Goal: Task Accomplishment & Management: Manage account settings

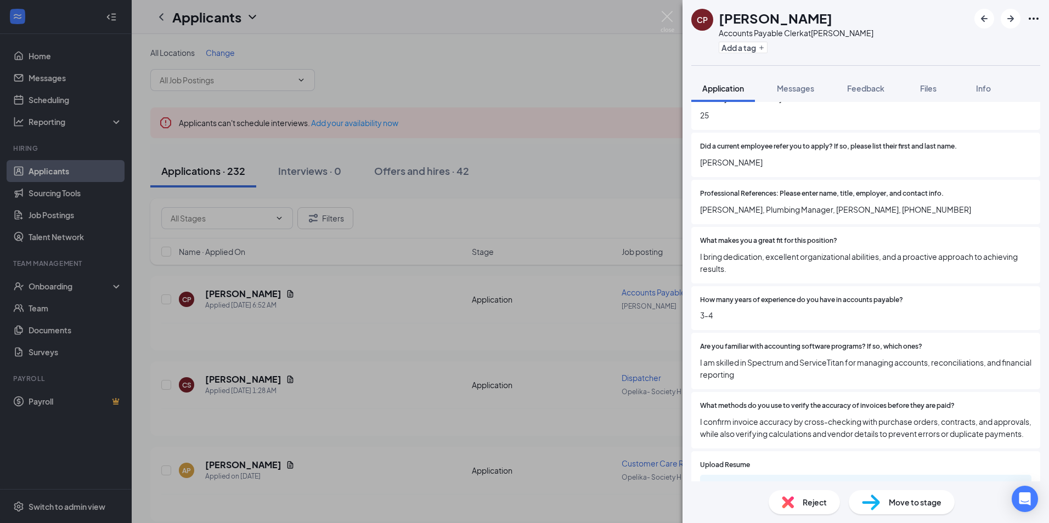
scroll to position [658, 0]
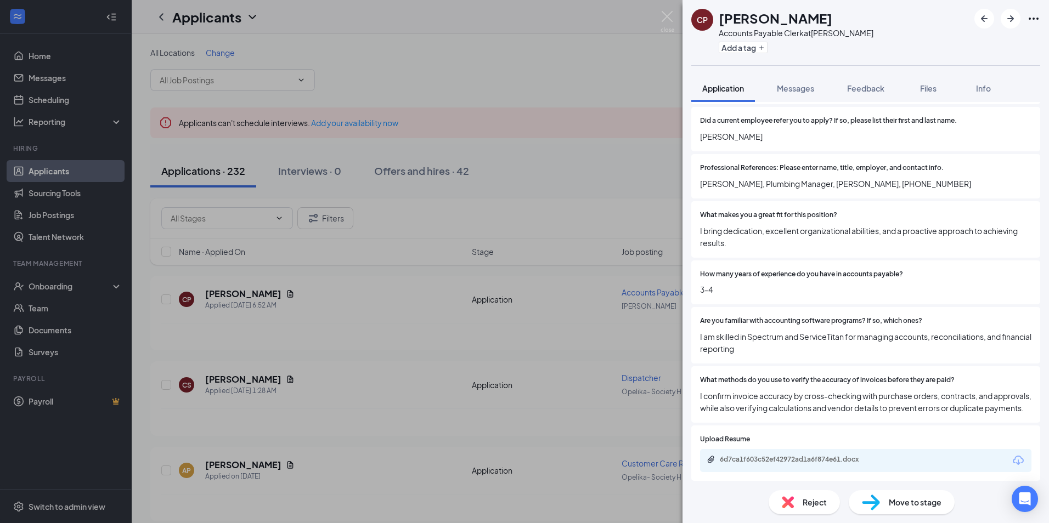
click at [795, 467] on div "6d7ca1f603c52ef42972ad1a6f874e61.docx" at bounding box center [865, 460] width 331 height 23
click at [767, 464] on div "6d7ca1f603c52ef42972ad1a6f874e61.docx" at bounding box center [797, 459] width 154 height 9
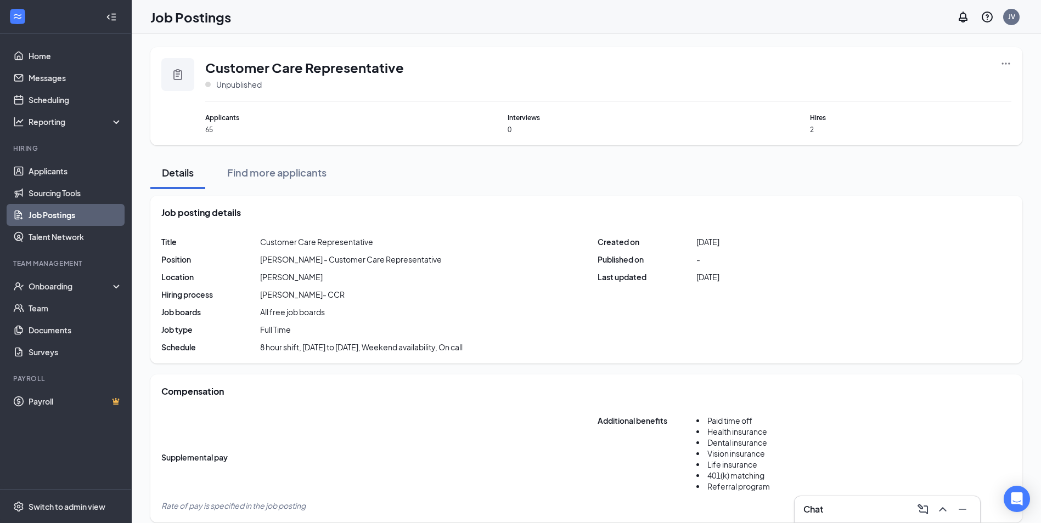
click at [59, 208] on link "Job Postings" at bounding box center [76, 215] width 94 height 22
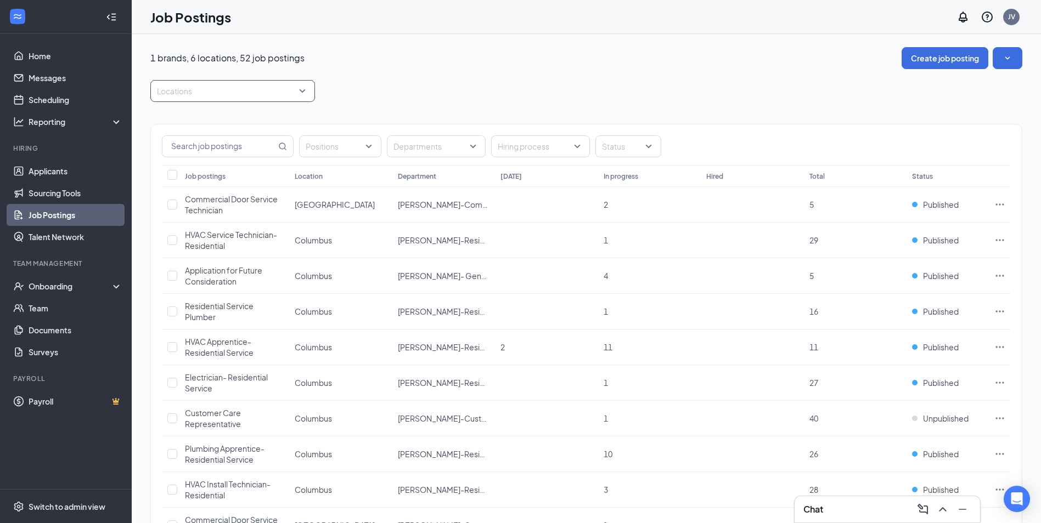
click at [303, 95] on div "Locations" at bounding box center [232, 91] width 165 height 22
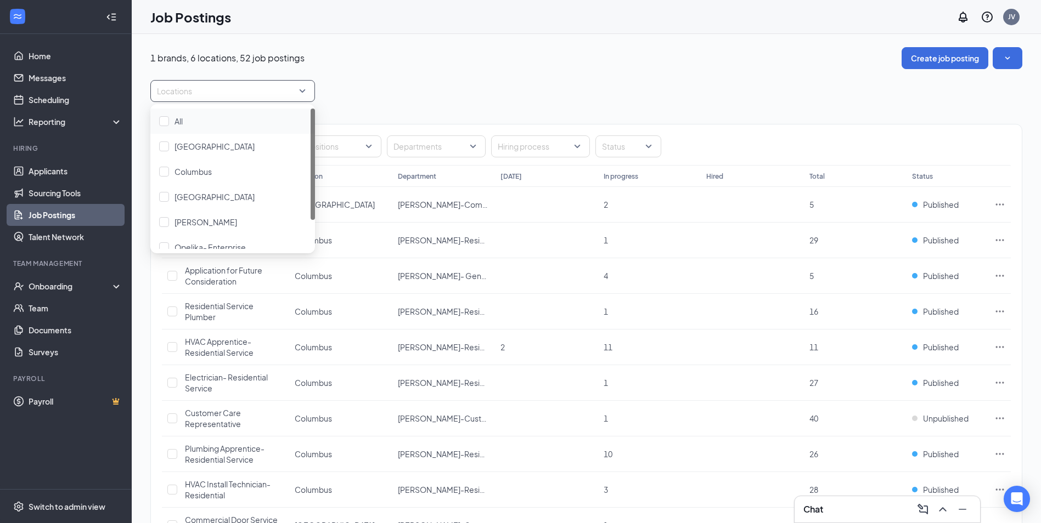
click at [303, 94] on div "Locations" at bounding box center [232, 91] width 165 height 22
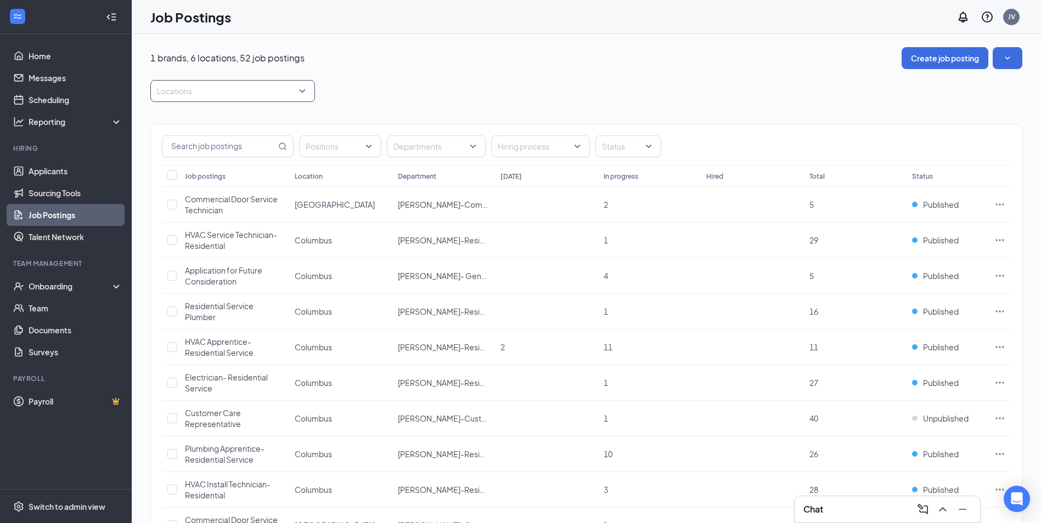
click at [303, 93] on div "Locations" at bounding box center [232, 91] width 165 height 22
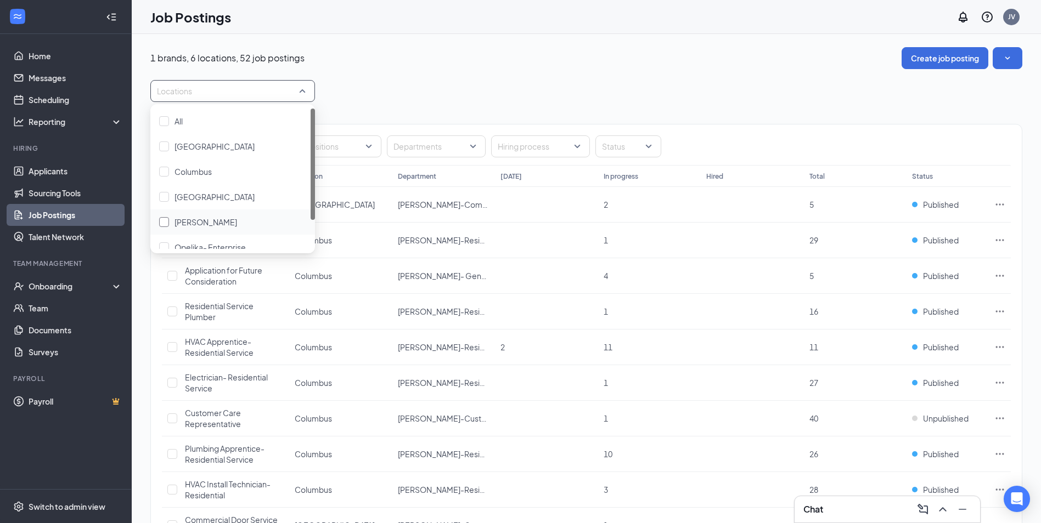
click at [206, 224] on span "[PERSON_NAME]" at bounding box center [205, 222] width 63 height 10
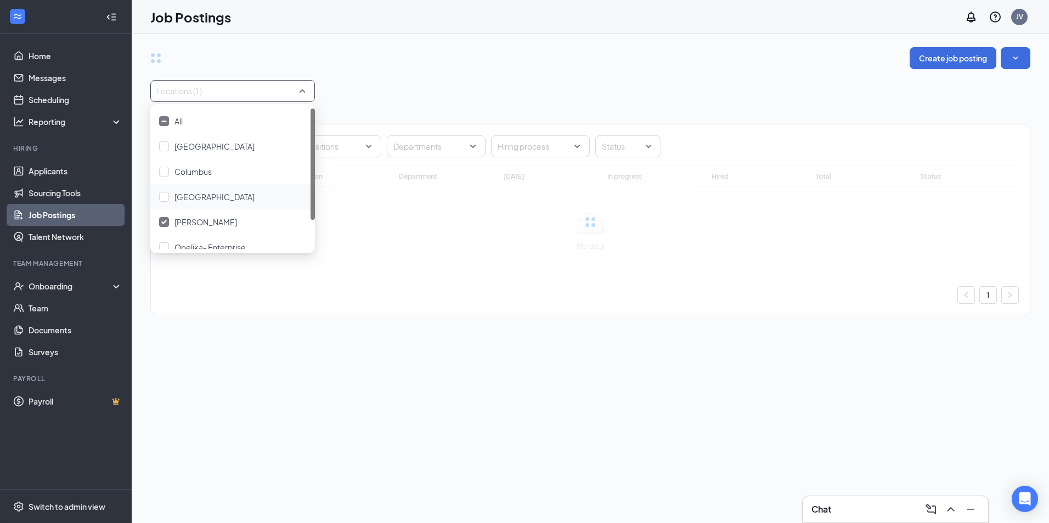
click at [451, 72] on div "Create job posting Locations (1) Positions Departments Hiring process Status Jo…" at bounding box center [590, 186] width 880 height 279
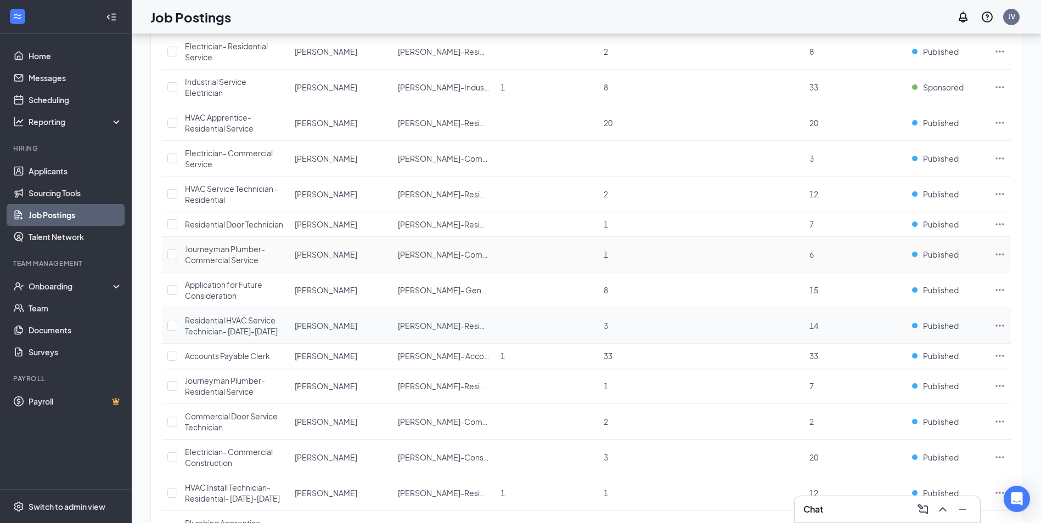
scroll to position [439, 0]
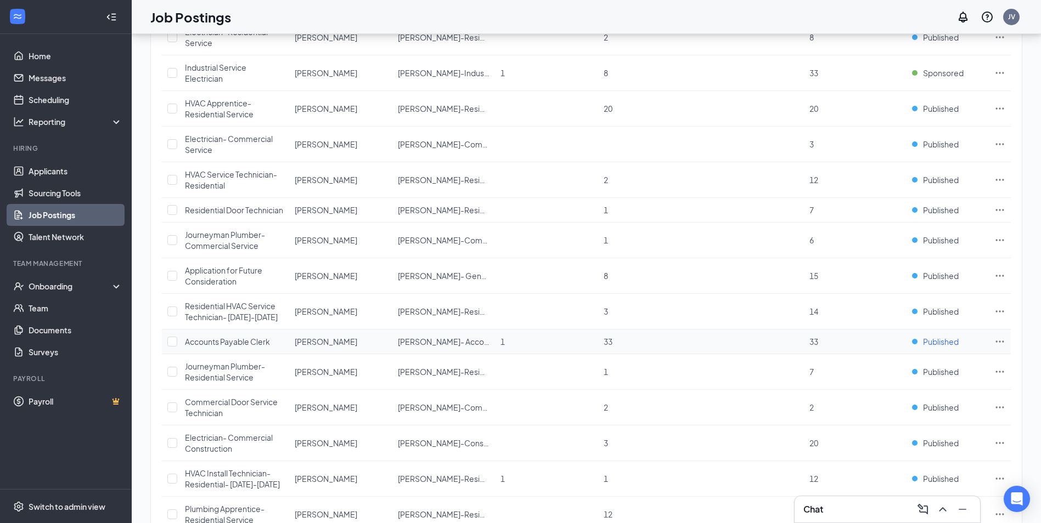
click at [949, 347] on span "Published" at bounding box center [941, 341] width 36 height 11
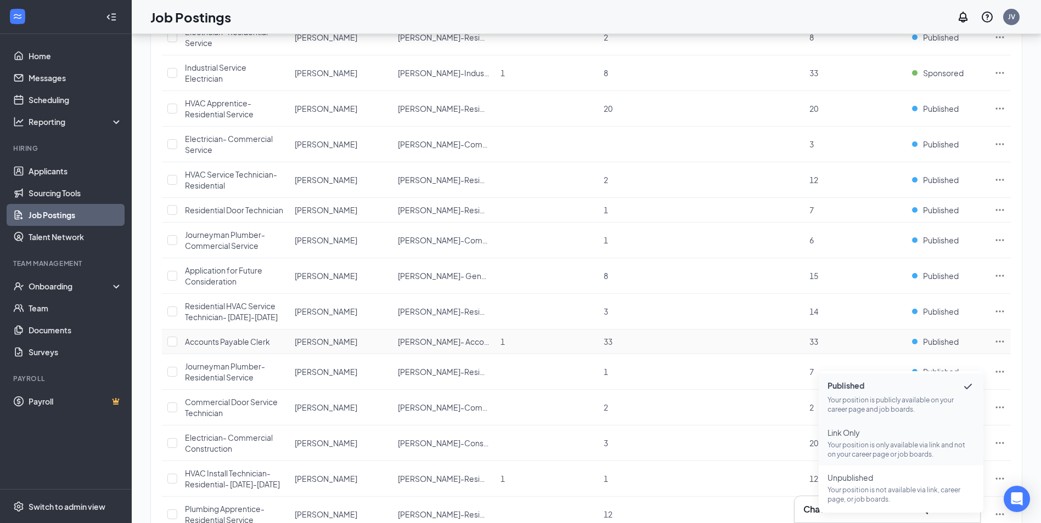
click at [893, 450] on p "Your position is only available via link and not on your career page or job boa…" at bounding box center [900, 450] width 147 height 19
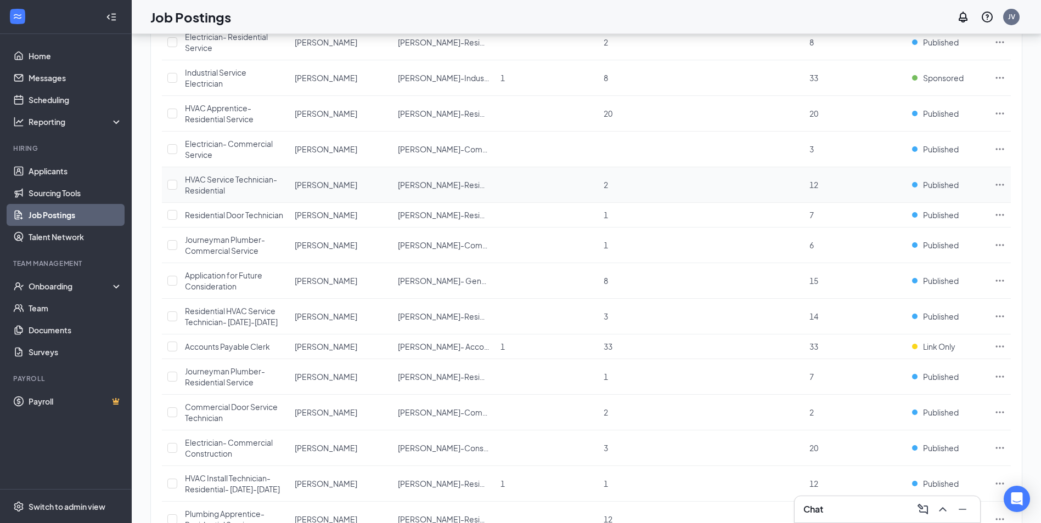
scroll to position [439, 0]
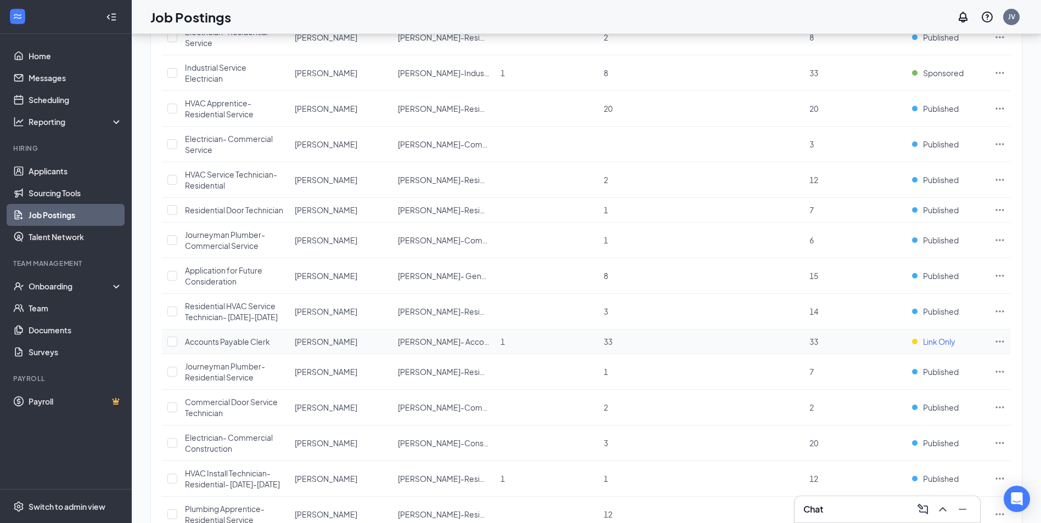
click at [939, 347] on span "Link Only" at bounding box center [939, 341] width 32 height 11
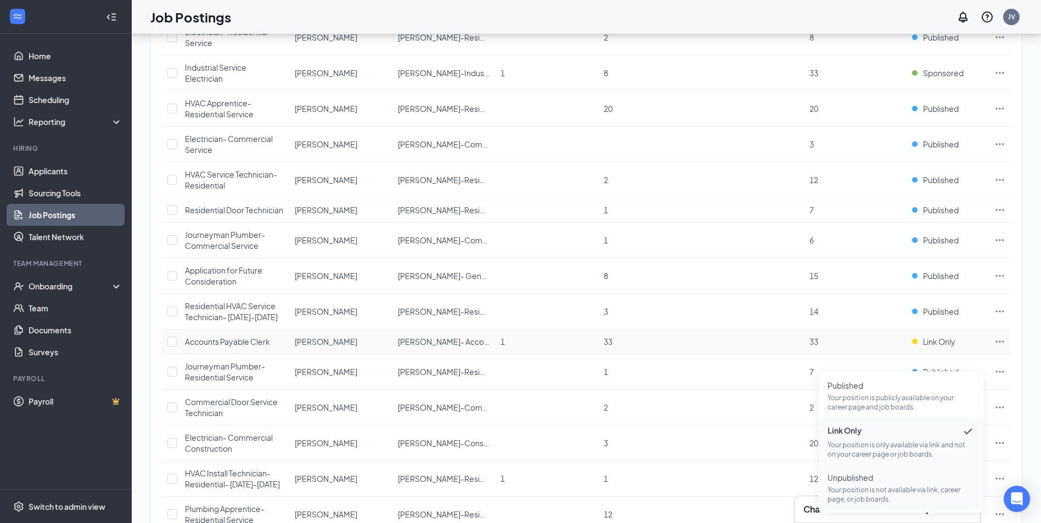
click at [890, 490] on p "Your position is not available via link, career page, or job boards." at bounding box center [900, 495] width 147 height 19
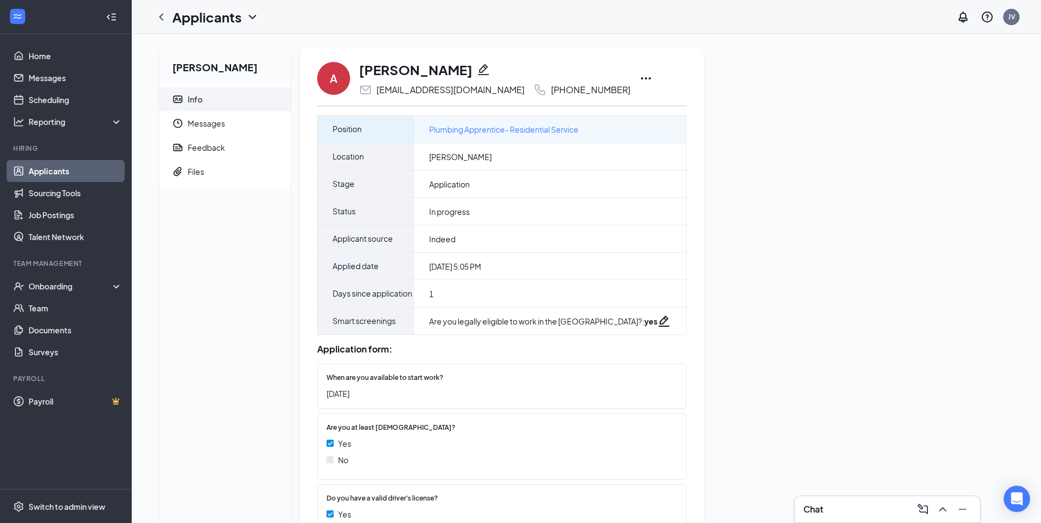
click at [537, 127] on span "Plumbing Apprentice- Residential Service" at bounding box center [503, 129] width 149 height 12
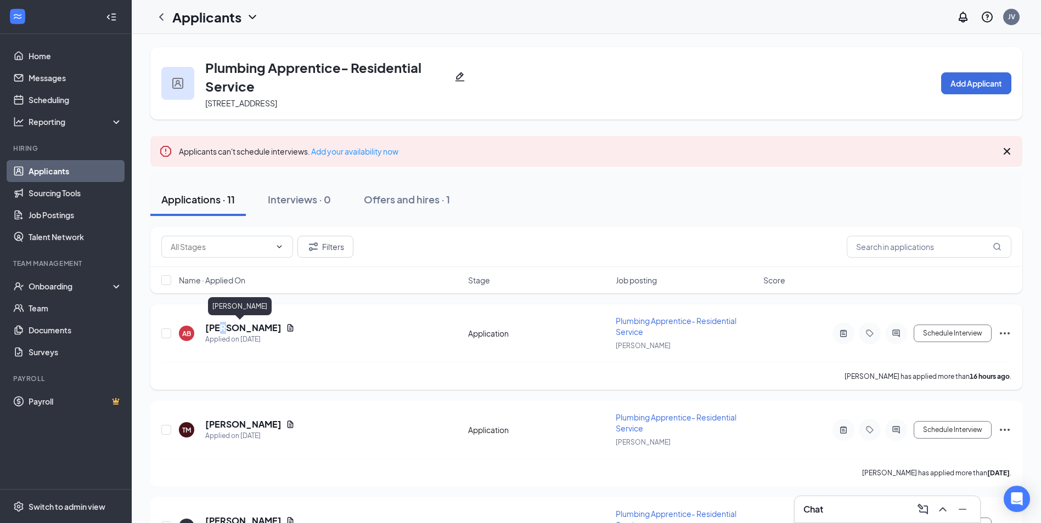
click at [222, 324] on h5 "[PERSON_NAME]" at bounding box center [243, 328] width 76 height 12
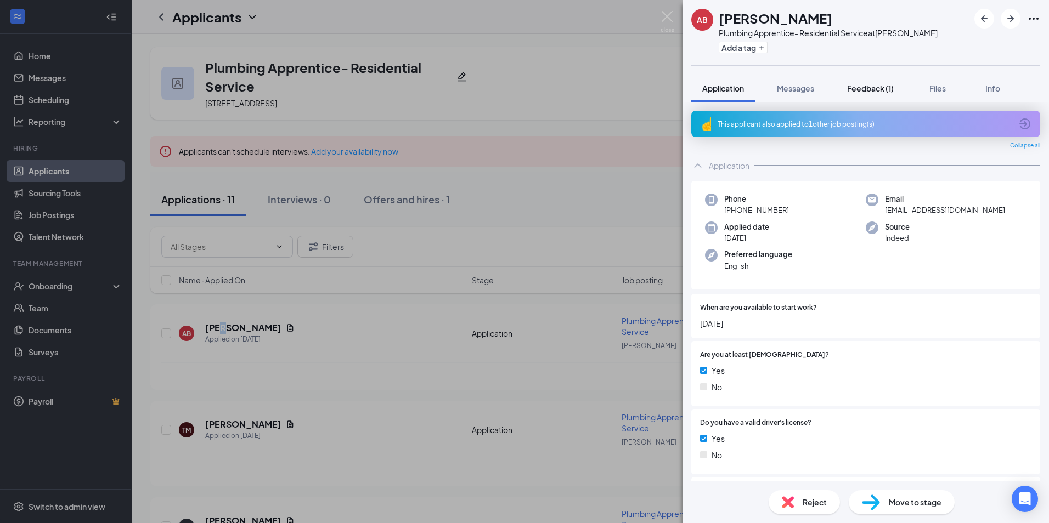
click at [869, 85] on span "Feedback (1)" at bounding box center [870, 88] width 47 height 10
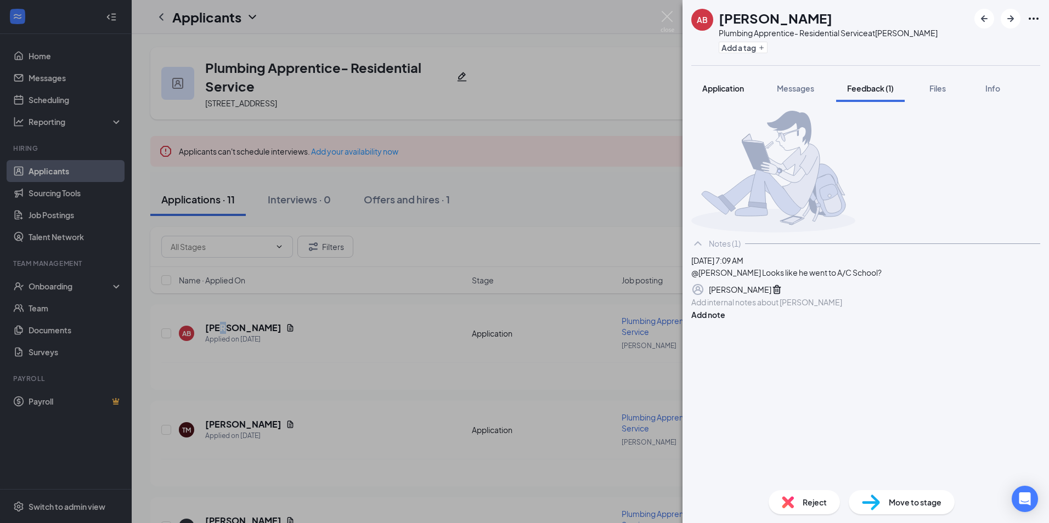
click at [714, 84] on span "Application" at bounding box center [723, 88] width 42 height 10
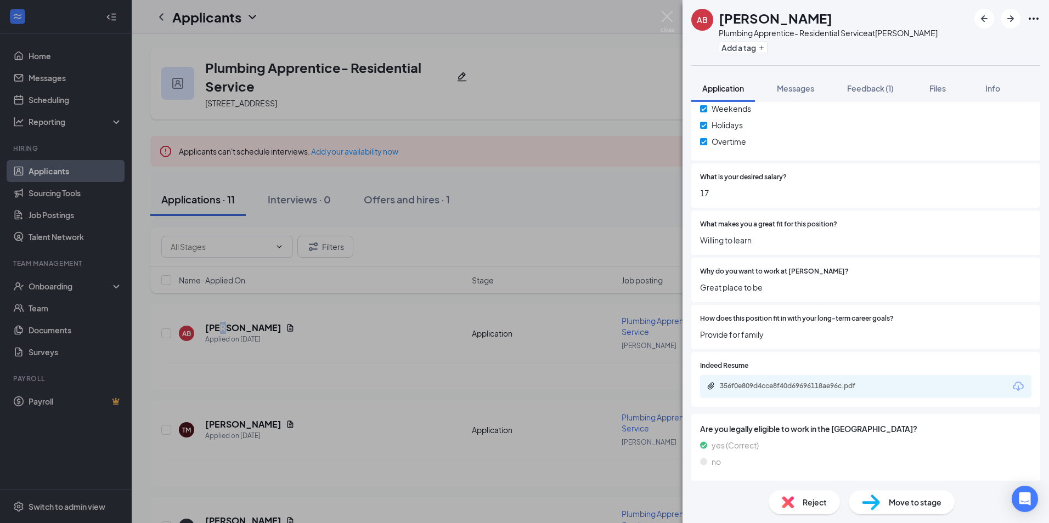
scroll to position [620, 0]
click at [793, 380] on div "356f0e809d4cce8f40d69696118ae96c.pdf" at bounding box center [797, 384] width 154 height 9
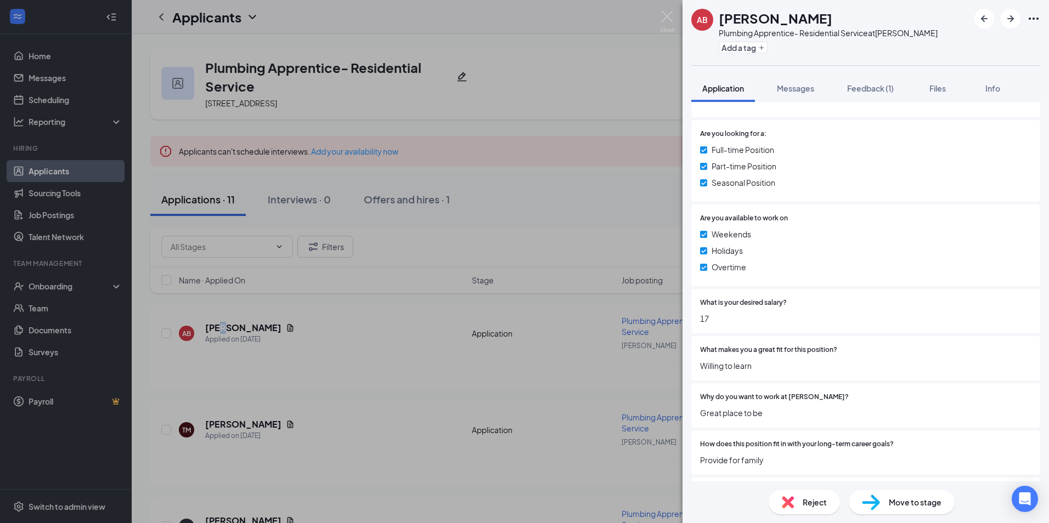
scroll to position [287, 0]
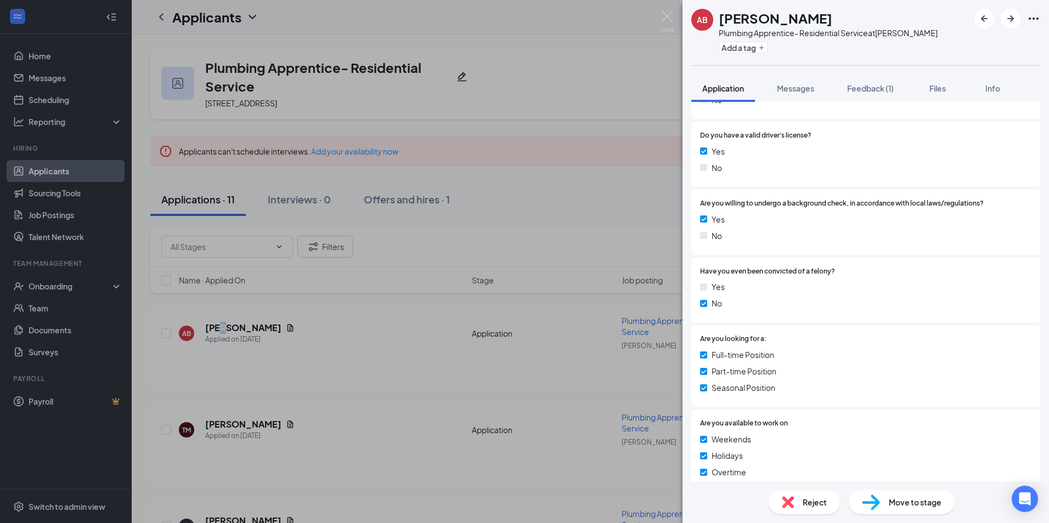
drag, startPoint x: 864, startPoint y: 88, endPoint x: 868, endPoint y: 105, distance: 17.6
click at [863, 89] on span "Feedback (1)" at bounding box center [870, 88] width 47 height 10
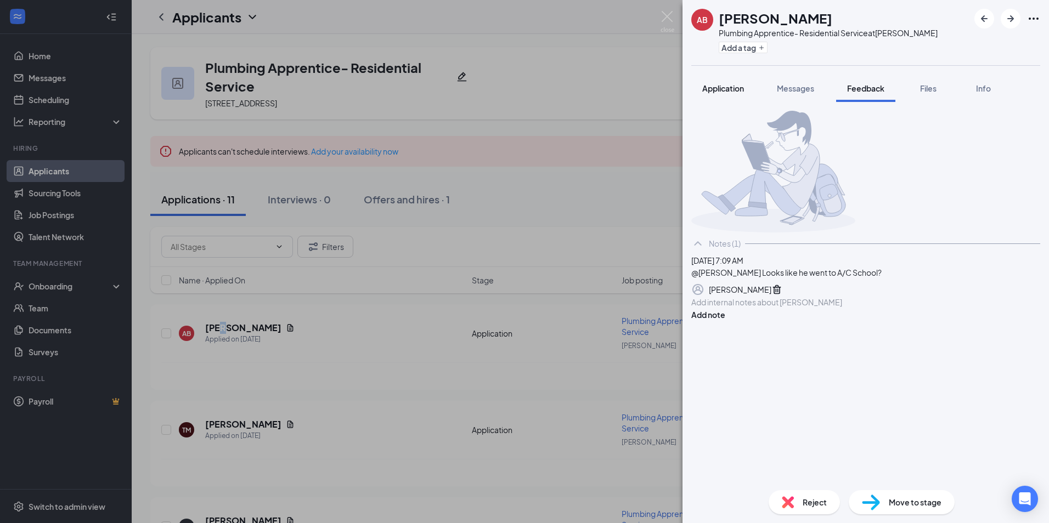
click at [721, 86] on span "Application" at bounding box center [723, 88] width 42 height 10
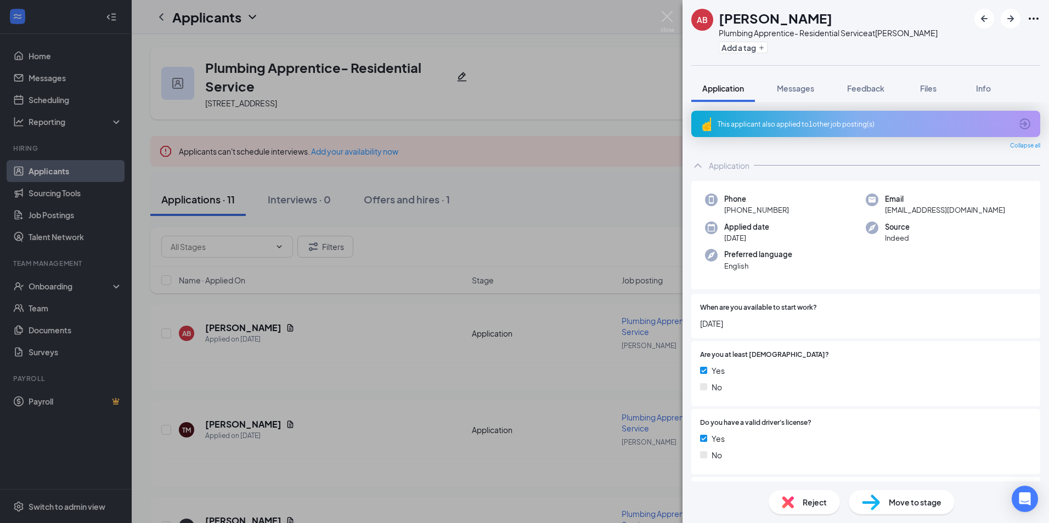
click at [1018, 126] on icon "ArrowCircle" at bounding box center [1024, 123] width 13 height 13
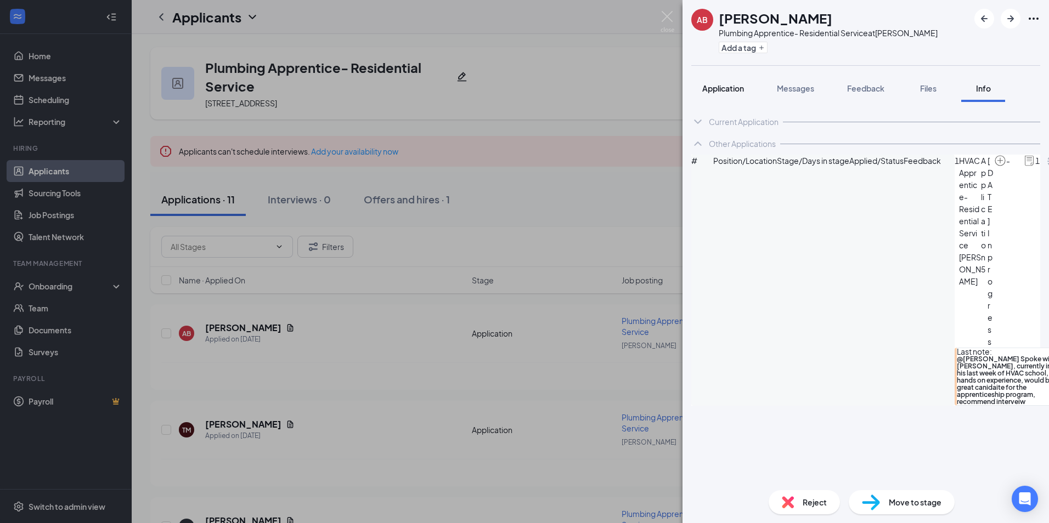
click at [724, 89] on span "Application" at bounding box center [723, 88] width 42 height 10
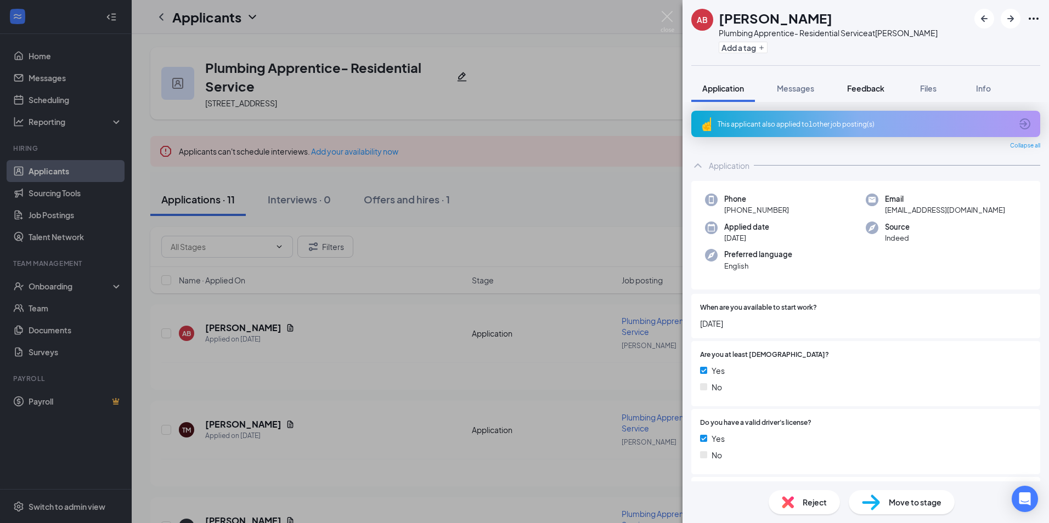
click at [873, 88] on span "Feedback" at bounding box center [865, 88] width 37 height 10
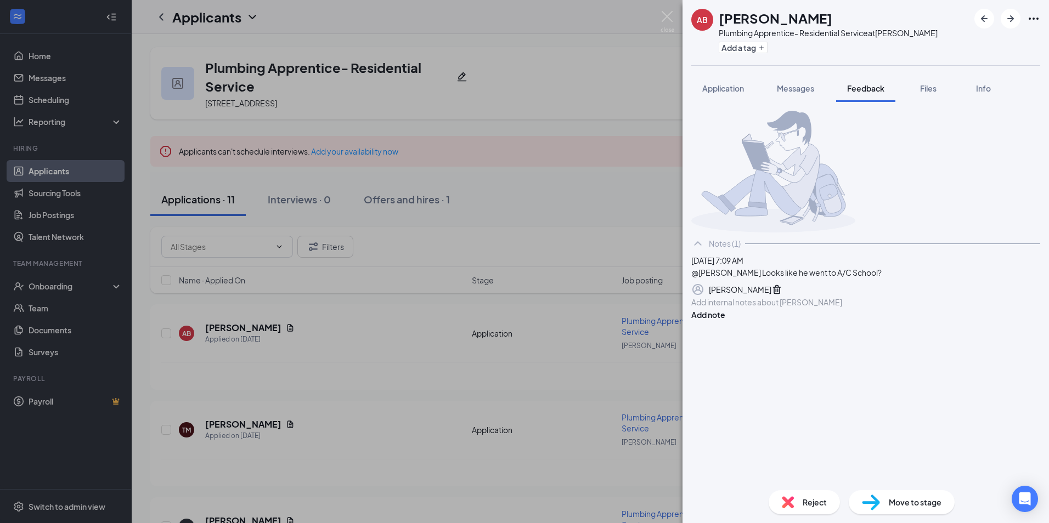
click at [772, 321] on div "Add internal notes about Avion Burns Add note" at bounding box center [865, 308] width 349 height 25
click at [772, 308] on div at bounding box center [866, 303] width 348 height 12
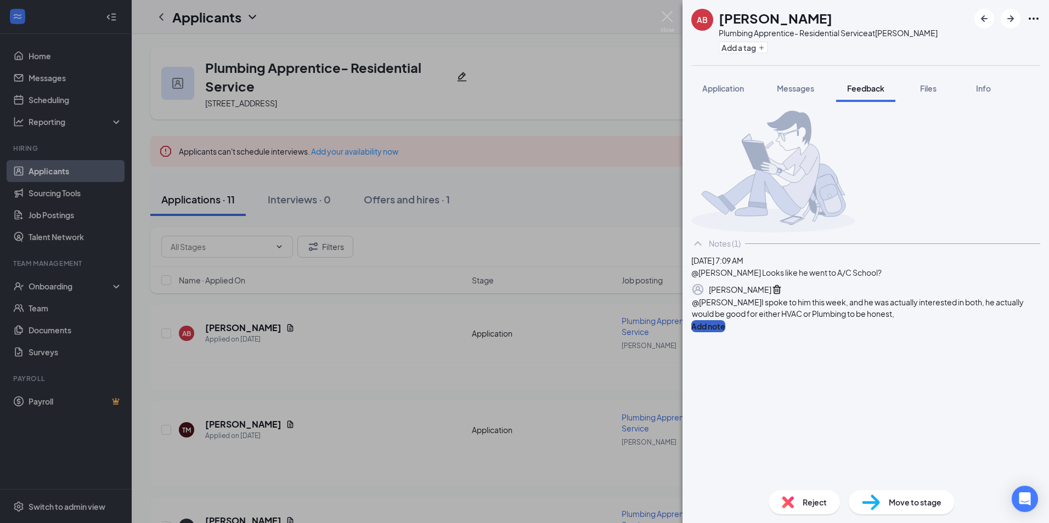
click at [725, 332] on button "Add note" at bounding box center [708, 326] width 34 height 12
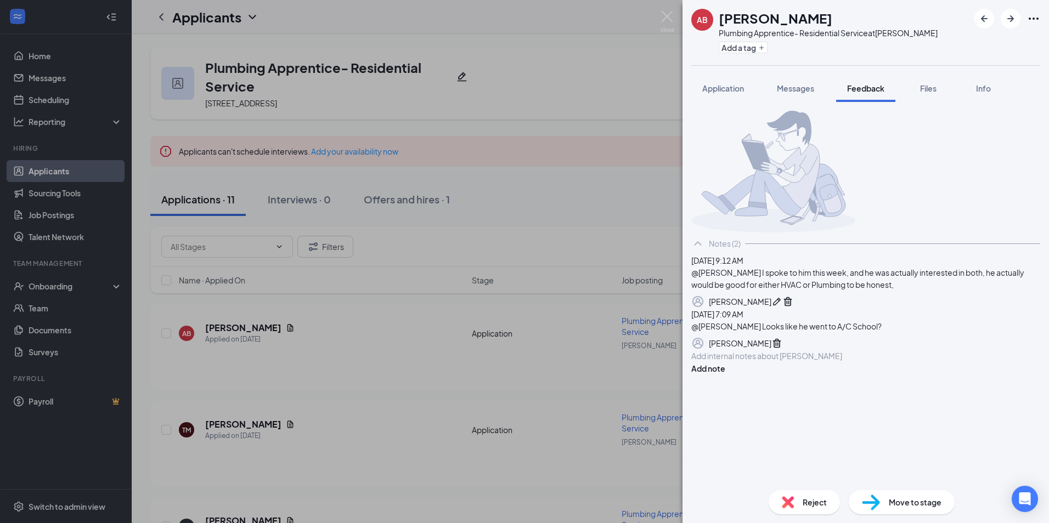
click at [531, 100] on div "AB Avion Burns Plumbing Apprentice- Residential Service at Montgomery Add a tag…" at bounding box center [524, 261] width 1049 height 523
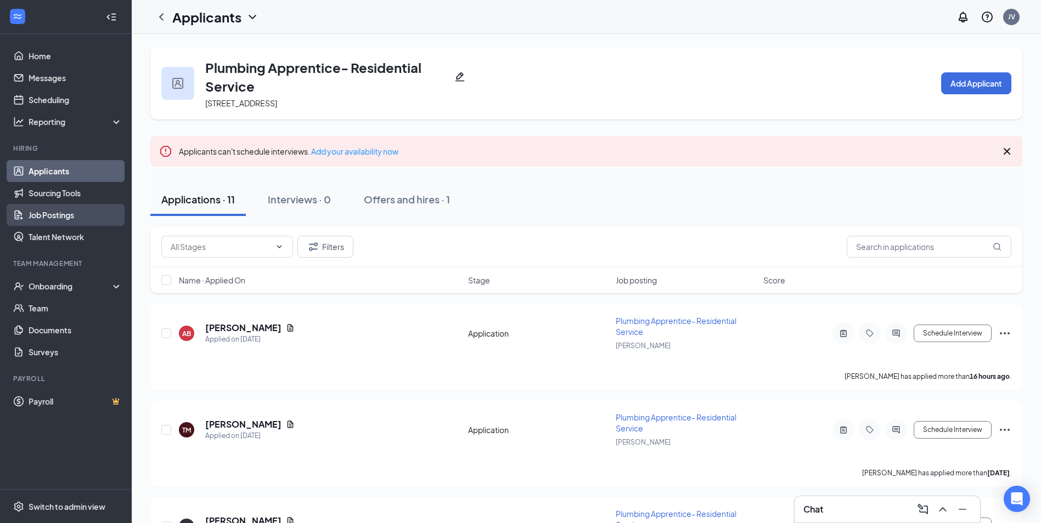
click at [63, 211] on link "Job Postings" at bounding box center [76, 215] width 94 height 22
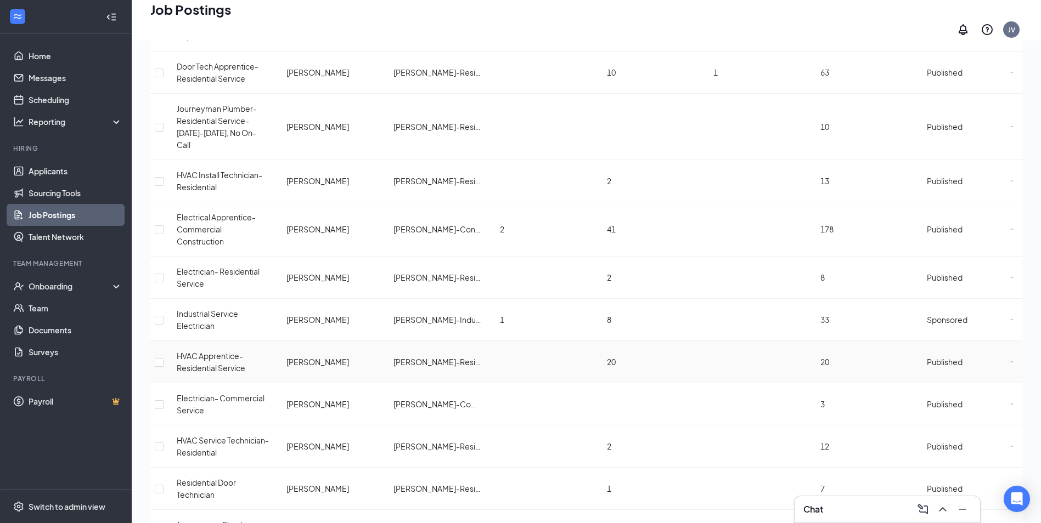
scroll to position [713, 0]
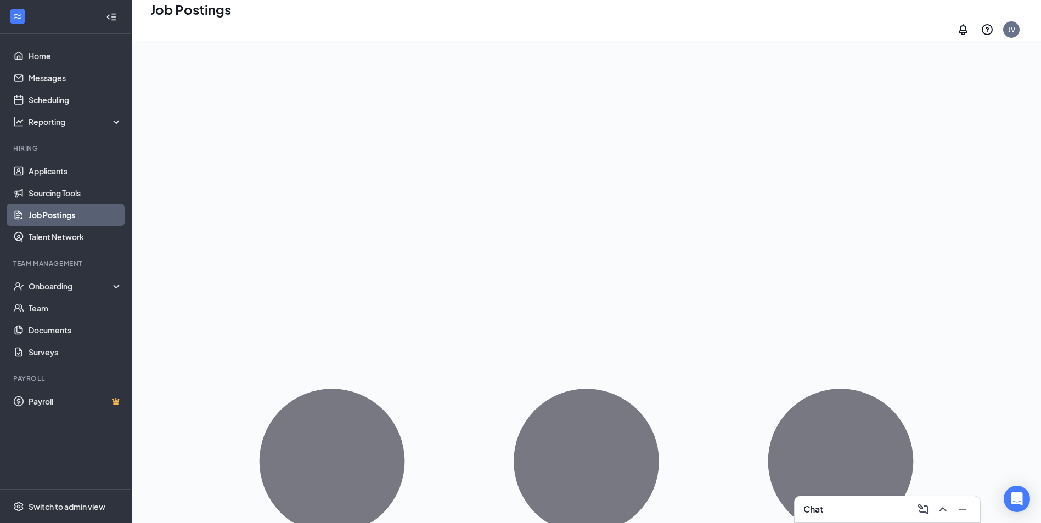
scroll to position [713, 0]
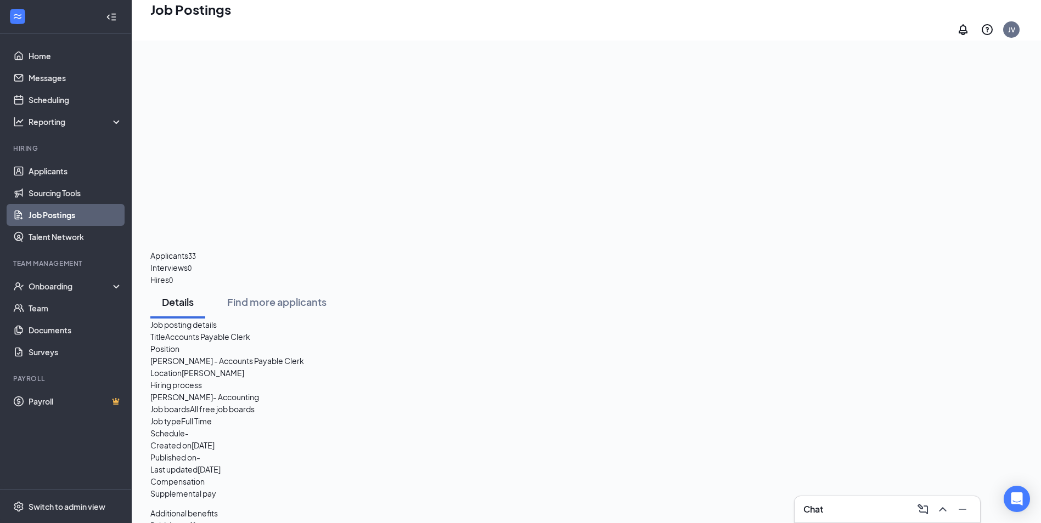
drag, startPoint x: 502, startPoint y: 183, endPoint x: 303, endPoint y: 177, distance: 198.7
drag, startPoint x: 303, startPoint y: 177, endPoint x: 312, endPoint y: 177, distance: 8.2
copy li "complete the full cycle of accounts payable processing"
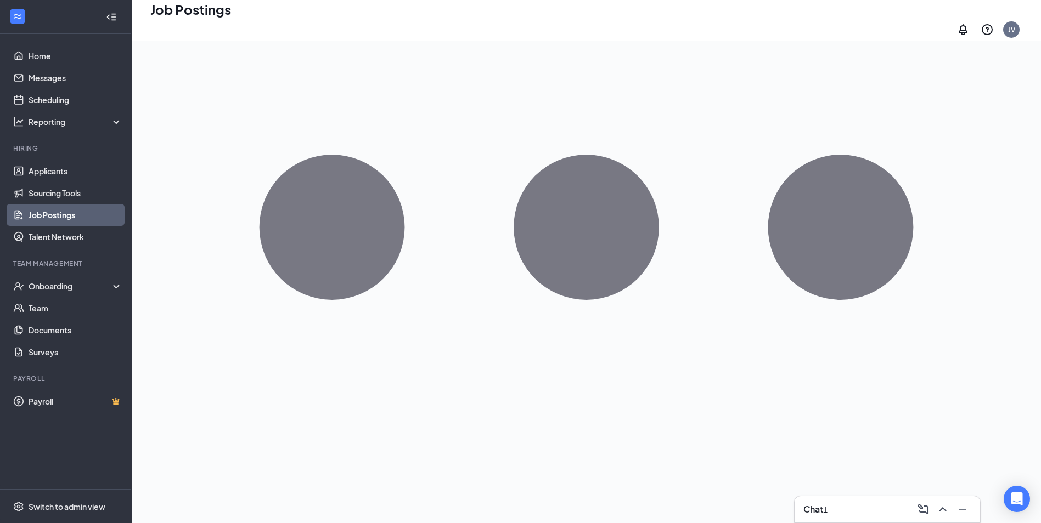
scroll to position [165, 0]
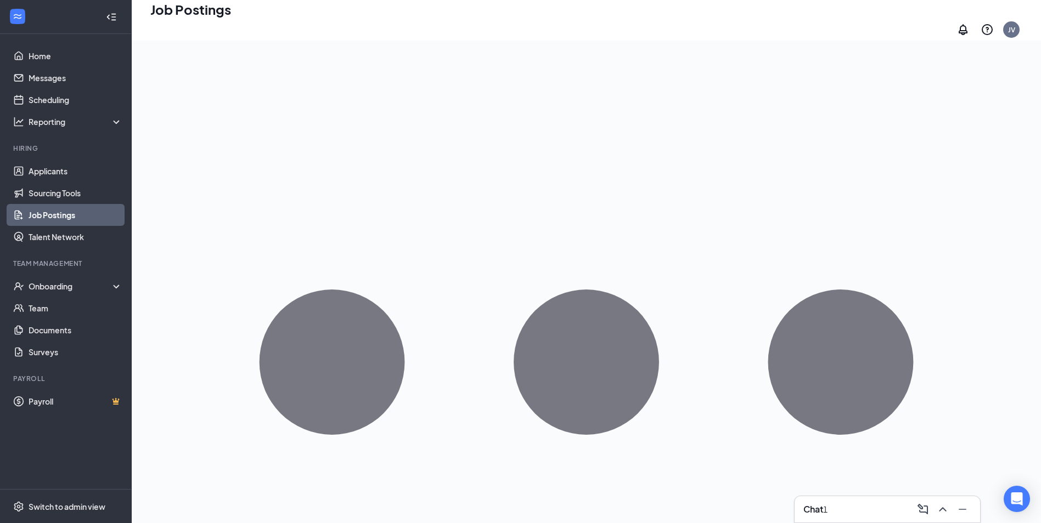
click at [51, 214] on link "Job Postings" at bounding box center [76, 215] width 94 height 22
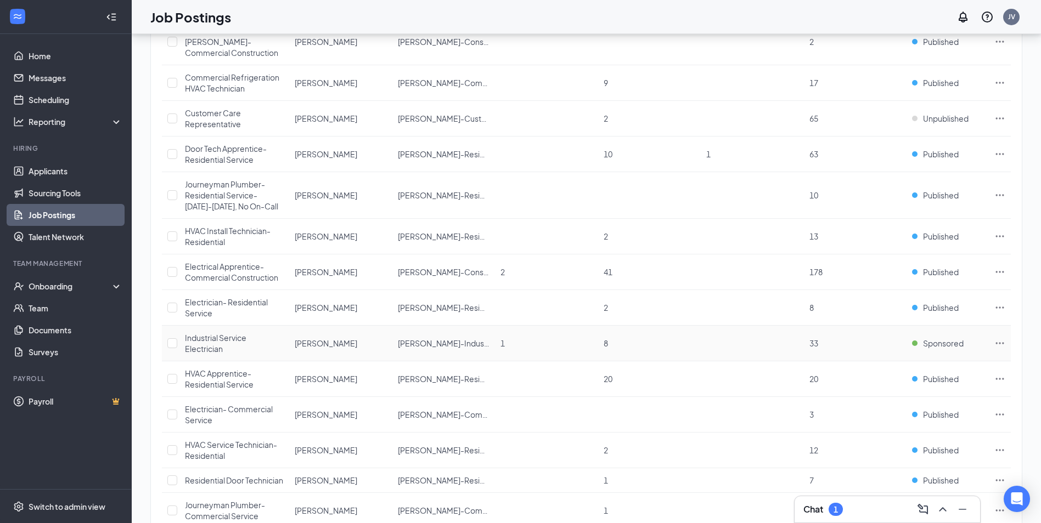
scroll to position [103, 0]
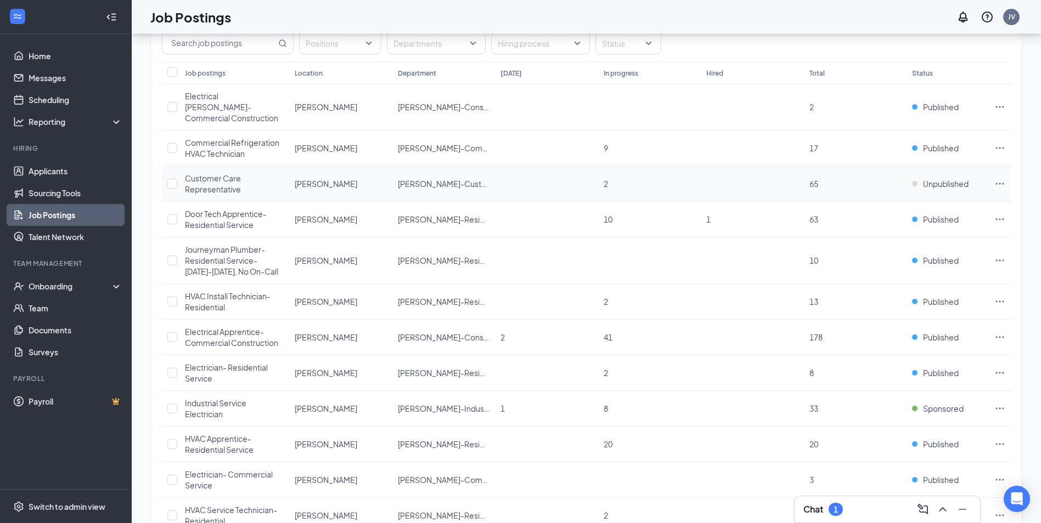
click at [225, 173] on span "Customer Care Representative" at bounding box center [213, 183] width 56 height 21
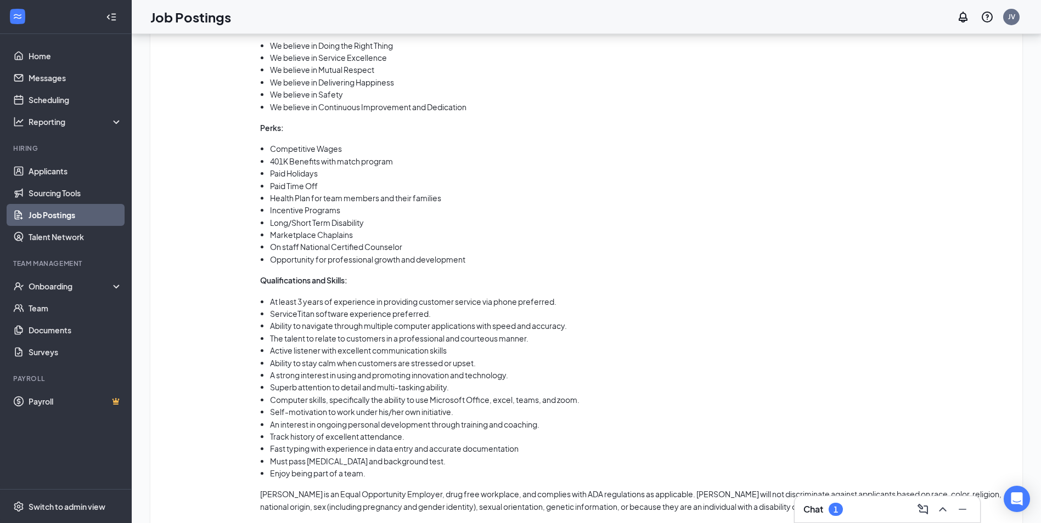
scroll to position [1013, 0]
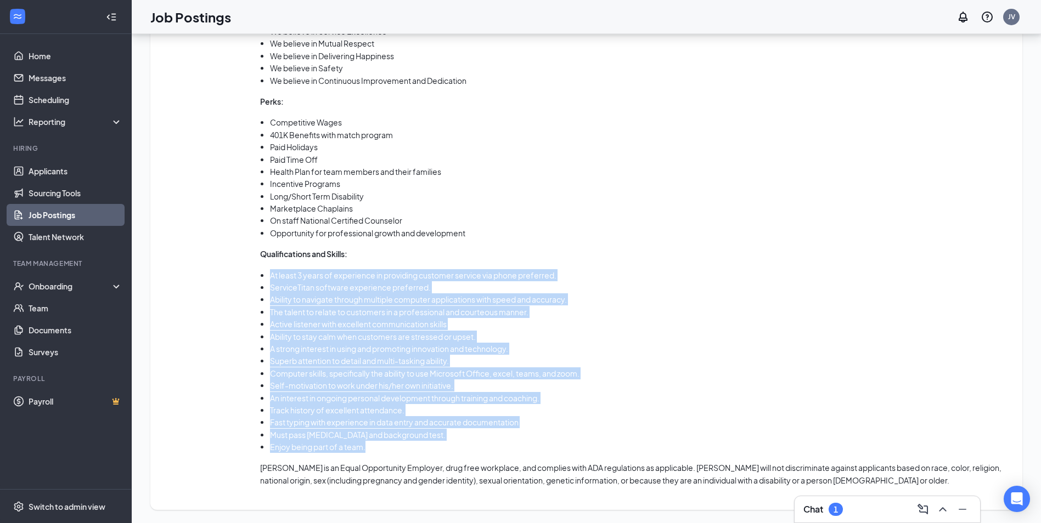
drag, startPoint x: 365, startPoint y: 446, endPoint x: 272, endPoint y: 280, distance: 190.9
click at [272, 280] on ul "At least 3 years of experience in providing customer service via phone preferre…" at bounding box center [635, 361] width 751 height 184
drag, startPoint x: 272, startPoint y: 280, endPoint x: 326, endPoint y: 278, distance: 54.3
copy ul "At least 3 years of experience in providing customer service via phone preferre…"
click at [53, 214] on link "Job Postings" at bounding box center [76, 215] width 94 height 22
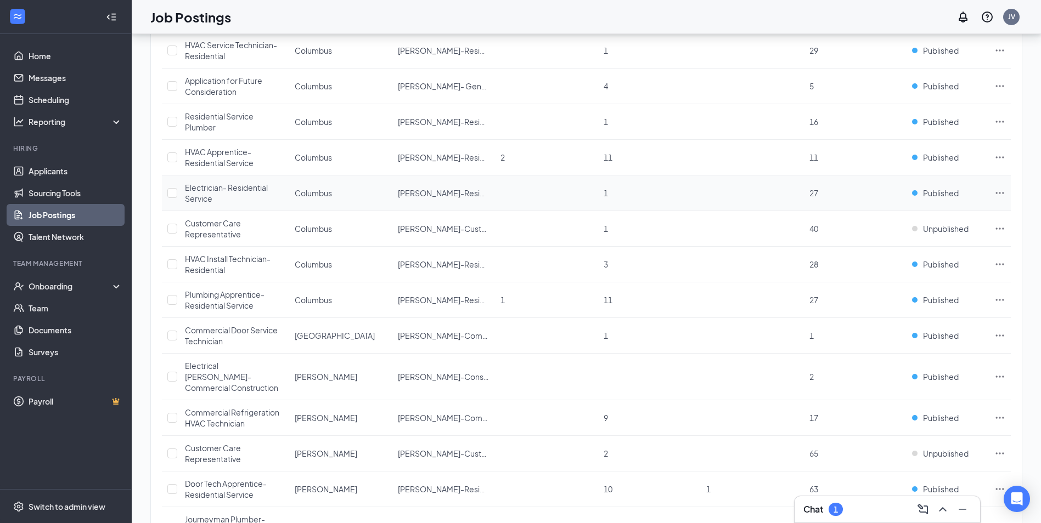
scroll to position [25, 0]
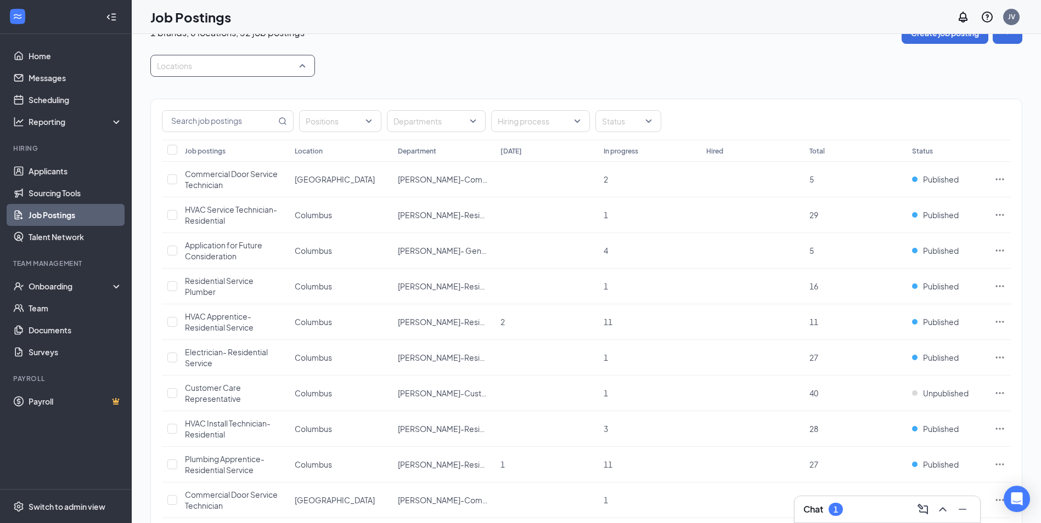
click at [290, 65] on div at bounding box center [227, 66] width 148 height 18
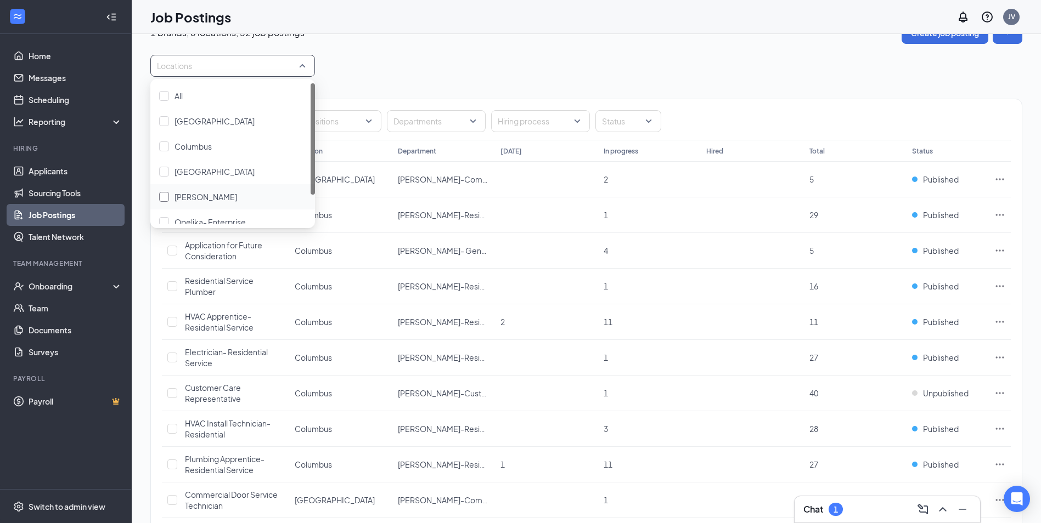
click at [247, 192] on div "[PERSON_NAME]" at bounding box center [232, 197] width 147 height 12
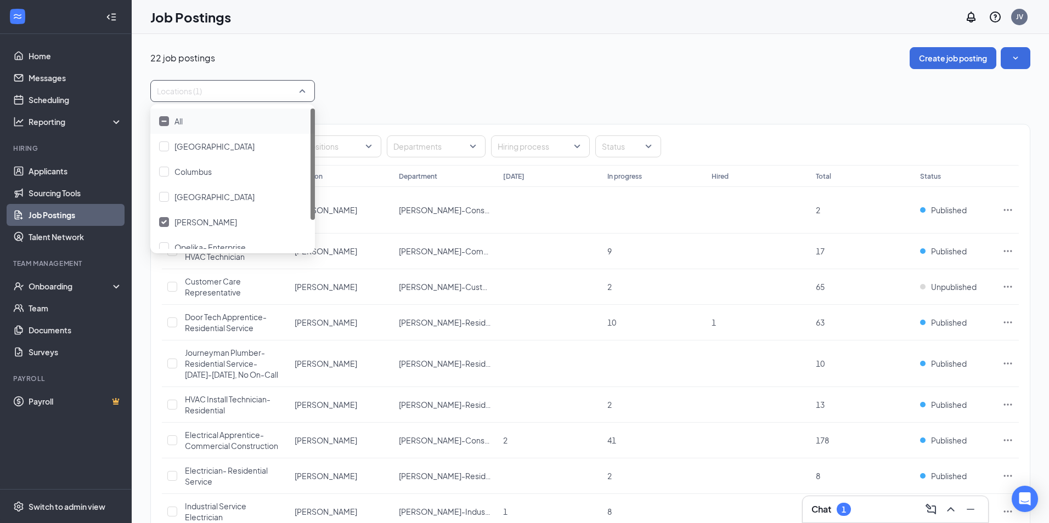
click at [439, 71] on div "22 job postings Create job posting Locations (1) Positions Departments Hiring p…" at bounding box center [590, 533] width 880 height 972
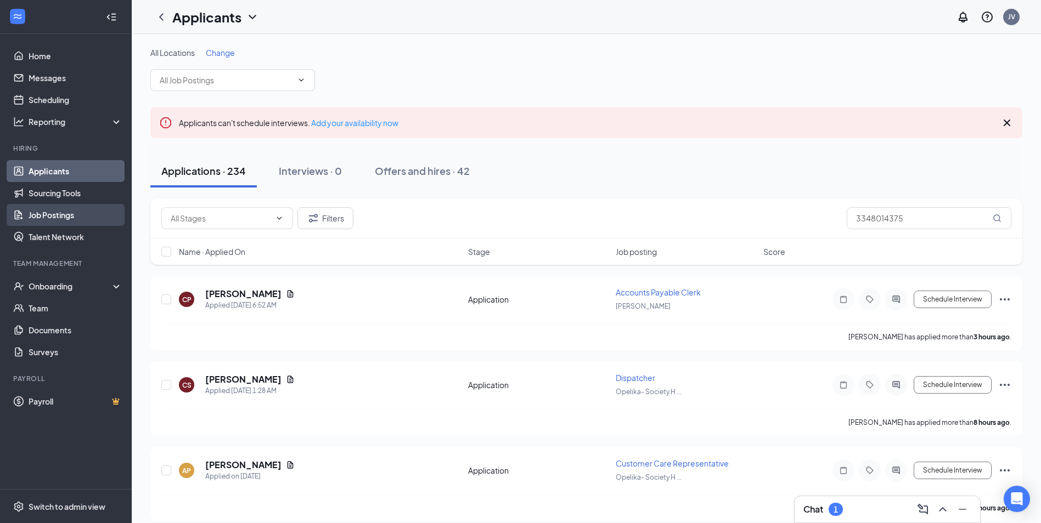
click at [48, 214] on link "Job Postings" at bounding box center [76, 215] width 94 height 22
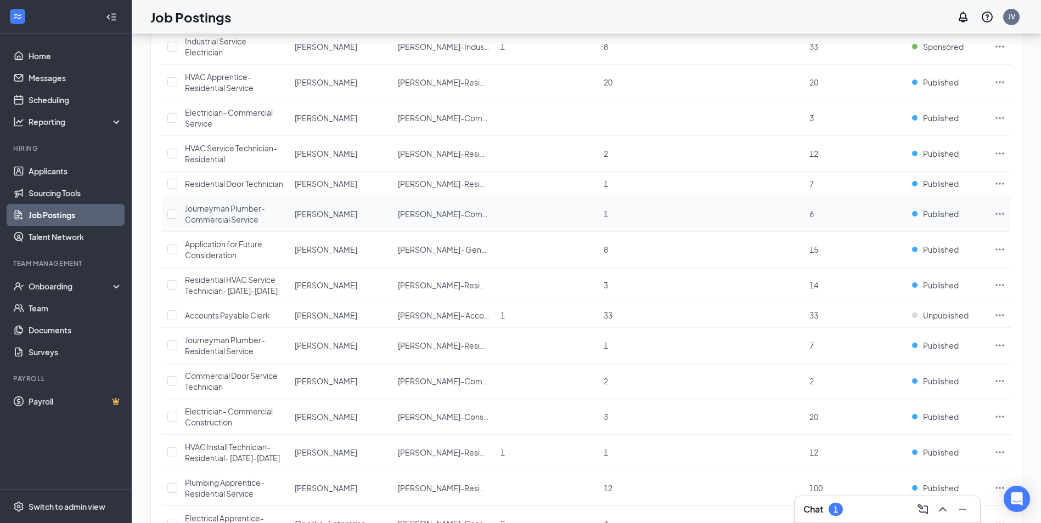
scroll to position [823, 0]
click at [227, 319] on span "Accounts Payable Clerk" at bounding box center [227, 314] width 85 height 10
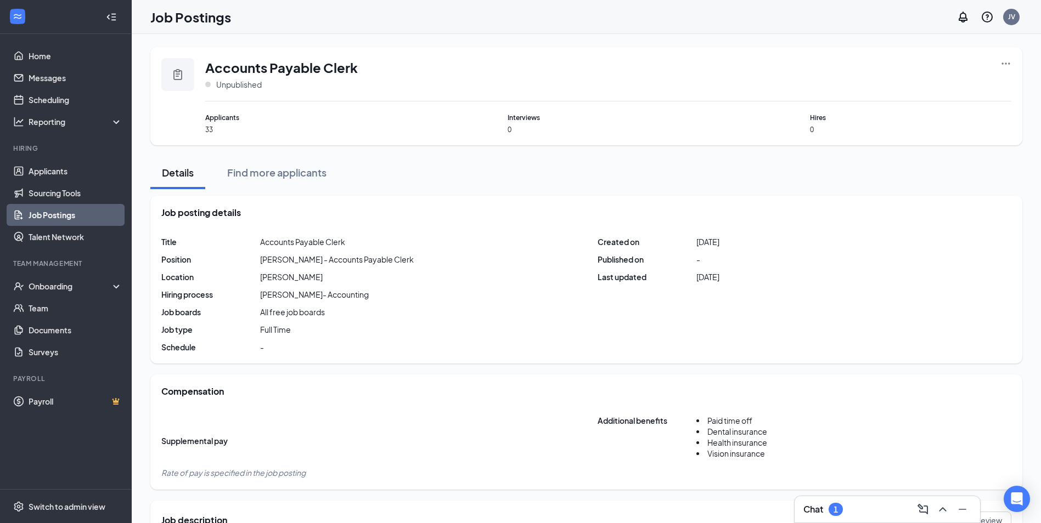
click at [1006, 63] on icon "Ellipses" at bounding box center [1005, 63] width 11 height 11
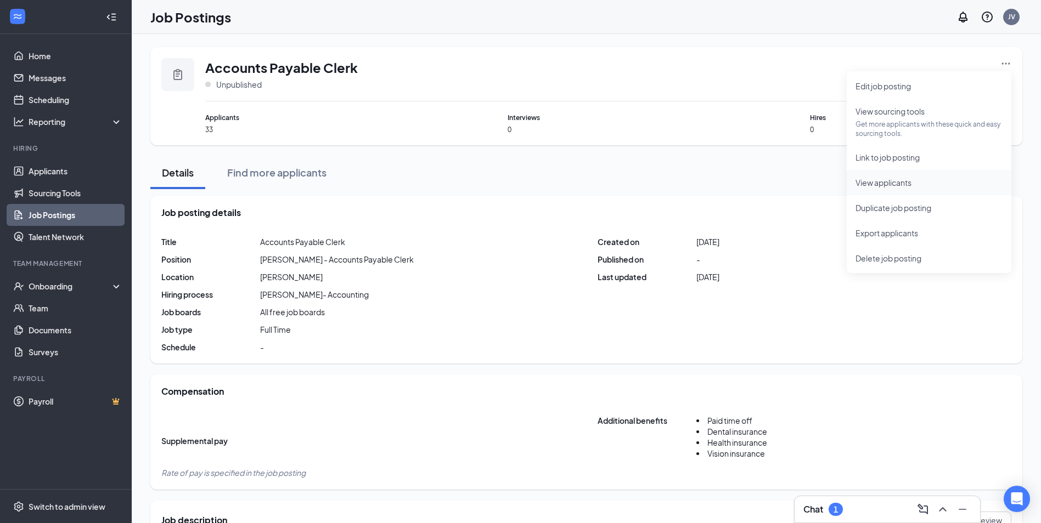
click at [888, 180] on span "View applicants" at bounding box center [883, 183] width 56 height 10
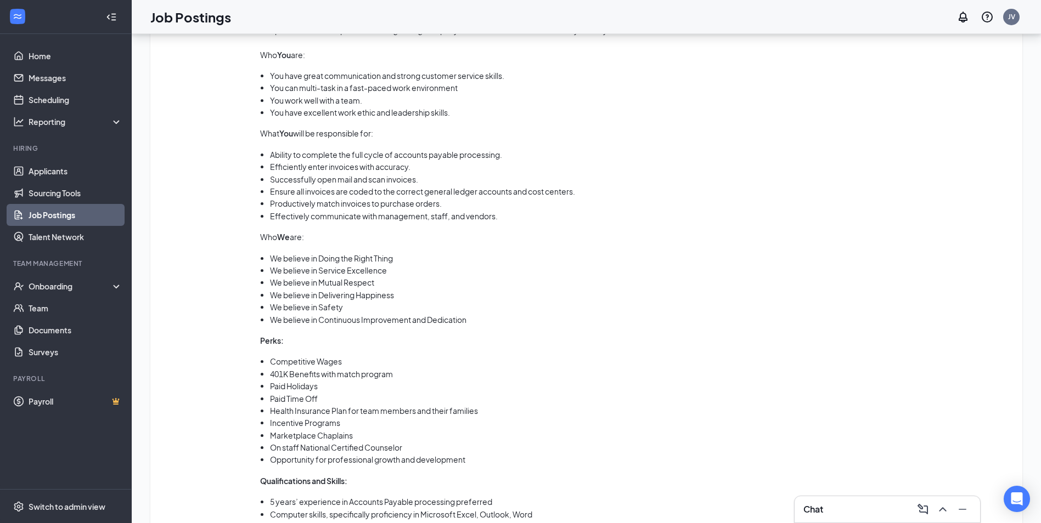
scroll to position [729, 0]
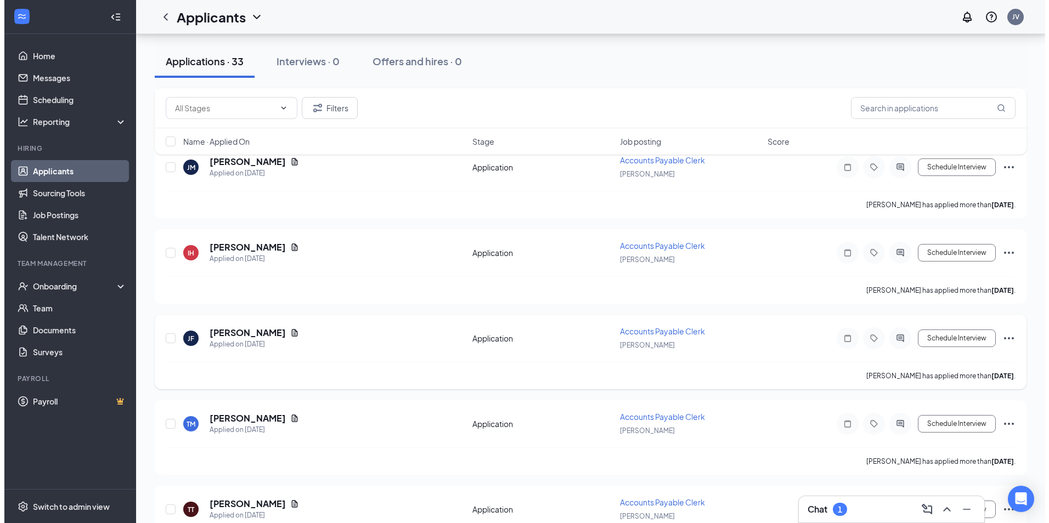
scroll to position [2590, 0]
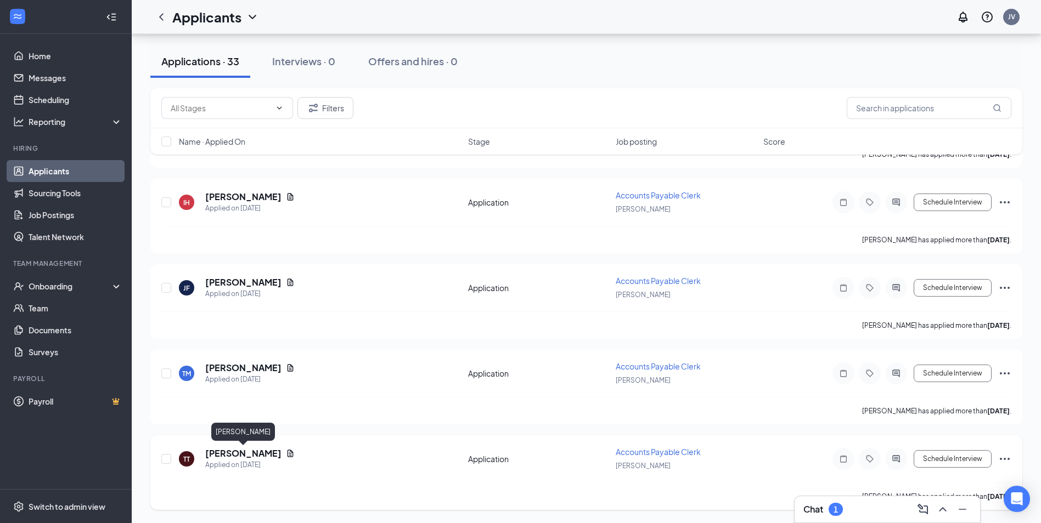
click at [239, 451] on h5 "[PERSON_NAME]" at bounding box center [243, 454] width 76 height 12
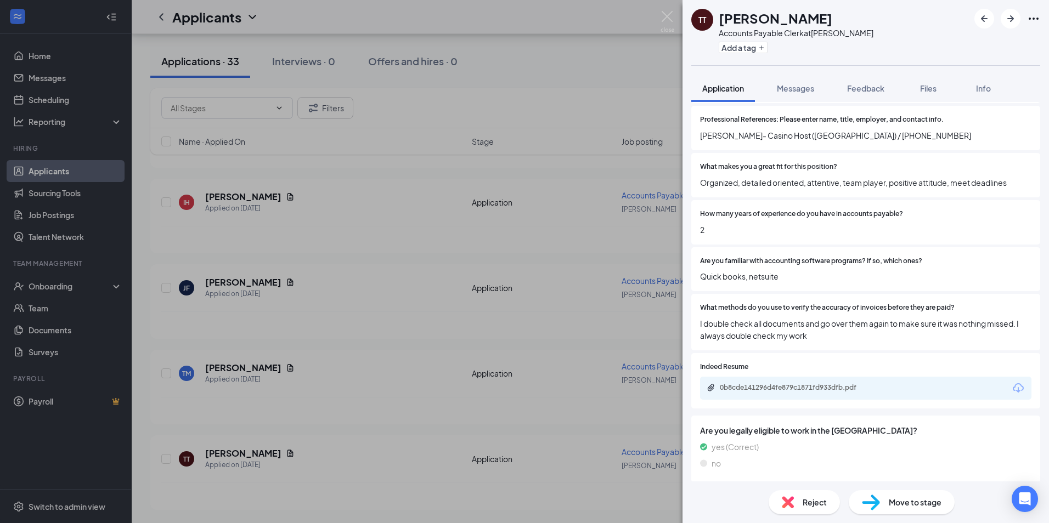
scroll to position [675, 0]
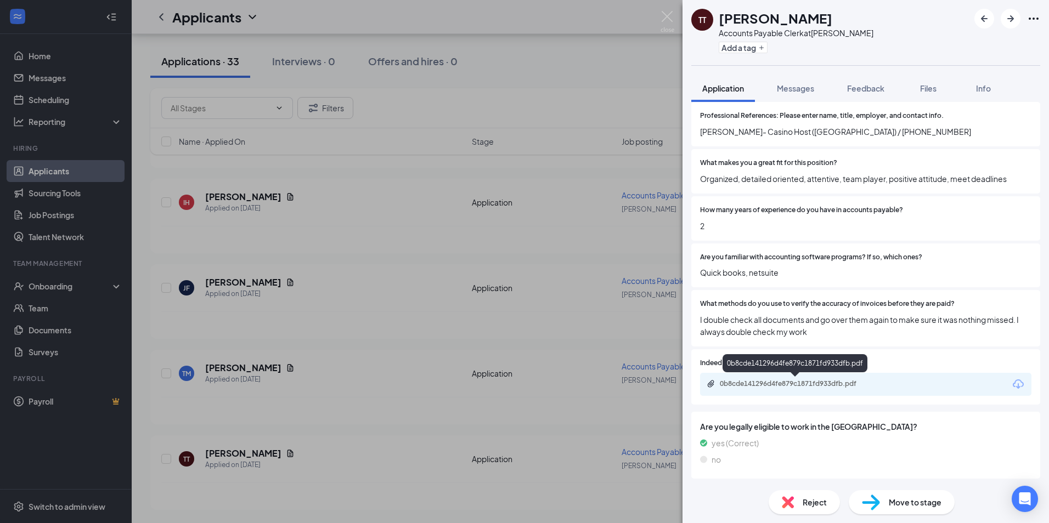
click at [782, 385] on div "0b8cde141296d4fe879c1871fd933dfb.pdf" at bounding box center [797, 384] width 154 height 9
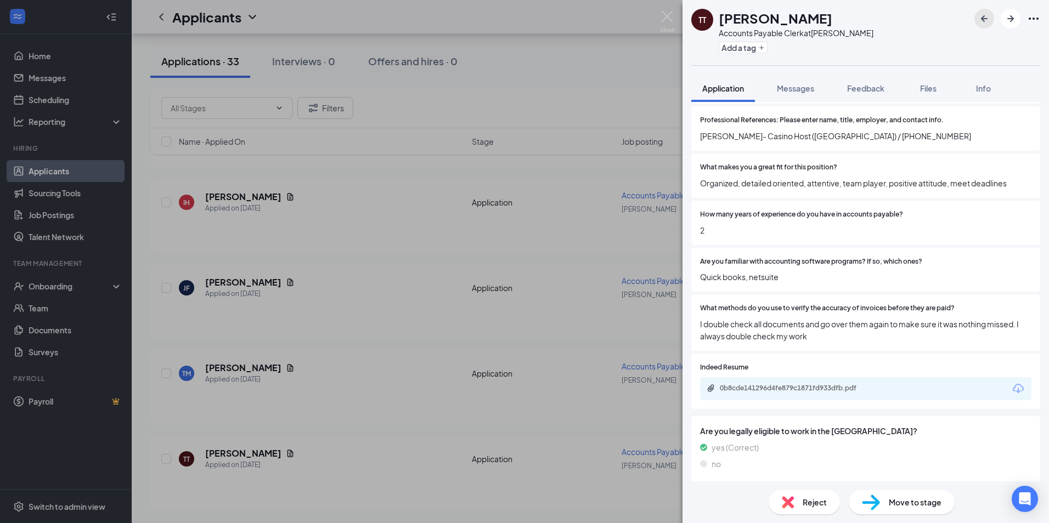
click at [979, 22] on icon "ArrowLeftNew" at bounding box center [984, 18] width 13 height 13
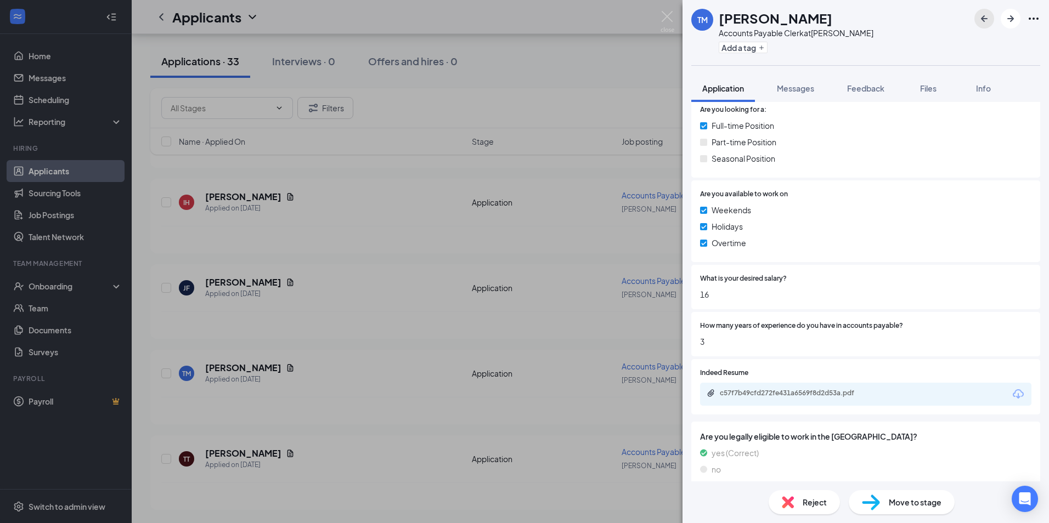
scroll to position [475, 0]
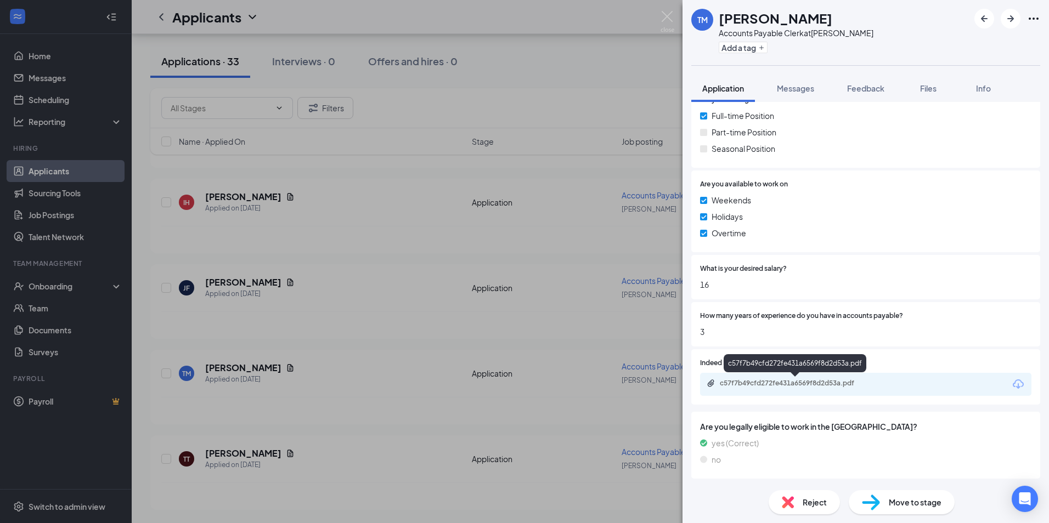
click at [781, 383] on div "c57f7b49cfd272fe431a6569f8d2d53a.pdf" at bounding box center [797, 383] width 154 height 9
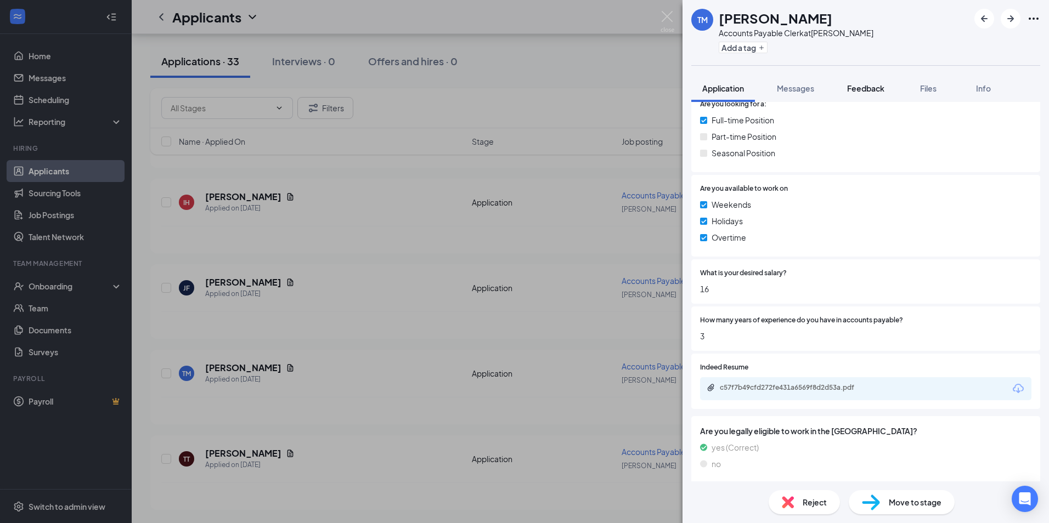
click at [860, 87] on span "Feedback" at bounding box center [865, 88] width 37 height 10
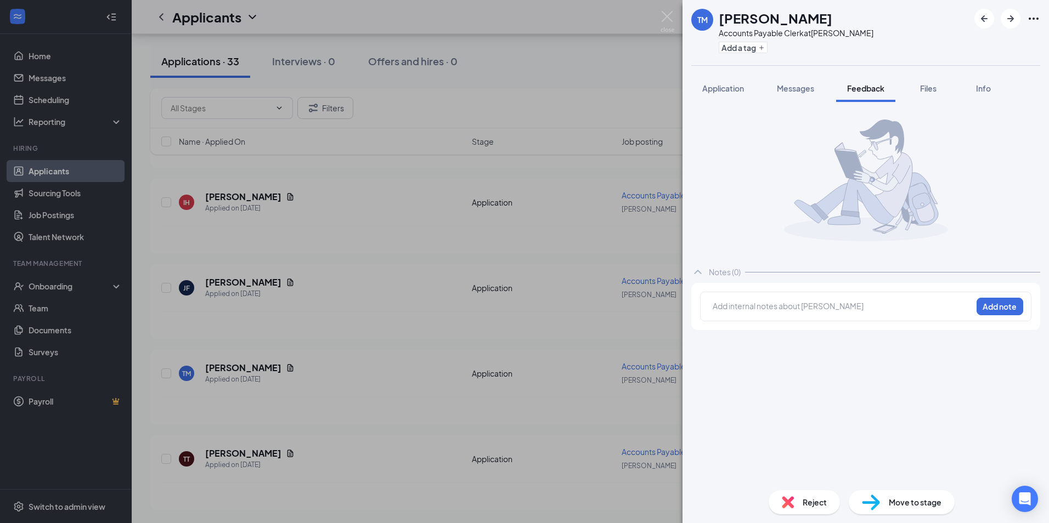
click at [800, 506] on div "Reject" at bounding box center [804, 502] width 71 height 24
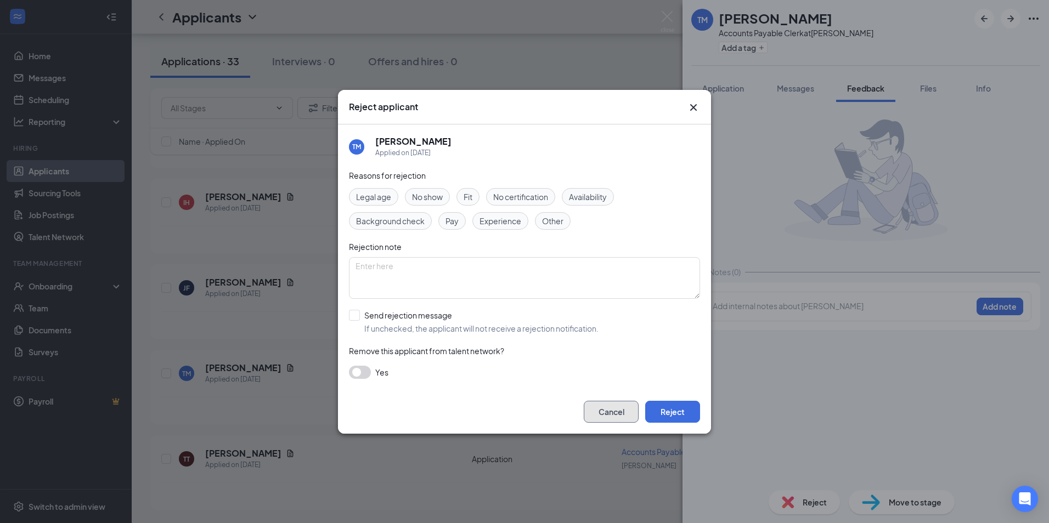
click at [622, 408] on button "Cancel" at bounding box center [611, 412] width 55 height 22
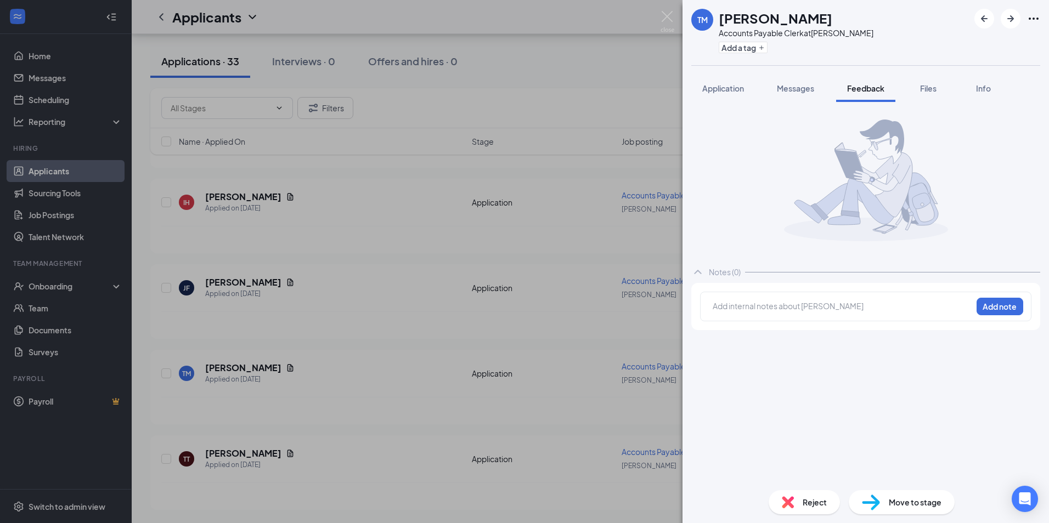
click at [810, 500] on span "Reject" at bounding box center [815, 502] width 24 height 12
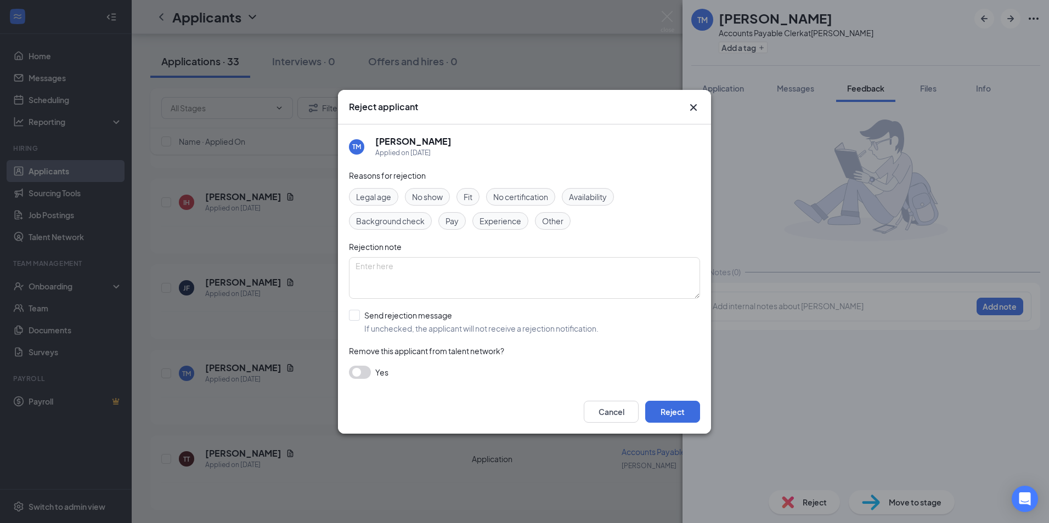
click at [549, 219] on span "Other" at bounding box center [552, 221] width 21 height 12
click at [476, 279] on textarea at bounding box center [524, 278] width 351 height 42
type textarea "H"
type textarea "d"
type textarea "has only a few months of experience in [GEOGRAPHIC_DATA], need 3 years,"
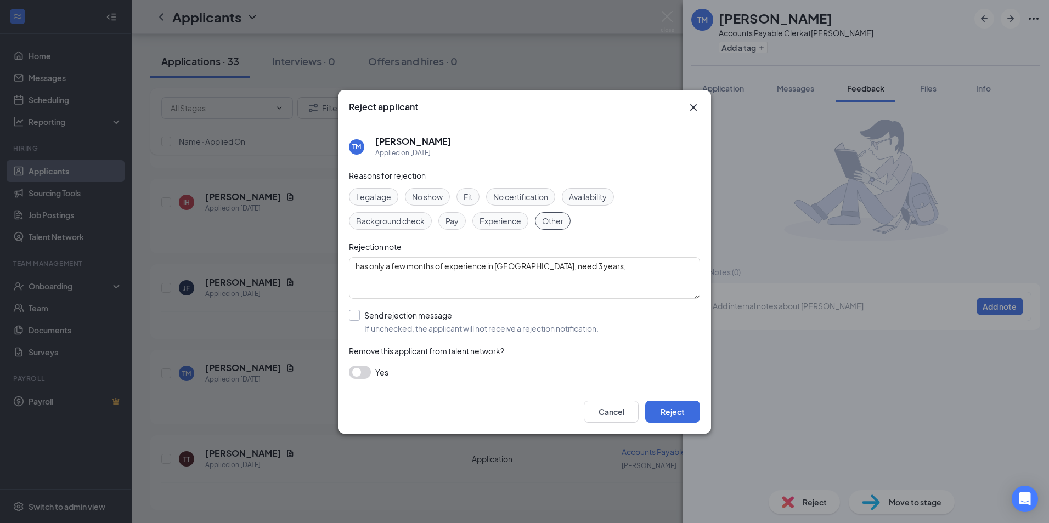
click at [354, 318] on input "Send rejection message If unchecked, the applicant will not receive a rejection…" at bounding box center [474, 322] width 250 height 24
checkbox input "true"
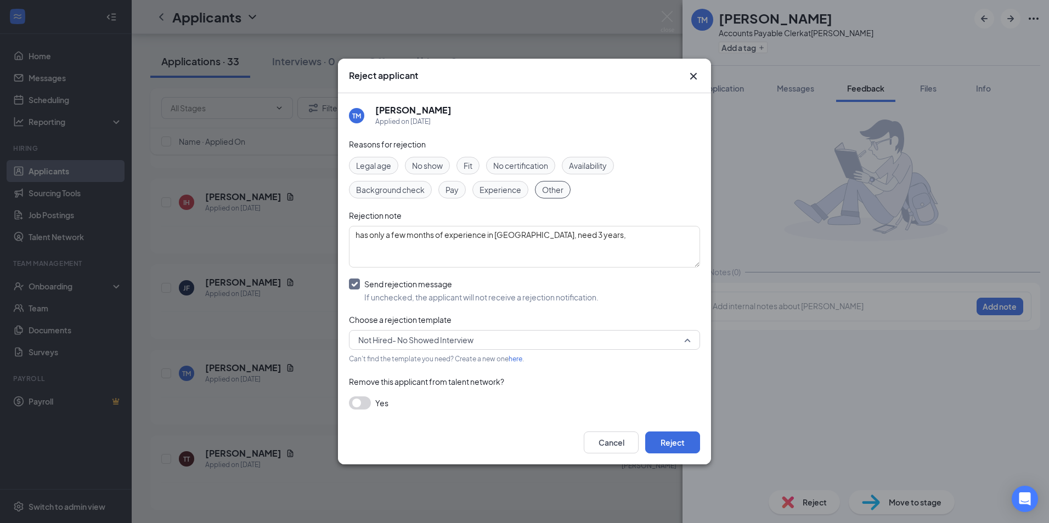
click at [681, 341] on span "Not Hired- No Showed Interview" at bounding box center [524, 340] width 332 height 16
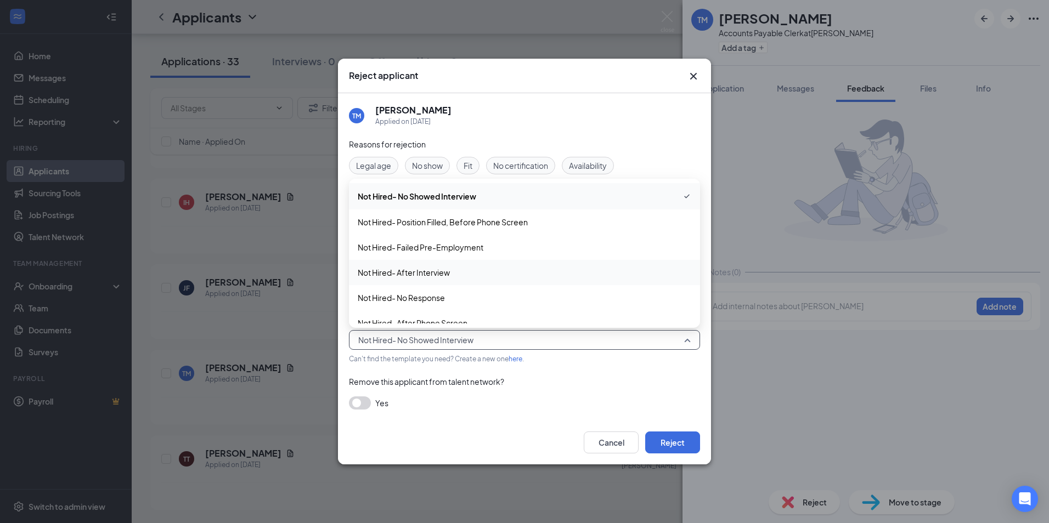
scroll to position [37, 0]
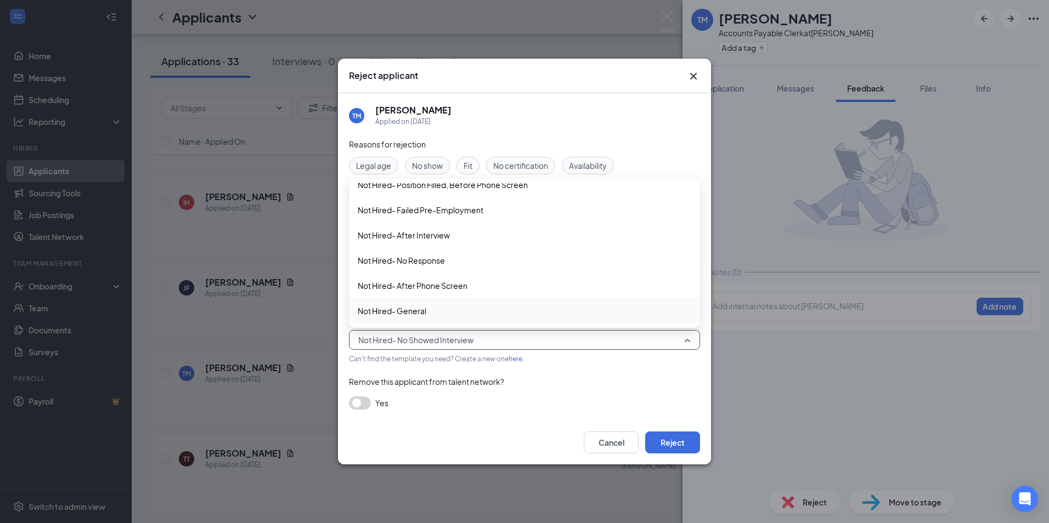
click at [562, 309] on span "Not Hired- General" at bounding box center [525, 311] width 334 height 12
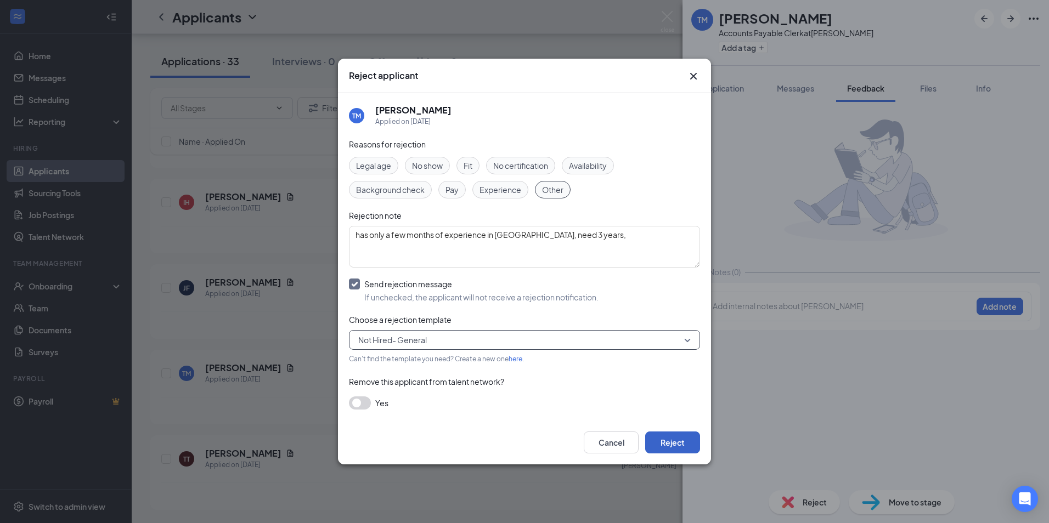
click at [675, 442] on button "Reject" at bounding box center [672, 443] width 55 height 22
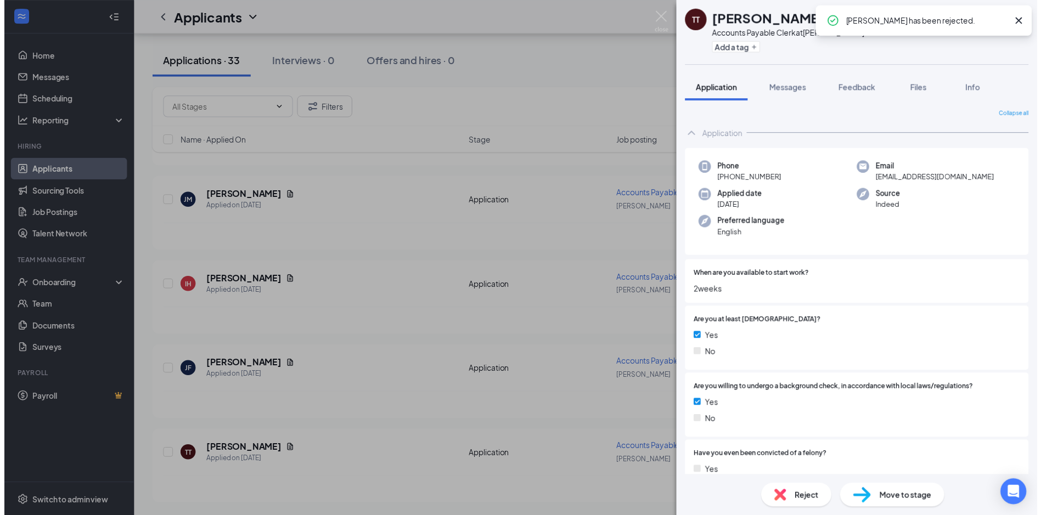
scroll to position [2504, 0]
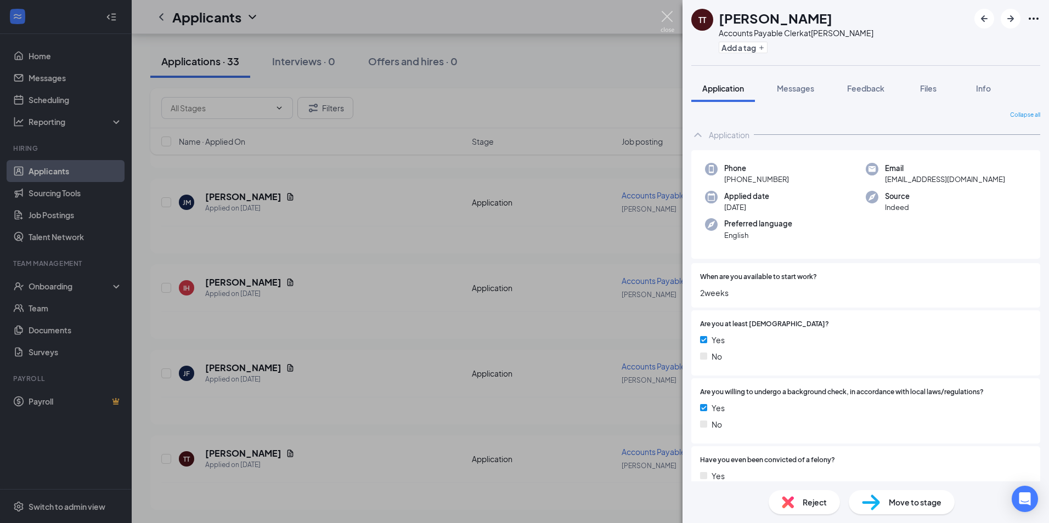
click at [667, 18] on img at bounding box center [667, 21] width 14 height 21
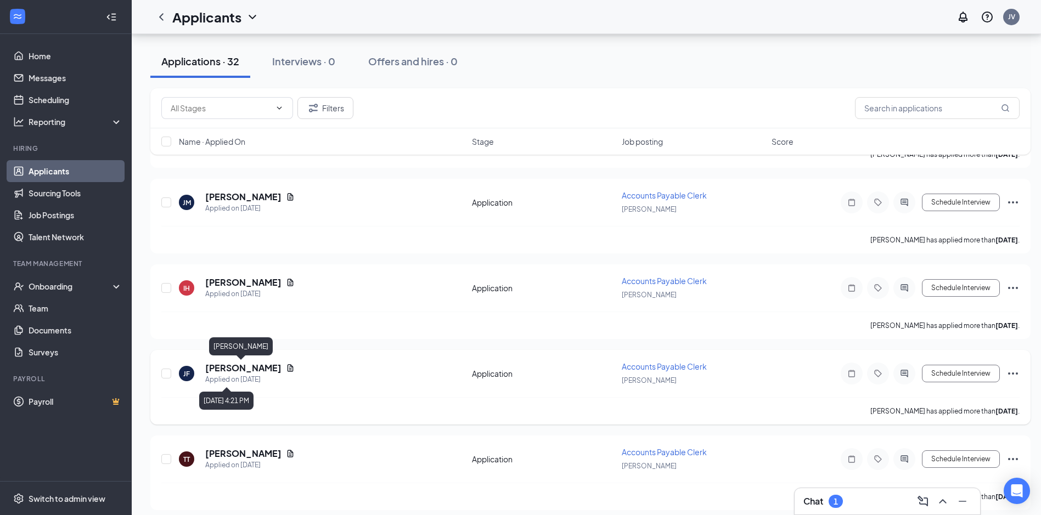
click at [237, 361] on div "[PERSON_NAME] Applied on [DATE] Application Accounts Payable Clerk [PERSON_NAME…" at bounding box center [590, 379] width 858 height 36
click at [237, 366] on h5 "[PERSON_NAME]" at bounding box center [243, 368] width 76 height 12
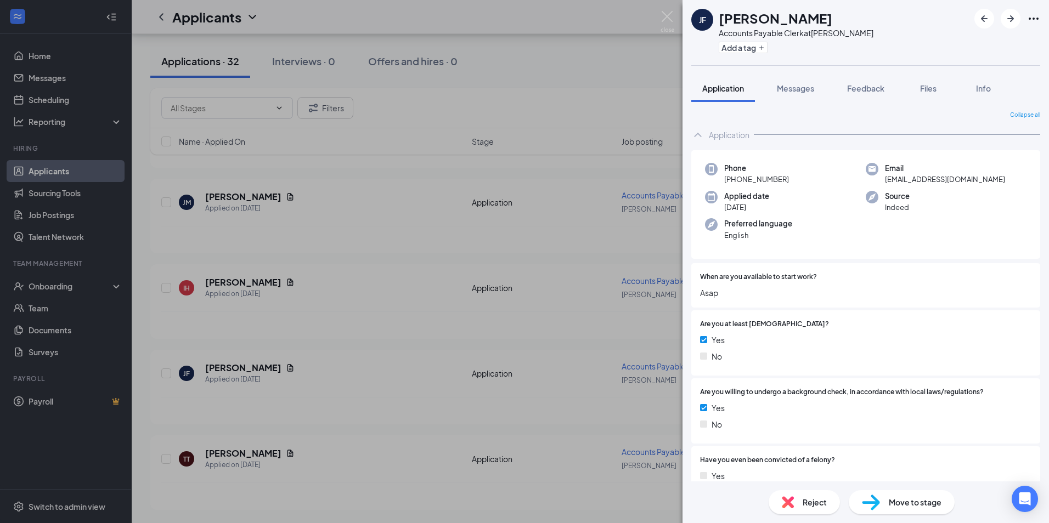
click at [417, 140] on div "[PERSON_NAME] Accounts Payable Clerk at [GEOGRAPHIC_DATA] Add a tag Application…" at bounding box center [524, 261] width 1049 height 523
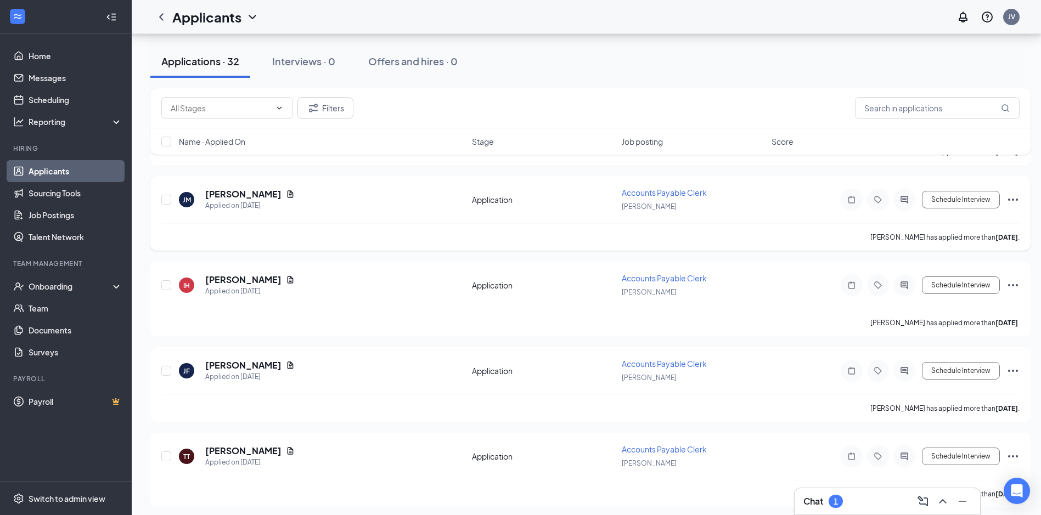
scroll to position [2513, 0]
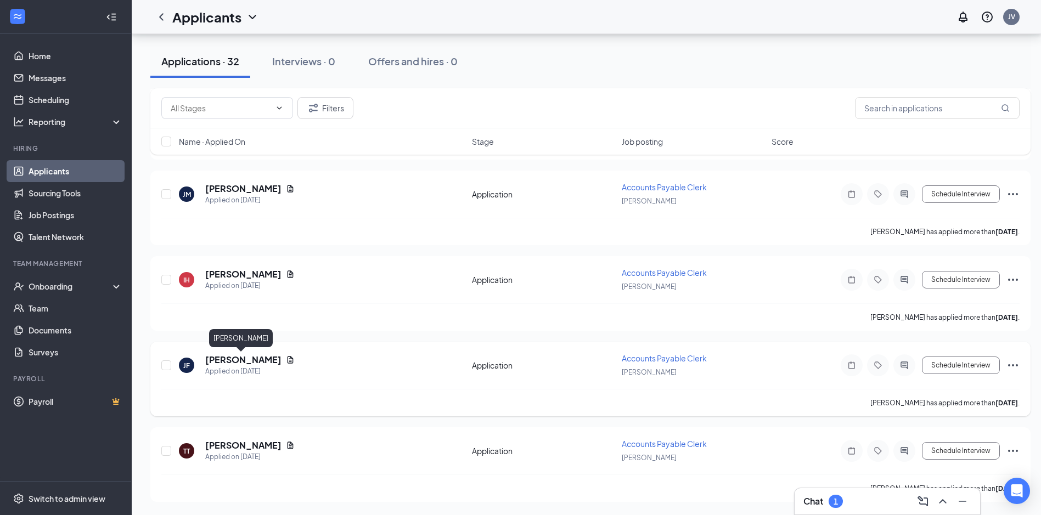
click at [245, 358] on h5 "[PERSON_NAME]" at bounding box center [243, 360] width 76 height 12
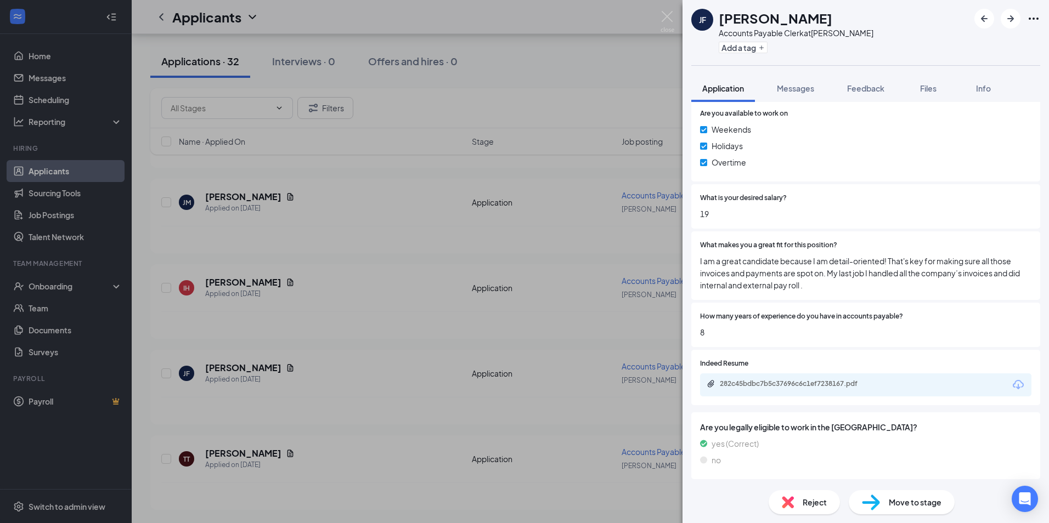
scroll to position [499, 0]
click at [786, 379] on div "282c45bdbc7b5c37696c6c1ef7238167.pdf" at bounding box center [797, 383] width 154 height 9
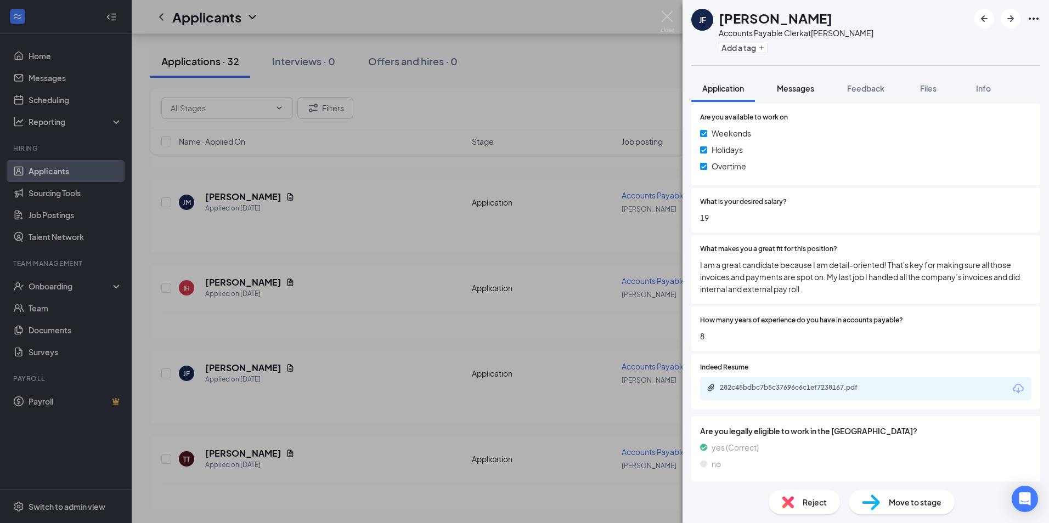
click at [797, 93] on div "Messages" at bounding box center [795, 88] width 37 height 11
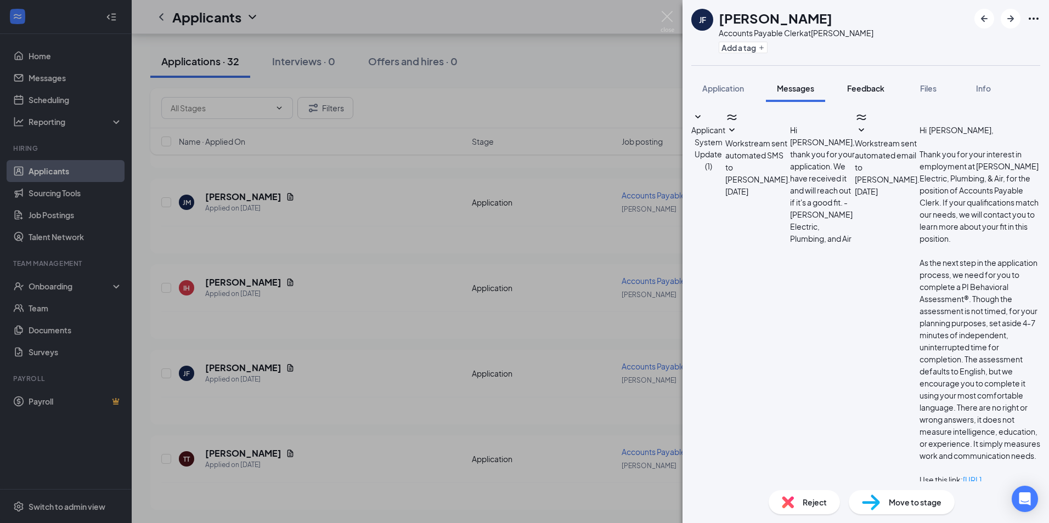
click at [863, 91] on span "Feedback" at bounding box center [865, 88] width 37 height 10
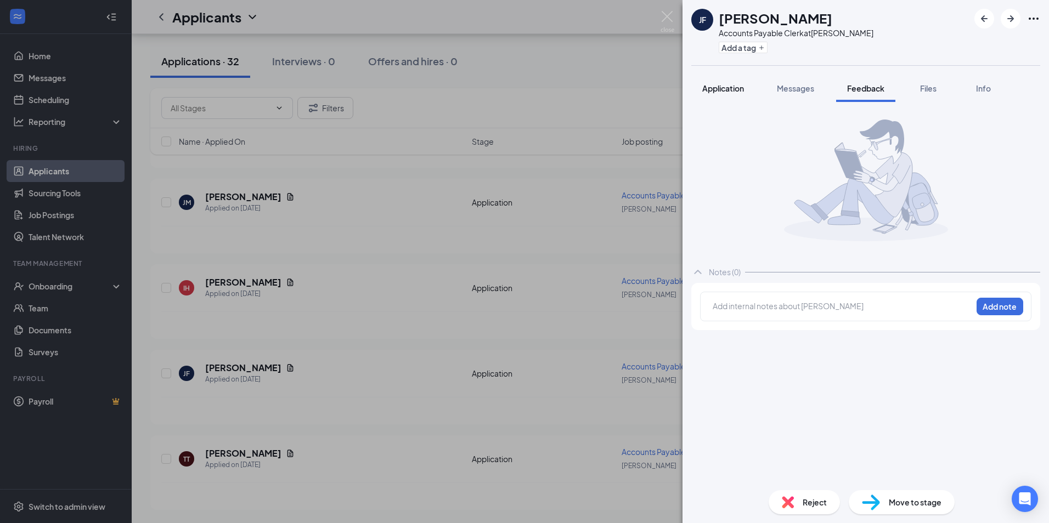
click at [736, 91] on span "Application" at bounding box center [723, 88] width 42 height 10
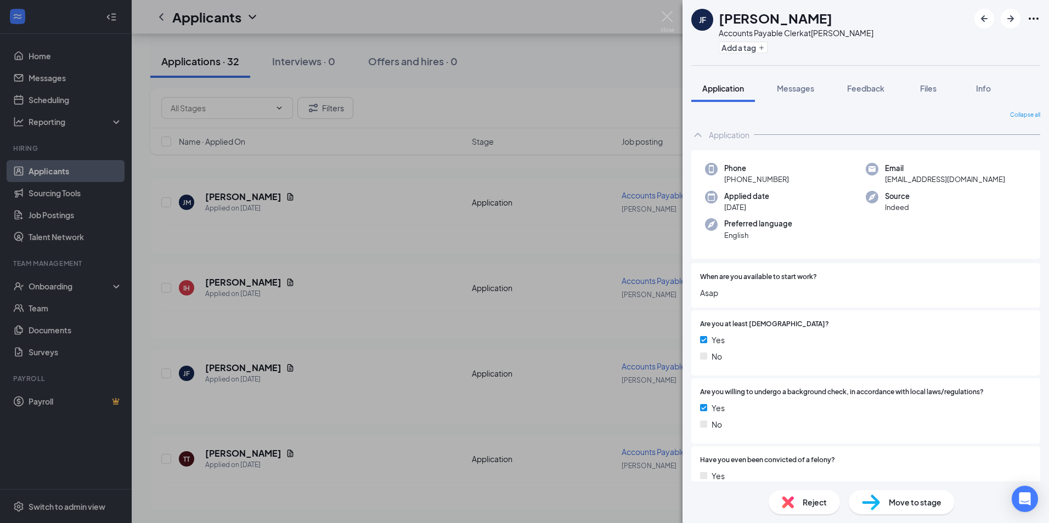
click at [809, 500] on span "Reject" at bounding box center [815, 502] width 24 height 12
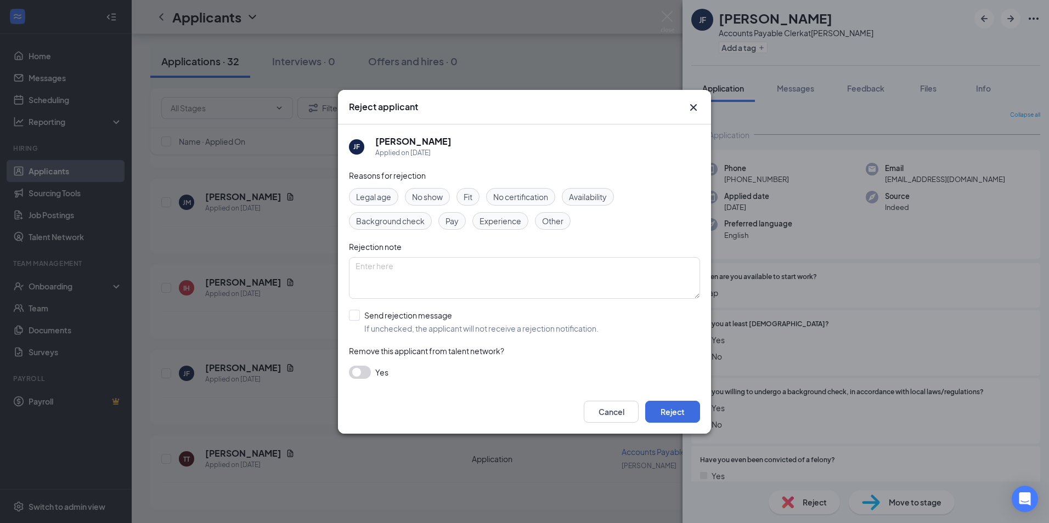
click at [554, 218] on span "Other" at bounding box center [552, 221] width 21 height 12
click at [503, 220] on span "Experience" at bounding box center [500, 221] width 42 height 12
click at [482, 286] on textarea at bounding box center [524, 278] width 351 height 42
type textarea "N"
type textarea "D"
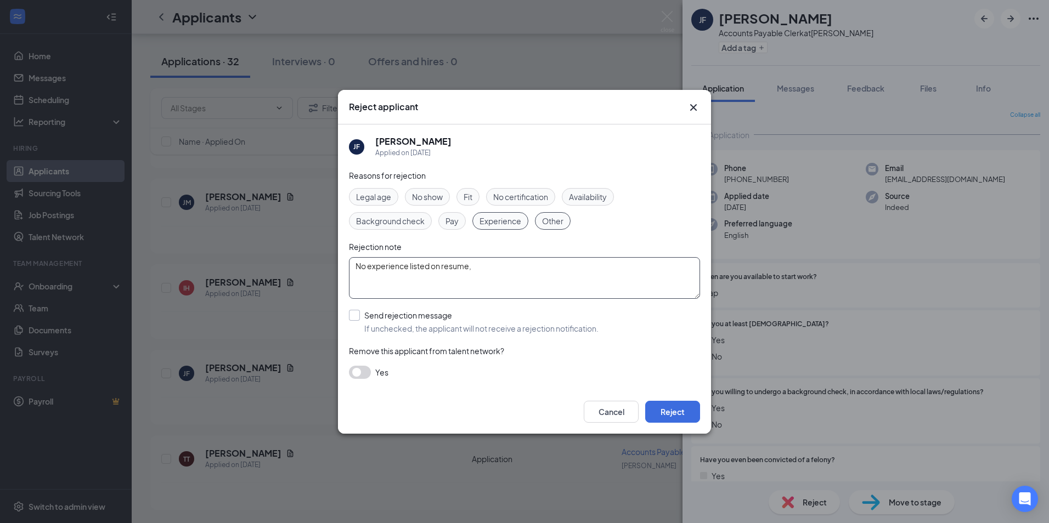
type textarea "No experience listed on resume,"
click at [357, 310] on input "Send rejection message If unchecked, the applicant will not receive a rejection…" at bounding box center [474, 322] width 250 height 24
checkbox input "true"
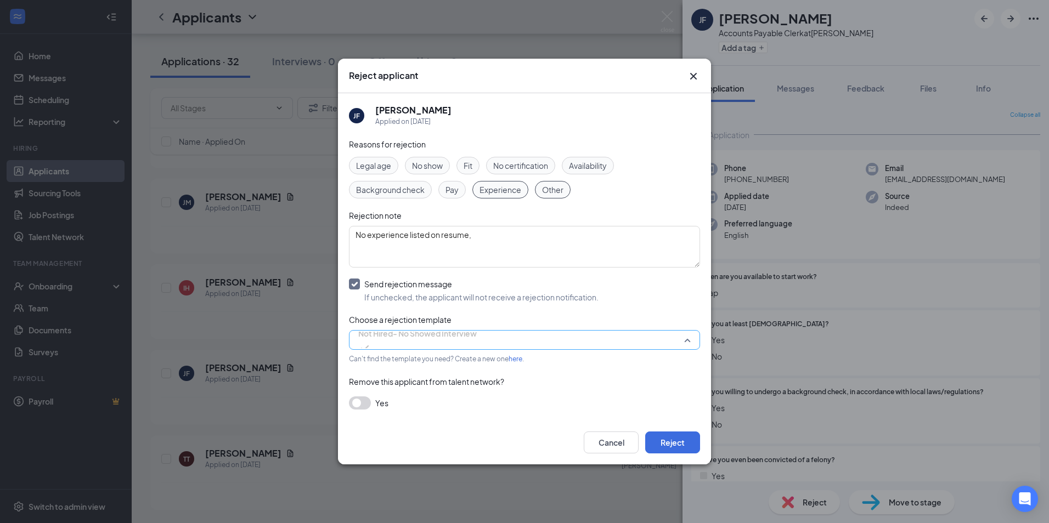
click at [477, 341] on span "Not Hired- No Showed Interview" at bounding box center [417, 340] width 118 height 30
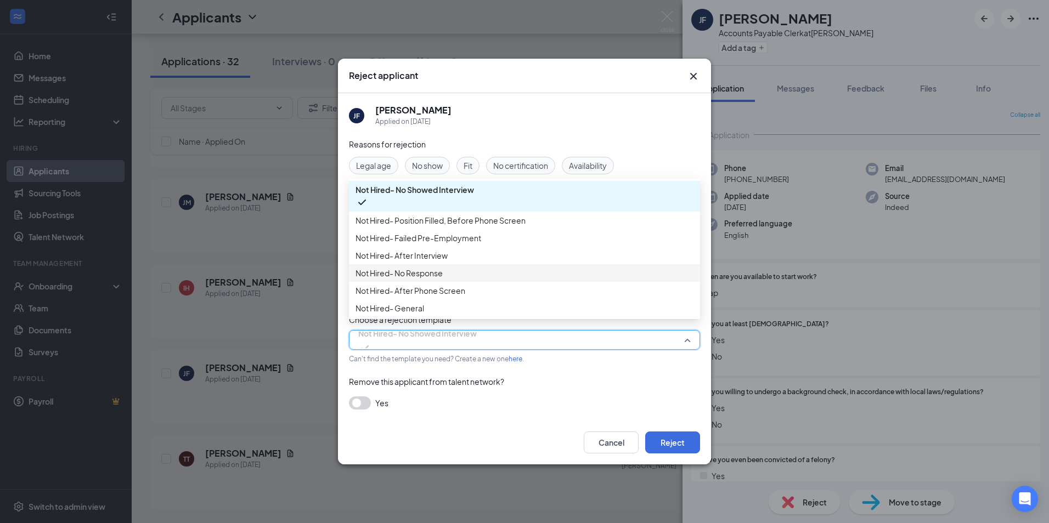
scroll to position [37, 0]
click at [500, 313] on span "Not Hired- General" at bounding box center [524, 308] width 338 height 12
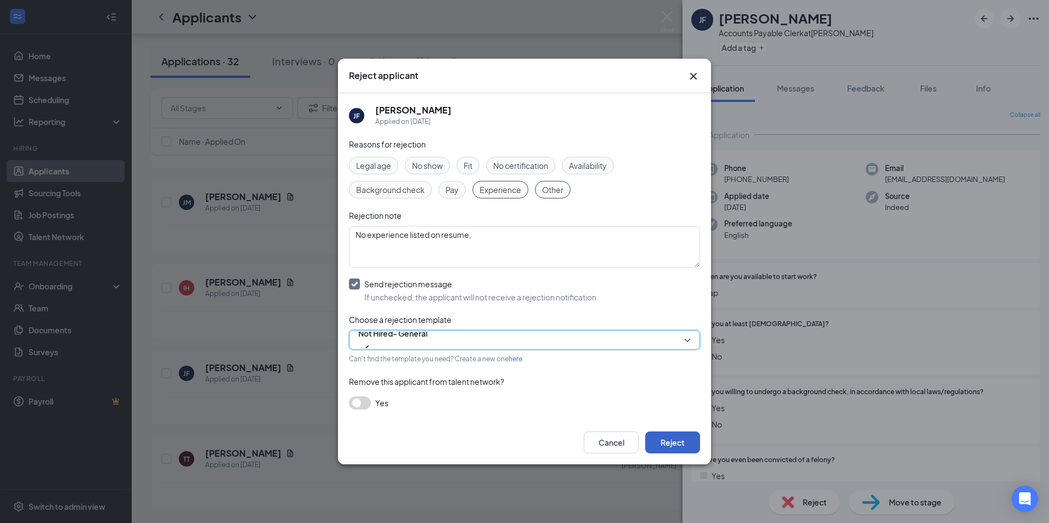
click at [678, 445] on button "Reject" at bounding box center [672, 443] width 55 height 22
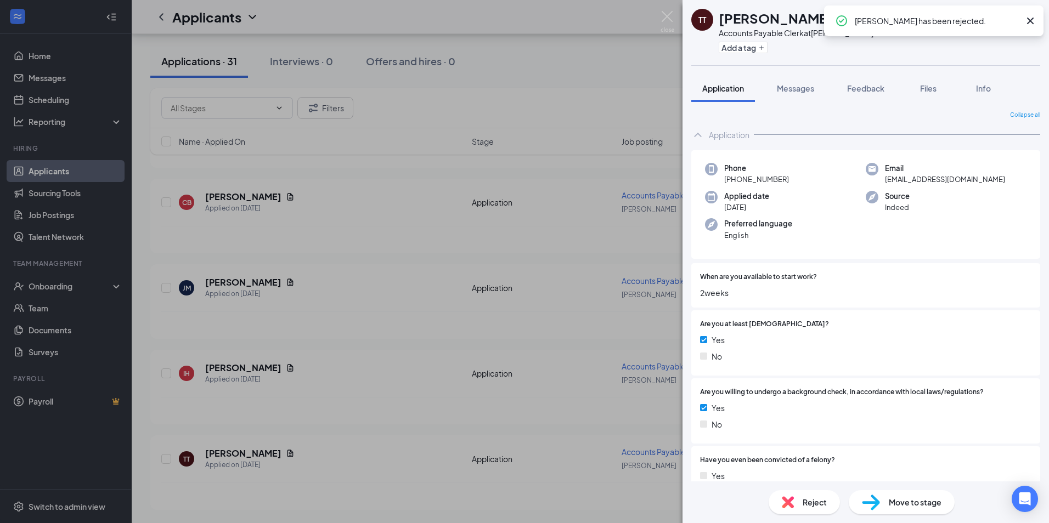
scroll to position [2419, 0]
click at [667, 13] on img at bounding box center [667, 21] width 14 height 21
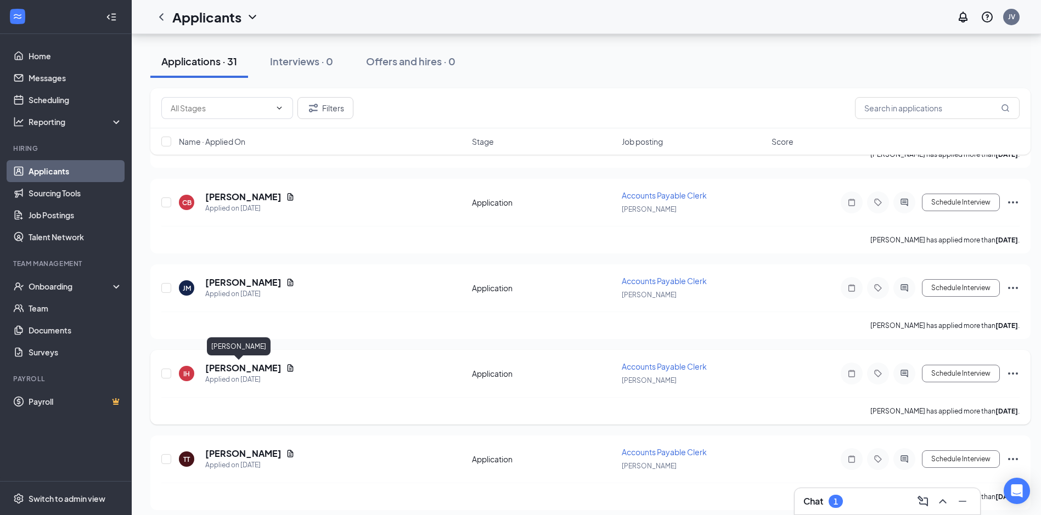
click at [229, 364] on h5 "[PERSON_NAME]" at bounding box center [243, 368] width 76 height 12
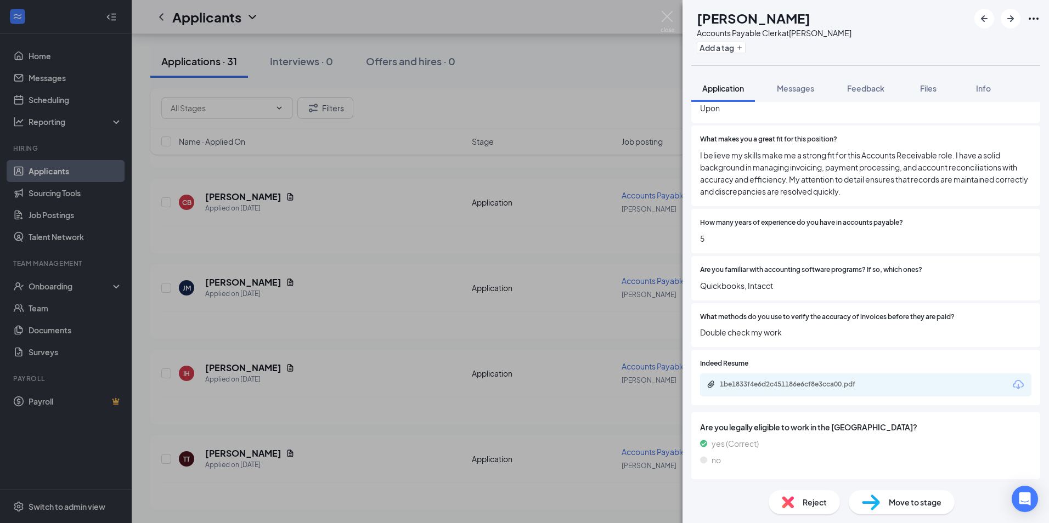
scroll to position [652, 0]
click at [781, 382] on div "1be1833f4e6d2c451186e6cf8e3cca00.pdf" at bounding box center [797, 384] width 154 height 9
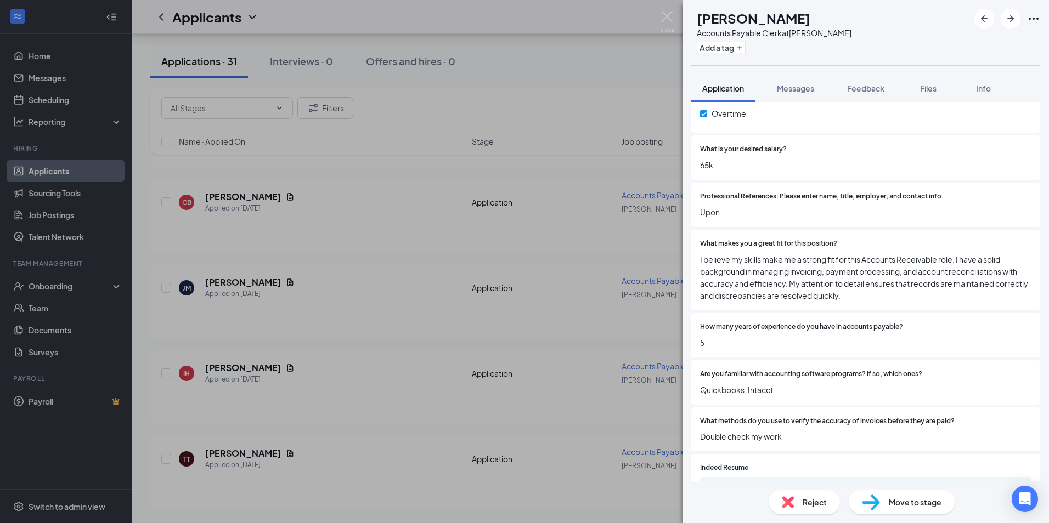
scroll to position [549, 0]
drag, startPoint x: 662, startPoint y: 16, endPoint x: 321, endPoint y: 160, distance: 370.3
click at [662, 17] on img at bounding box center [667, 21] width 14 height 21
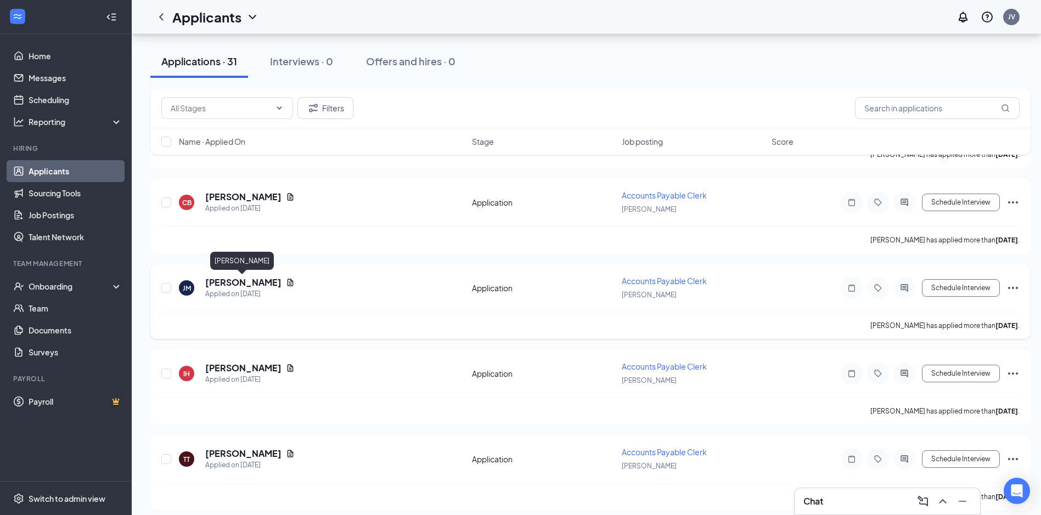
click at [238, 283] on h5 "[PERSON_NAME]" at bounding box center [243, 282] width 76 height 12
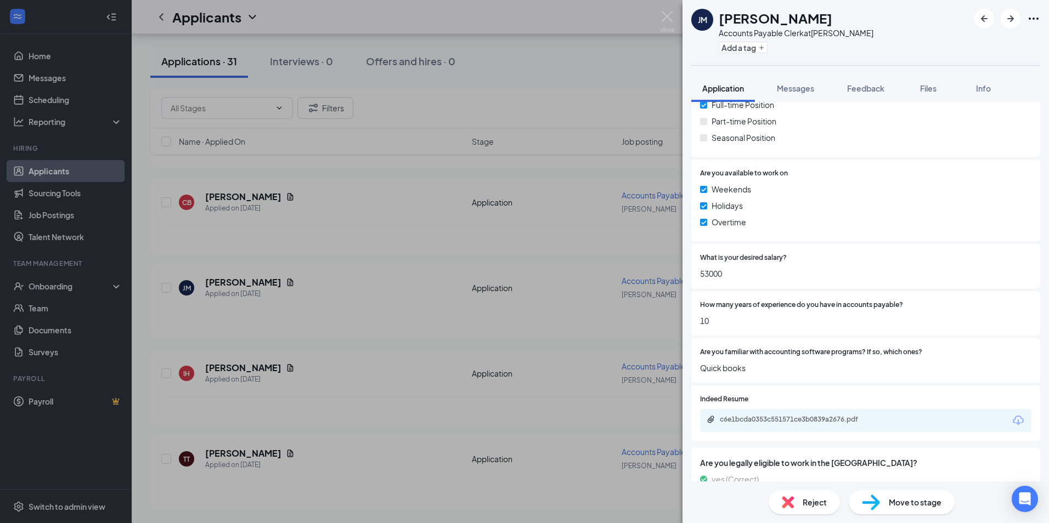
scroll to position [475, 0]
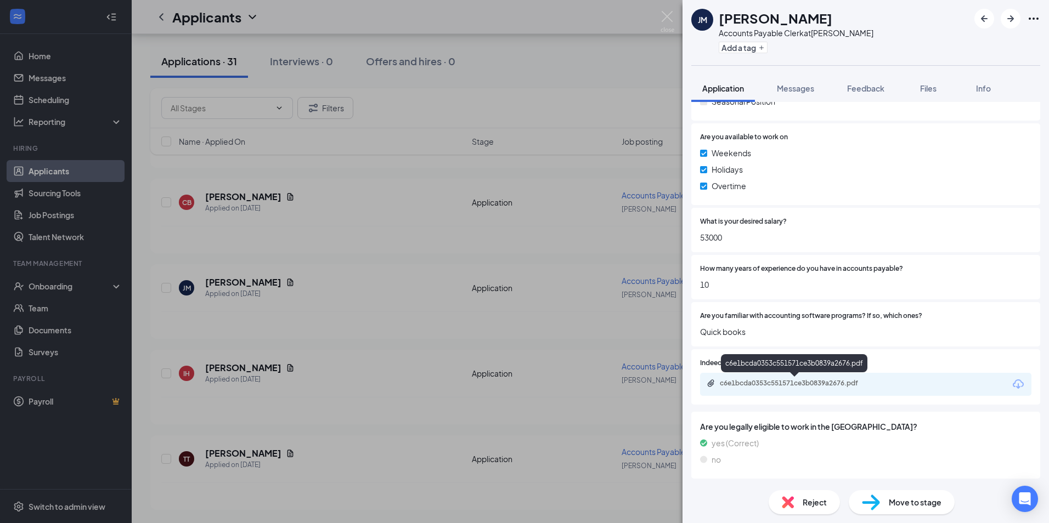
click at [764, 382] on div "c6e1bcda0353c551571ce3b0839a2676.pdf" at bounding box center [797, 383] width 154 height 9
click at [801, 497] on div "Reject" at bounding box center [804, 502] width 71 height 24
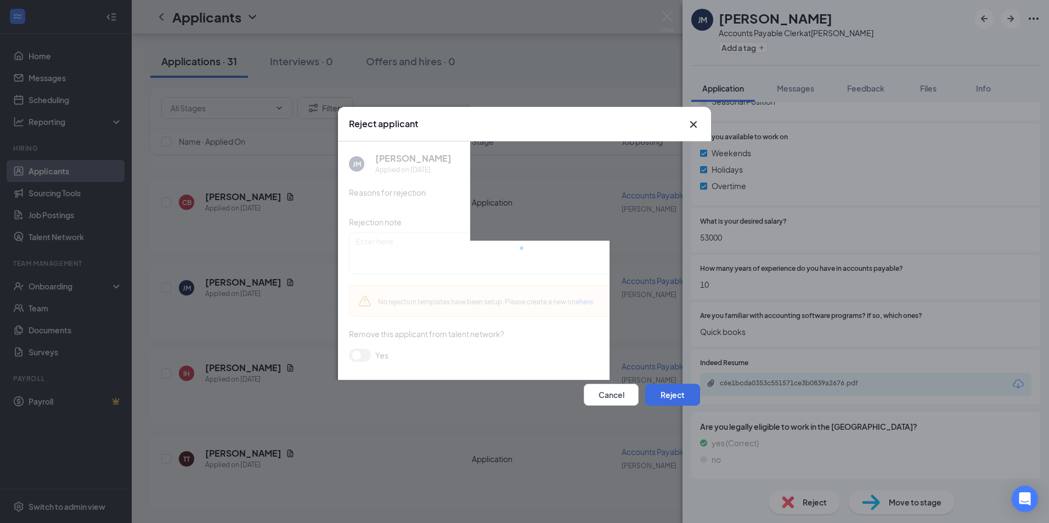
scroll to position [471, 0]
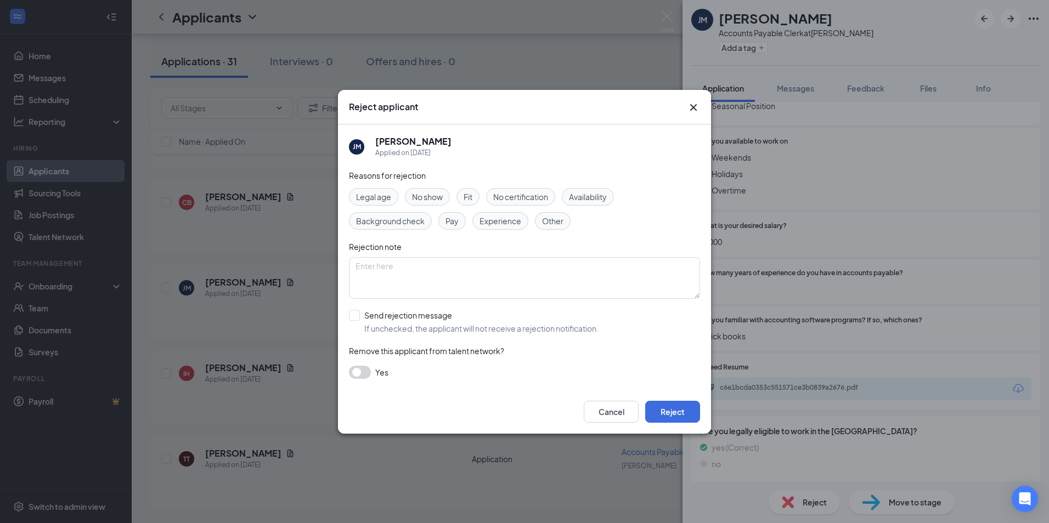
click at [550, 218] on span "Other" at bounding box center [552, 221] width 21 height 12
click at [511, 221] on span "Experience" at bounding box center [500, 221] width 42 height 12
click at [459, 277] on textarea at bounding box center [524, 278] width 351 height 42
type textarea "Not seeing any enough experience for AP role, only listed a small portion but n…"
click at [360, 316] on input "Send rejection message If unchecked, the applicant will not receive a rejection…" at bounding box center [474, 322] width 250 height 24
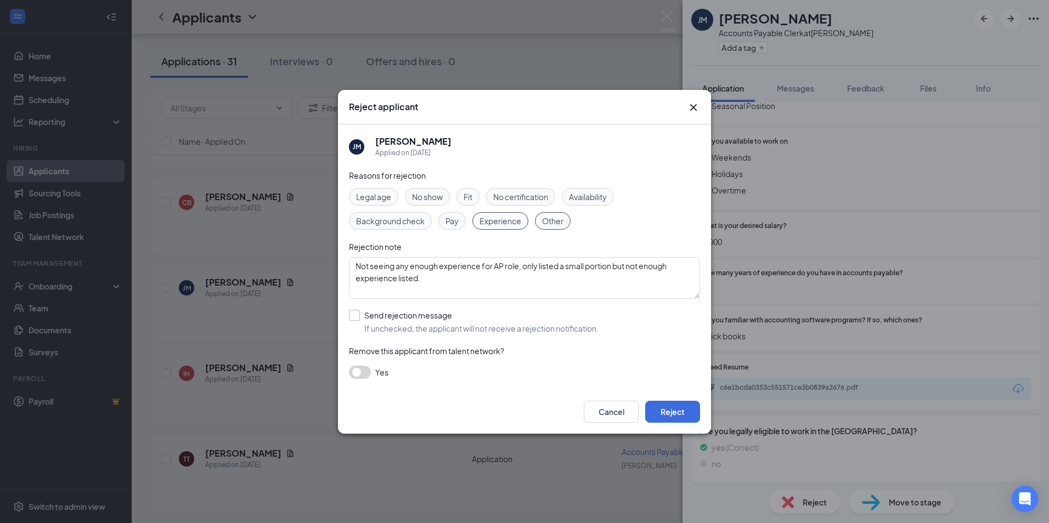
checkbox input "true"
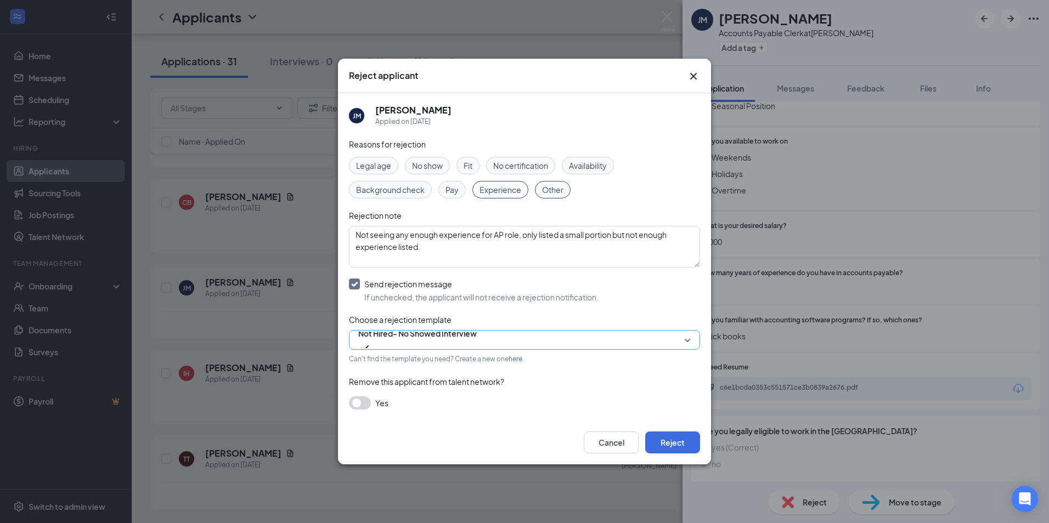
click at [444, 338] on span "Not Hired- No Showed Interview" at bounding box center [417, 333] width 118 height 16
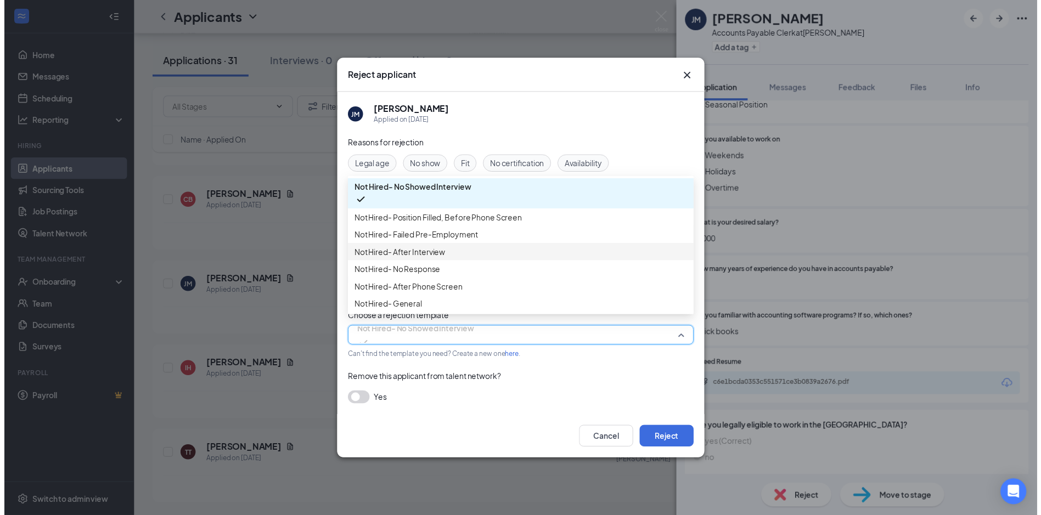
scroll to position [37, 0]
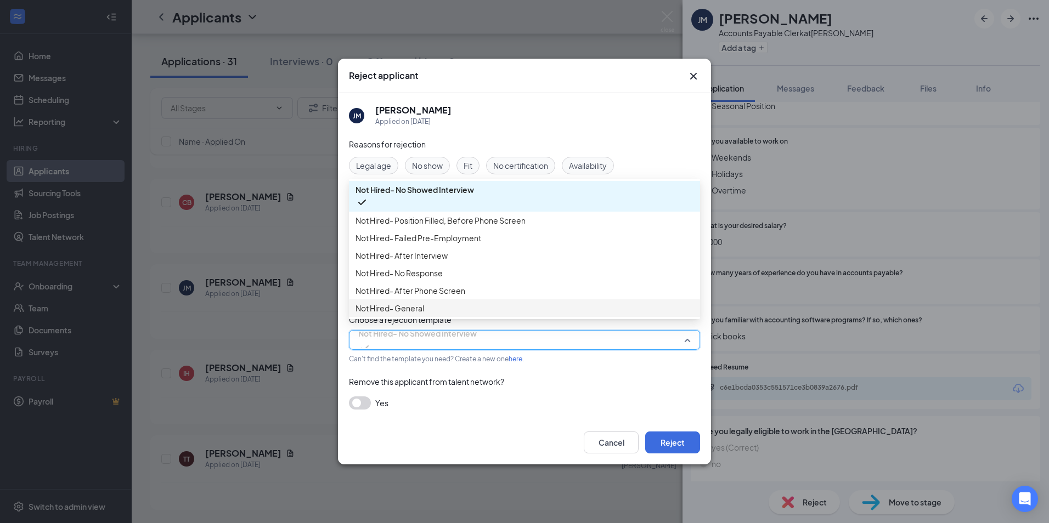
click at [444, 307] on span "Not Hired- General" at bounding box center [524, 308] width 338 height 12
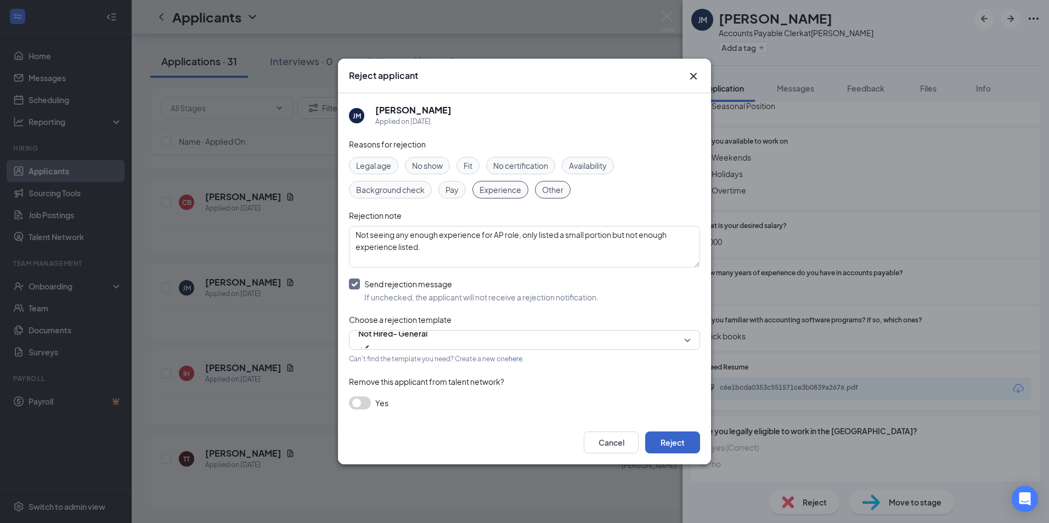
click at [681, 444] on button "Reject" at bounding box center [672, 443] width 55 height 22
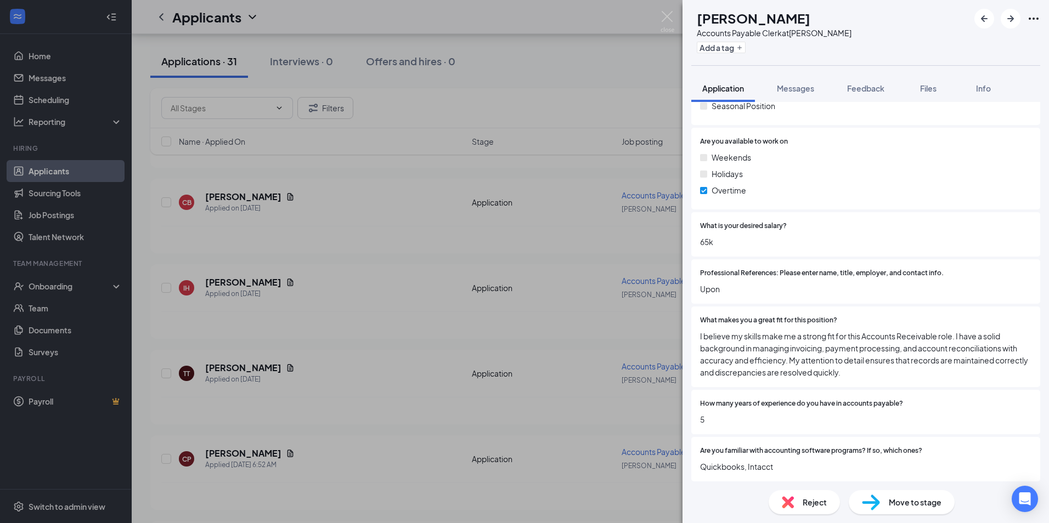
click at [300, 248] on div "IH [PERSON_NAME] Accounts Payable Clerk at [GEOGRAPHIC_DATA] Add a tag Applicat…" at bounding box center [524, 261] width 1049 height 523
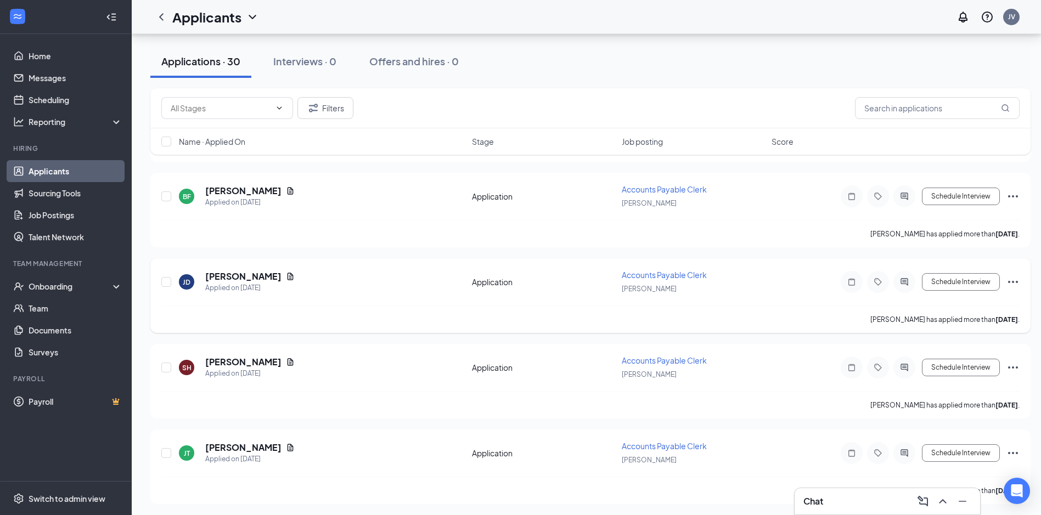
scroll to position [3197, 0]
click at [245, 443] on h5 "[PERSON_NAME]" at bounding box center [243, 445] width 76 height 12
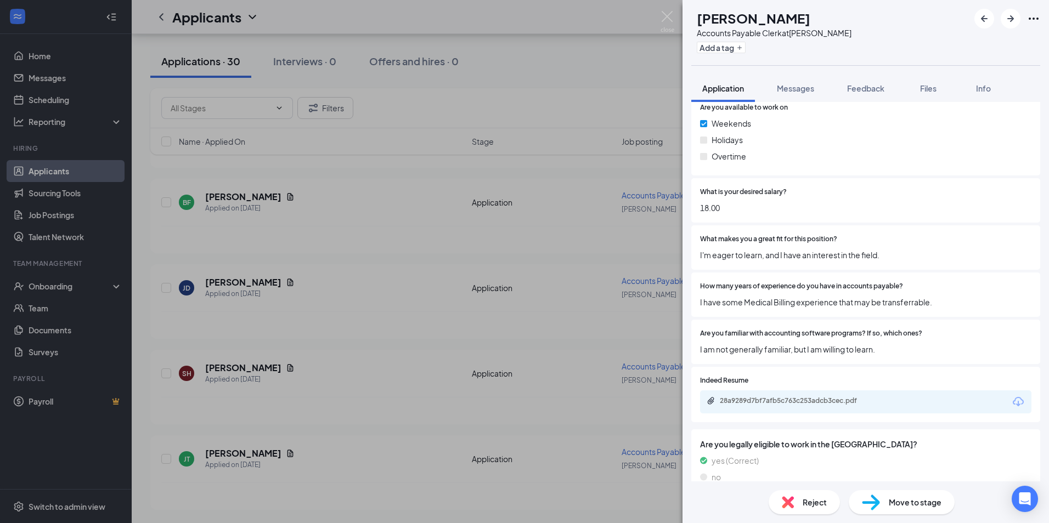
scroll to position [522, 0]
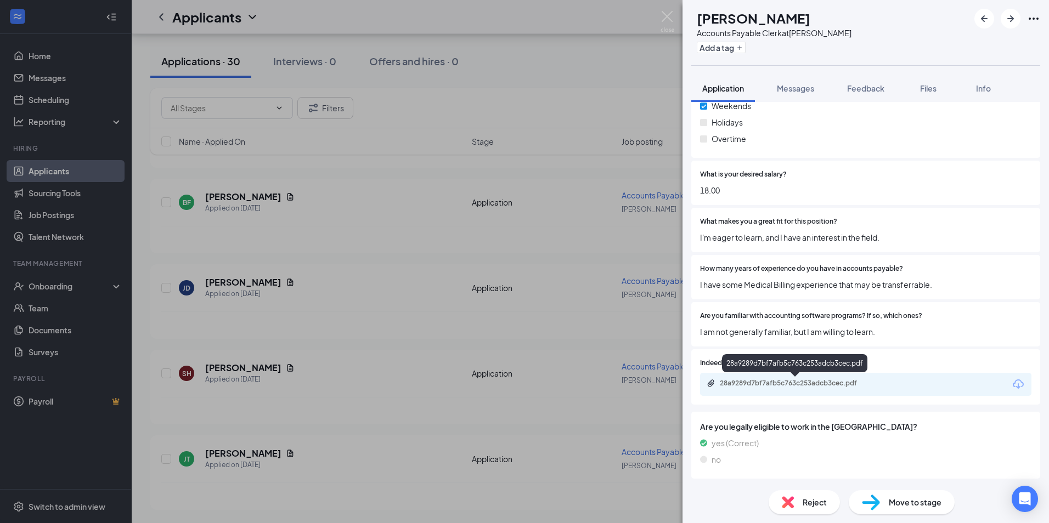
click at [790, 381] on div "28a9289d7bf7afb5c763c253adcb3cec.pdf" at bounding box center [797, 383] width 154 height 9
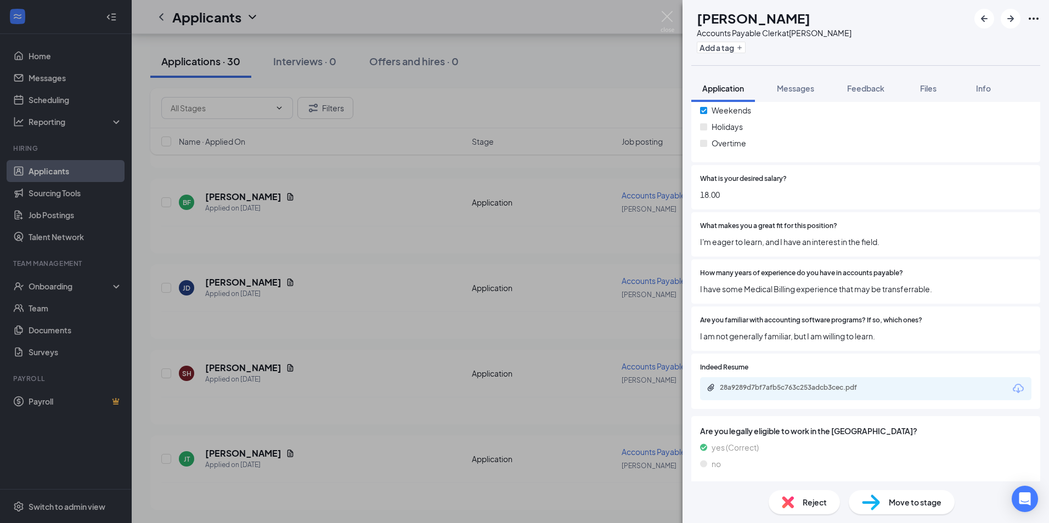
click at [808, 506] on span "Reject" at bounding box center [815, 502] width 24 height 12
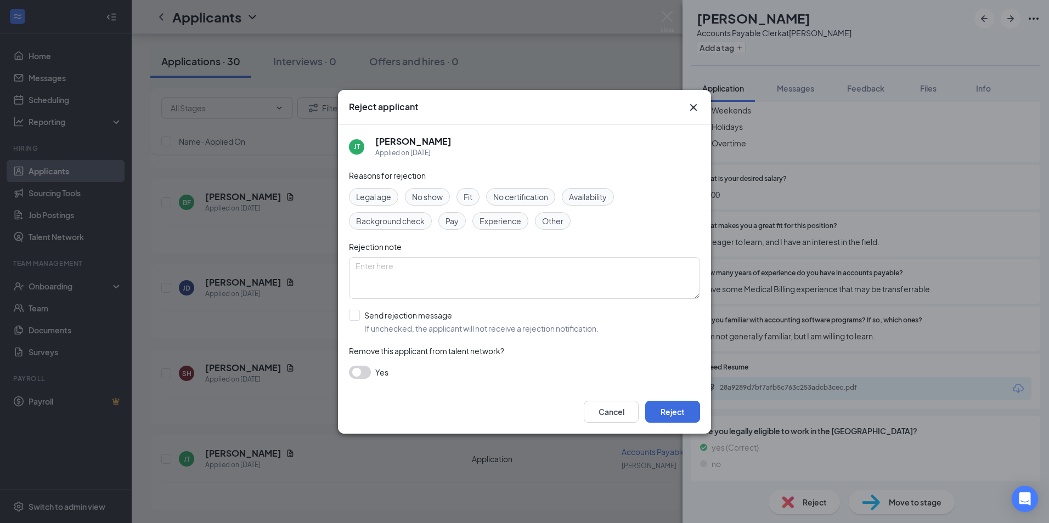
click at [506, 218] on span "Experience" at bounding box center [500, 221] width 42 height 12
click at [458, 269] on textarea at bounding box center [524, 278] width 351 height 42
type textarea "No experience"
click at [357, 318] on input "Send rejection message If unchecked, the applicant will not receive a rejection…" at bounding box center [474, 322] width 250 height 24
checkbox input "true"
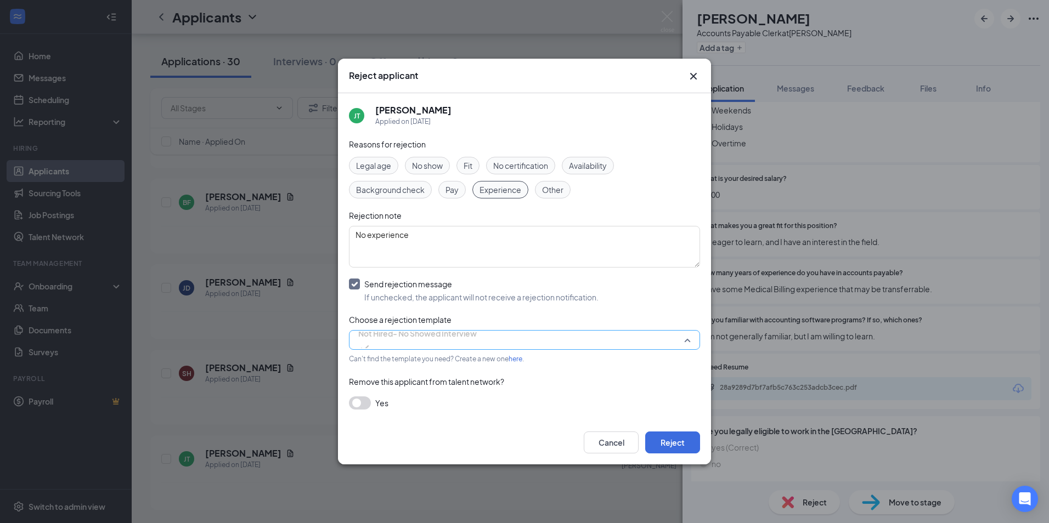
click at [463, 339] on span "Not Hired- No Showed Interview" at bounding box center [417, 333] width 118 height 16
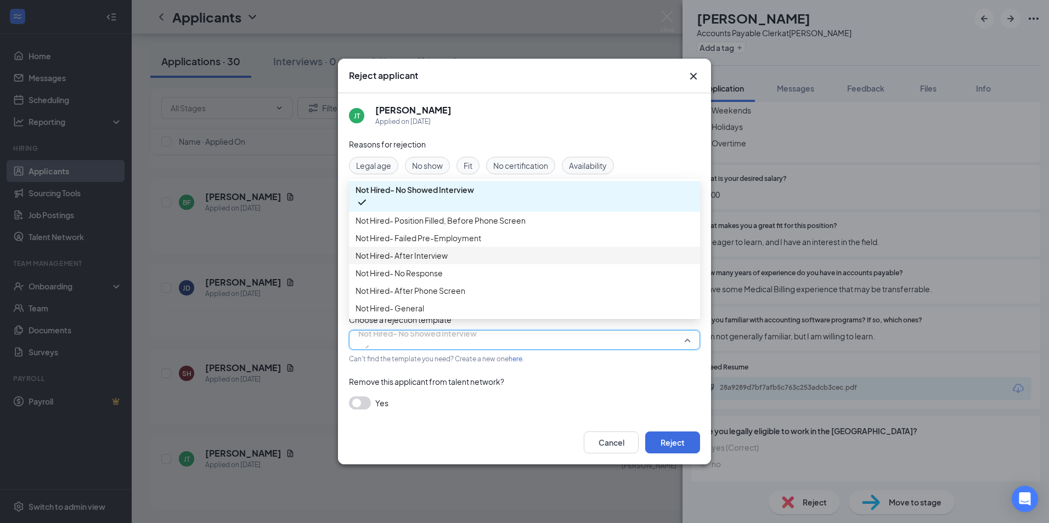
scroll to position [37, 0]
click at [512, 307] on span "Not Hired- General" at bounding box center [524, 308] width 338 height 12
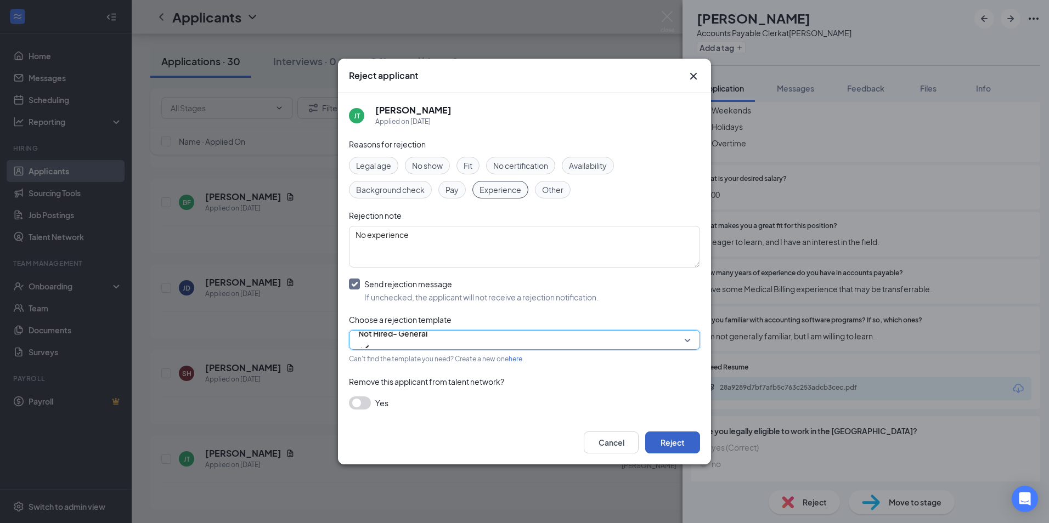
click at [668, 443] on button "Reject" at bounding box center [672, 443] width 55 height 22
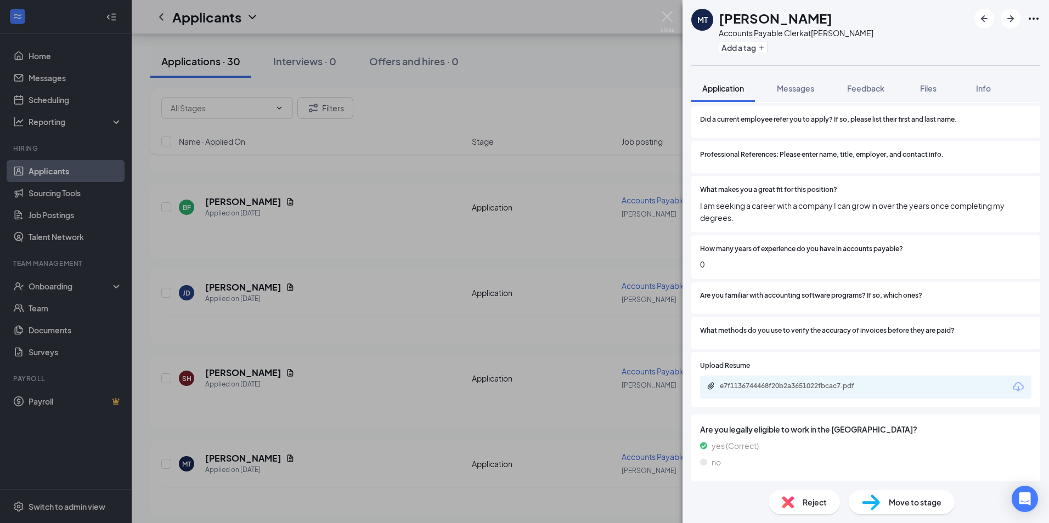
scroll to position [662, 0]
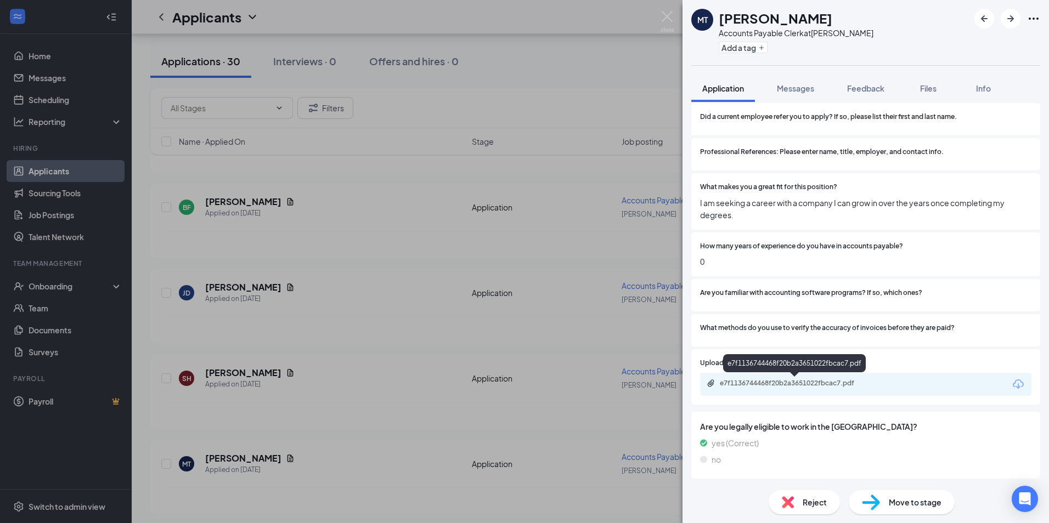
click at [762, 385] on div "e7f1136744468f20b2a3651022fbcac7.pdf" at bounding box center [797, 383] width 154 height 9
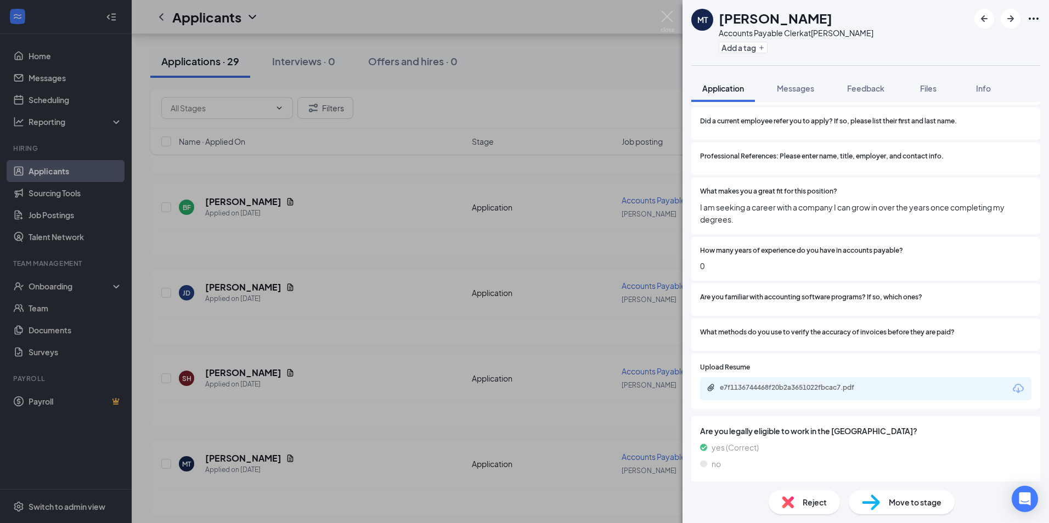
click at [797, 498] on div "Reject" at bounding box center [804, 502] width 71 height 24
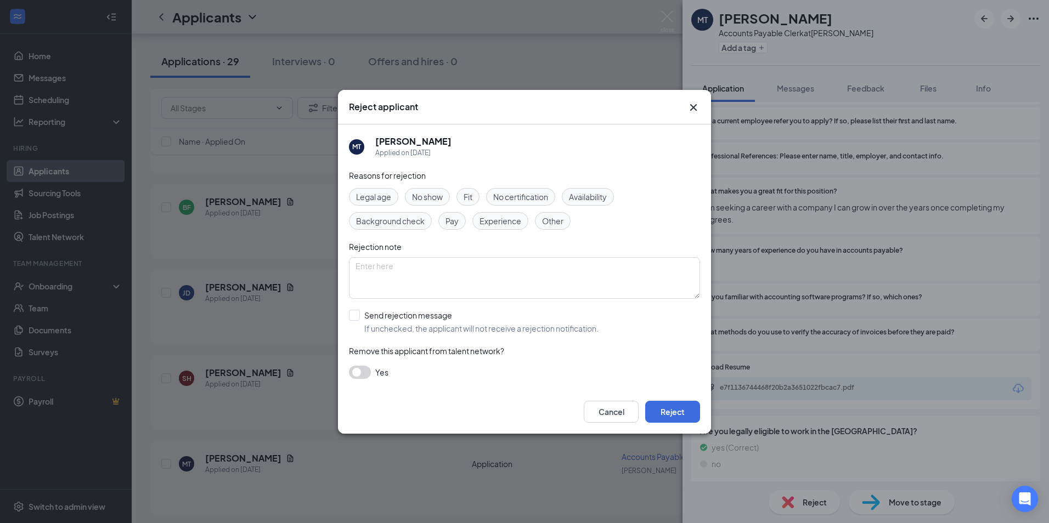
click at [501, 222] on span "Experience" at bounding box center [500, 221] width 42 height 12
click at [467, 264] on textarea at bounding box center [524, 278] width 351 height 42
type textarea "No experience"
click at [680, 408] on button "Reject" at bounding box center [672, 412] width 55 height 22
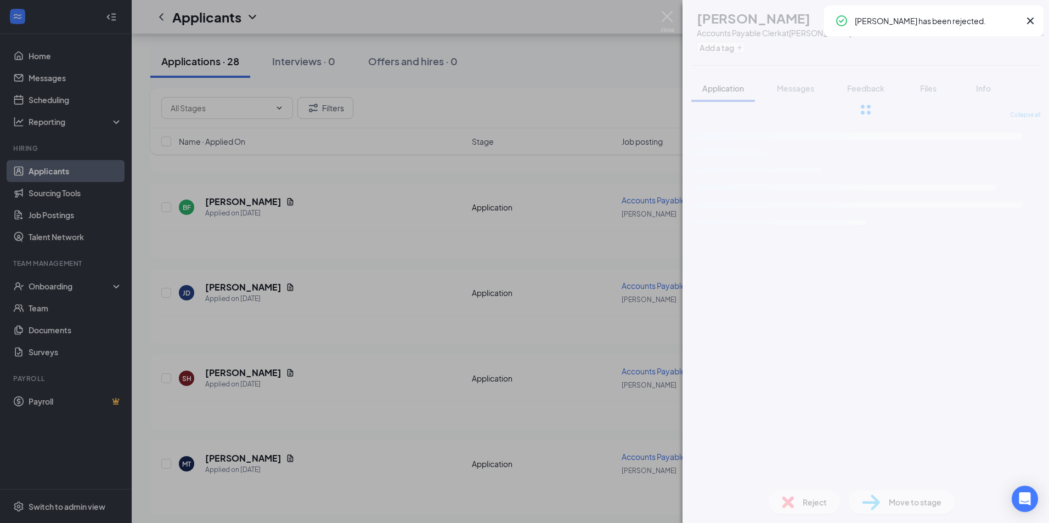
click at [788, 501] on div "SA [PERSON_NAME] Accounts Payable Clerk at [PERSON_NAME] Add a tag Application …" at bounding box center [865, 261] width 366 height 523
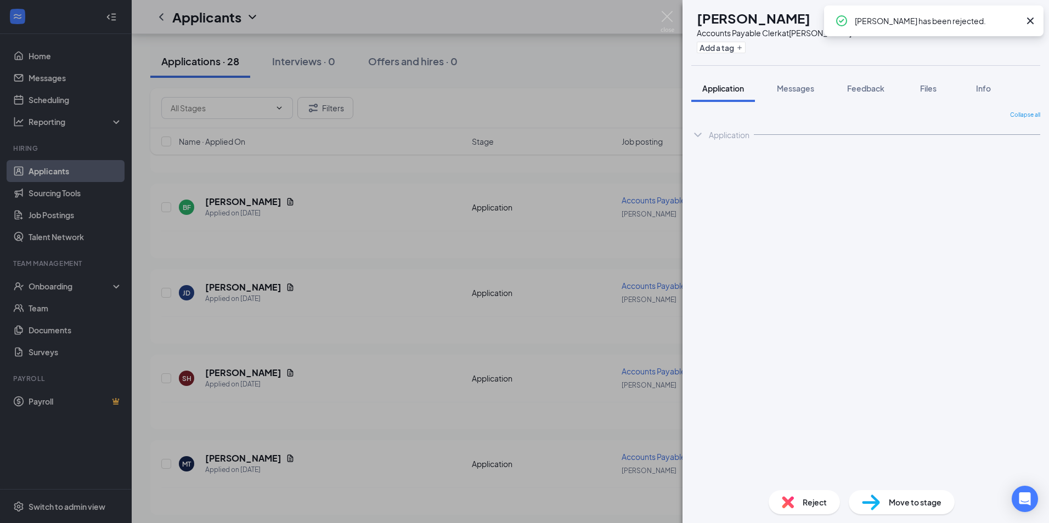
click at [791, 504] on img at bounding box center [788, 502] width 12 height 12
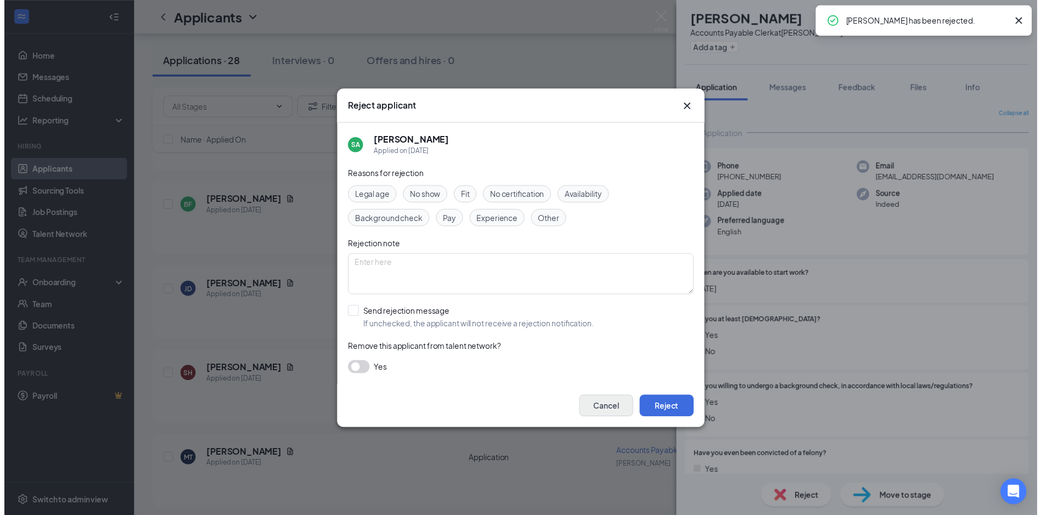
scroll to position [3189, 0]
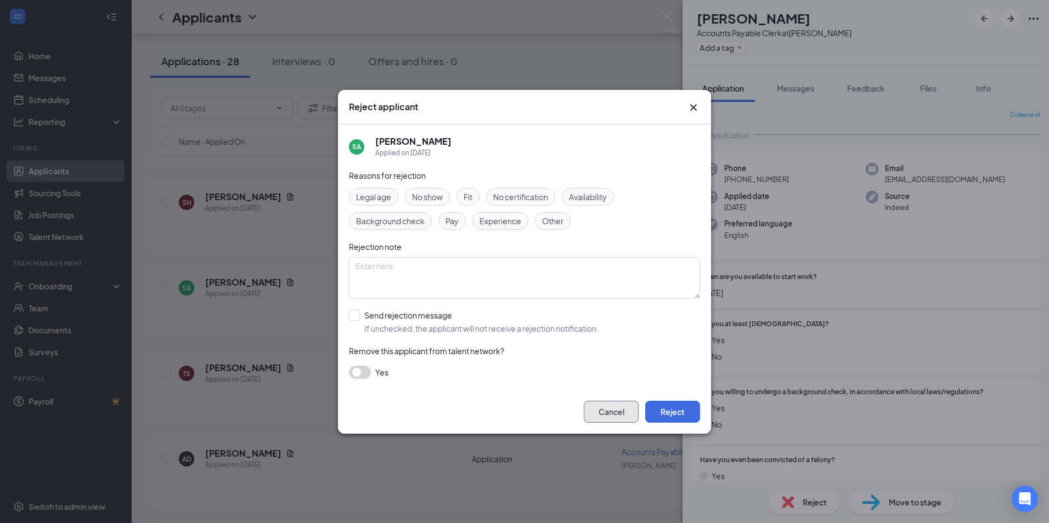
click at [595, 417] on button "Cancel" at bounding box center [611, 412] width 55 height 22
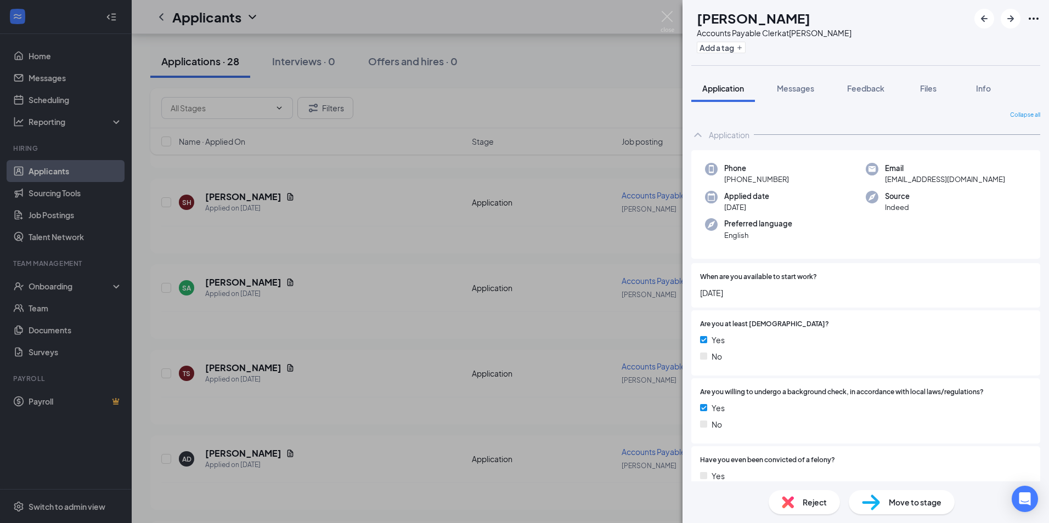
click at [550, 96] on div "SA [PERSON_NAME] Accounts Payable Clerk at [GEOGRAPHIC_DATA] Add a tag Applicat…" at bounding box center [524, 261] width 1049 height 523
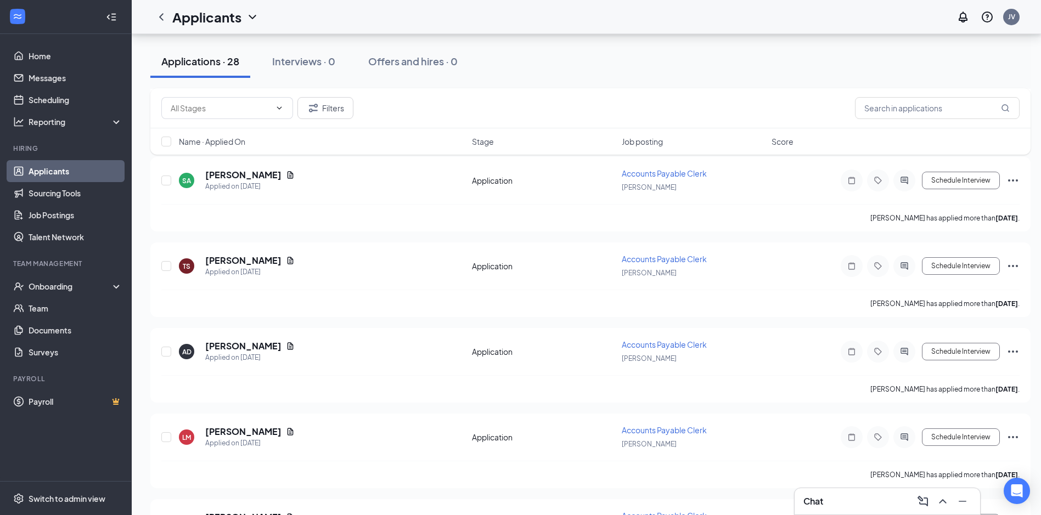
scroll to position [3299, 0]
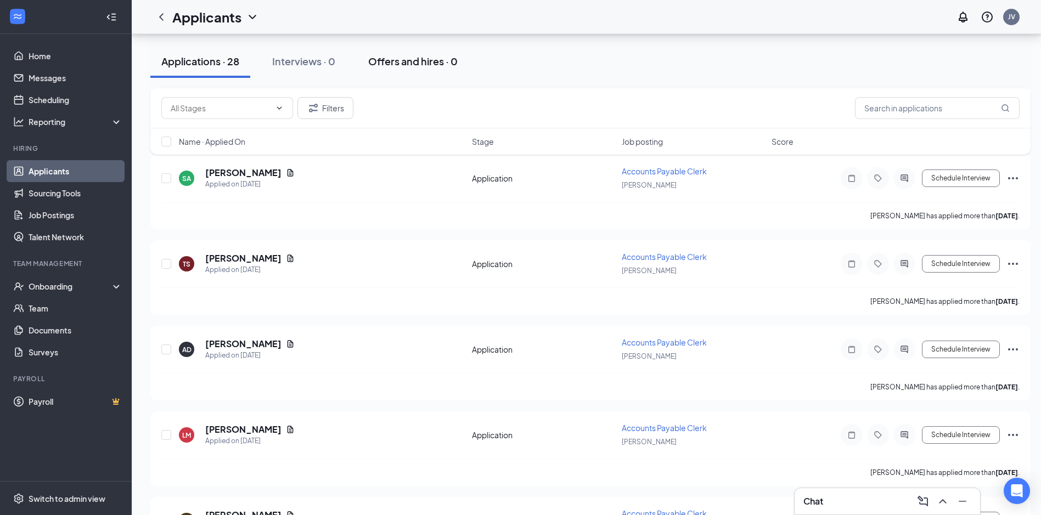
click at [419, 63] on div "Offers and hires · 0" at bounding box center [412, 61] width 89 height 14
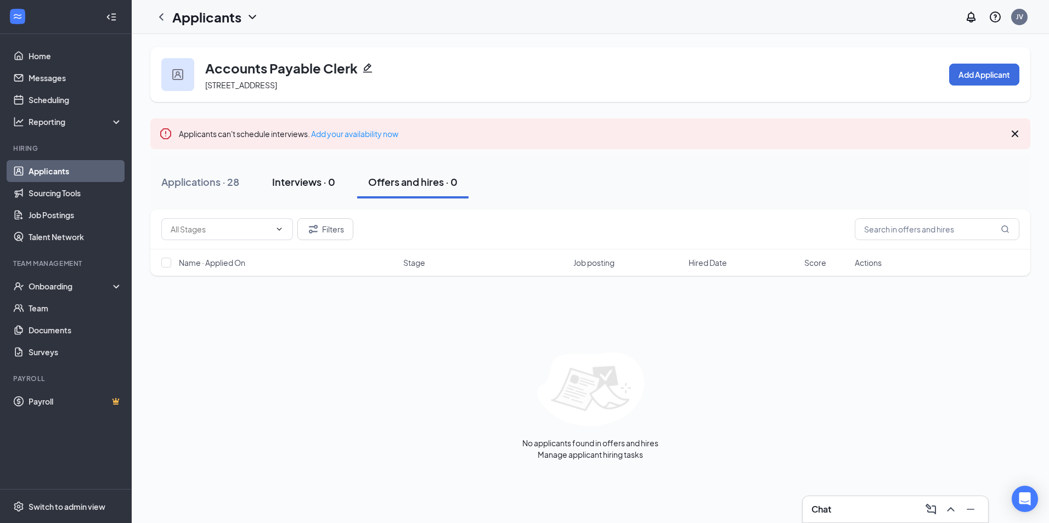
click at [293, 180] on div "Interviews · 0" at bounding box center [303, 182] width 63 height 14
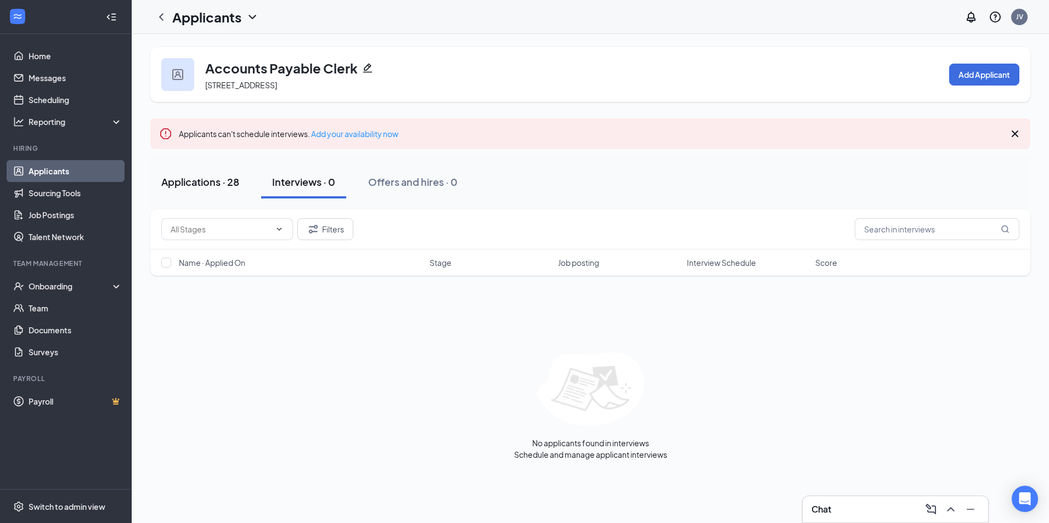
click at [212, 177] on div "Applications · 28" at bounding box center [200, 182] width 78 height 14
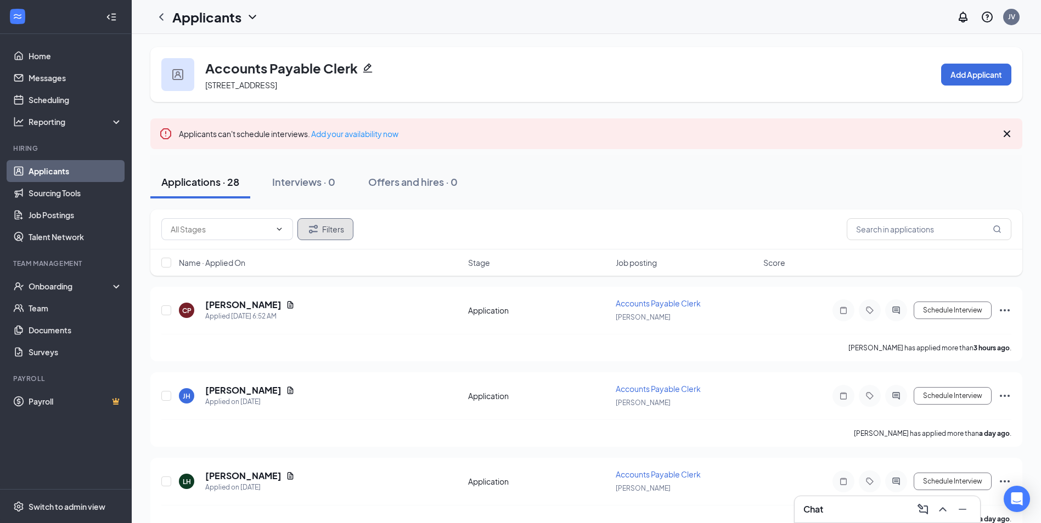
click at [332, 235] on button "Filters" at bounding box center [325, 229] width 56 height 22
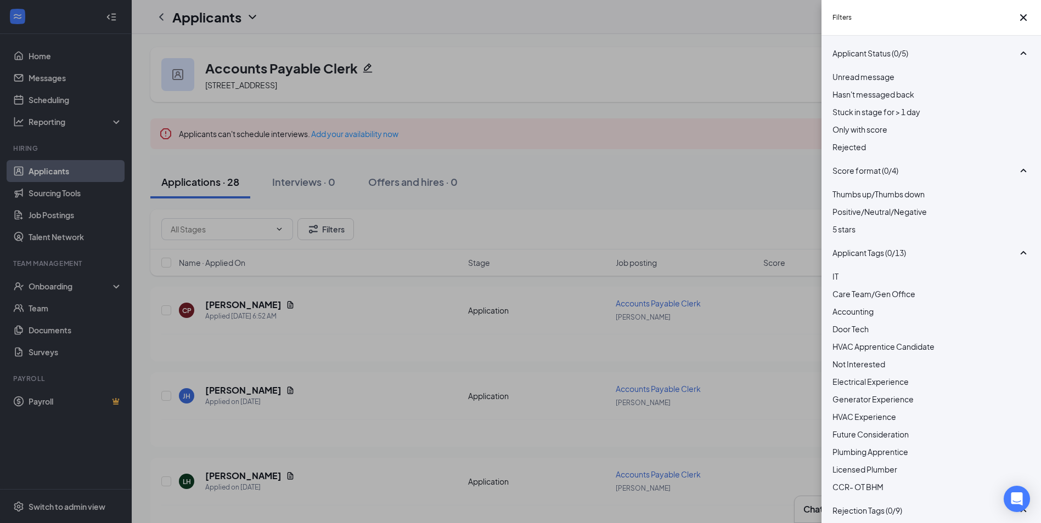
click at [844, 153] on div "Rejected" at bounding box center [930, 147] width 197 height 12
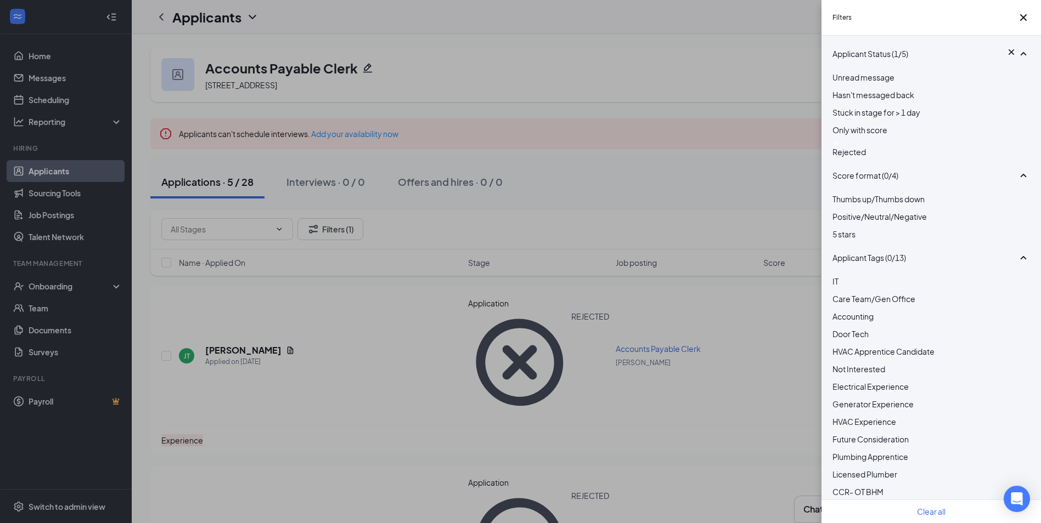
click at [732, 153] on div "Filters Applicant Status (1/5) Unread message Hasn't messaged back Stuck in sta…" at bounding box center [520, 261] width 1041 height 523
click at [1024, 22] on icon "Cross" at bounding box center [1023, 17] width 13 height 13
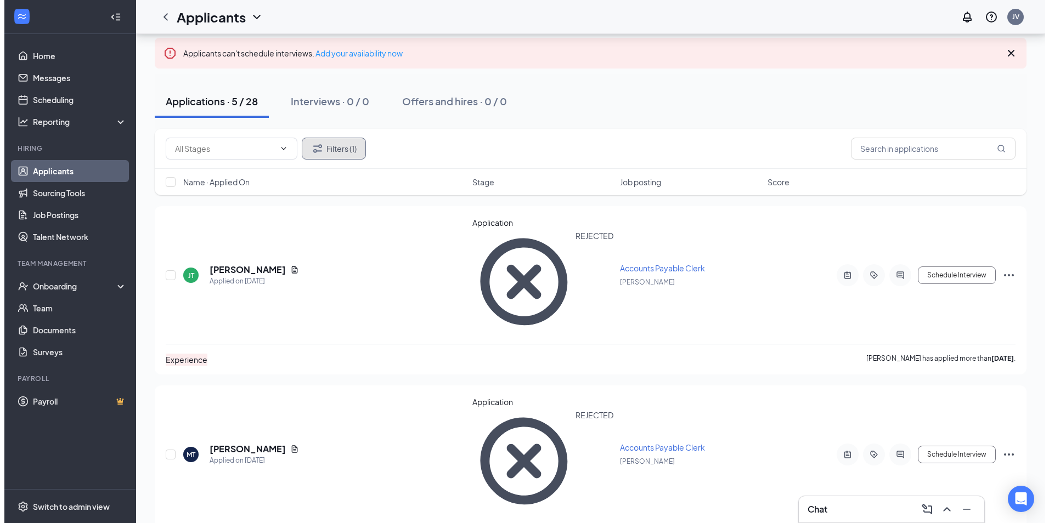
scroll to position [57, 0]
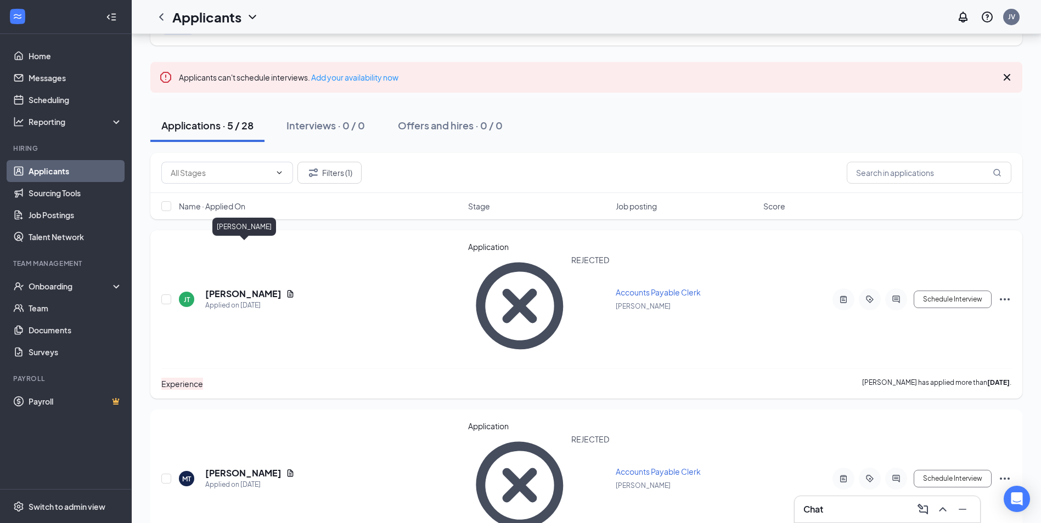
click at [243, 288] on h5 "[PERSON_NAME]" at bounding box center [243, 294] width 76 height 12
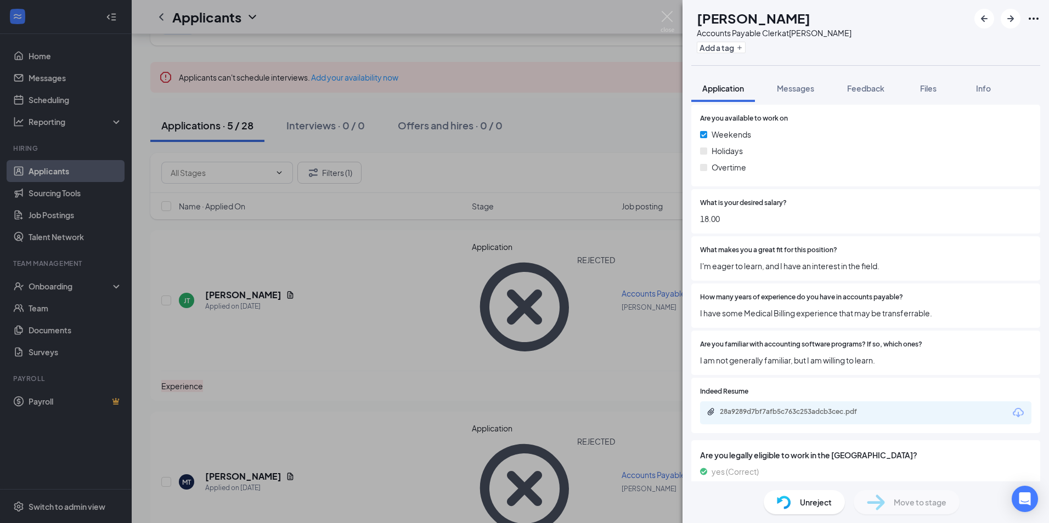
scroll to position [522, 0]
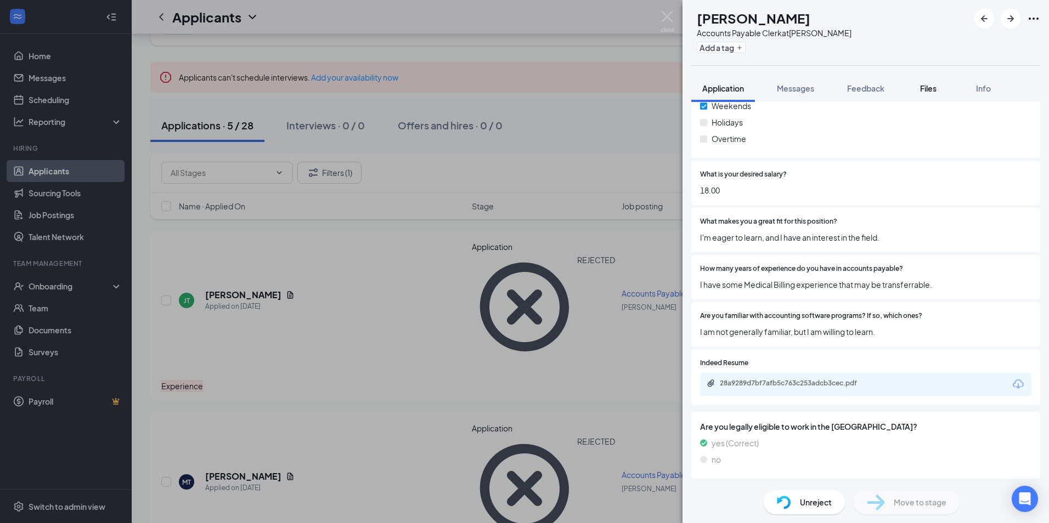
click at [936, 88] on span "Files" at bounding box center [928, 88] width 16 height 10
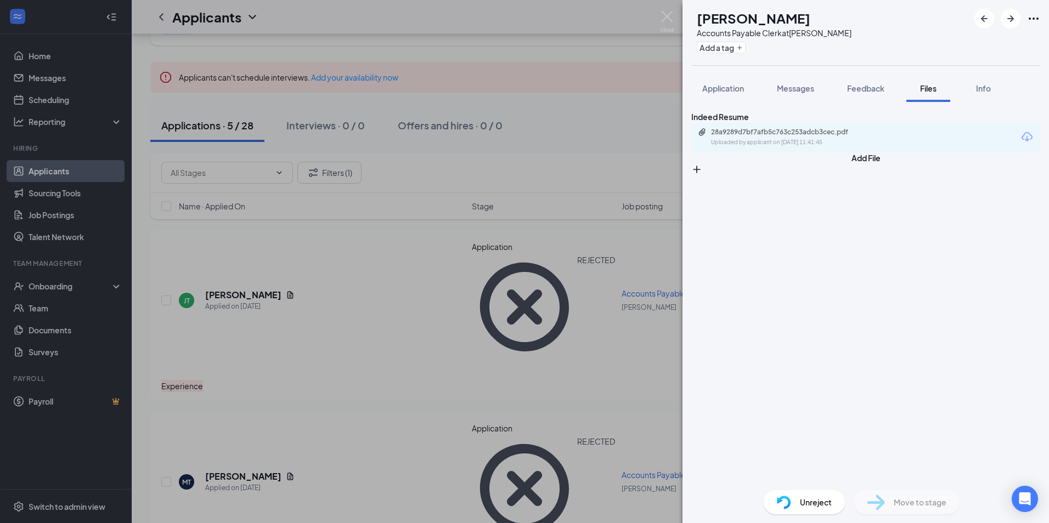
click at [907, 89] on div "Application Messages Feedback Files Info" at bounding box center [865, 88] width 349 height 27
click at [881, 86] on span "Feedback" at bounding box center [865, 88] width 37 height 10
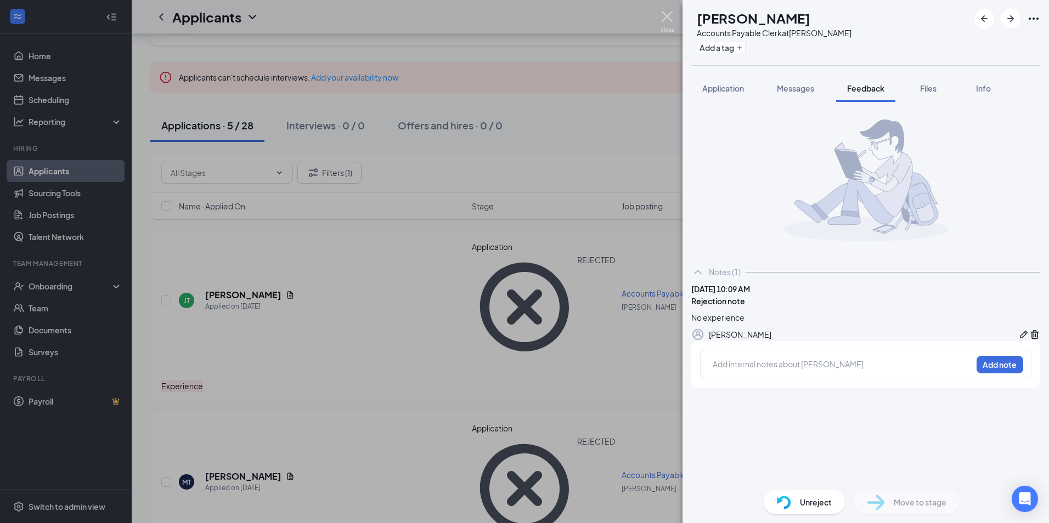
click at [667, 16] on img at bounding box center [667, 21] width 14 height 21
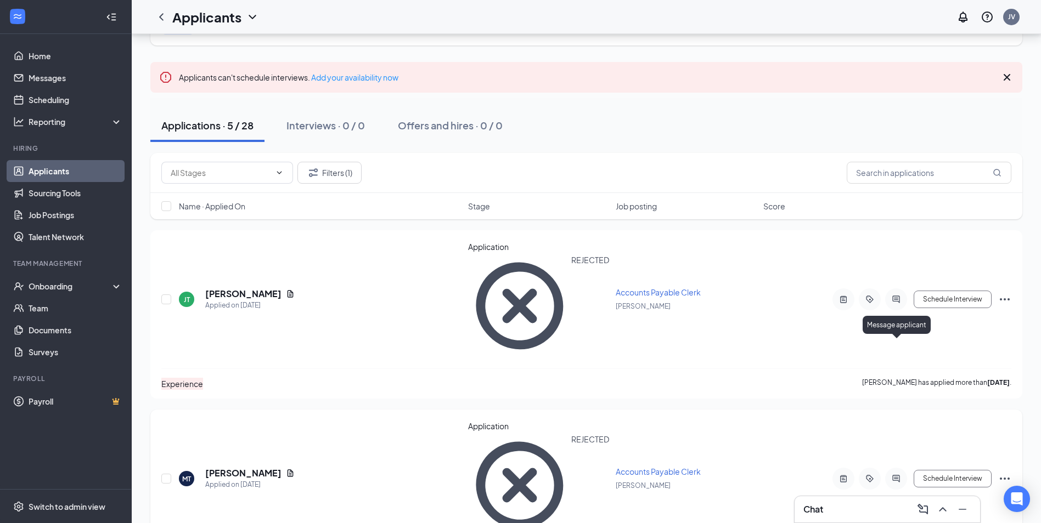
click at [899, 476] on icon "ActiveChat" at bounding box center [895, 479] width 7 height 7
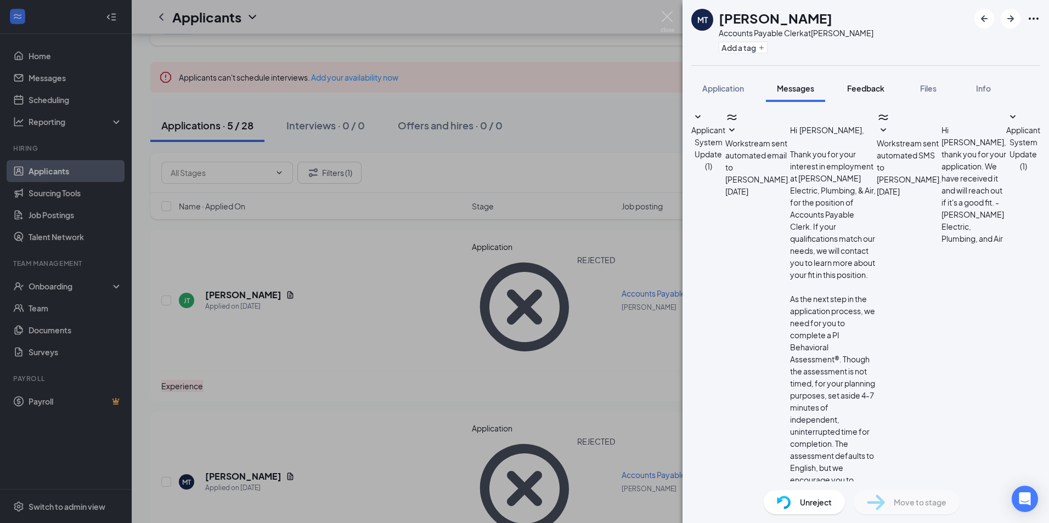
click at [872, 92] on span "Feedback" at bounding box center [865, 88] width 37 height 10
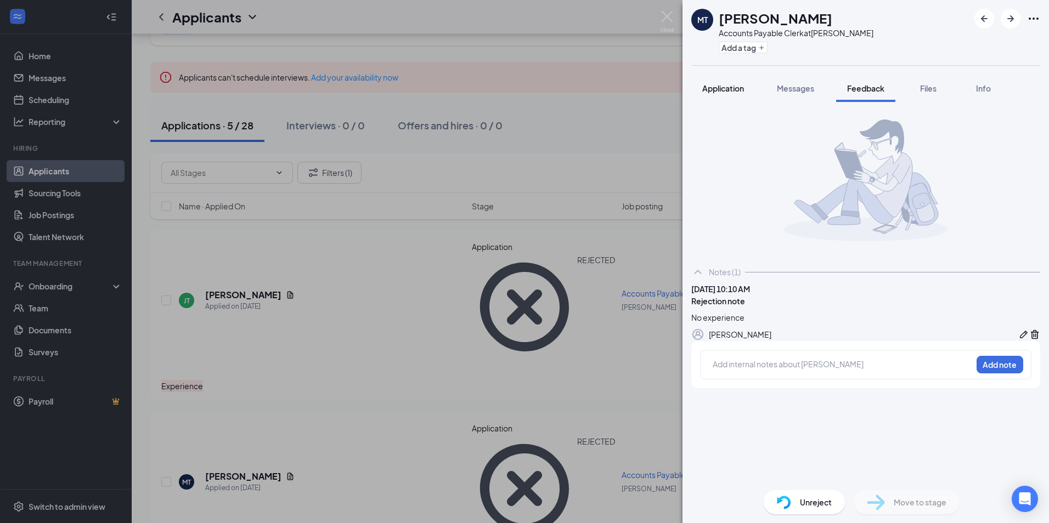
click at [730, 85] on span "Application" at bounding box center [723, 88] width 42 height 10
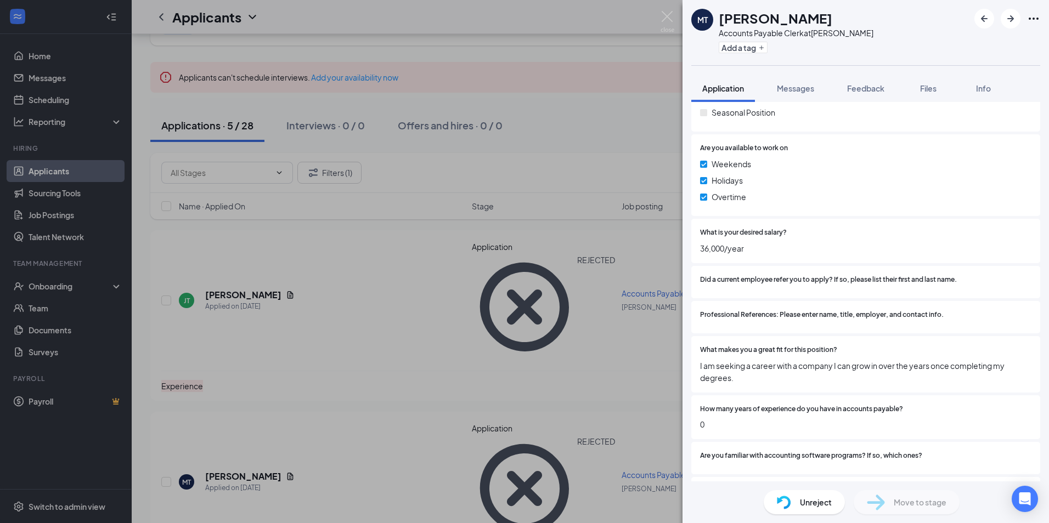
scroll to position [662, 0]
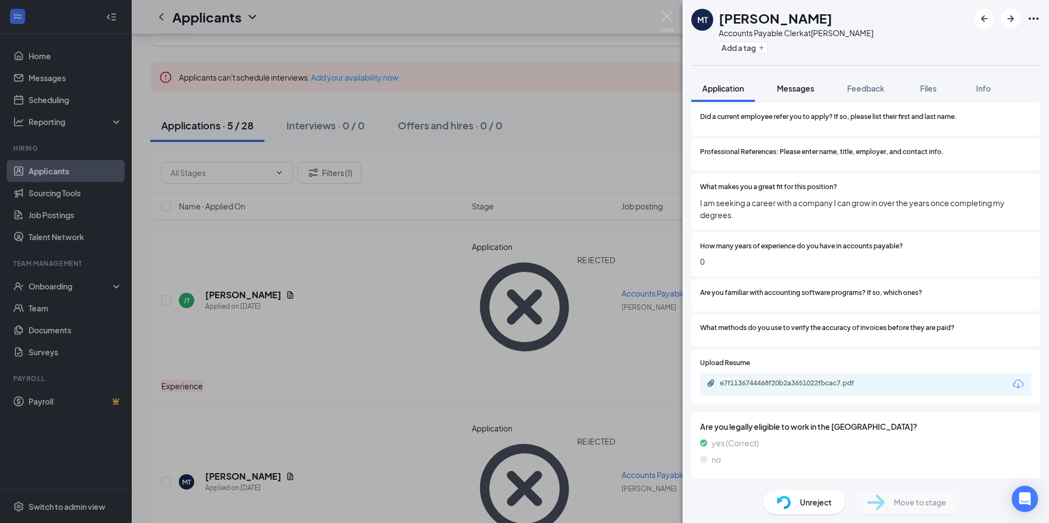
click at [801, 88] on span "Messages" at bounding box center [795, 88] width 37 height 10
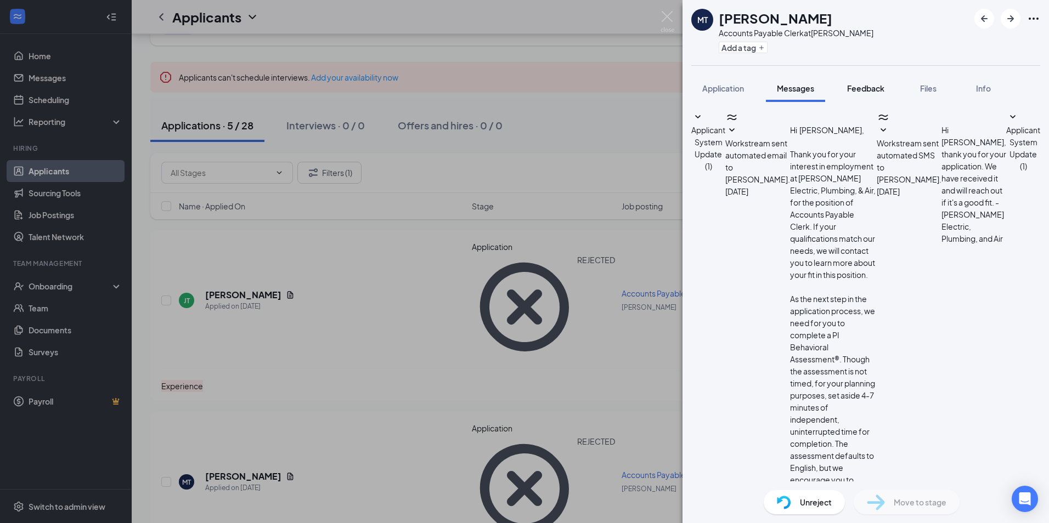
click at [870, 82] on button "Feedback" at bounding box center [865, 88] width 59 height 27
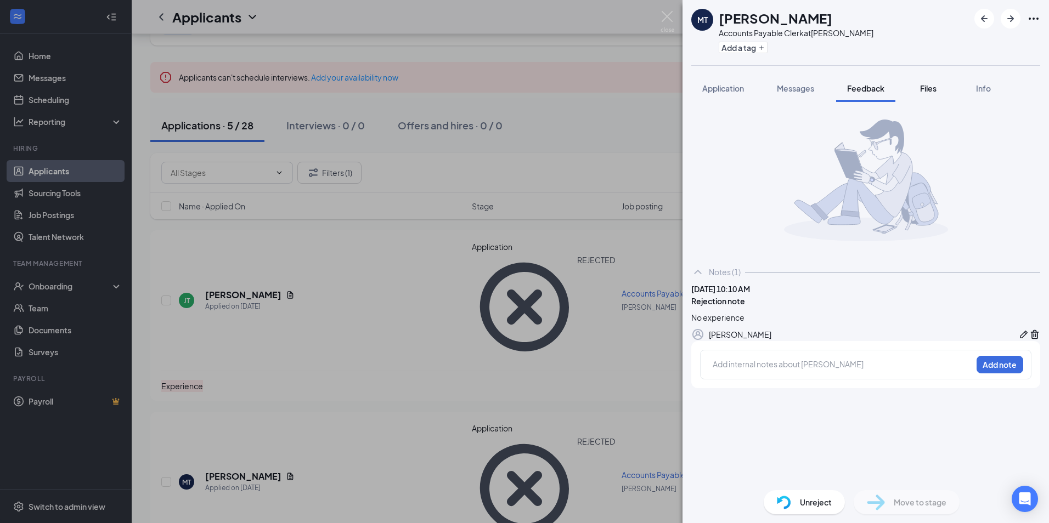
click at [936, 91] on span "Files" at bounding box center [928, 88] width 16 height 10
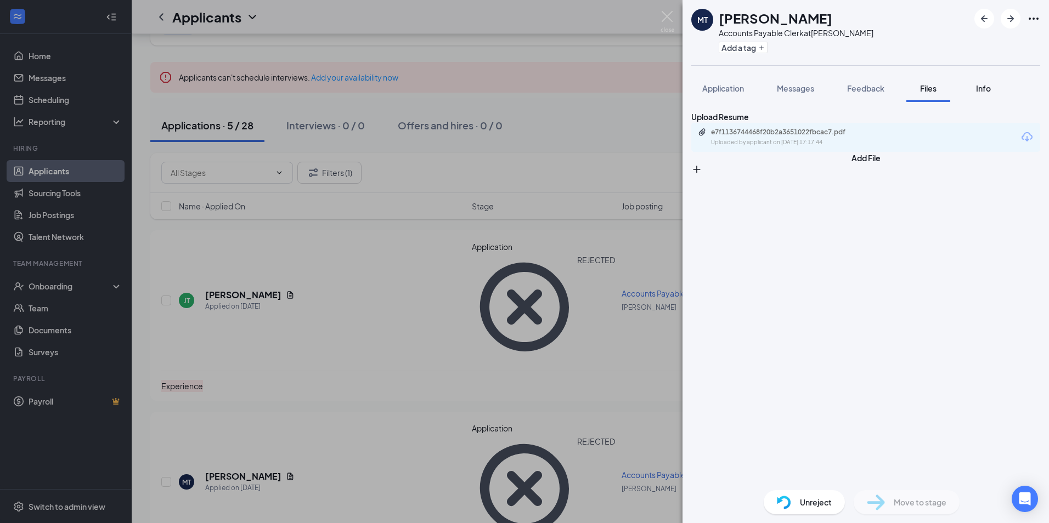
click at [987, 93] on span "Info" at bounding box center [983, 88] width 15 height 10
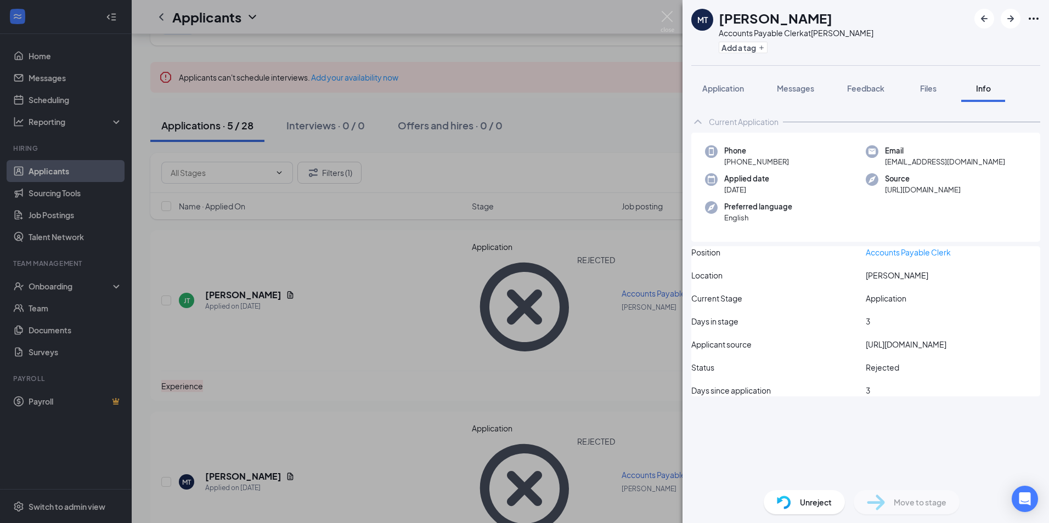
click at [1033, 20] on icon "Ellipses" at bounding box center [1033, 18] width 13 height 13
click at [927, 111] on div "Current Application" at bounding box center [865, 122] width 349 height 22
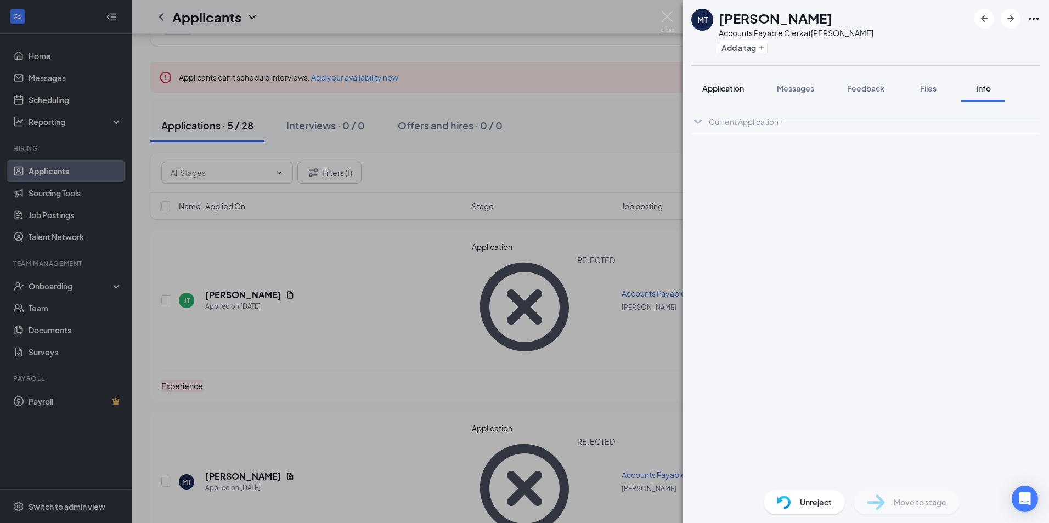
click at [710, 91] on span "Application" at bounding box center [723, 88] width 42 height 10
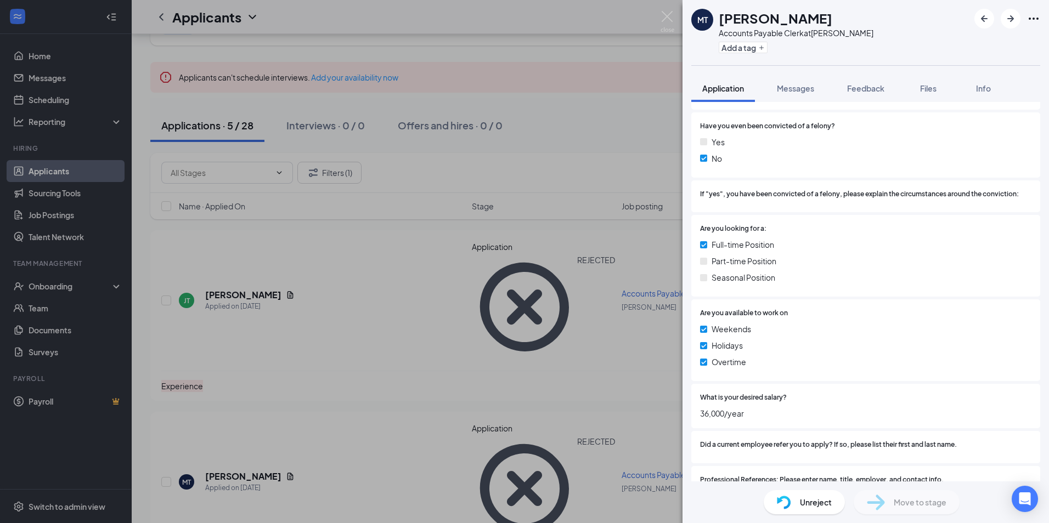
scroll to position [549, 0]
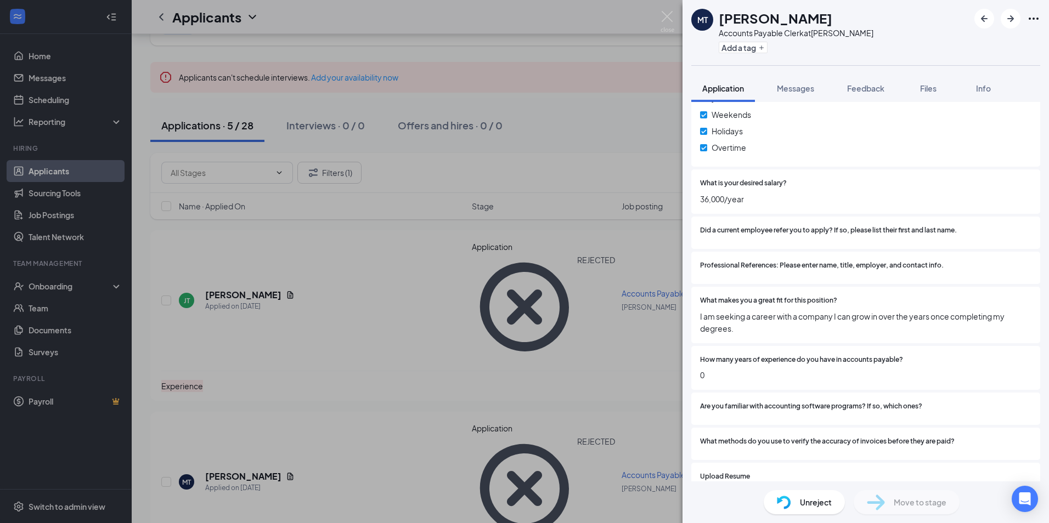
click at [803, 505] on span "Unreject" at bounding box center [816, 502] width 32 height 12
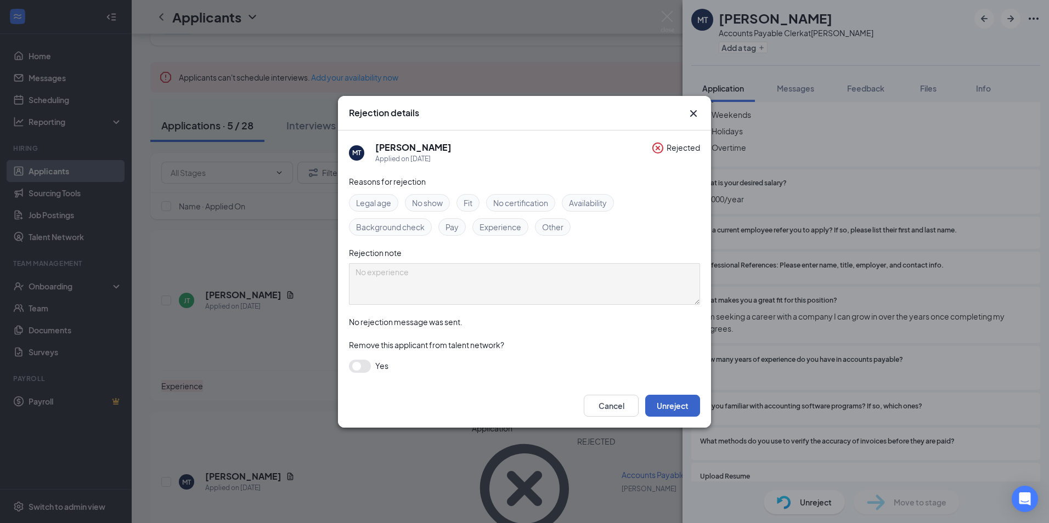
click at [678, 400] on button "Unreject" at bounding box center [672, 406] width 55 height 22
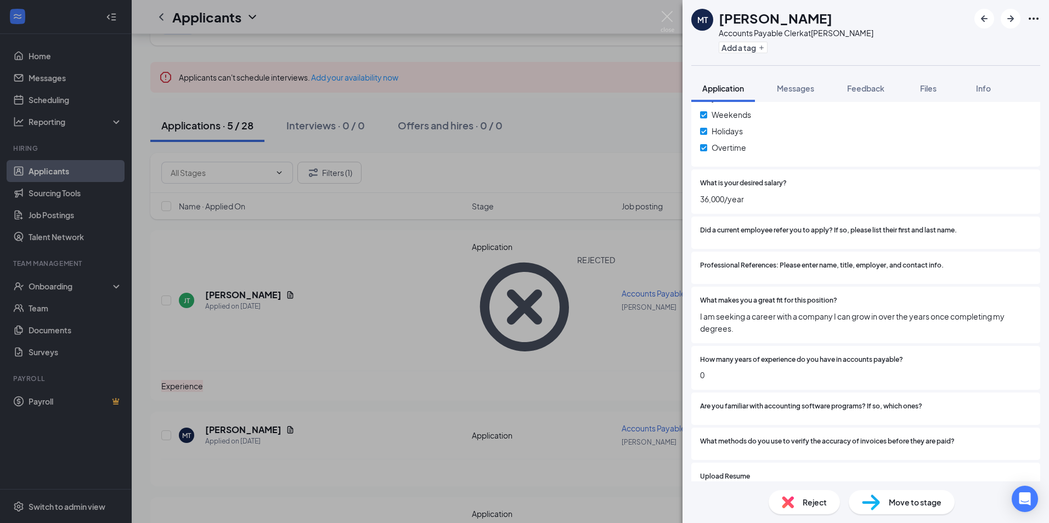
click at [804, 509] on div "Reject" at bounding box center [804, 502] width 71 height 24
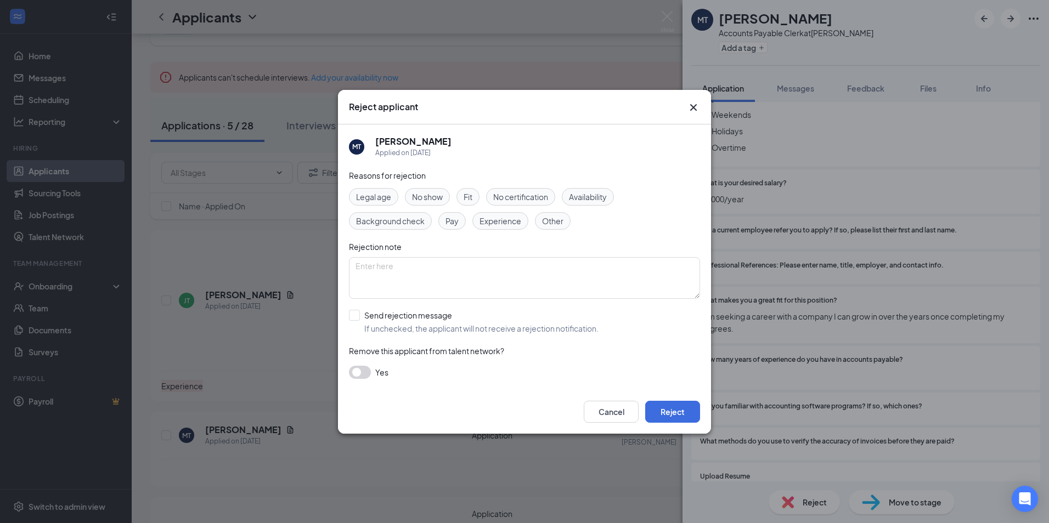
click at [501, 220] on span "Experience" at bounding box center [500, 221] width 42 height 12
click at [358, 316] on input "Send rejection message If unchecked, the applicant will not receive a rejection…" at bounding box center [474, 322] width 250 height 24
checkbox input "true"
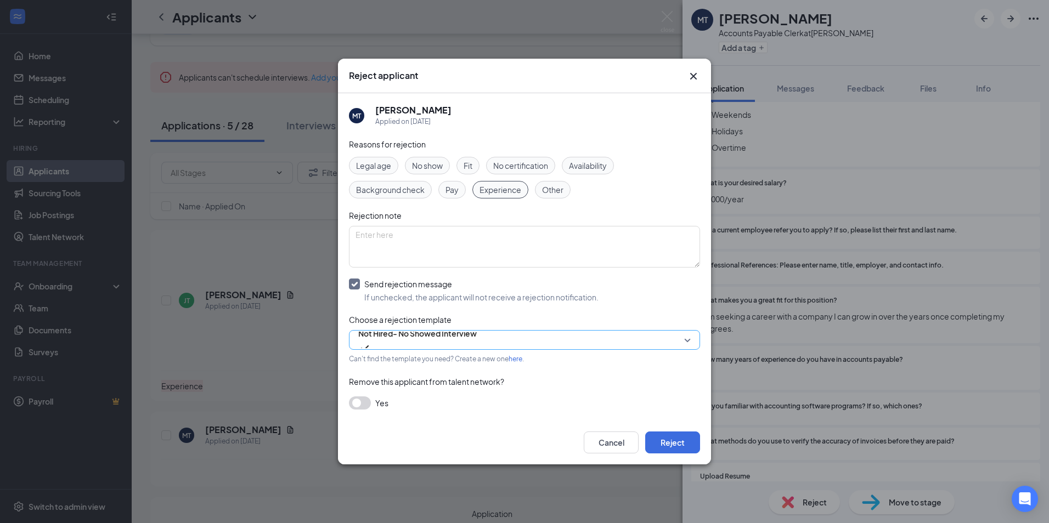
click at [477, 334] on span "Not Hired- No Showed Interview" at bounding box center [417, 340] width 118 height 30
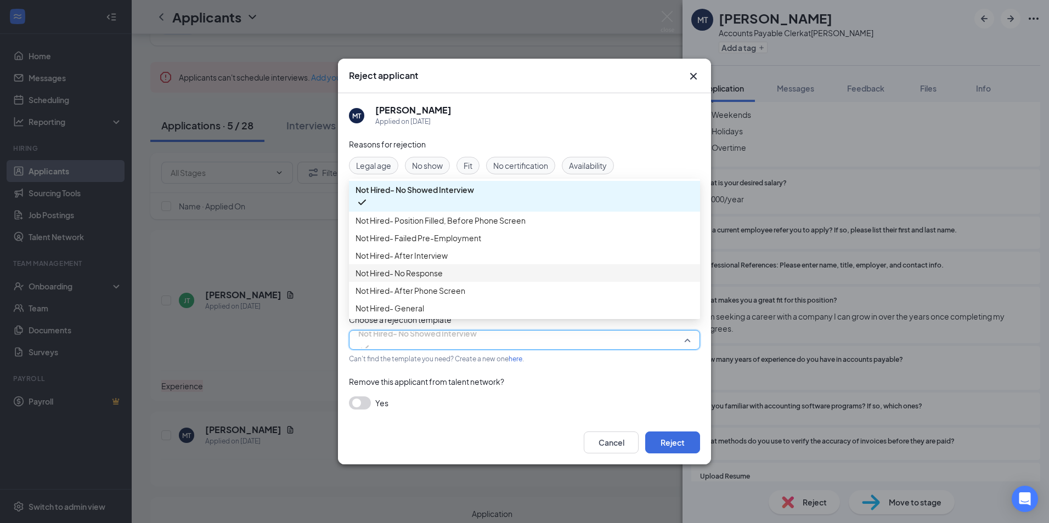
scroll to position [37, 0]
click at [526, 308] on span "Not Hired- General" at bounding box center [524, 308] width 338 height 12
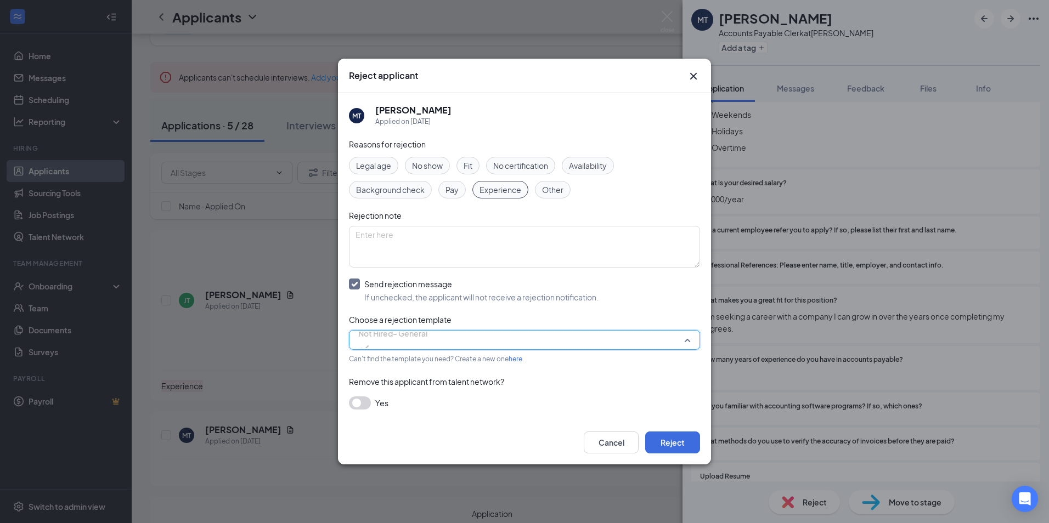
click at [427, 336] on span "Not Hired- General" at bounding box center [392, 340] width 69 height 30
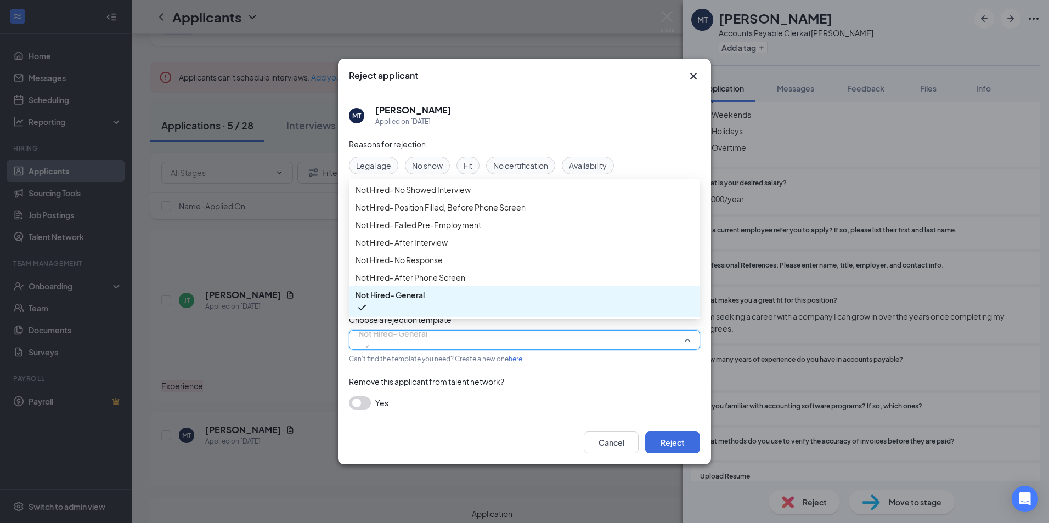
click at [615, 312] on span "Not Hired- General" at bounding box center [524, 301] width 338 height 25
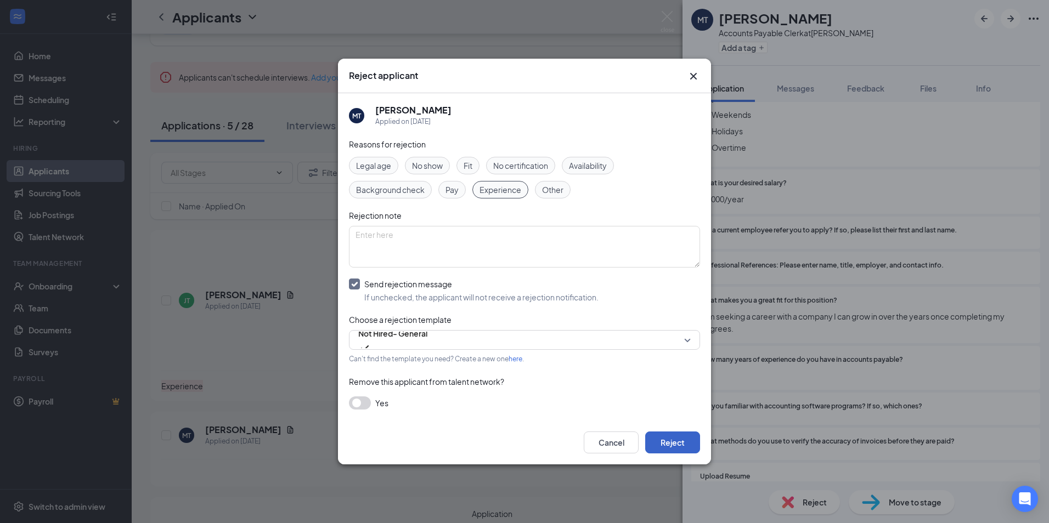
click at [673, 438] on button "Reject" at bounding box center [672, 443] width 55 height 22
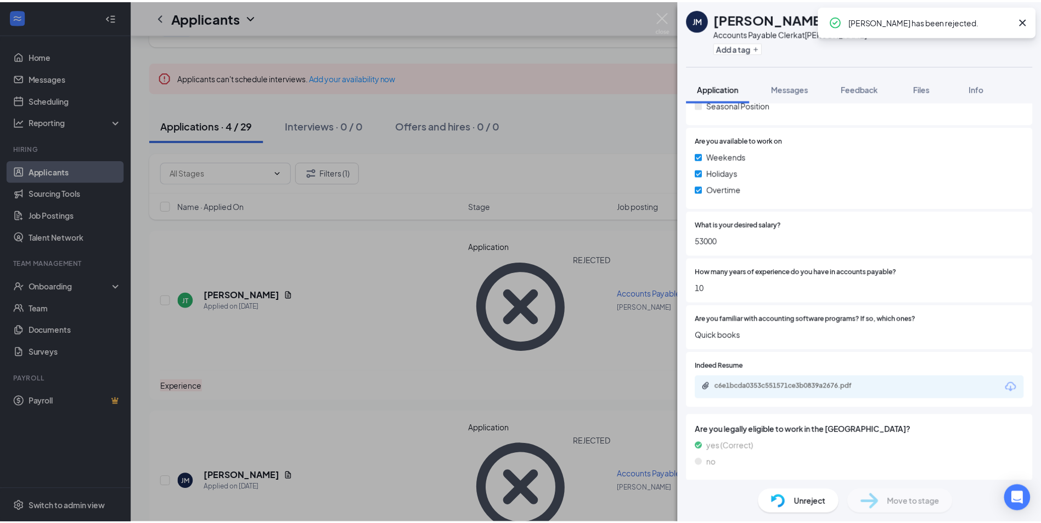
scroll to position [471, 0]
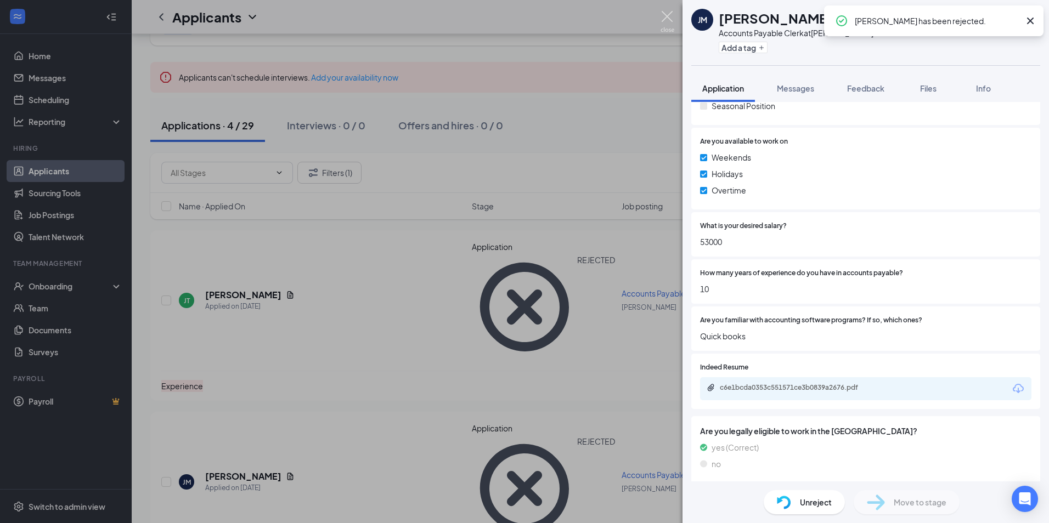
click at [662, 16] on img at bounding box center [667, 21] width 14 height 21
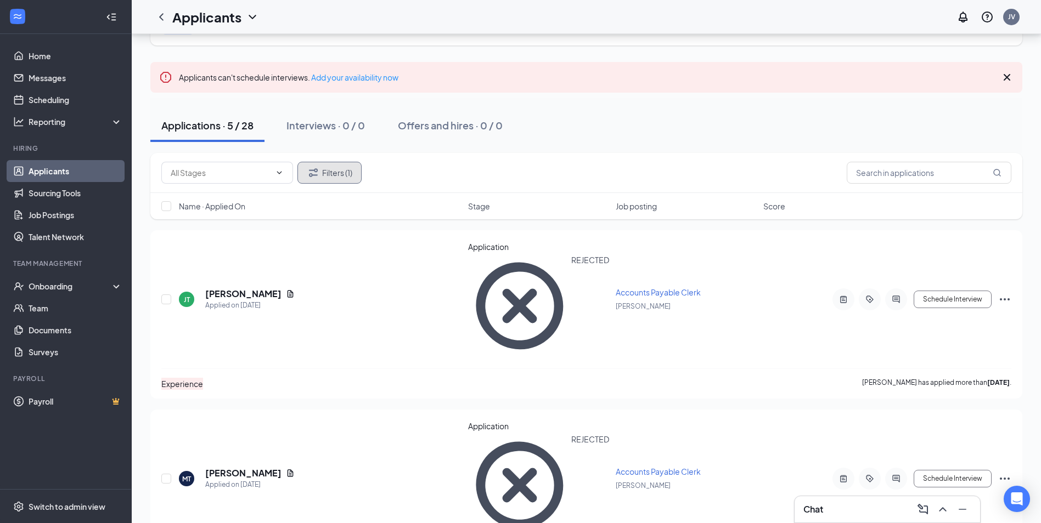
click at [349, 170] on button "Filters (1)" at bounding box center [329, 173] width 64 height 22
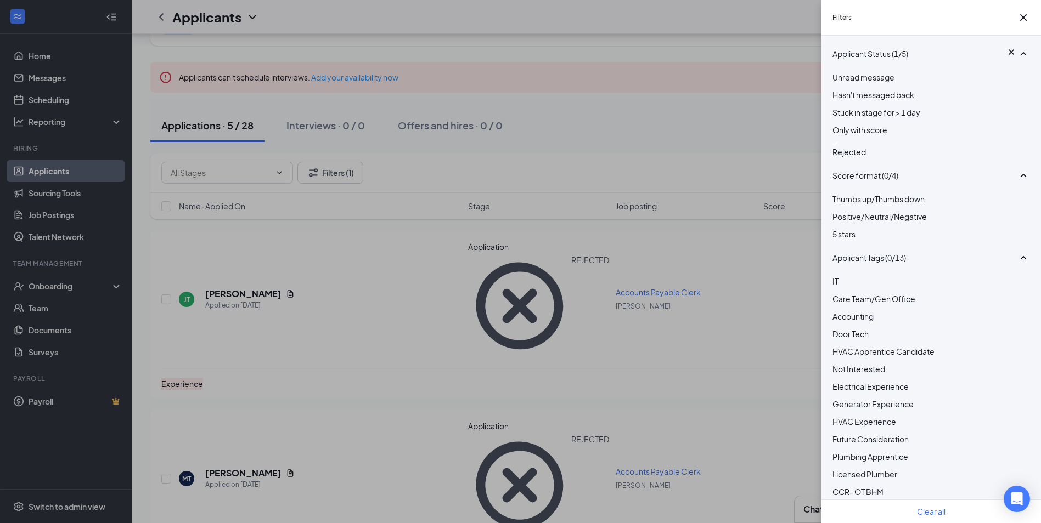
click at [846, 158] on div "Rejected" at bounding box center [930, 150] width 197 height 16
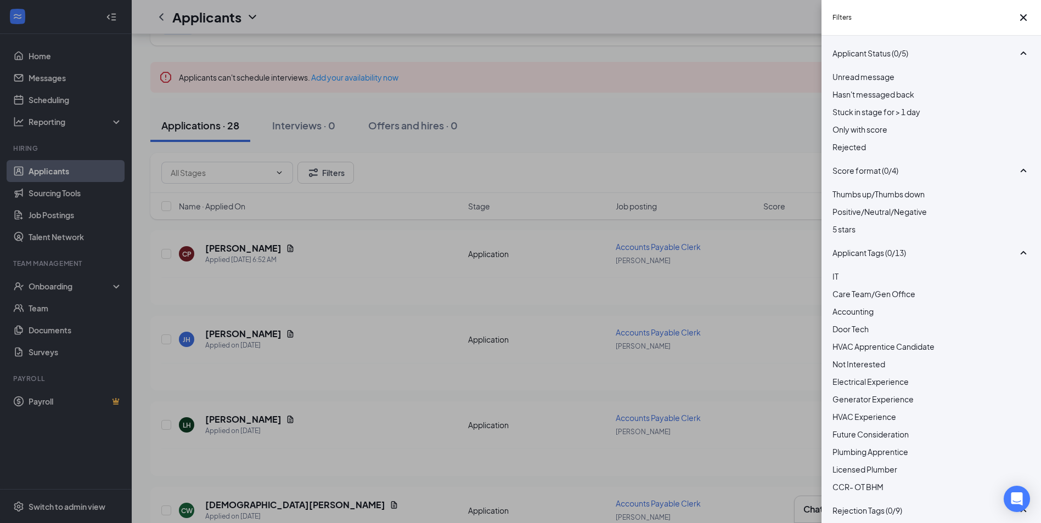
click at [743, 27] on div "Filters Applicant Status (0/5) Unread message Hasn't messaged back Stuck in sta…" at bounding box center [520, 261] width 1041 height 523
click at [1020, 21] on icon "Cross" at bounding box center [1023, 17] width 7 height 7
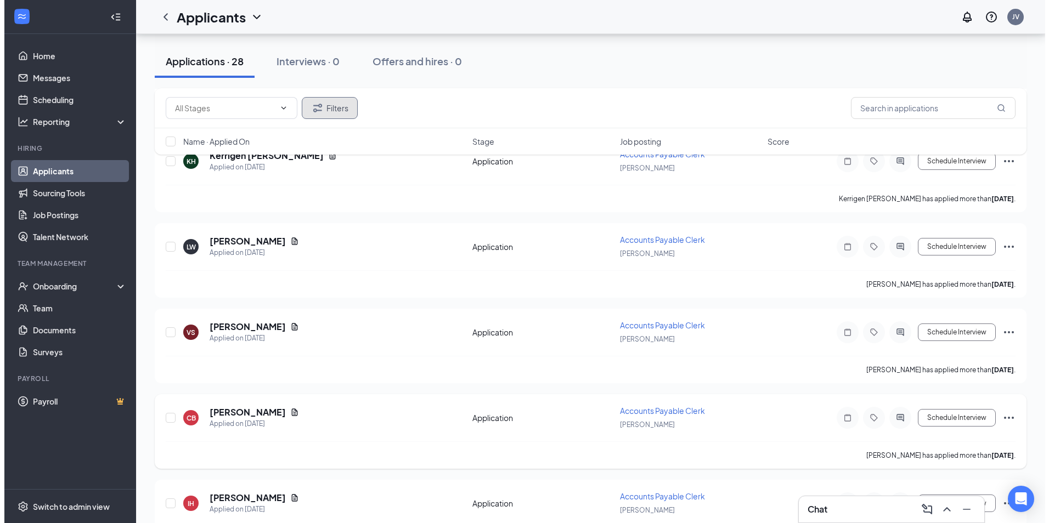
scroll to position [2162, 0]
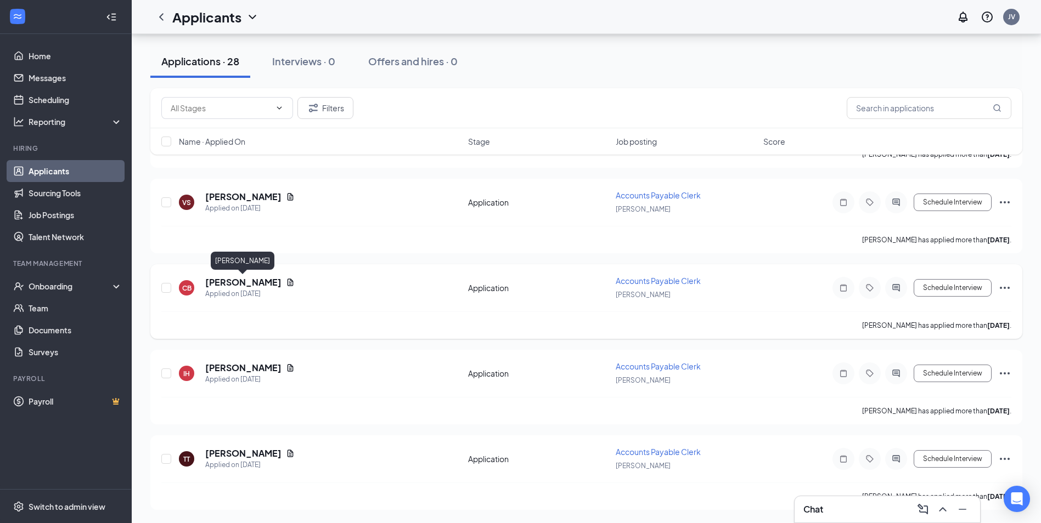
click at [250, 282] on h5 "[PERSON_NAME]" at bounding box center [243, 282] width 76 height 12
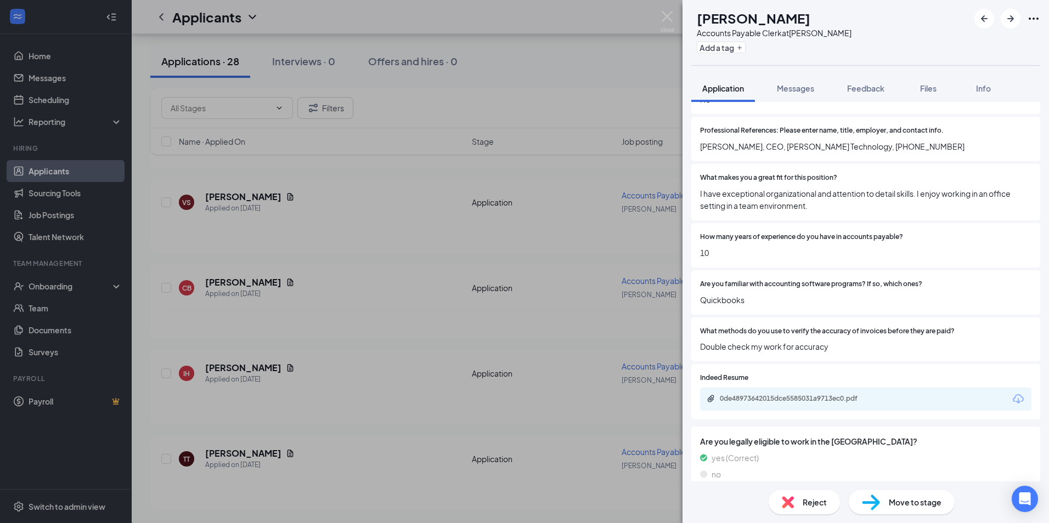
scroll to position [591, 0]
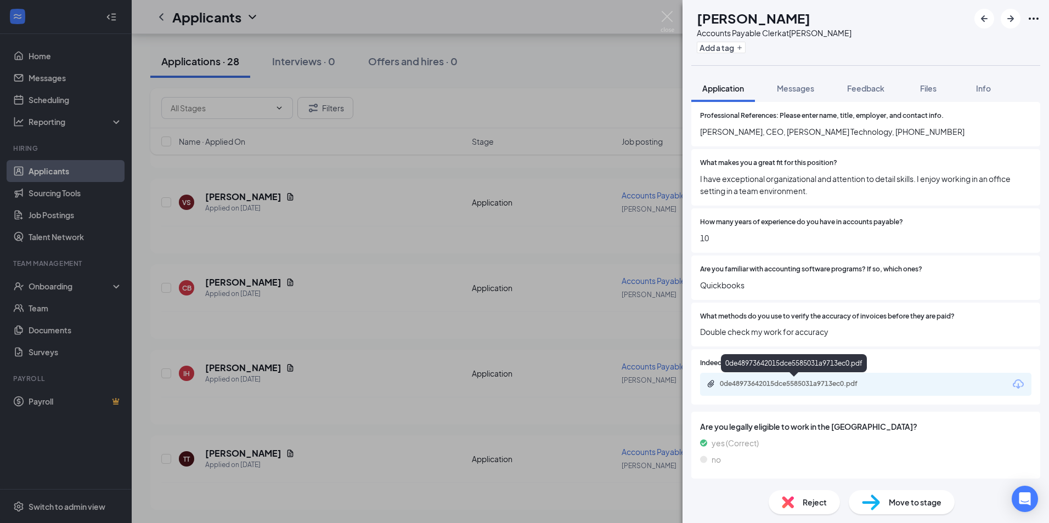
click at [772, 382] on div "0de48973642015dce5585031a9713ec0.pdf" at bounding box center [797, 384] width 154 height 9
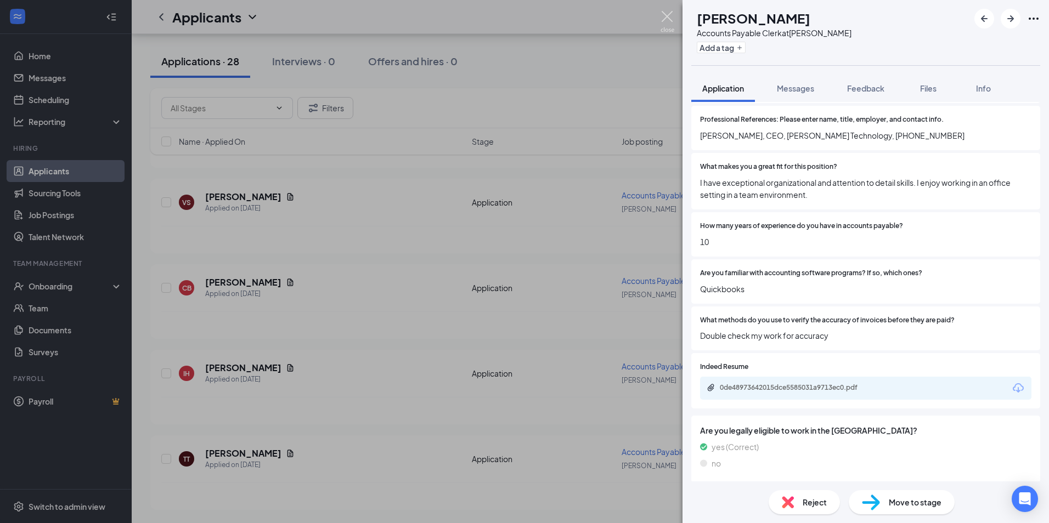
click at [667, 14] on img at bounding box center [667, 21] width 14 height 21
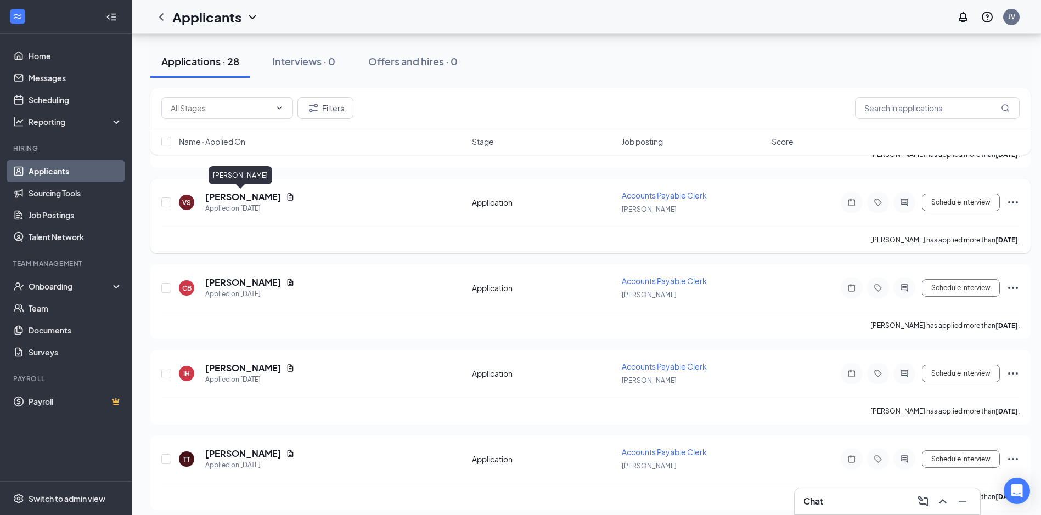
click at [238, 195] on h5 "[PERSON_NAME]" at bounding box center [243, 197] width 76 height 12
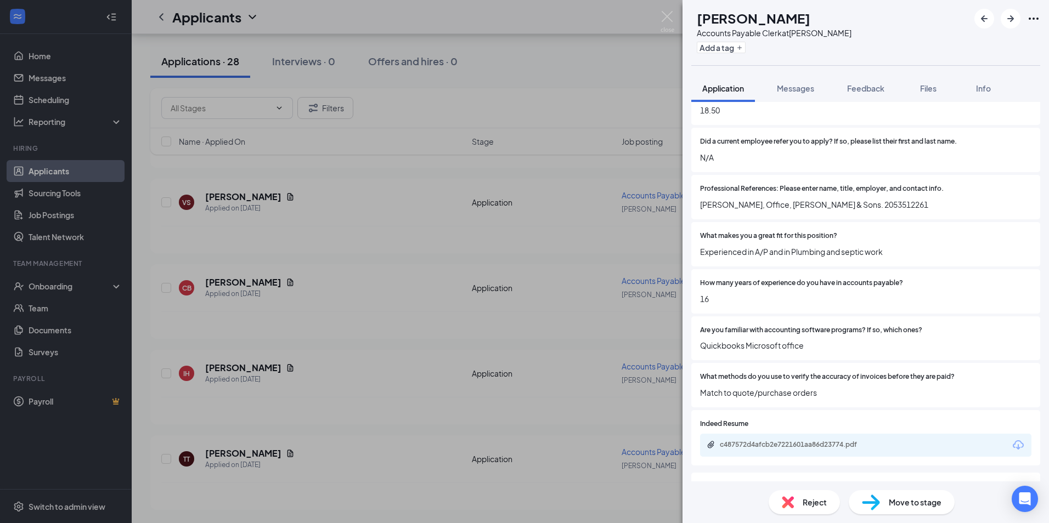
scroll to position [603, 0]
click at [787, 443] on div "c487572d4afcb2e7221601aa86d23774.pdf" at bounding box center [797, 443] width 154 height 9
click at [798, 504] on div "Reject" at bounding box center [804, 502] width 71 height 24
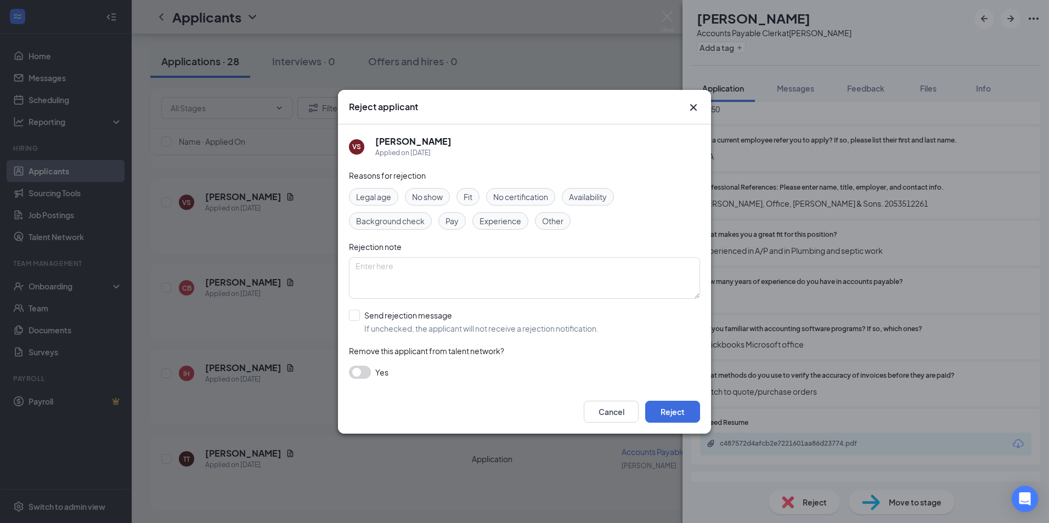
click at [513, 221] on span "Experience" at bounding box center [500, 221] width 42 height 12
click at [502, 275] on textarea at bounding box center [524, 278] width 351 height 42
type textarea "Most of experience seem to be in billing"
click at [355, 315] on input "Send rejection message If unchecked, the applicant will not receive a rejection…" at bounding box center [474, 322] width 250 height 24
checkbox input "true"
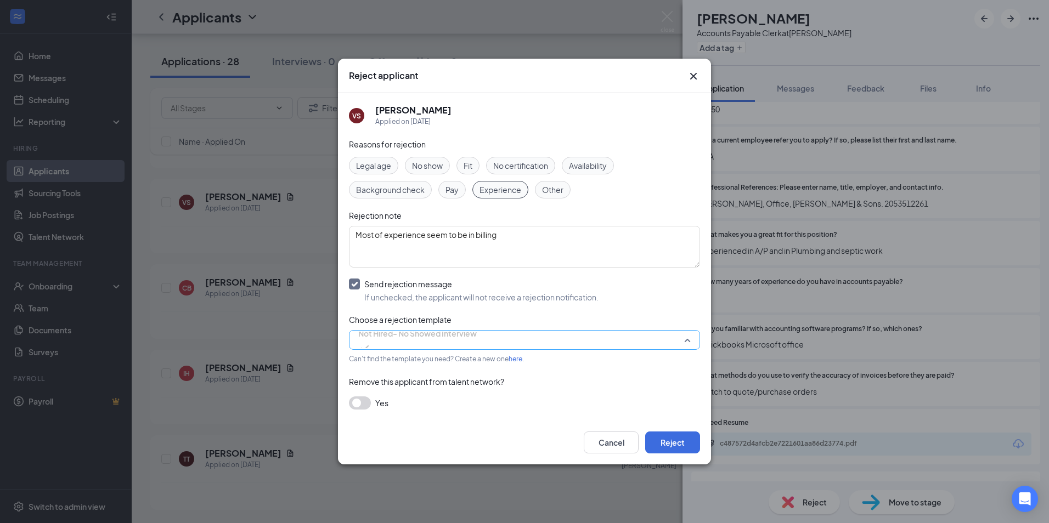
click at [463, 342] on span "Not Hired- No Showed Interview" at bounding box center [417, 333] width 118 height 16
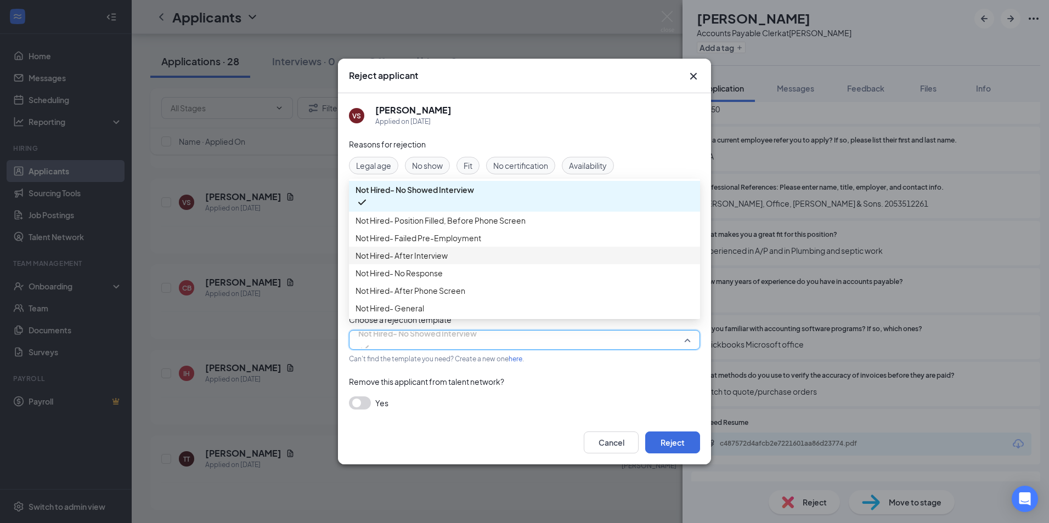
scroll to position [37, 0]
click at [465, 311] on span "Not Hired- General" at bounding box center [524, 308] width 338 height 12
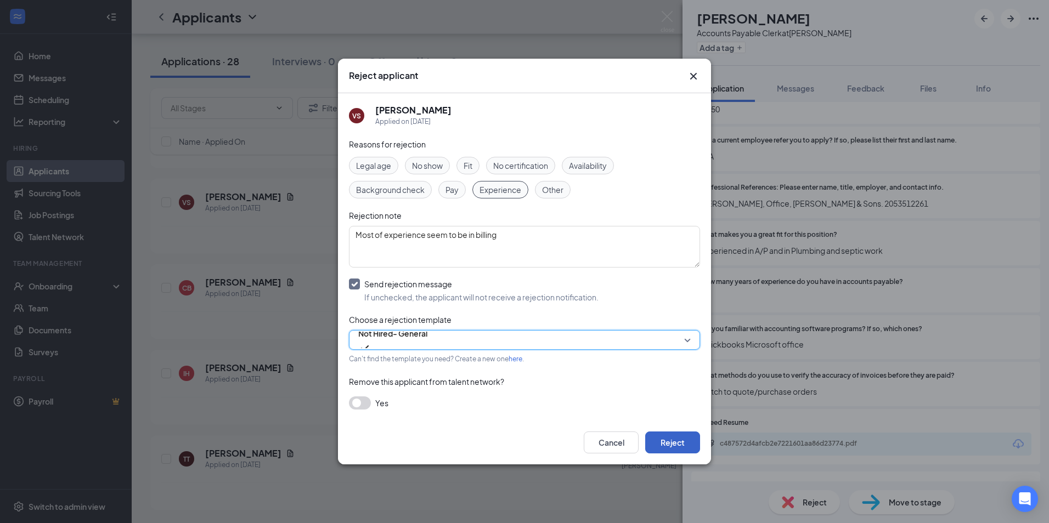
click at [671, 445] on button "Reject" at bounding box center [672, 443] width 55 height 22
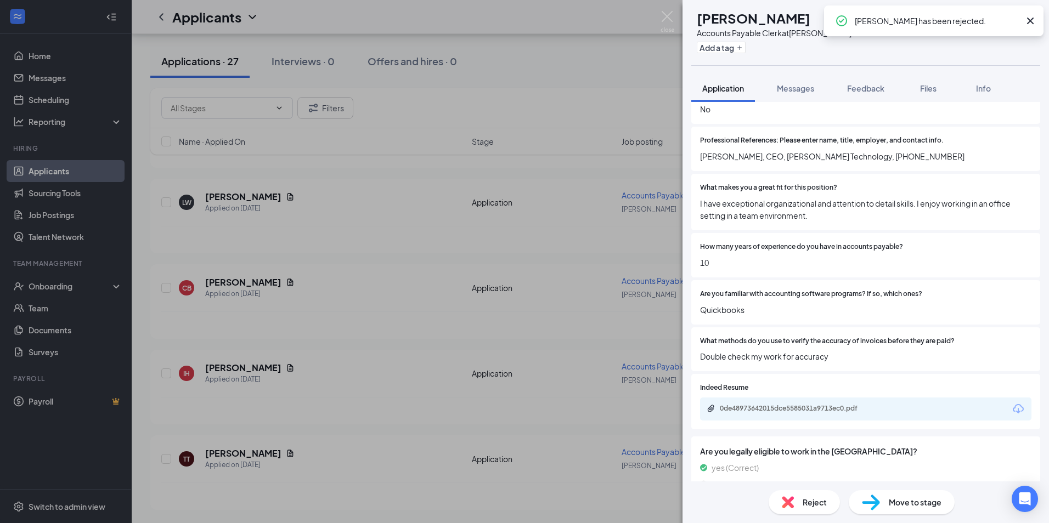
scroll to position [2076, 0]
click at [349, 263] on div "CB [PERSON_NAME] Accounts Payable Clerk at [GEOGRAPHIC_DATA] Add a tag Applicat…" at bounding box center [524, 261] width 1049 height 523
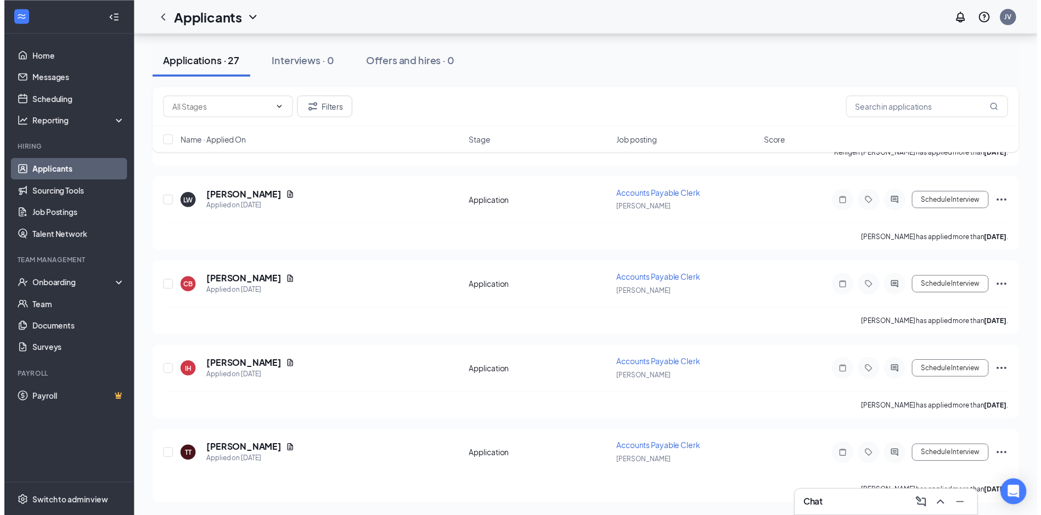
scroll to position [2085, 0]
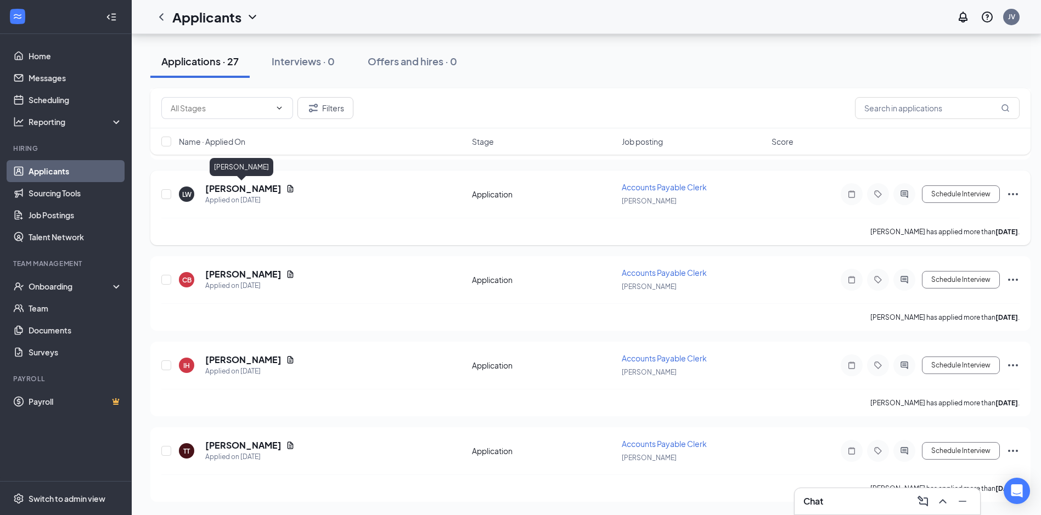
click at [237, 188] on h5 "[PERSON_NAME]" at bounding box center [243, 189] width 76 height 12
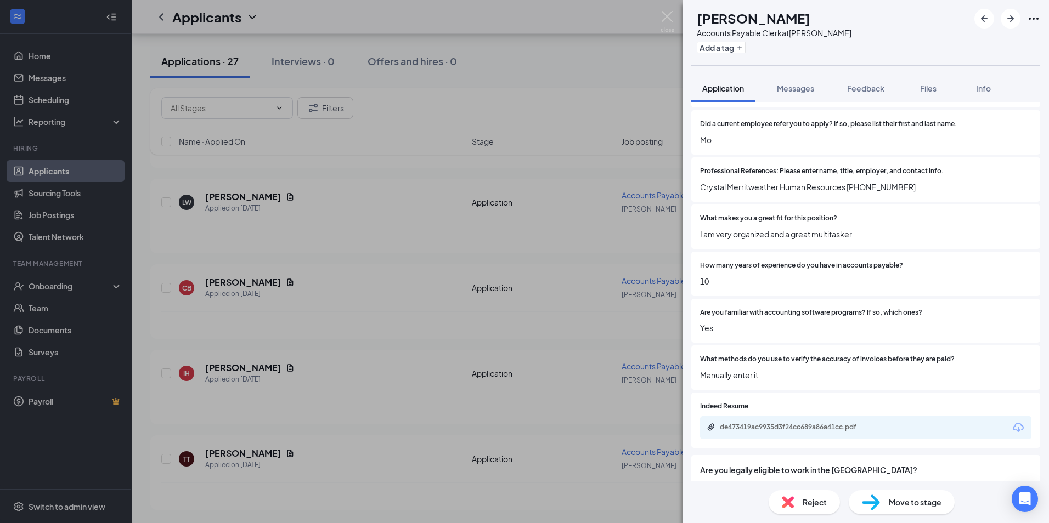
scroll to position [663, 0]
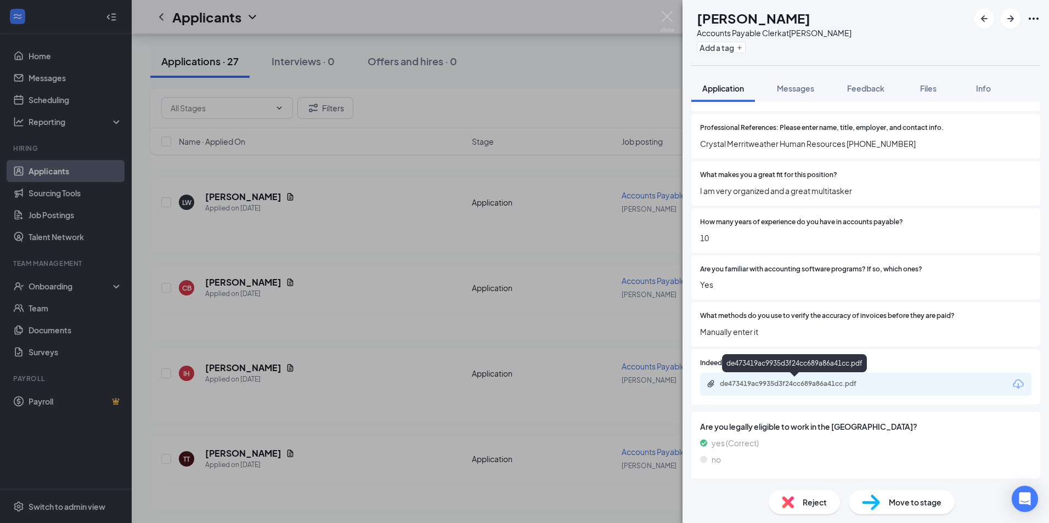
click at [787, 381] on div "de473419ac9935d3f24cc689a86a41cc.pdf" at bounding box center [797, 384] width 154 height 9
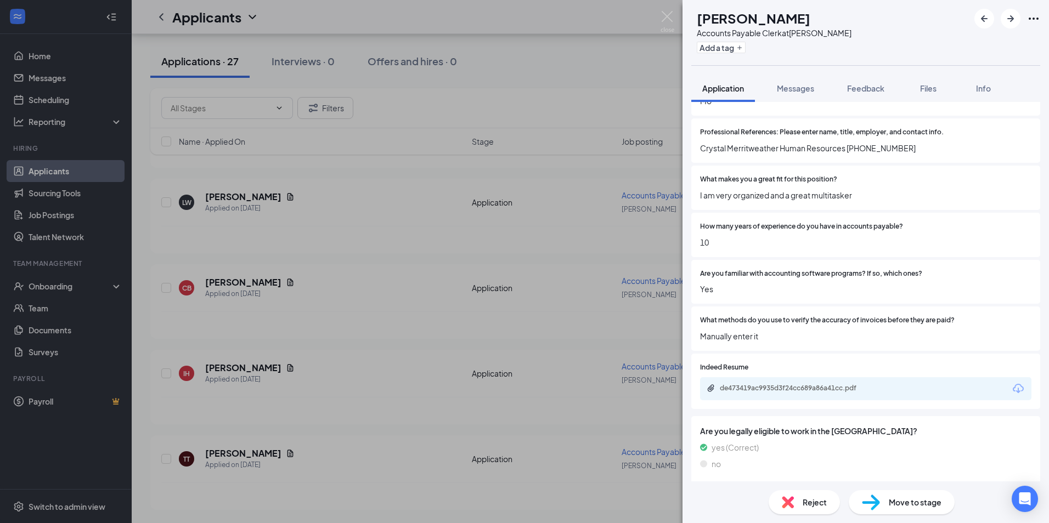
click at [808, 505] on span "Reject" at bounding box center [815, 502] width 24 height 12
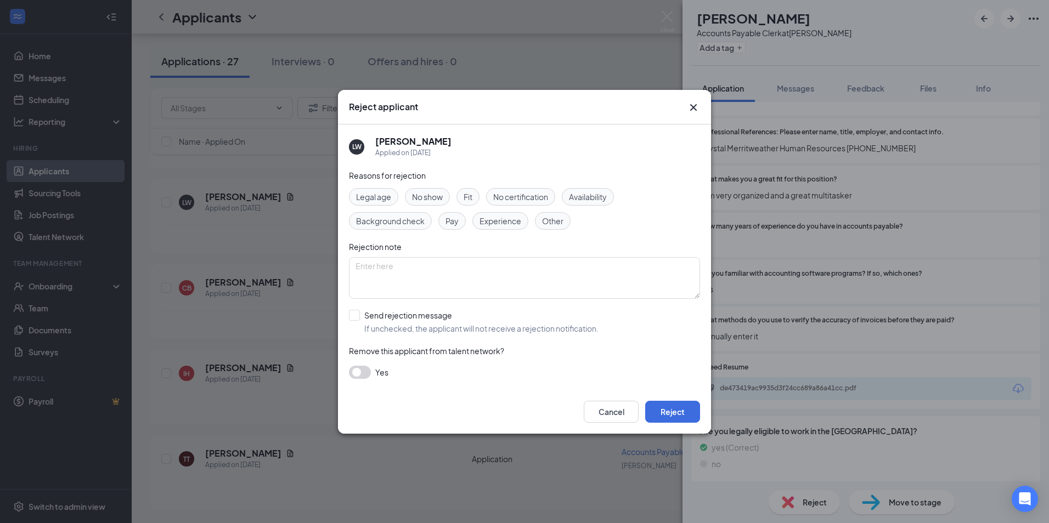
click at [498, 217] on span "Experience" at bounding box center [500, 221] width 42 height 12
click at [417, 279] on textarea at bounding box center [524, 278] width 351 height 42
type textarea "No AP experience"
click at [358, 320] on input "Send rejection message If unchecked, the applicant will not receive a rejection…" at bounding box center [474, 322] width 250 height 24
checkbox input "true"
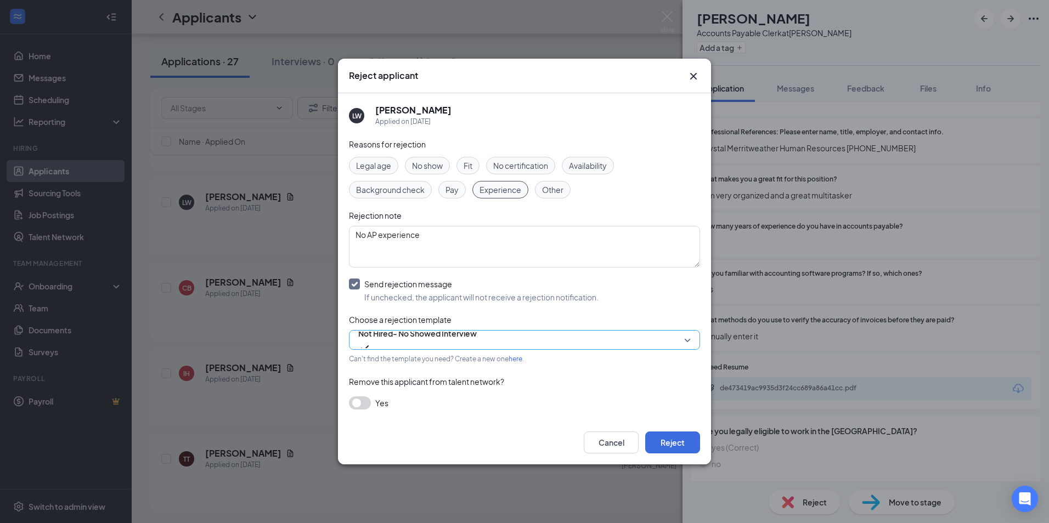
click at [690, 341] on span "Not Hired- No Showed Interview" at bounding box center [524, 340] width 332 height 16
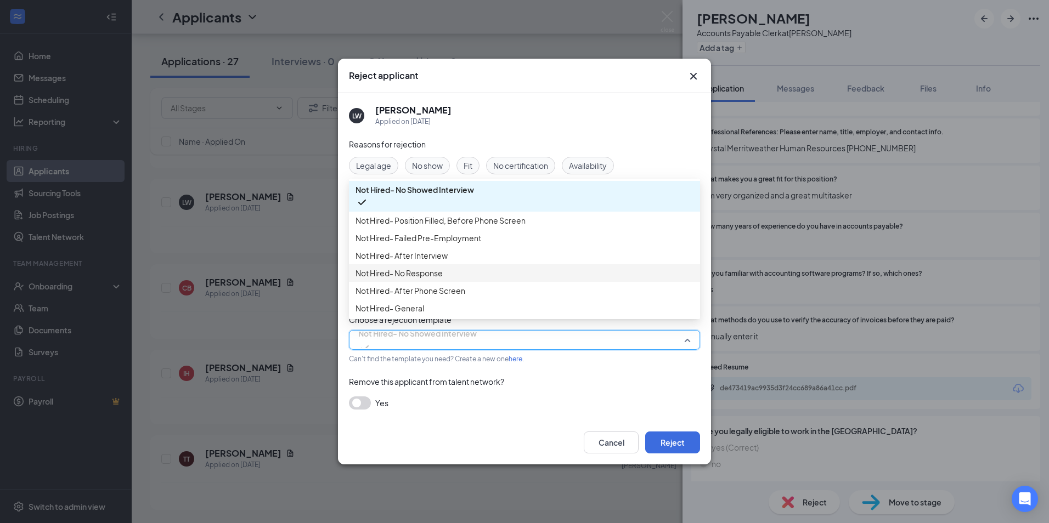
scroll to position [37, 0]
click at [590, 311] on span "Not Hired- General" at bounding box center [524, 308] width 338 height 12
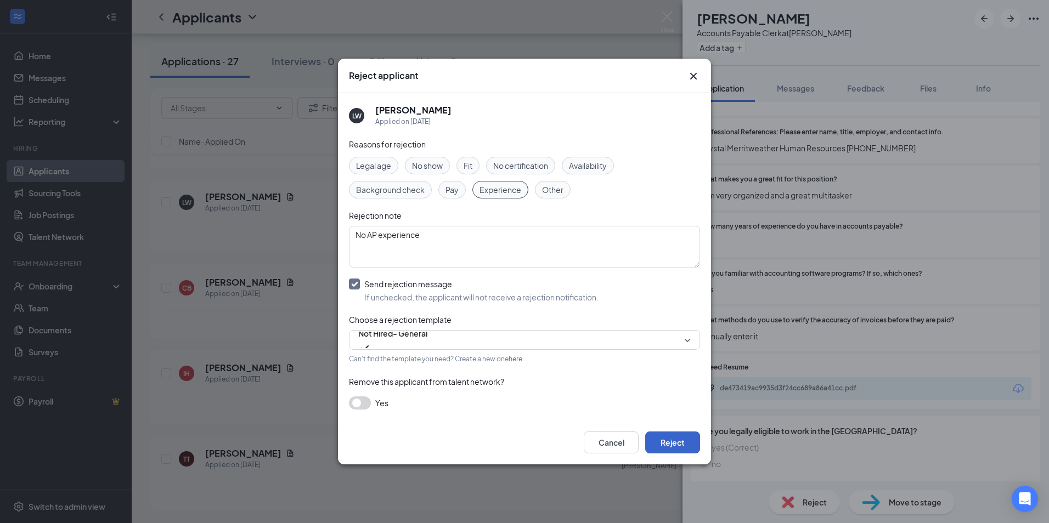
click at [670, 441] on button "Reject" at bounding box center [672, 443] width 55 height 22
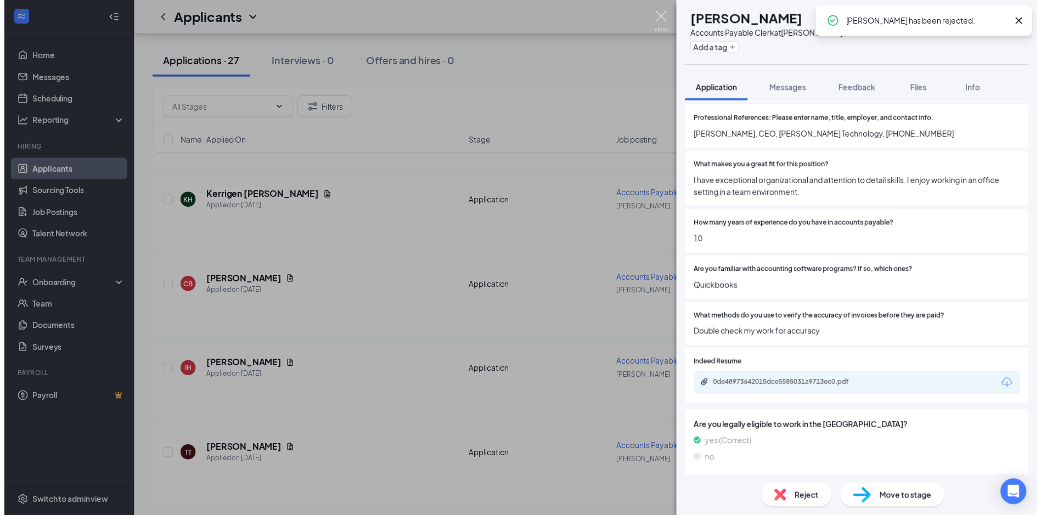
scroll to position [587, 0]
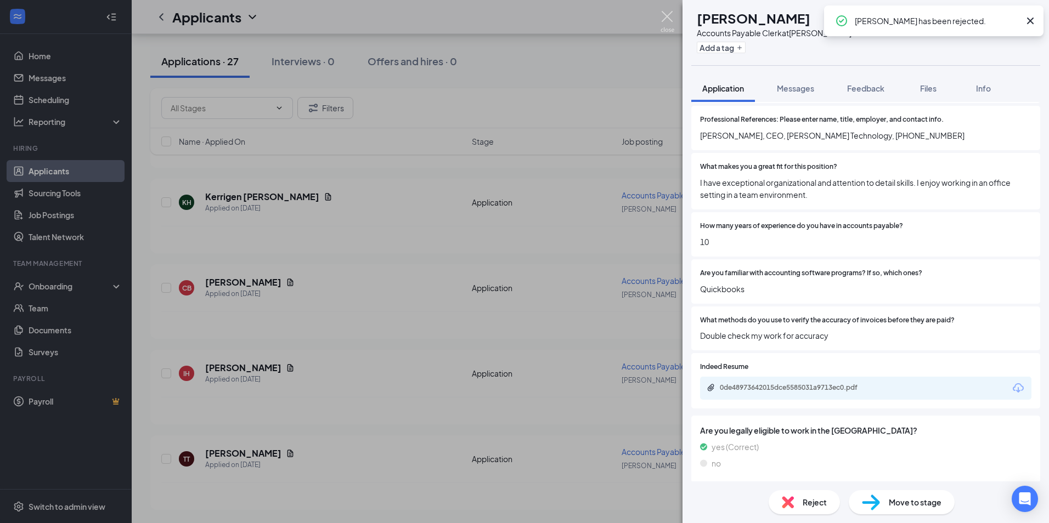
drag, startPoint x: 669, startPoint y: 19, endPoint x: 643, endPoint y: 26, distance: 26.8
click at [669, 20] on img at bounding box center [667, 21] width 14 height 21
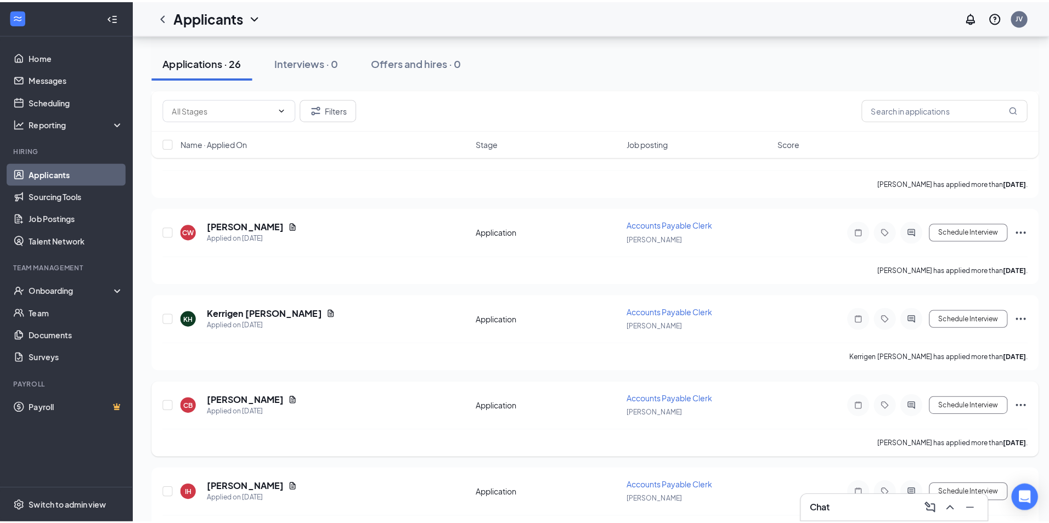
scroll to position [1834, 0]
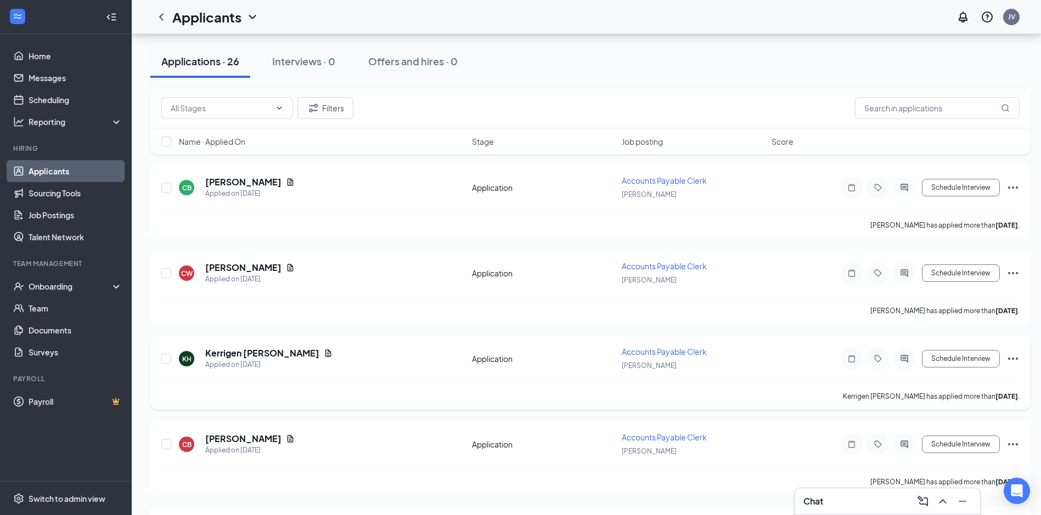
click at [245, 347] on div "KH Kerrigen [PERSON_NAME] Applied on [DATE] Application Accounts Payable Clerk …" at bounding box center [590, 364] width 858 height 36
click at [242, 351] on h5 "Kerrigen [PERSON_NAME]" at bounding box center [262, 353] width 114 height 12
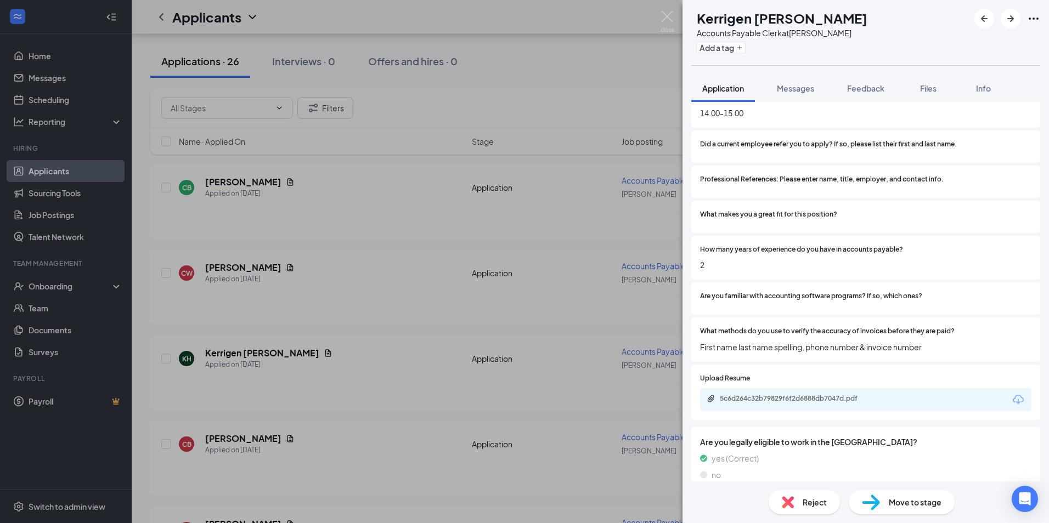
scroll to position [650, 0]
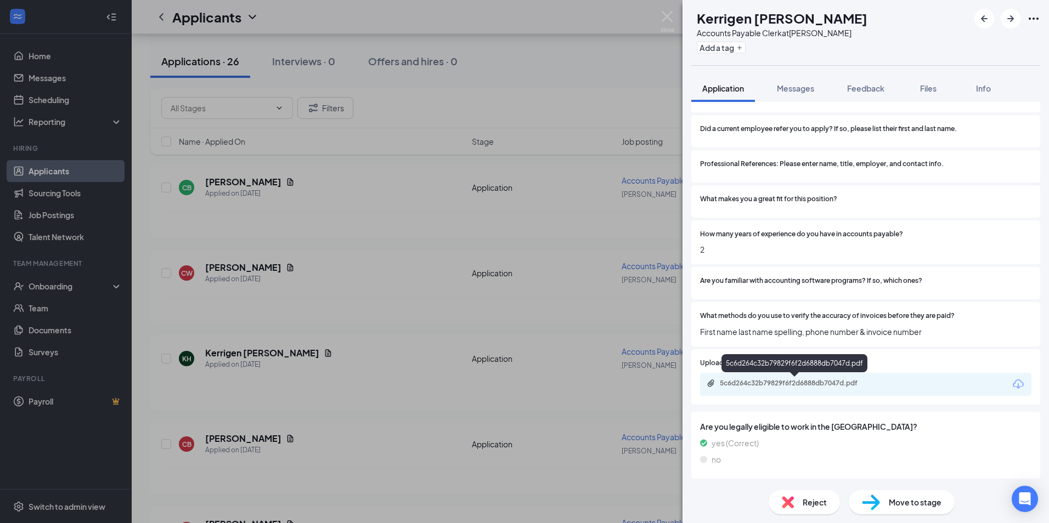
click at [772, 382] on div "5c6d264c32b79829f6f2d6888db7047d.pdf" at bounding box center [797, 383] width 154 height 9
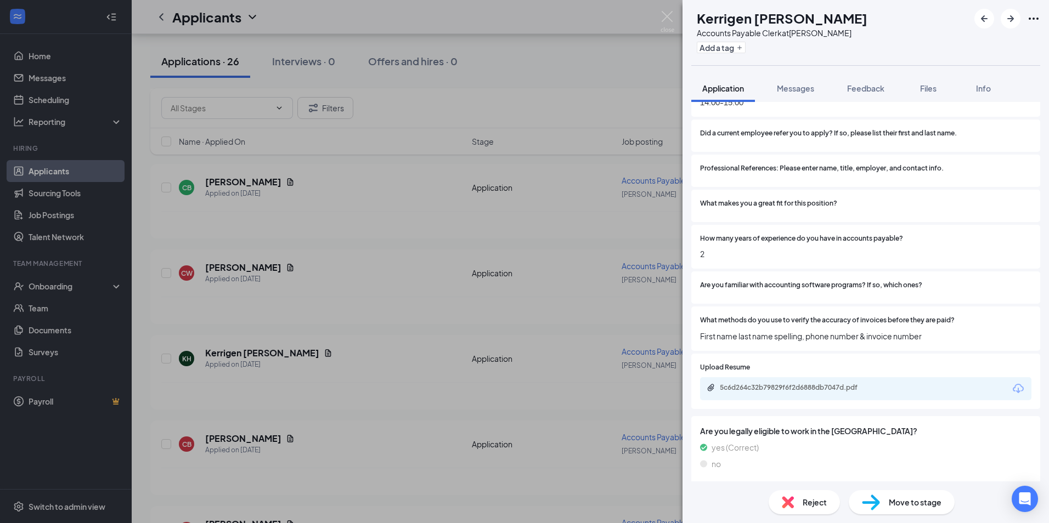
click at [799, 507] on div "Reject" at bounding box center [804, 502] width 71 height 24
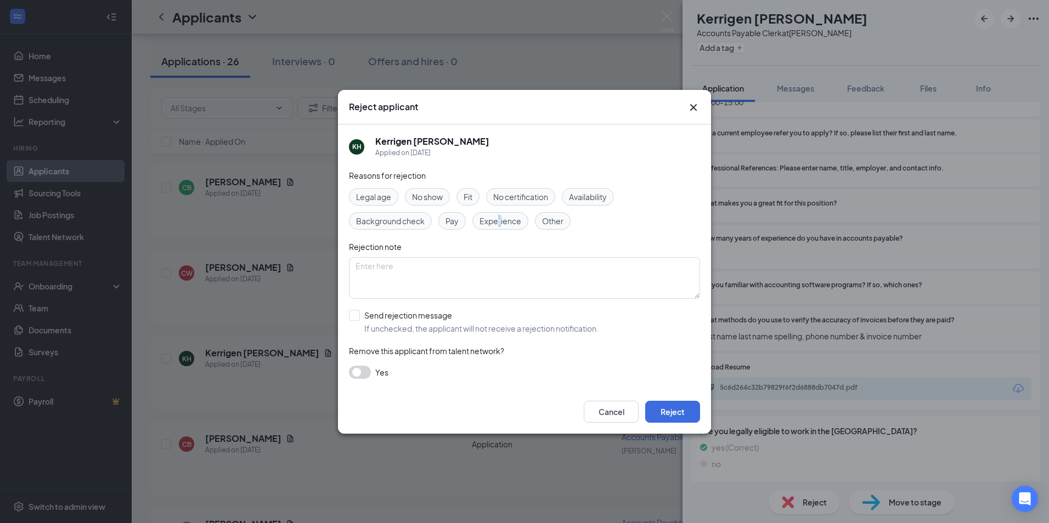
click at [499, 220] on span "Experience" at bounding box center [500, 221] width 42 height 12
drag, startPoint x: 499, startPoint y: 220, endPoint x: 481, endPoint y: 233, distance: 22.1
click at [481, 233] on div "Reasons for rejection Legal age No show Fit No certification Availability Backg…" at bounding box center [524, 280] width 351 height 221
click at [399, 283] on textarea at bounding box center [524, 278] width 351 height 42
type textarea "No experience listed"
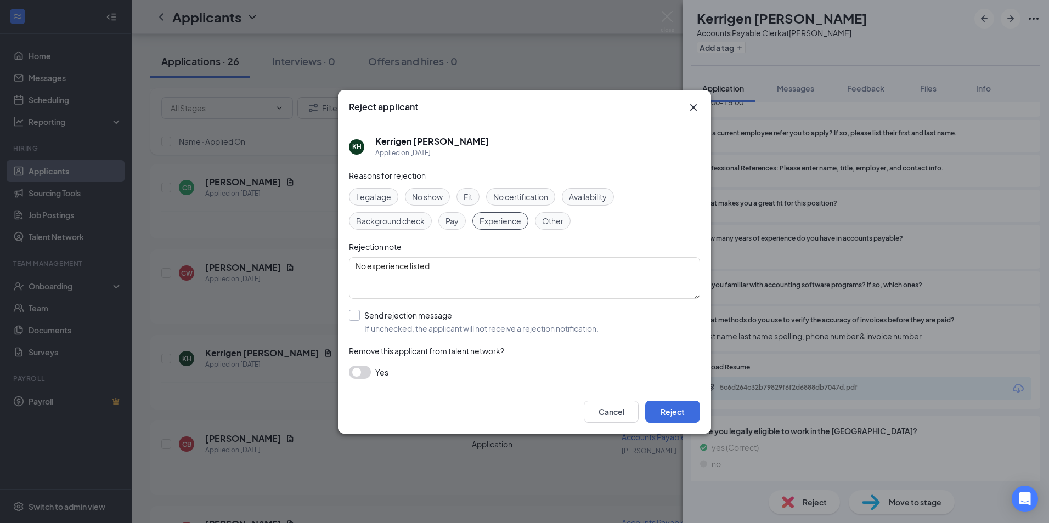
click at [350, 315] on input "Send rejection message If unchecked, the applicant will not receive a rejection…" at bounding box center [474, 322] width 250 height 24
checkbox input "true"
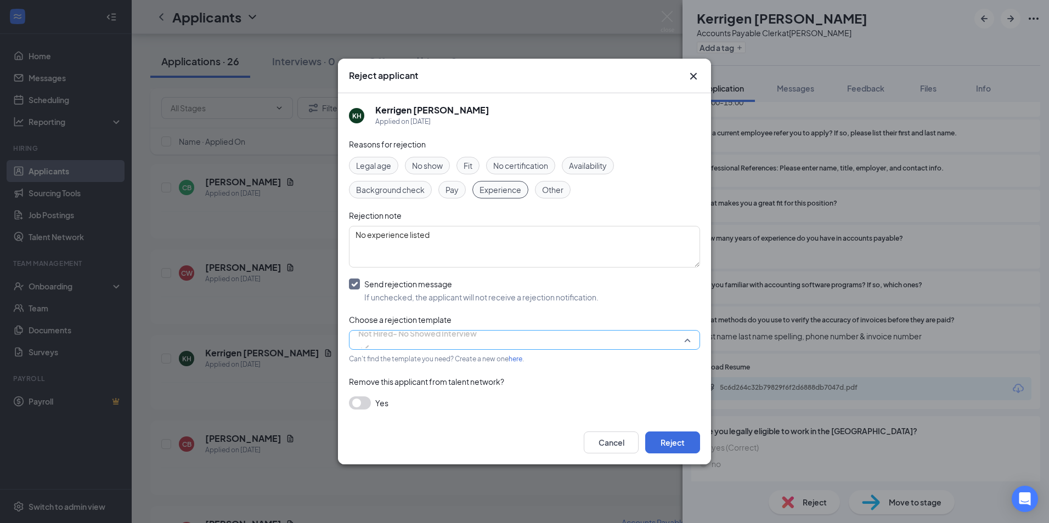
click at [477, 345] on span "Not Hired- No Showed Interview" at bounding box center [417, 340] width 118 height 30
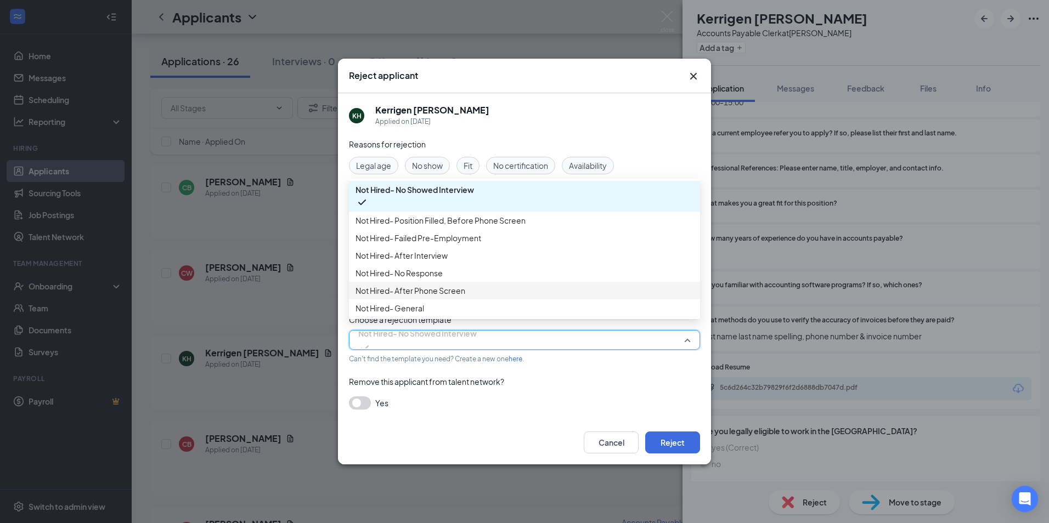
scroll to position [37, 0]
click at [534, 314] on span "Not Hired- General" at bounding box center [524, 308] width 338 height 12
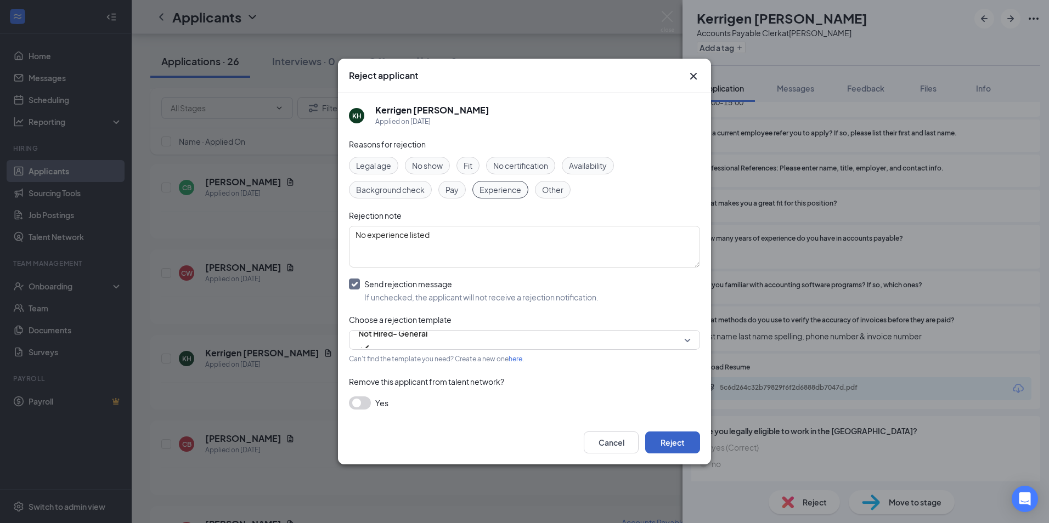
click at [670, 444] on button "Reject" at bounding box center [672, 443] width 55 height 22
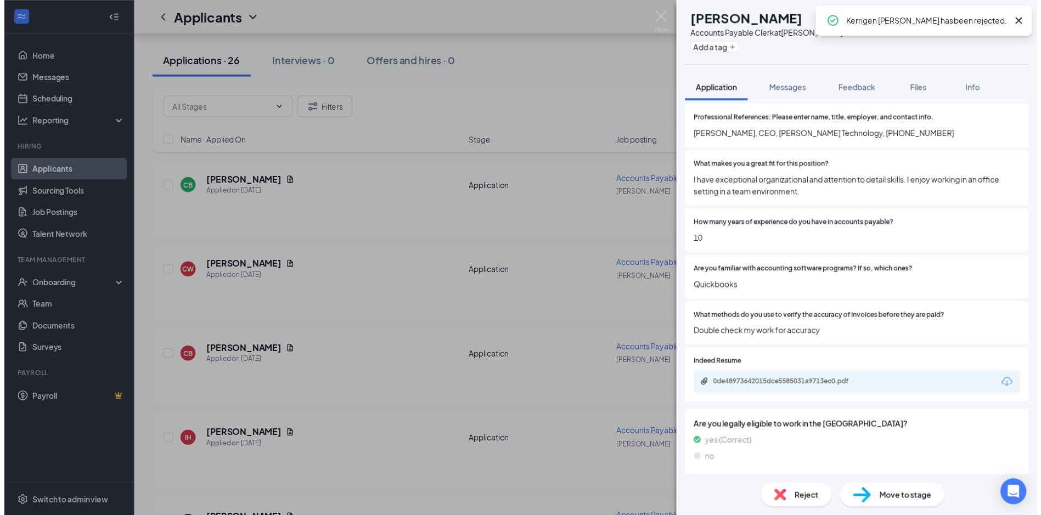
scroll to position [587, 0]
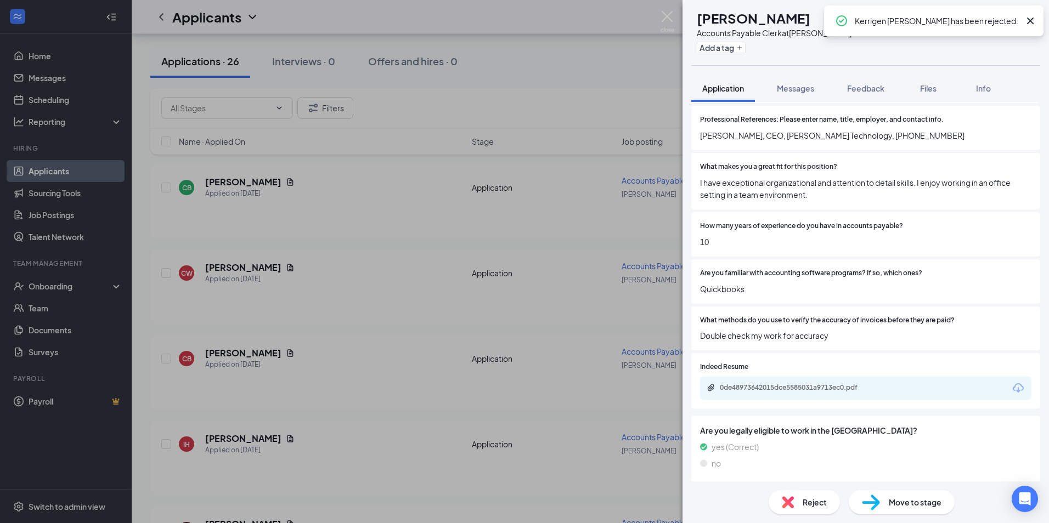
click at [465, 227] on div "CB [PERSON_NAME] Accounts Payable Clerk at [GEOGRAPHIC_DATA] Add a tag Applicat…" at bounding box center [524, 261] width 1049 height 523
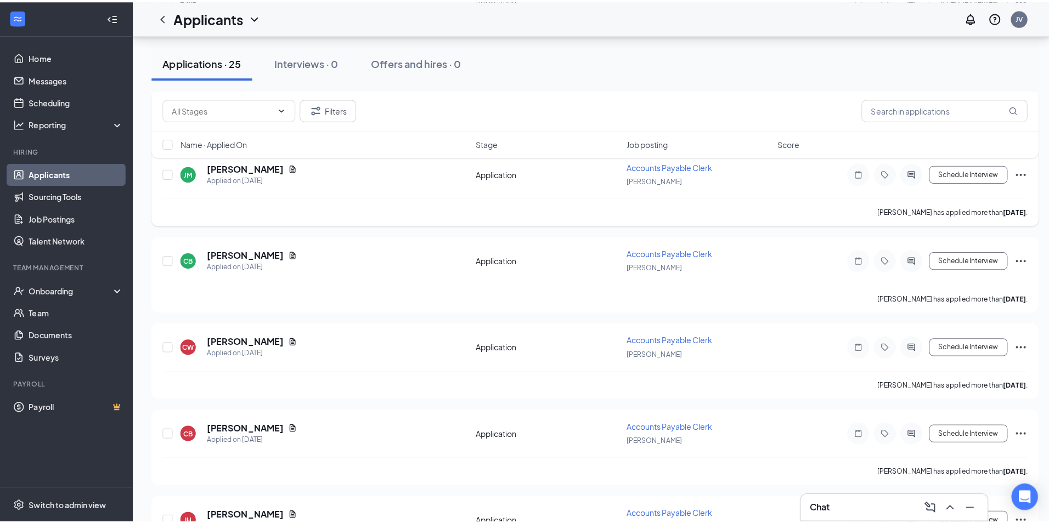
scroll to position [1694, 0]
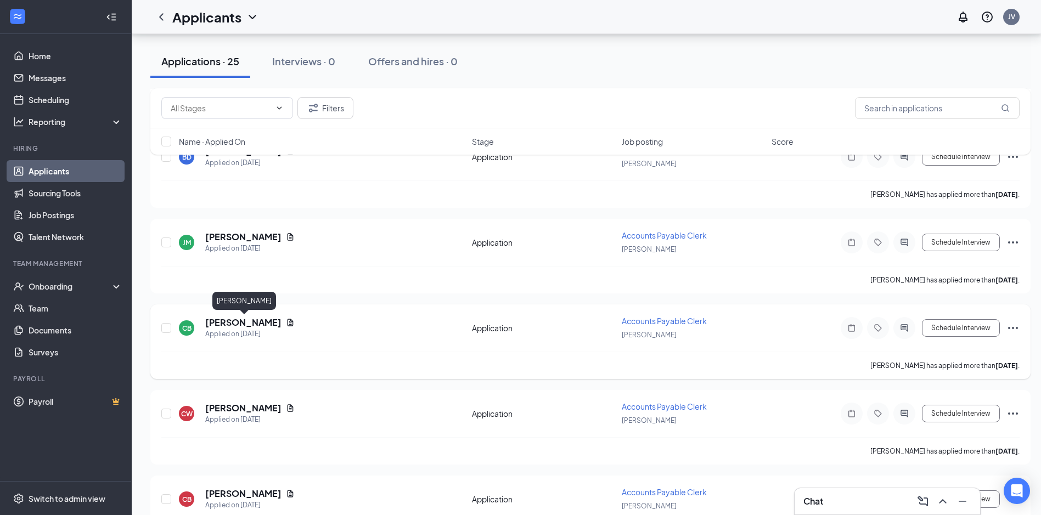
click at [245, 320] on h5 "[PERSON_NAME]" at bounding box center [243, 323] width 76 height 12
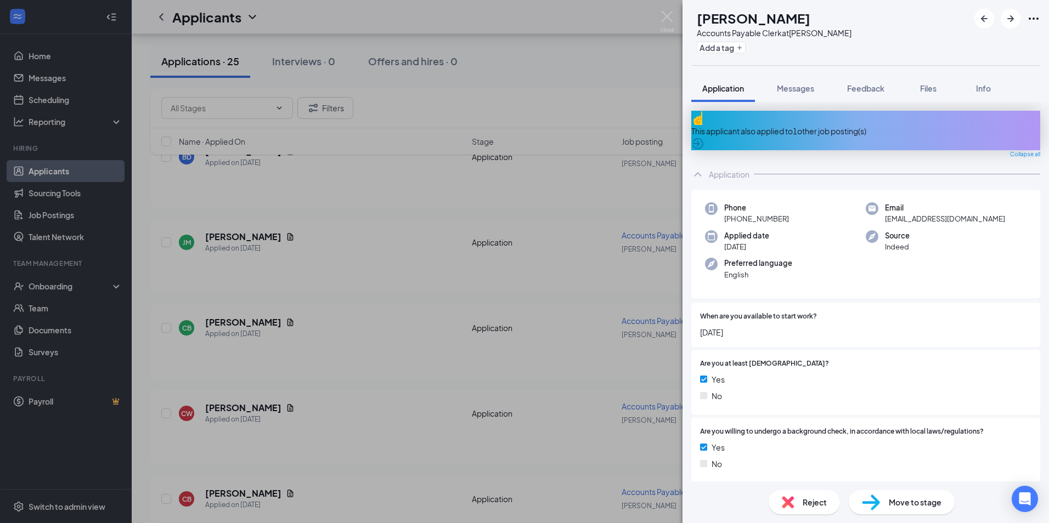
click at [704, 137] on icon "ArrowCircle" at bounding box center [697, 143] width 13 height 13
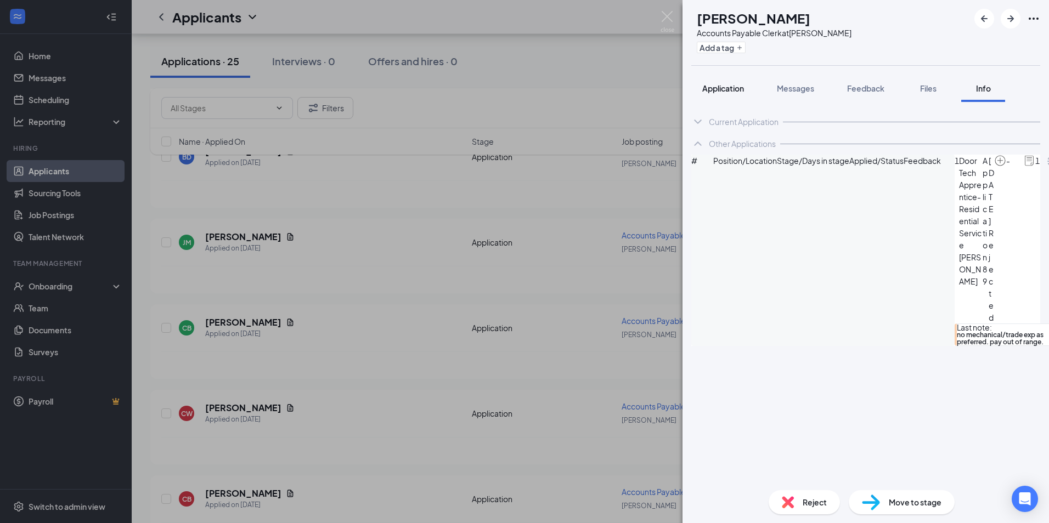
click at [723, 82] on button "Application" at bounding box center [723, 88] width 64 height 27
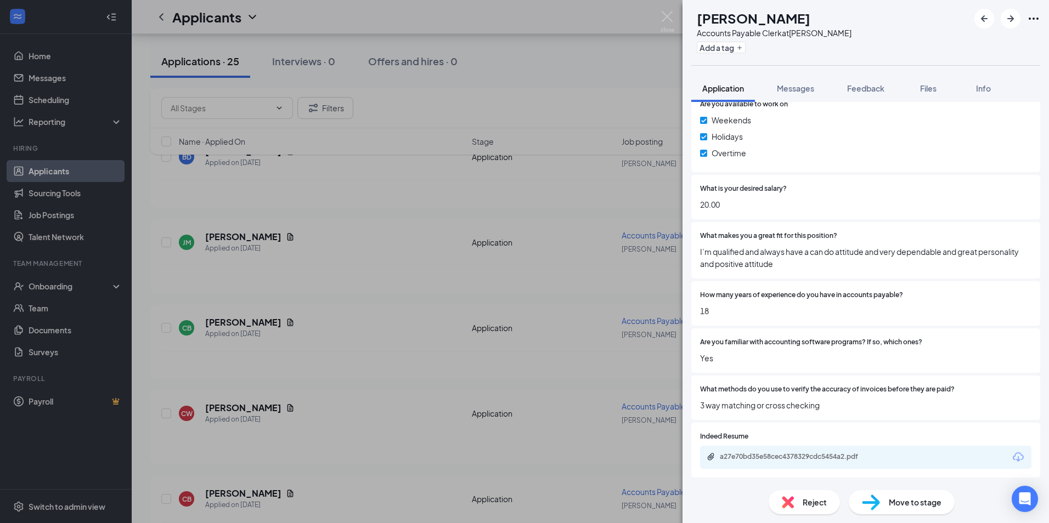
scroll to position [612, 0]
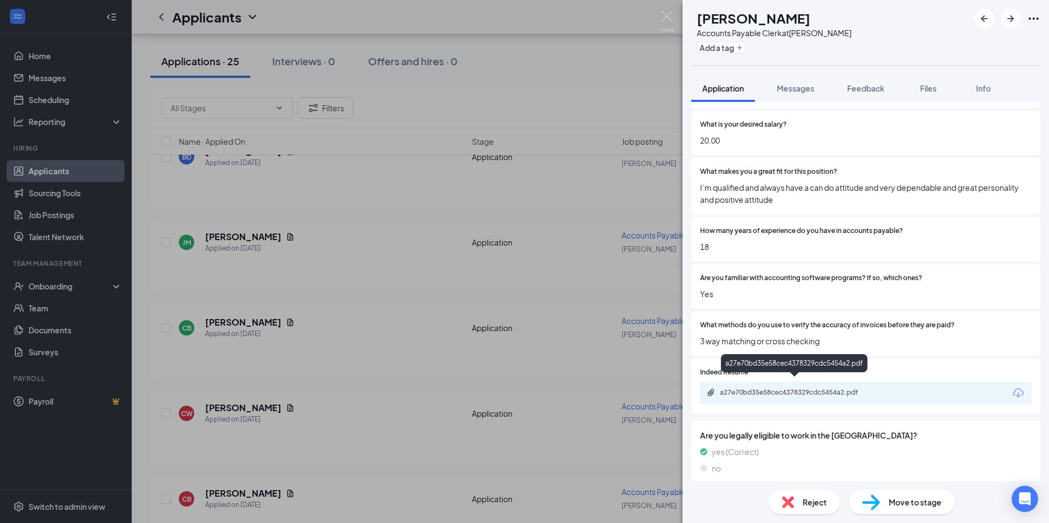
click at [770, 388] on div "a27e70bd35e58cec4378329cdc5454a2.pdf" at bounding box center [797, 392] width 154 height 9
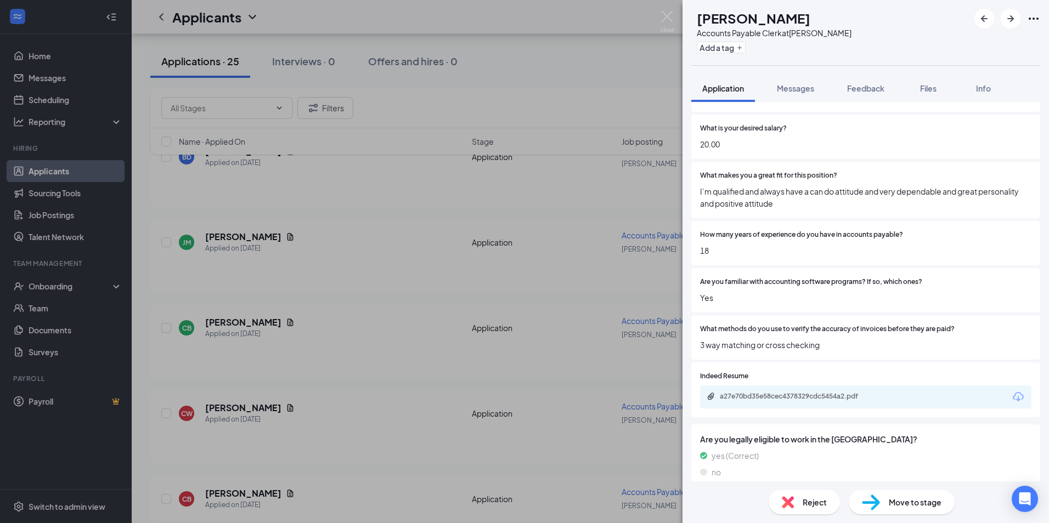
click at [804, 504] on span "Reject" at bounding box center [815, 502] width 24 height 12
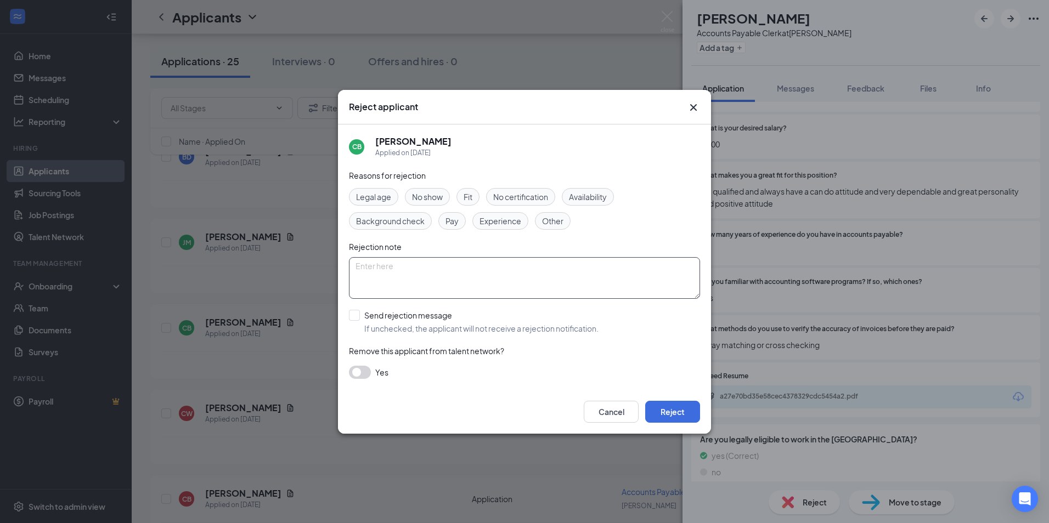
click at [426, 283] on textarea at bounding box center [524, 278] width 351 height 42
type textarea "limited experience"
click at [493, 223] on span "Experience" at bounding box center [500, 221] width 42 height 12
click at [354, 316] on input "Send rejection message If unchecked, the applicant will not receive a rejection…" at bounding box center [474, 322] width 250 height 24
checkbox input "true"
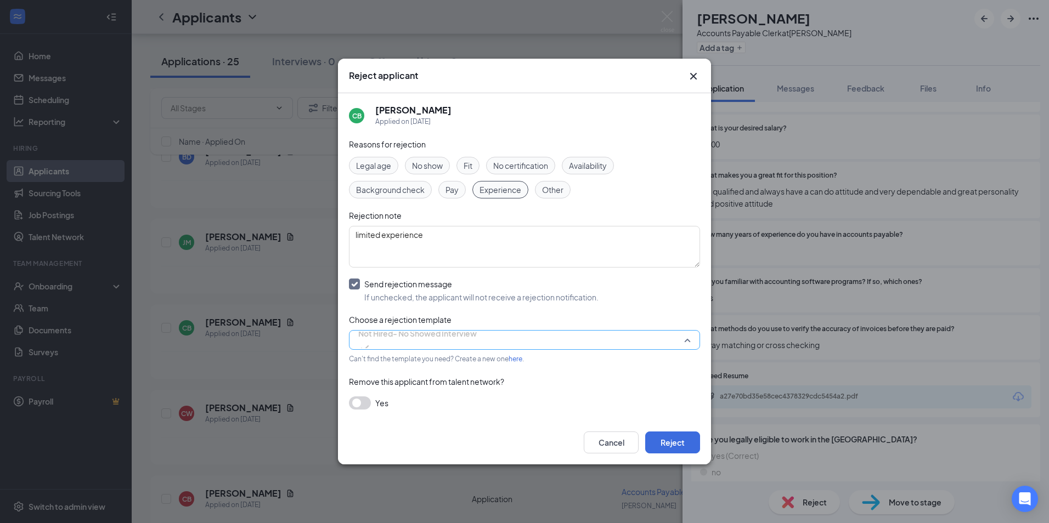
click at [477, 337] on span "Not Hired- No Showed Interview" at bounding box center [417, 340] width 118 height 30
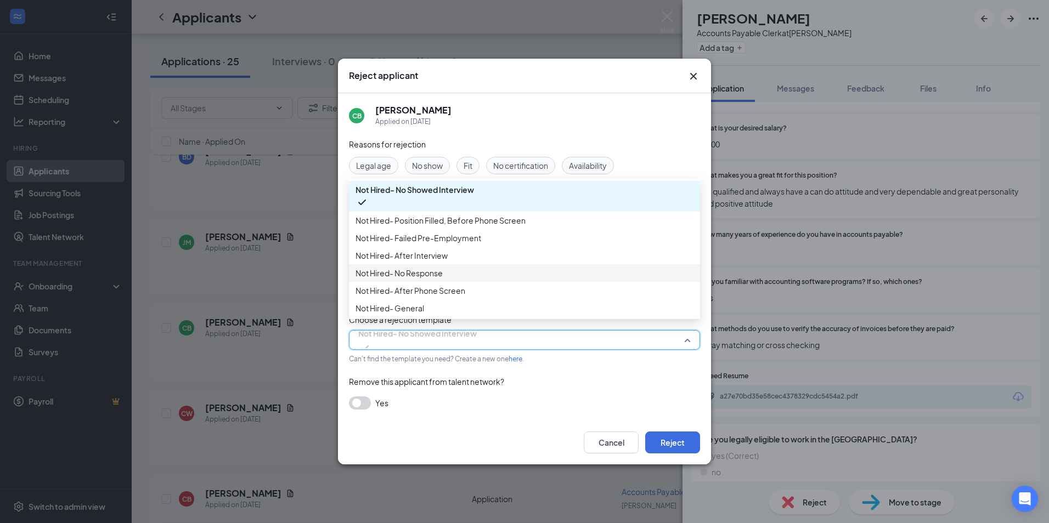
scroll to position [37, 0]
click at [551, 311] on span "Not Hired- General" at bounding box center [524, 308] width 338 height 12
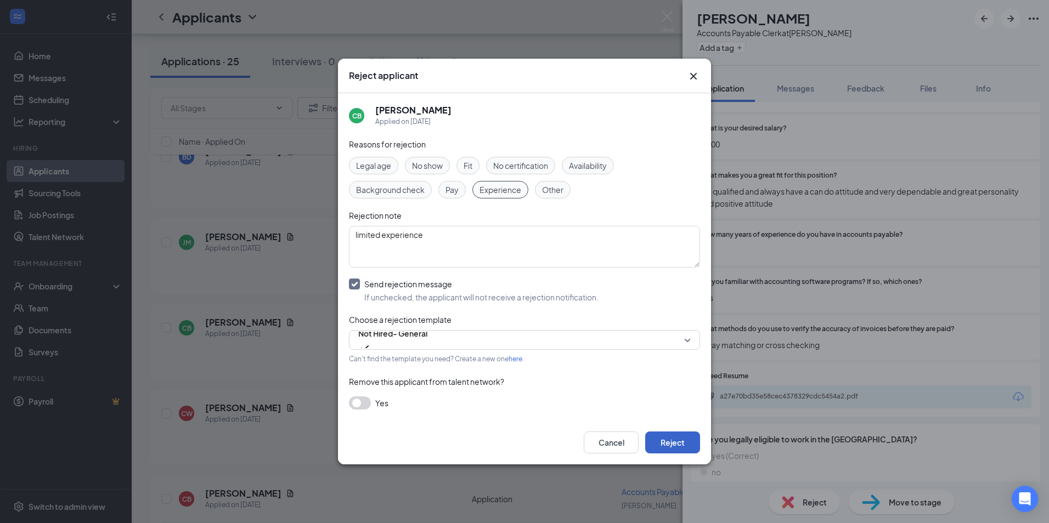
click at [672, 437] on button "Reject" at bounding box center [672, 443] width 55 height 22
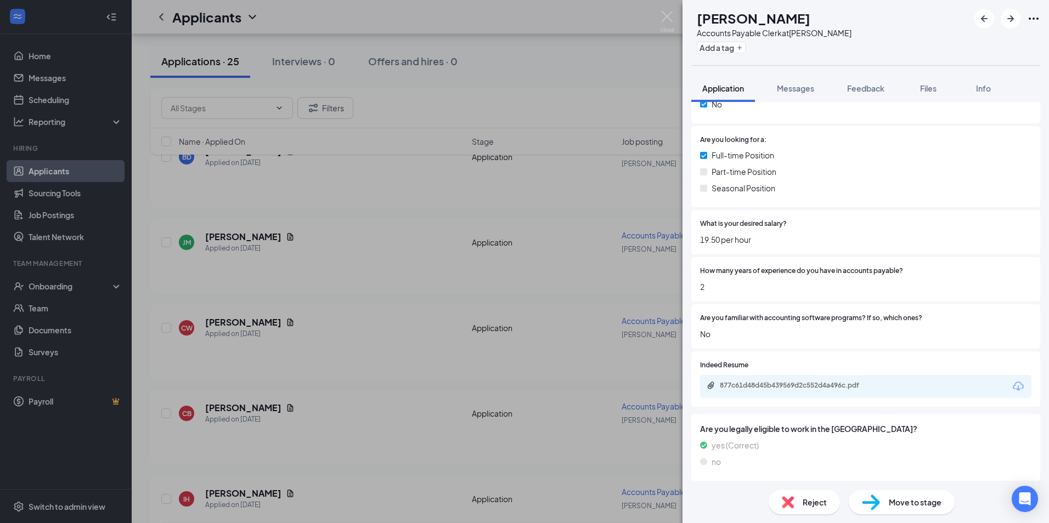
scroll to position [391, 0]
click at [778, 379] on div "877c61d48d45b439569d2c552d4a496c.pdf" at bounding box center [797, 383] width 154 height 9
click at [665, 12] on img at bounding box center [667, 21] width 14 height 21
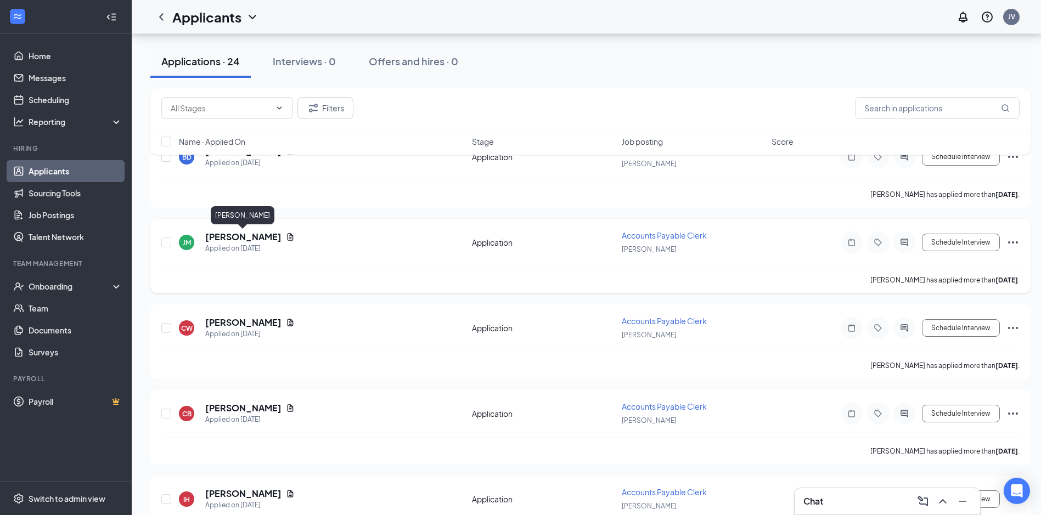
click at [238, 235] on h5 "[PERSON_NAME]" at bounding box center [243, 237] width 76 height 12
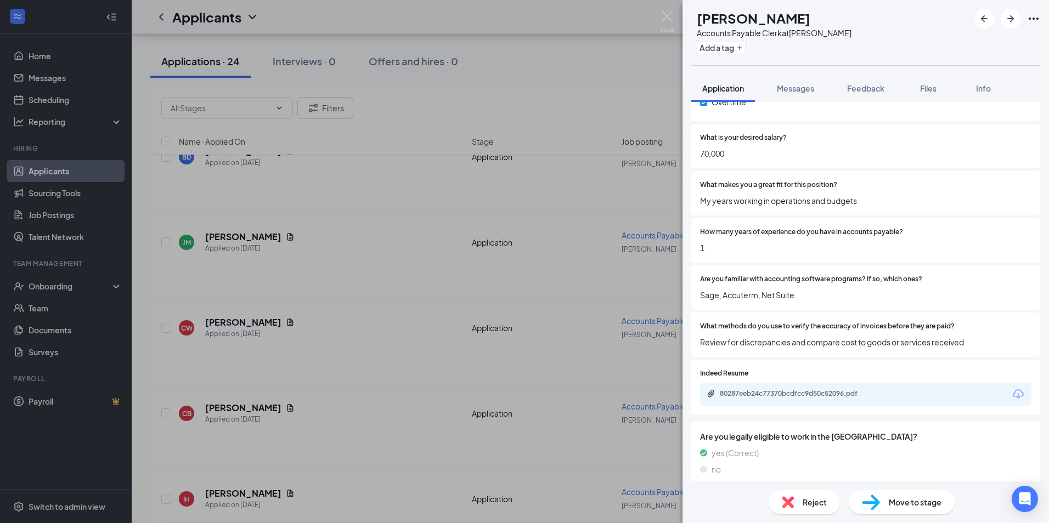
scroll to position [569, 0]
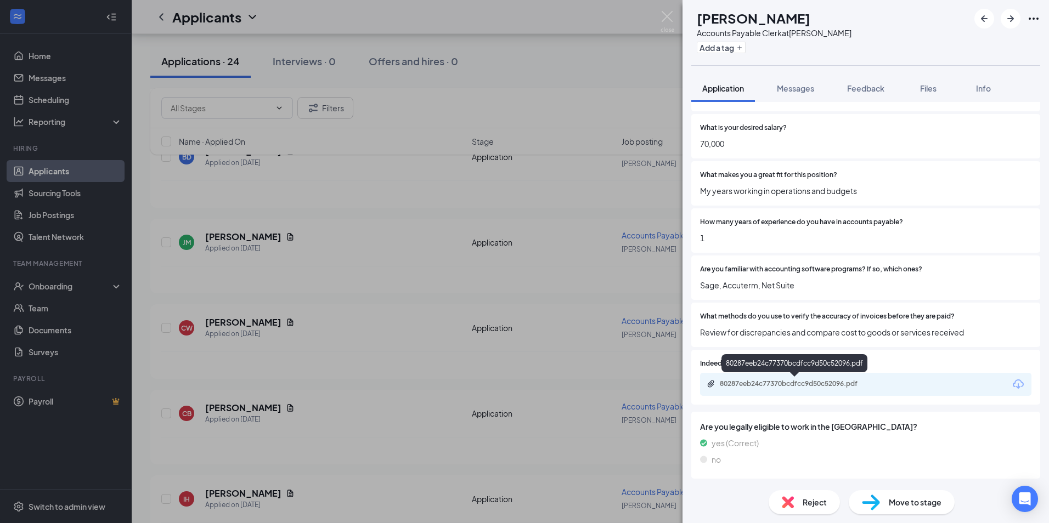
click at [791, 382] on div "80287eeb24c77370bcdfcc9d50c52096.pdf" at bounding box center [797, 384] width 154 height 9
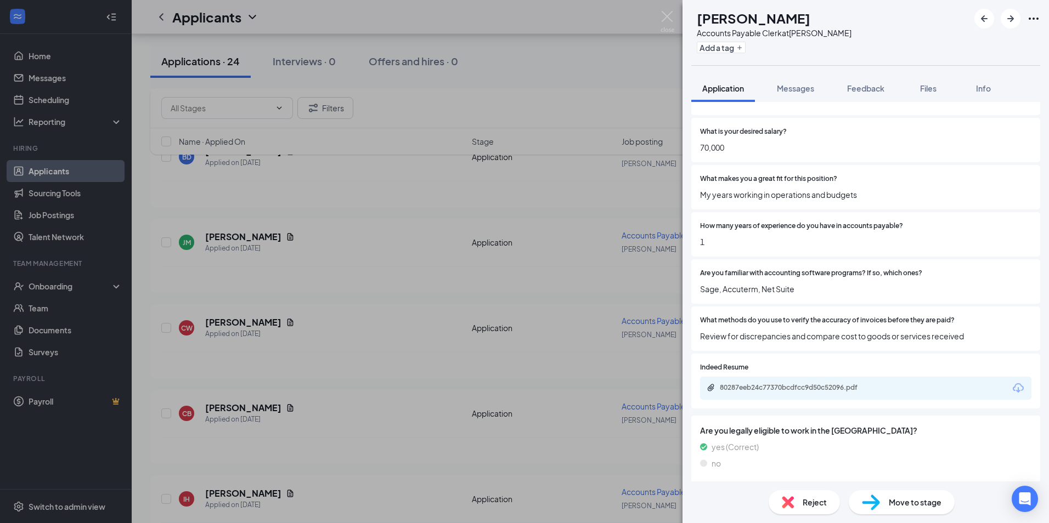
click at [810, 506] on span "Reject" at bounding box center [815, 502] width 24 height 12
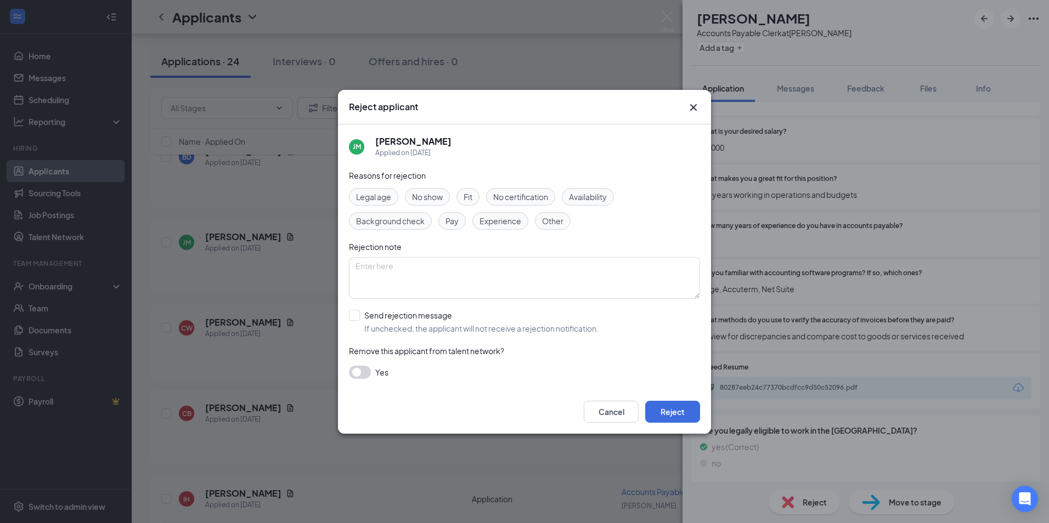
click at [455, 222] on span "Pay" at bounding box center [451, 221] width 13 height 12
click at [441, 281] on textarea at bounding box center [524, 278] width 351 height 42
type textarea "Salary high"
click at [358, 317] on input "Send rejection message If unchecked, the applicant will not receive a rejection…" at bounding box center [474, 322] width 250 height 24
checkbox input "true"
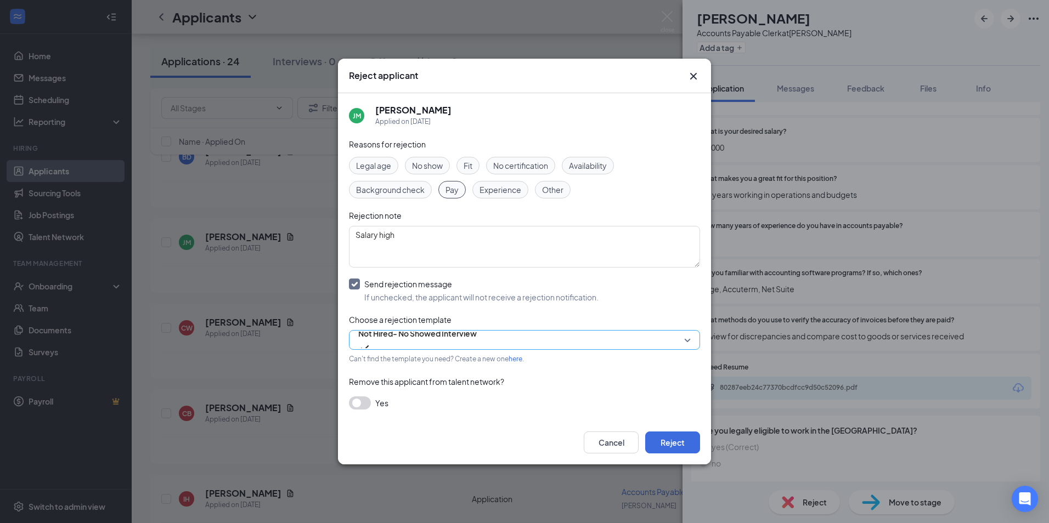
click at [477, 342] on span "Not Hired- No Showed Interview" at bounding box center [417, 340] width 118 height 30
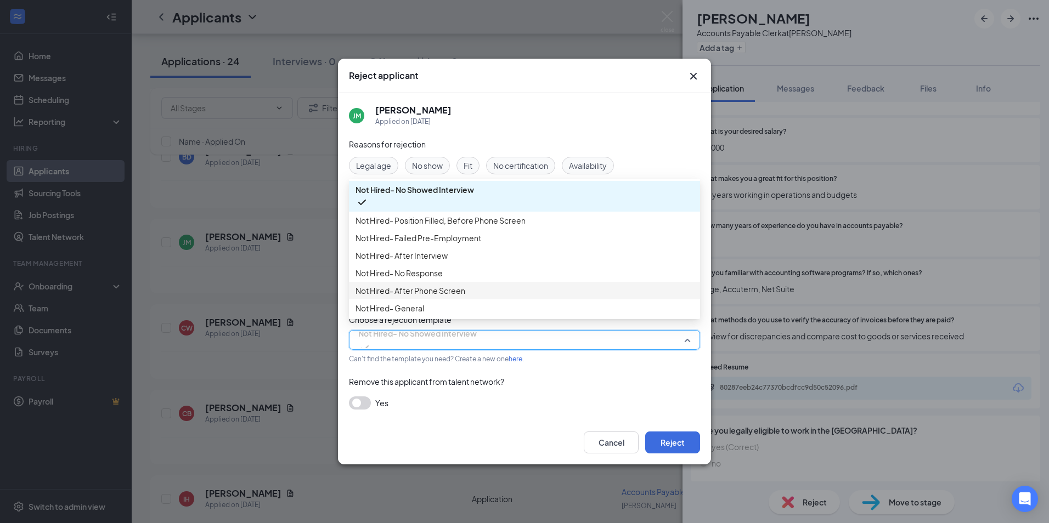
scroll to position [37, 0]
click at [567, 312] on span "Not Hired- General" at bounding box center [524, 308] width 338 height 12
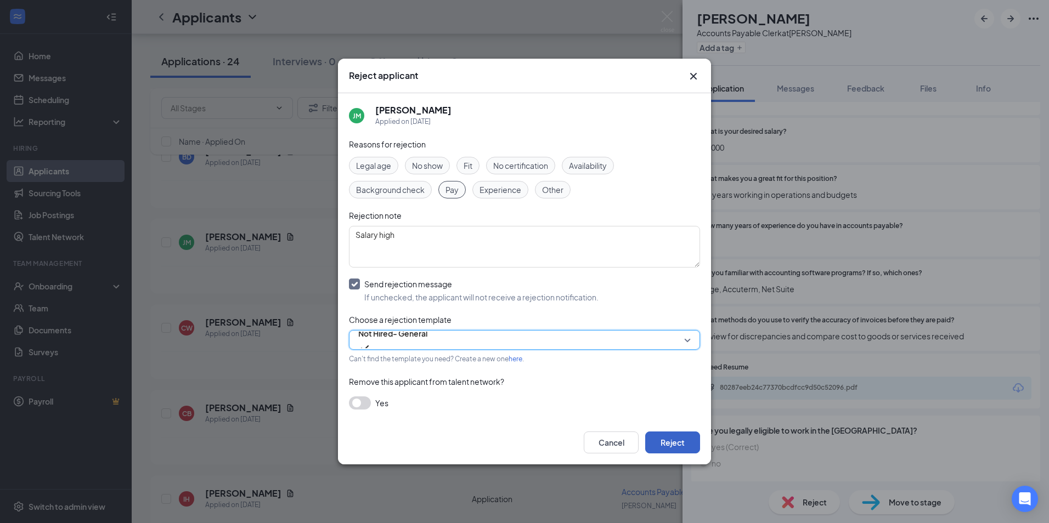
click at [679, 440] on button "Reject" at bounding box center [672, 443] width 55 height 22
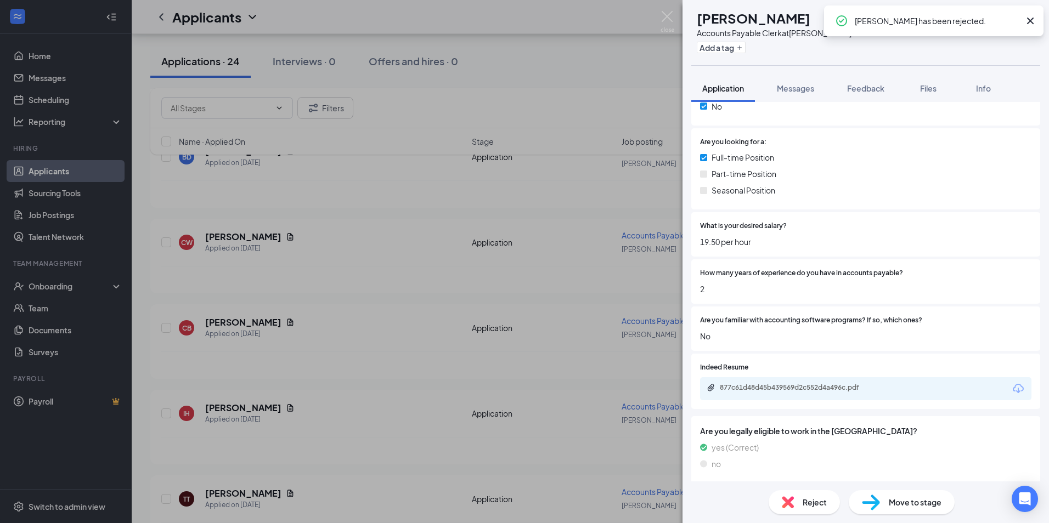
scroll to position [386, 0]
drag, startPoint x: 990, startPoint y: 14, endPoint x: 537, endPoint y: 155, distance: 474.4
click at [990, 14] on icon "ArrowLeftNew" at bounding box center [984, 18] width 13 height 13
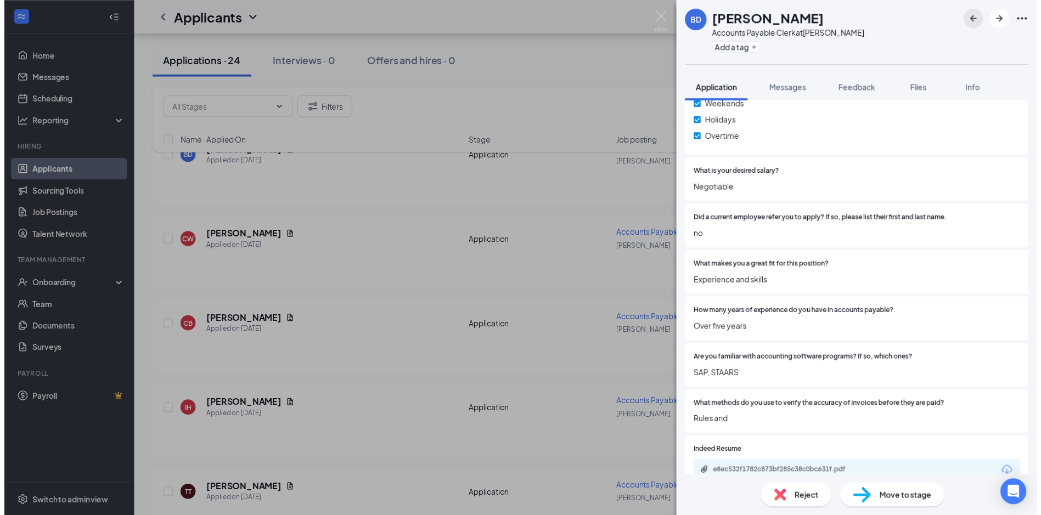
scroll to position [549, 0]
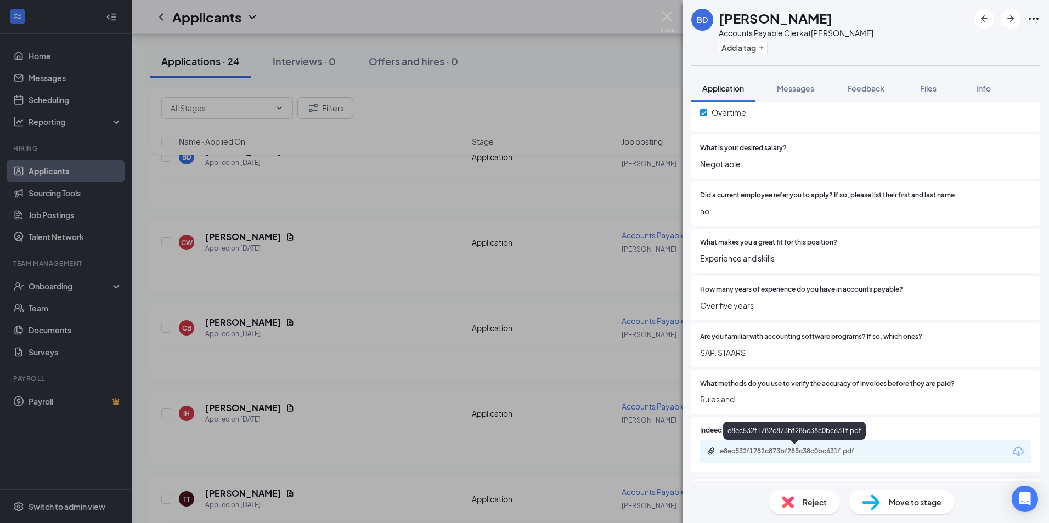
click at [787, 449] on div "e8ec532f1782c873bf285c38c0bc631f.pdf" at bounding box center [797, 451] width 154 height 9
click at [664, 19] on img at bounding box center [667, 21] width 14 height 21
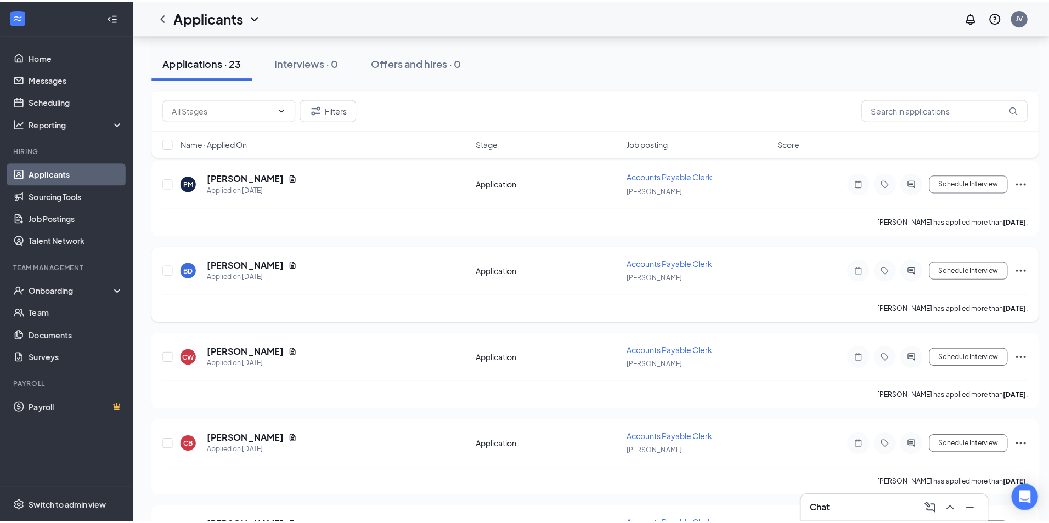
scroll to position [1529, 0]
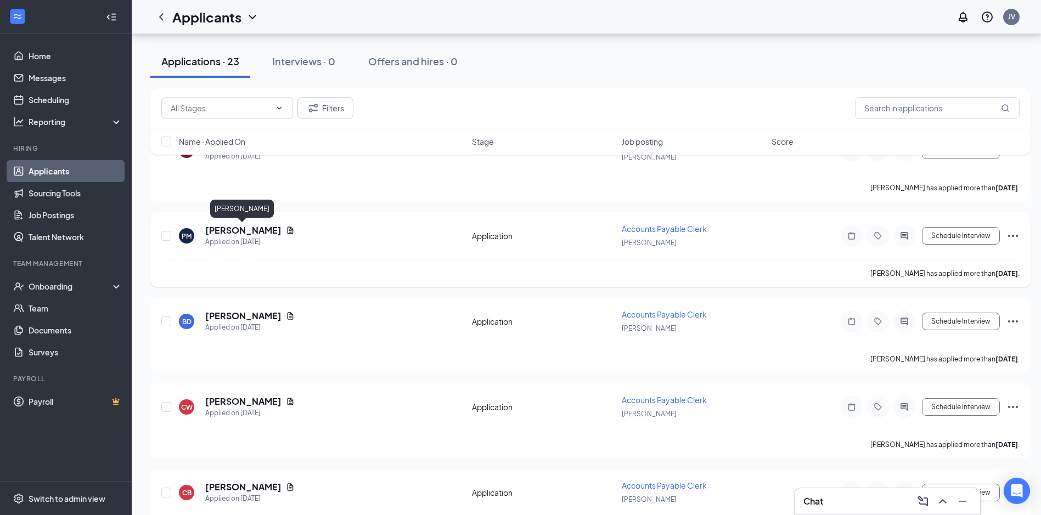
click at [256, 227] on h5 "[PERSON_NAME]" at bounding box center [243, 230] width 76 height 12
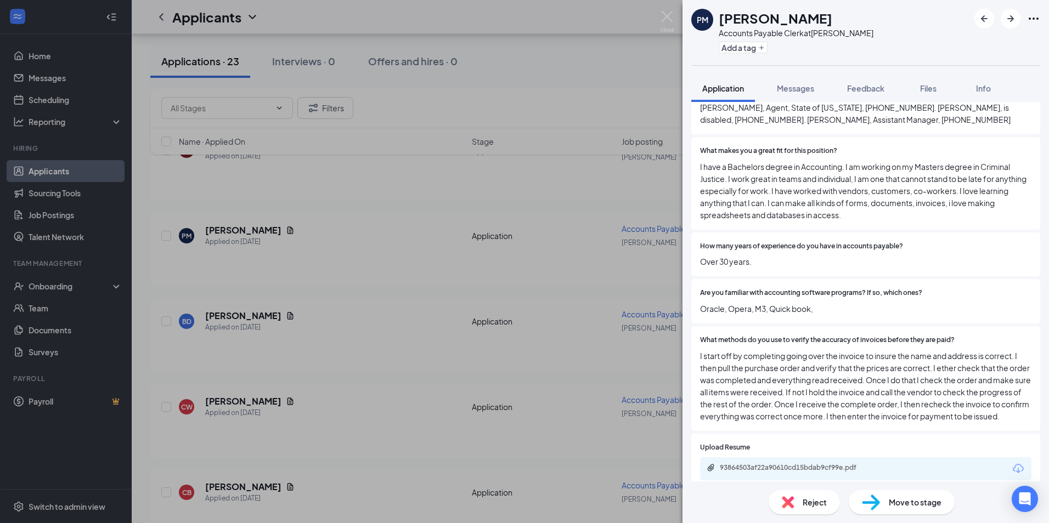
scroll to position [768, 0]
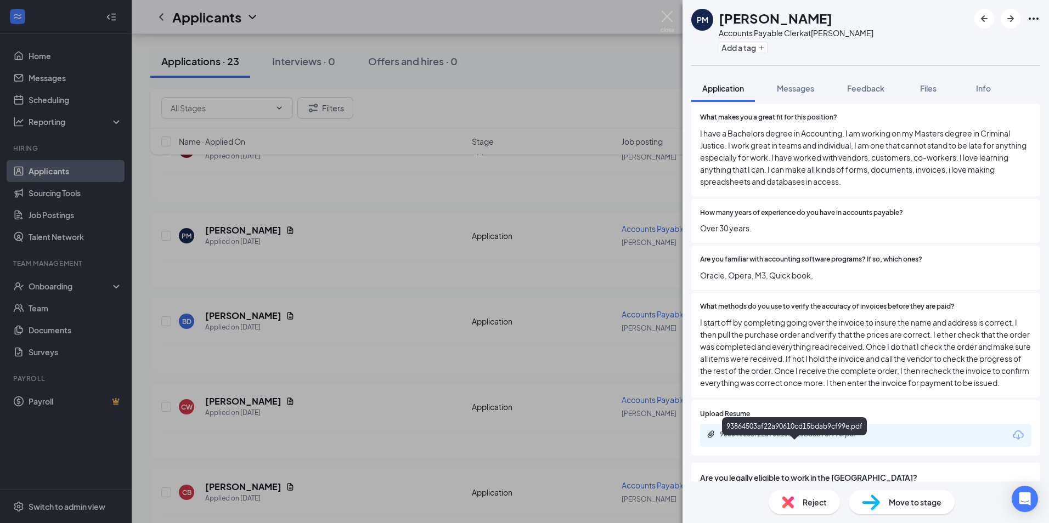
click at [772, 439] on div "93864503af22a90610cd15bdab9cf99e.pdf" at bounding box center [797, 434] width 154 height 9
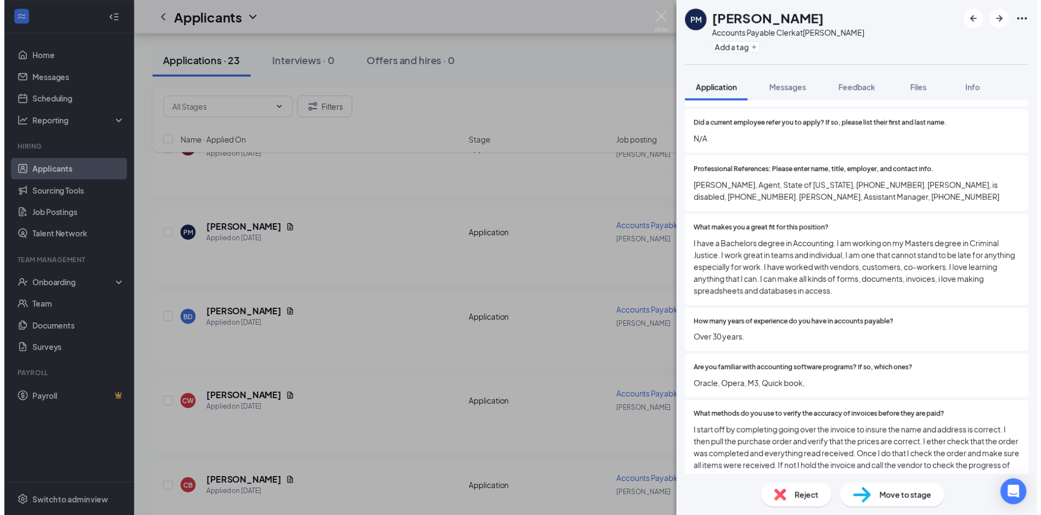
scroll to position [549, 0]
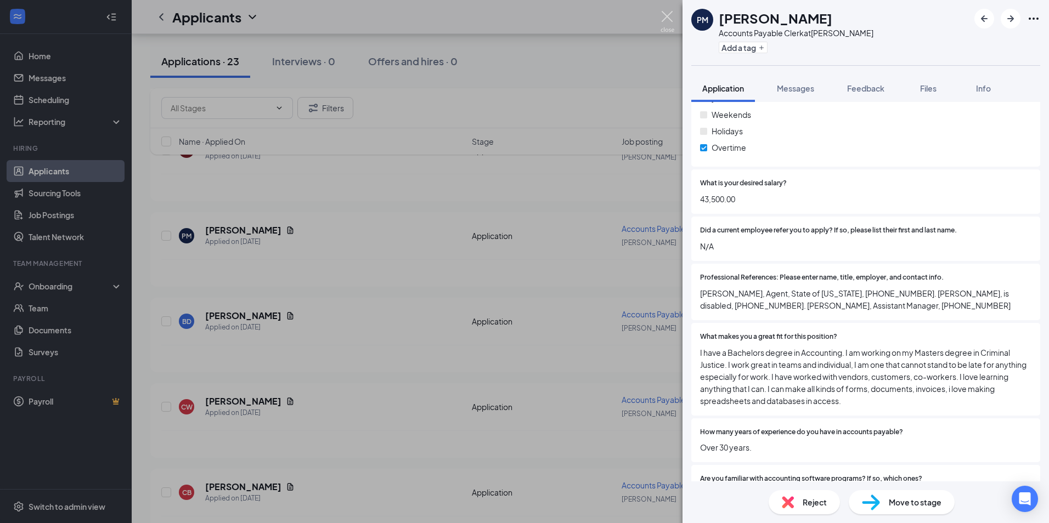
click at [669, 11] on img at bounding box center [667, 21] width 14 height 21
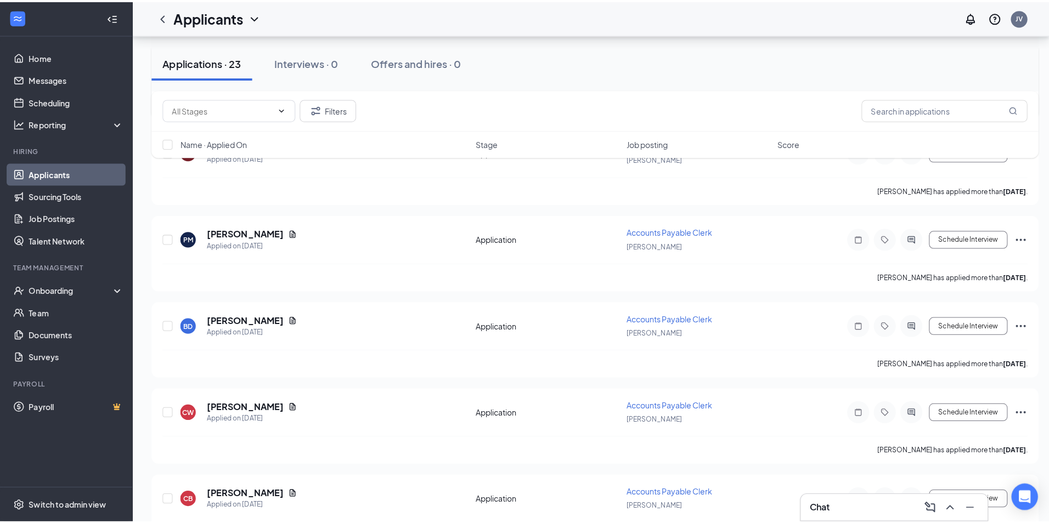
scroll to position [1420, 0]
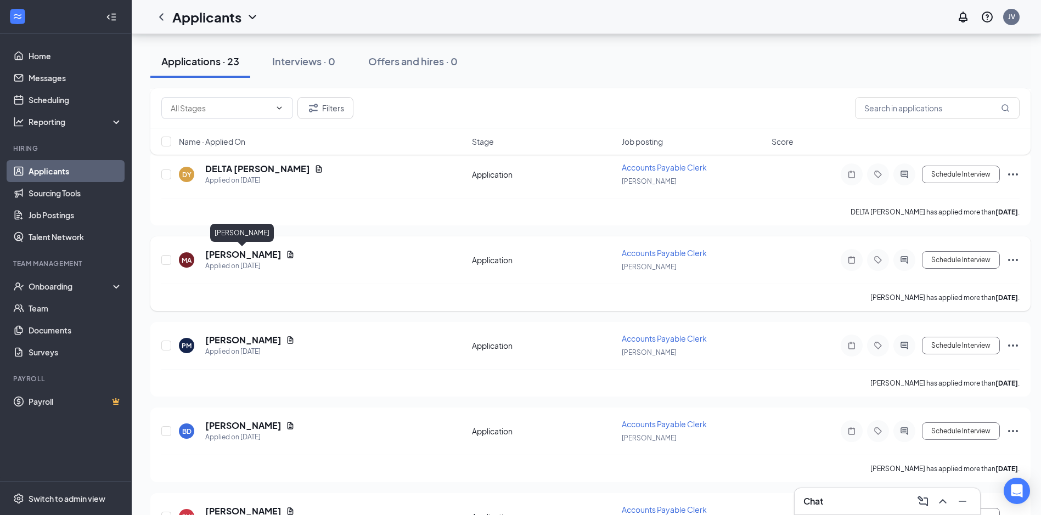
click at [230, 255] on h5 "[PERSON_NAME]" at bounding box center [243, 255] width 76 height 12
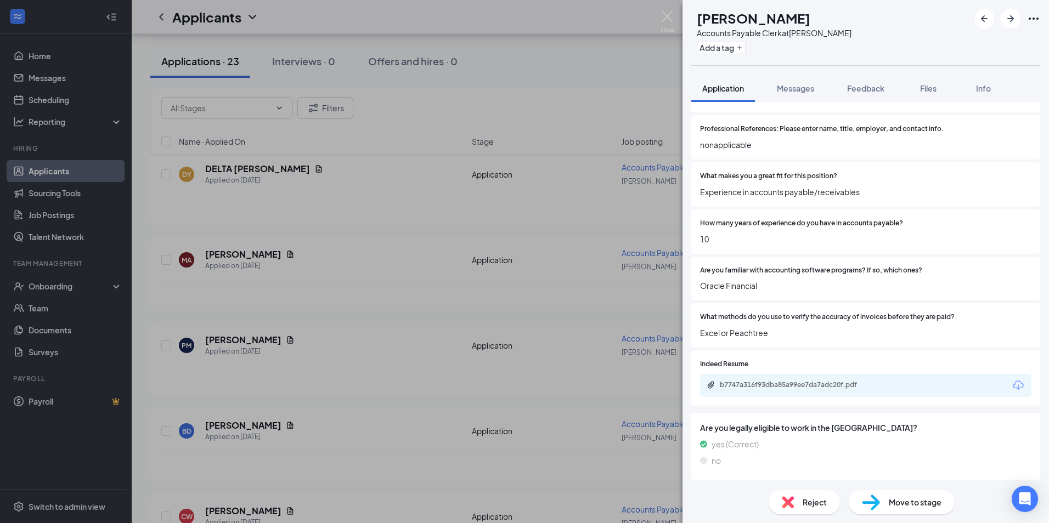
scroll to position [663, 0]
click at [770, 380] on div "b7747a316f93dba85a99ee7da7adc20f.pdf" at bounding box center [797, 384] width 154 height 9
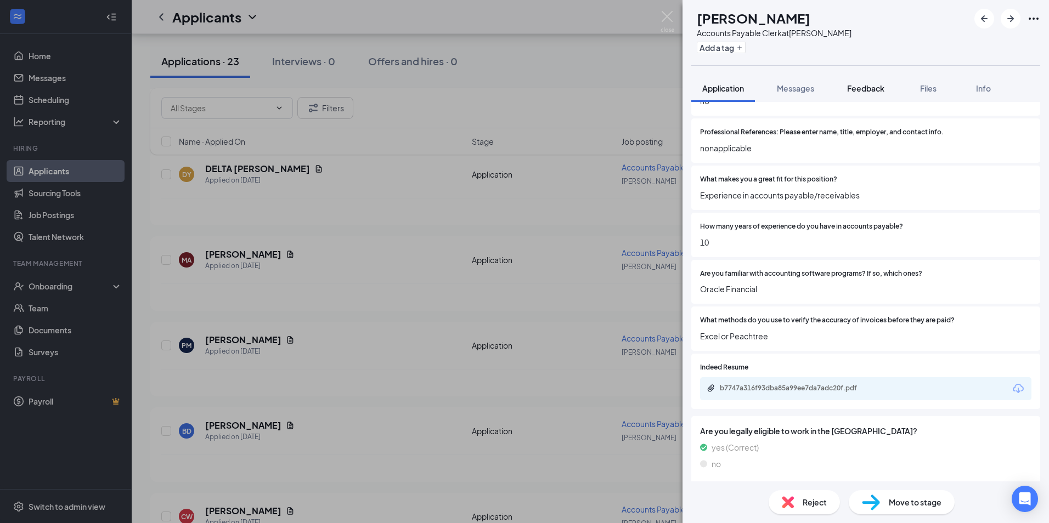
click at [863, 86] on span "Feedback" at bounding box center [865, 88] width 37 height 10
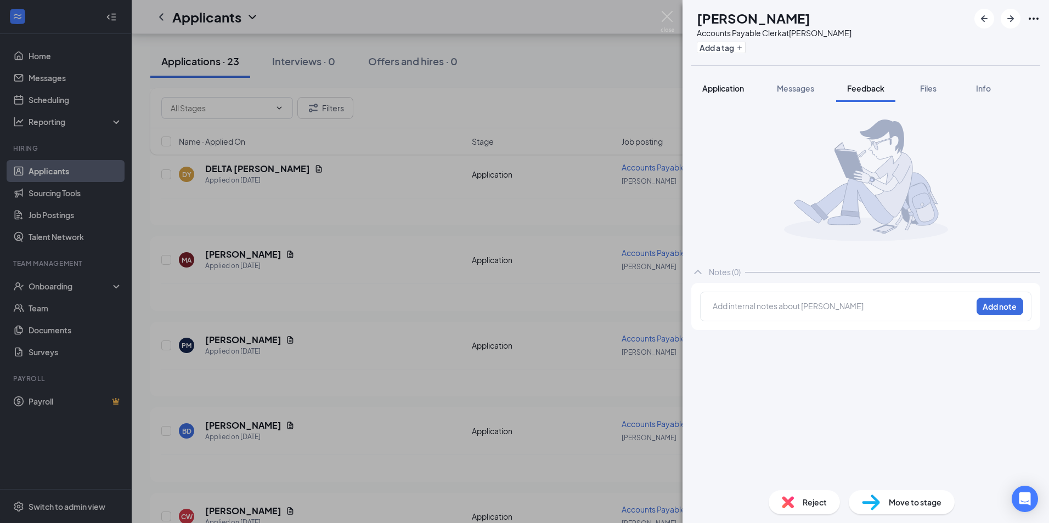
click at [716, 86] on span "Application" at bounding box center [723, 88] width 42 height 10
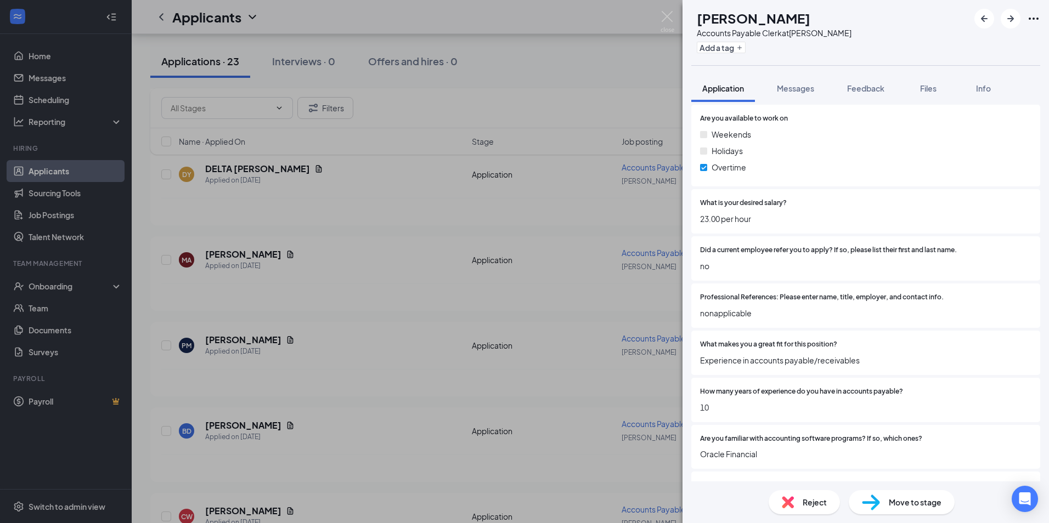
scroll to position [658, 0]
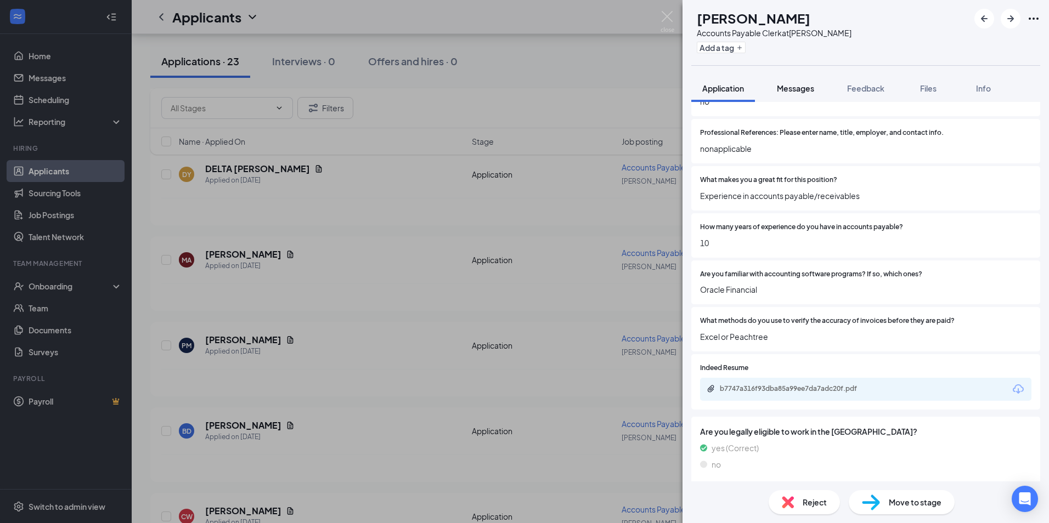
drag, startPoint x: 793, startPoint y: 86, endPoint x: 787, endPoint y: 98, distance: 13.5
click at [794, 86] on span "Messages" at bounding box center [795, 88] width 37 height 10
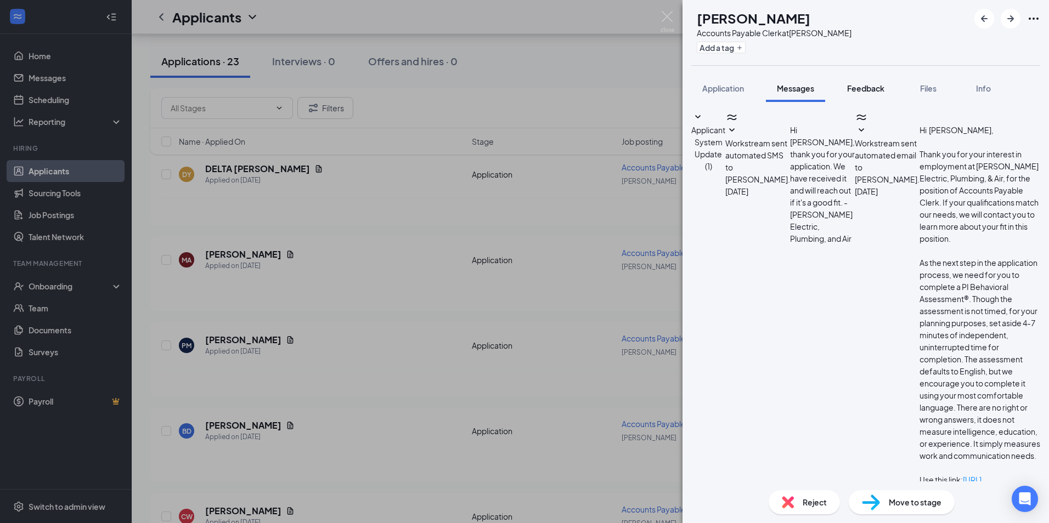
click at [861, 91] on span "Feedback" at bounding box center [865, 88] width 37 height 10
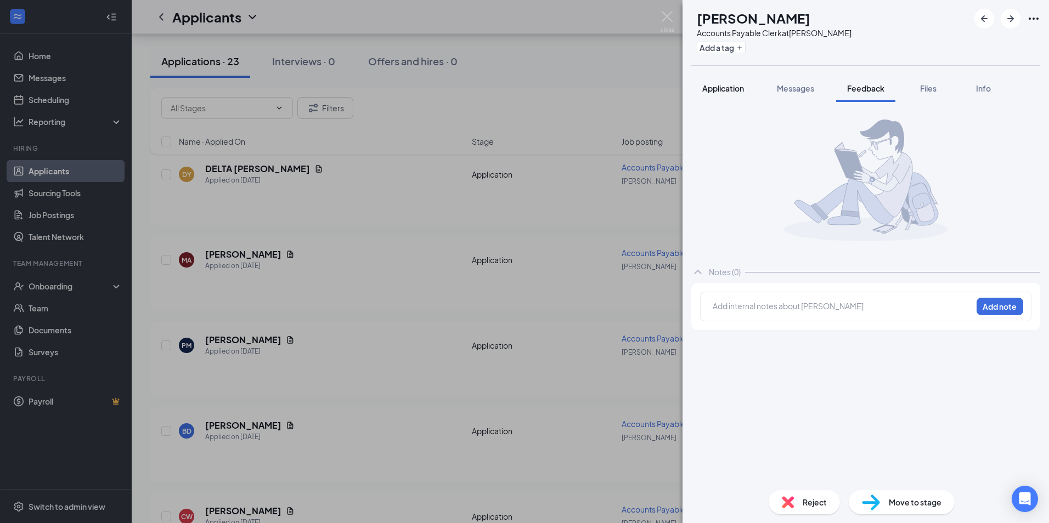
click at [732, 88] on span "Application" at bounding box center [723, 88] width 42 height 10
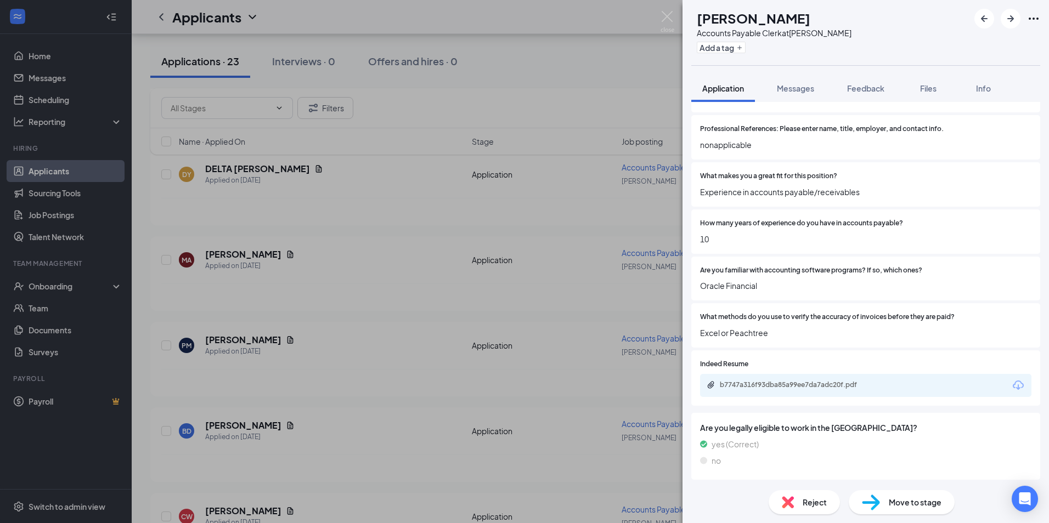
scroll to position [663, 0]
click at [805, 86] on span "Messages" at bounding box center [795, 88] width 37 height 10
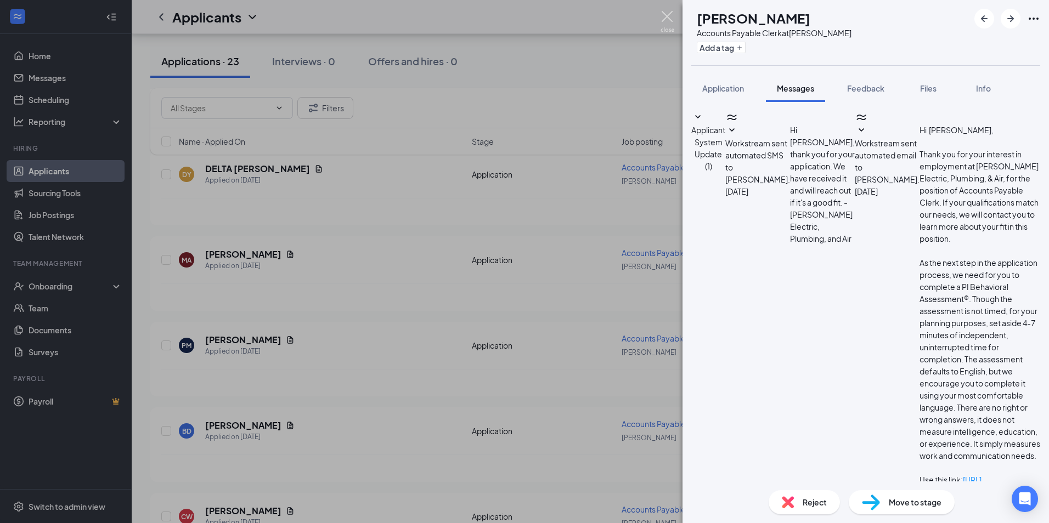
click at [665, 18] on img at bounding box center [667, 21] width 14 height 21
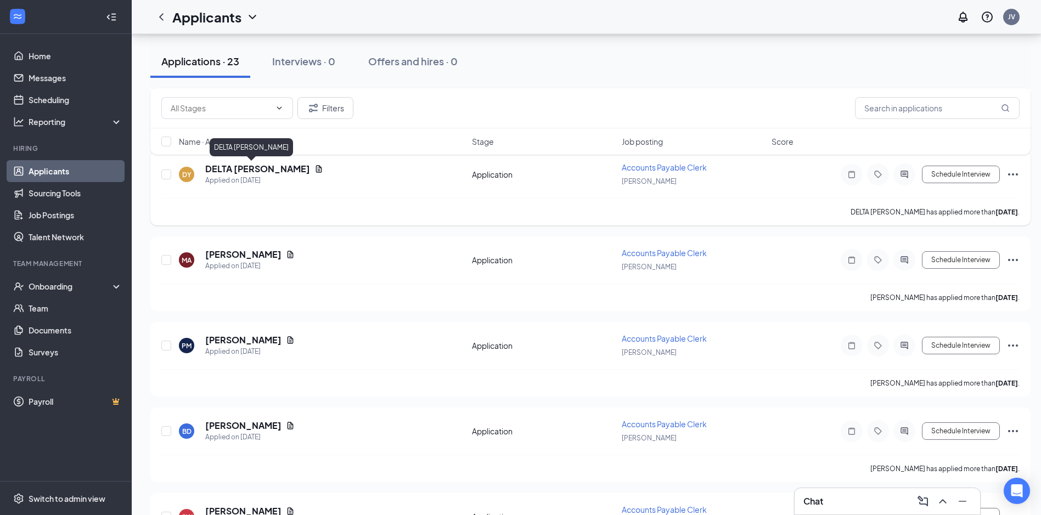
click at [234, 167] on h5 "DELTA [PERSON_NAME]" at bounding box center [257, 169] width 105 height 12
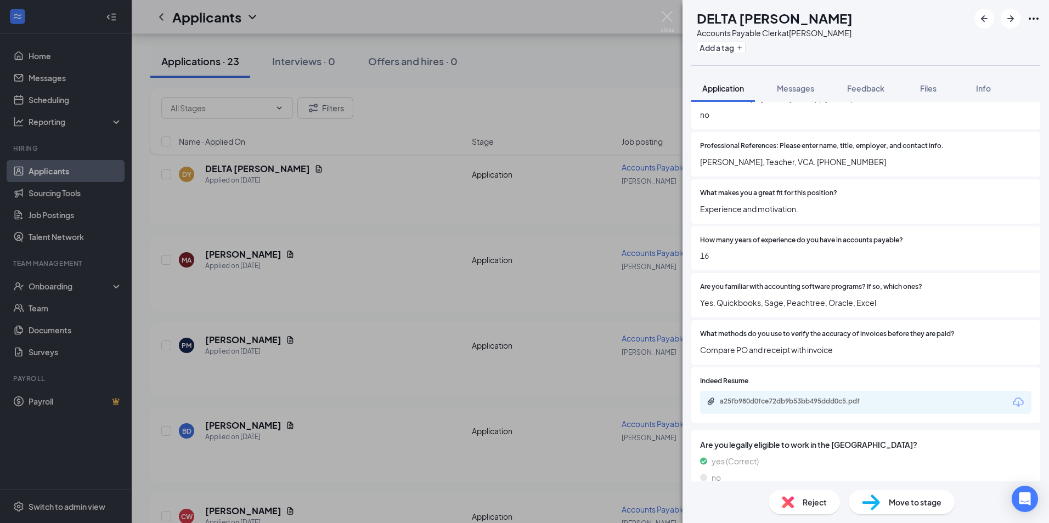
scroll to position [710, 0]
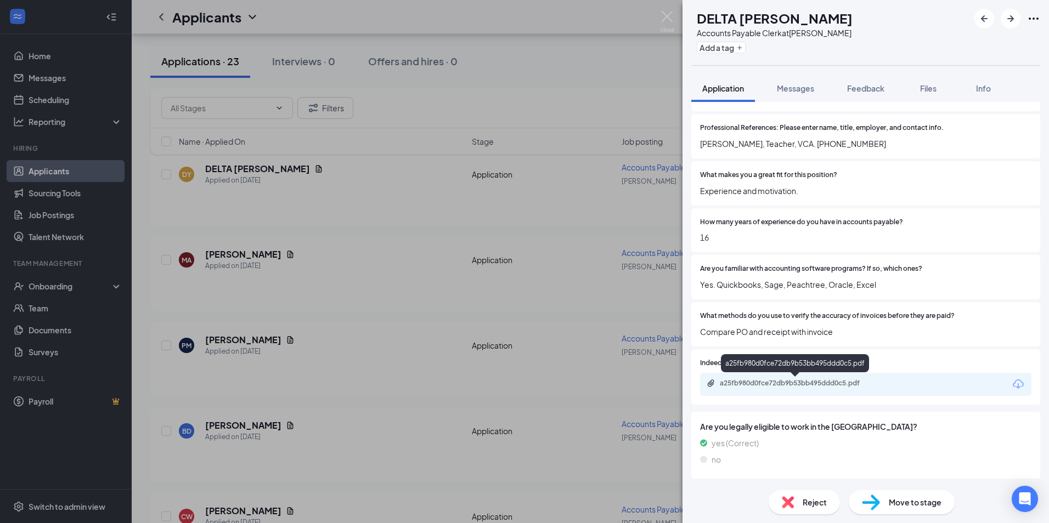
click at [779, 380] on div "a25fb980d0fce72db9b53bb495ddd0c5.pdf" at bounding box center [797, 383] width 154 height 9
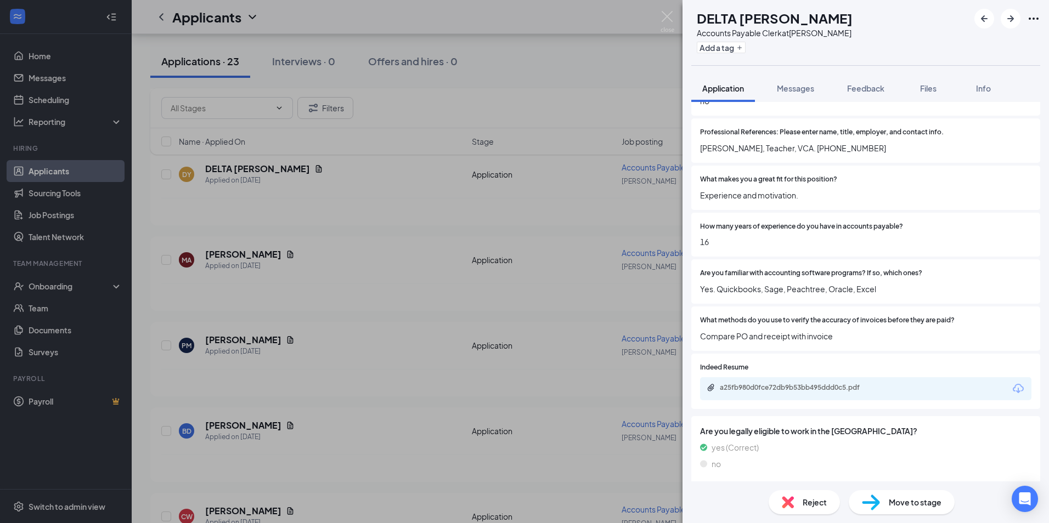
click at [804, 500] on span "Reject" at bounding box center [815, 502] width 24 height 12
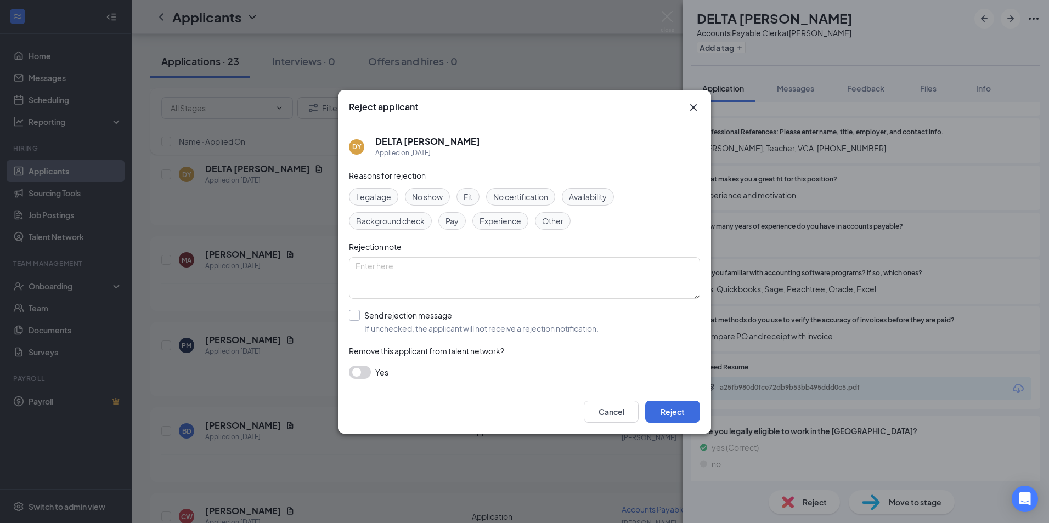
click at [351, 316] on input "Send rejection message If unchecked, the applicant will not receive a rejection…" at bounding box center [474, 322] width 250 height 24
checkbox input "true"
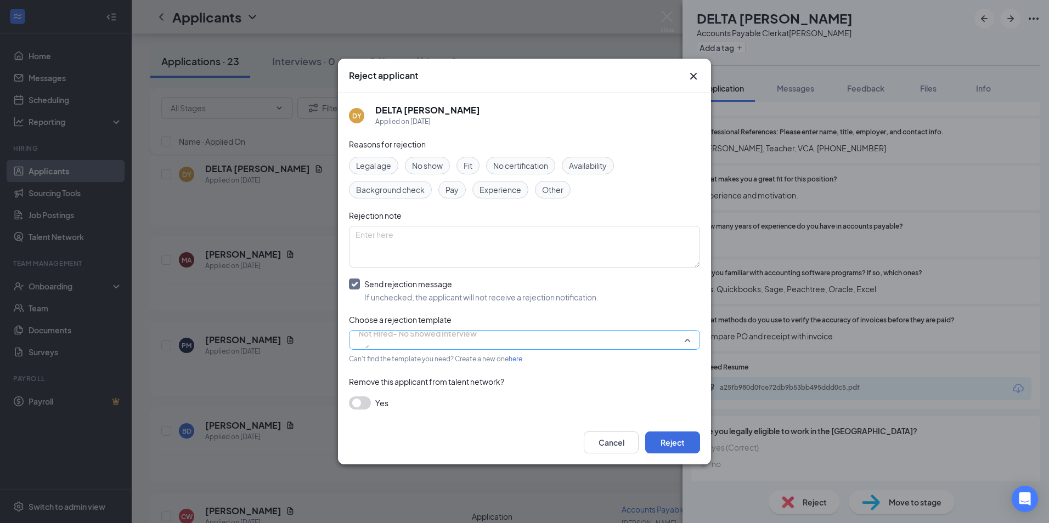
click at [455, 338] on span "Not Hired- No Showed Interview" at bounding box center [417, 333] width 118 height 16
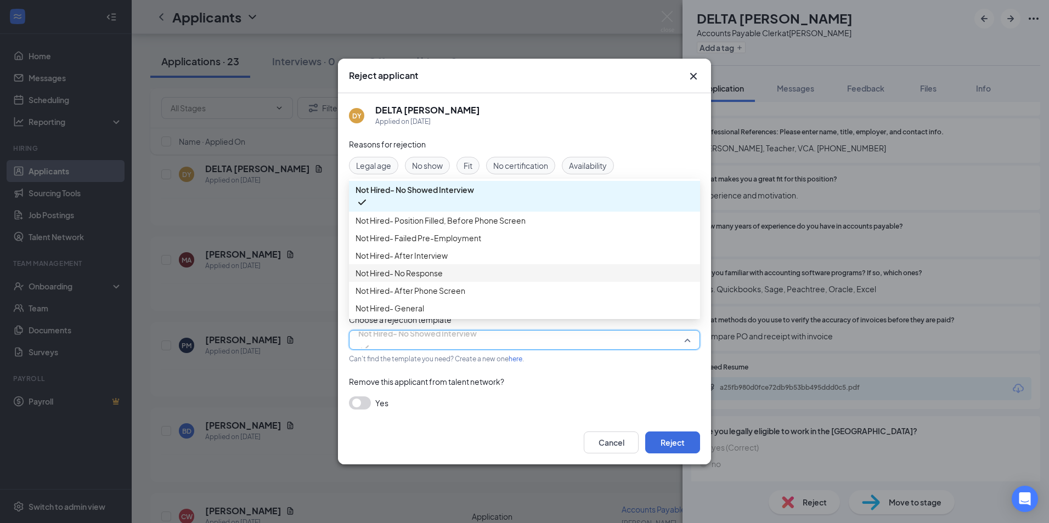
scroll to position [37, 0]
click at [522, 314] on span "Not Hired- General" at bounding box center [524, 308] width 338 height 12
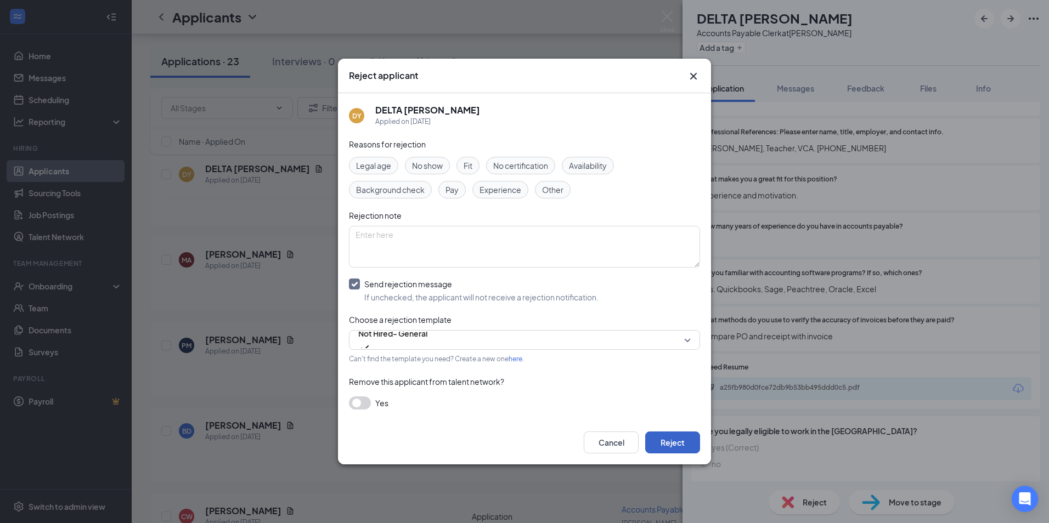
click at [678, 443] on button "Reject" at bounding box center [672, 443] width 55 height 22
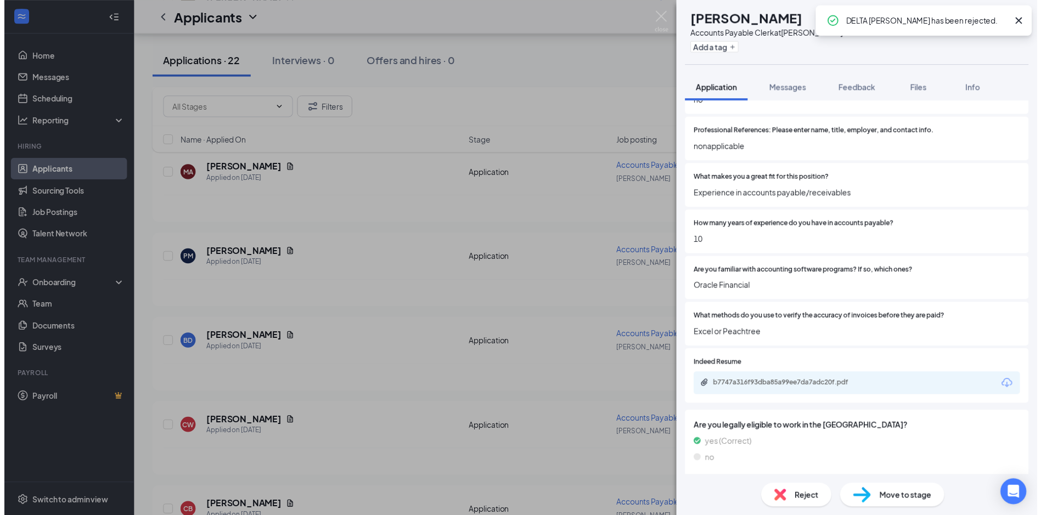
scroll to position [659, 0]
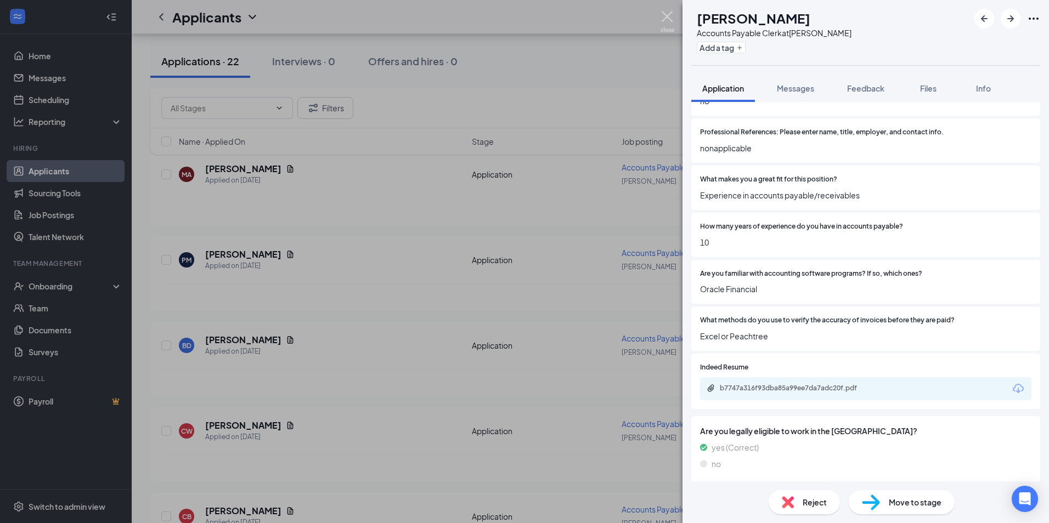
click at [664, 18] on img at bounding box center [667, 21] width 14 height 21
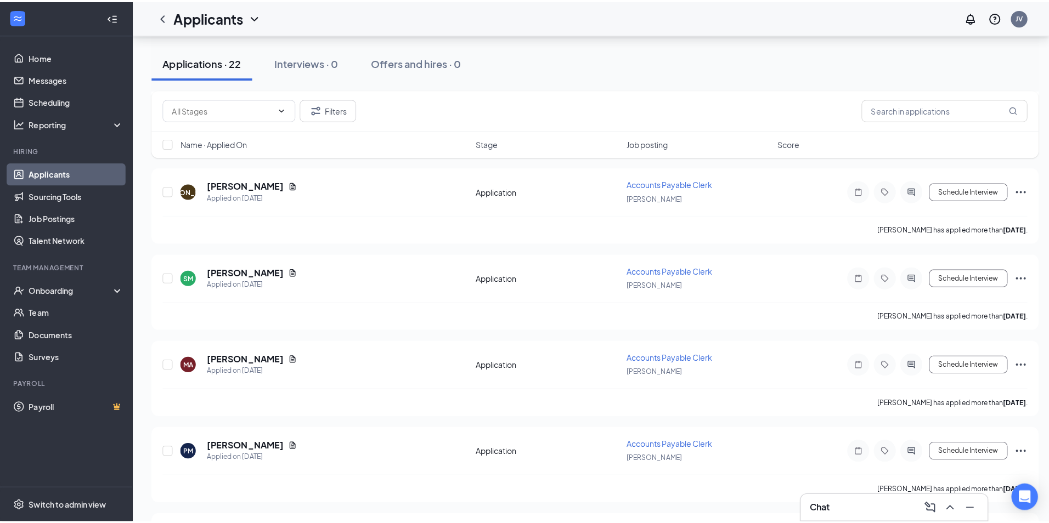
scroll to position [1218, 0]
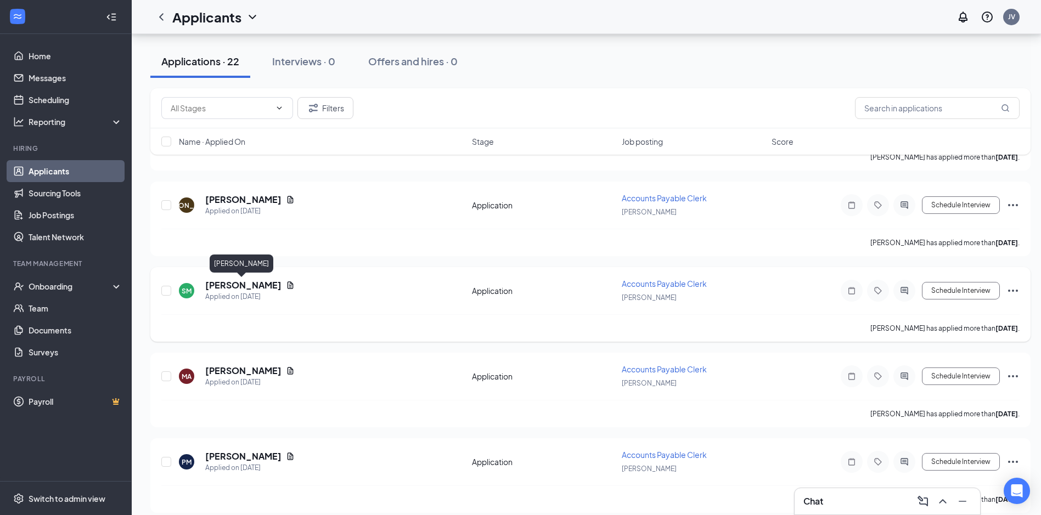
click at [225, 286] on h5 "[PERSON_NAME]" at bounding box center [243, 285] width 76 height 12
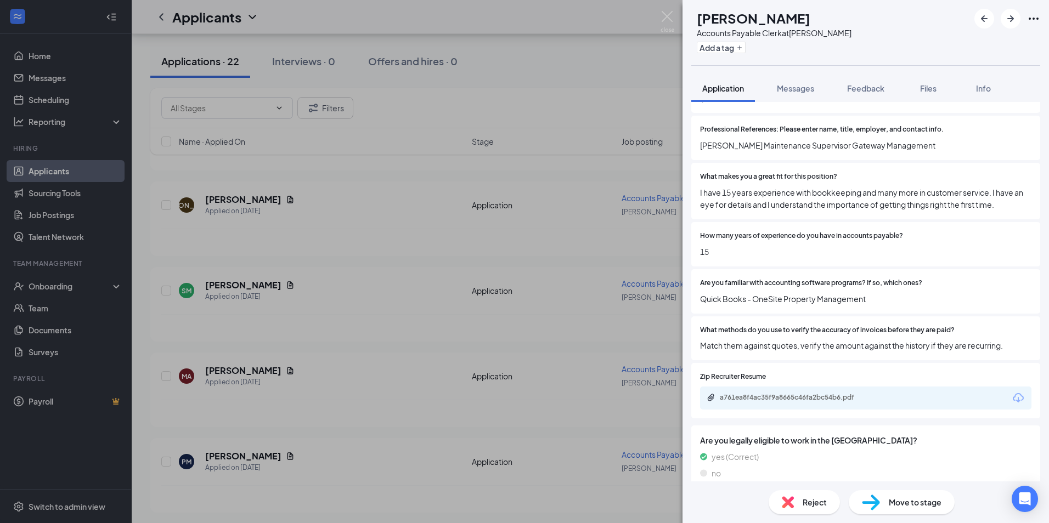
scroll to position [628, 0]
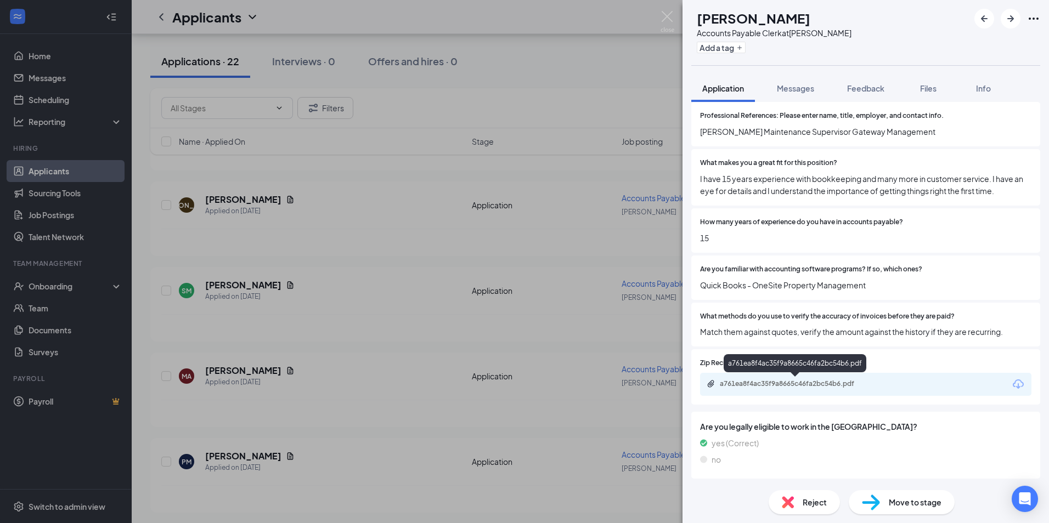
click at [775, 381] on div "a761ea8f4ac35f9a8665c46fa2bc54b6.pdf" at bounding box center [797, 384] width 154 height 9
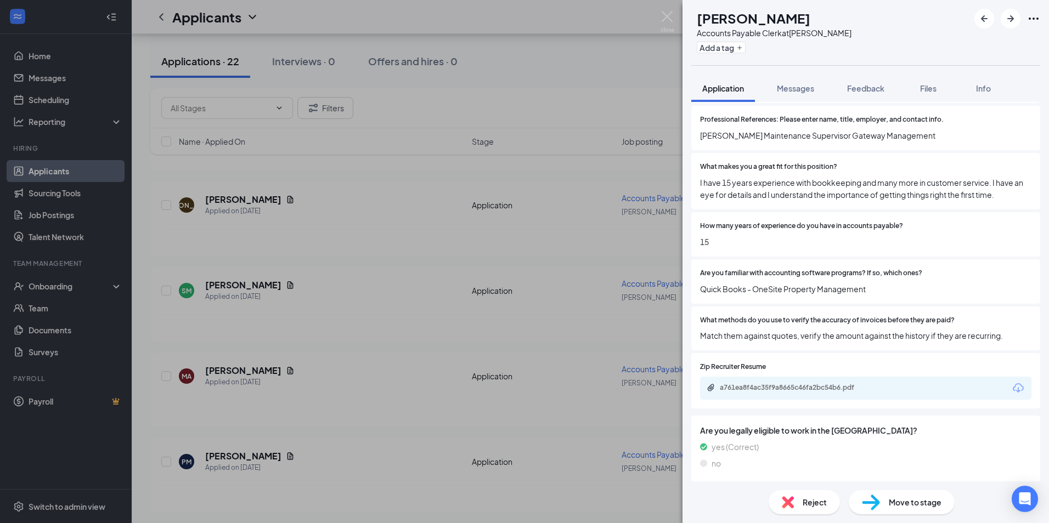
click at [794, 503] on div "Reject" at bounding box center [804, 502] width 71 height 24
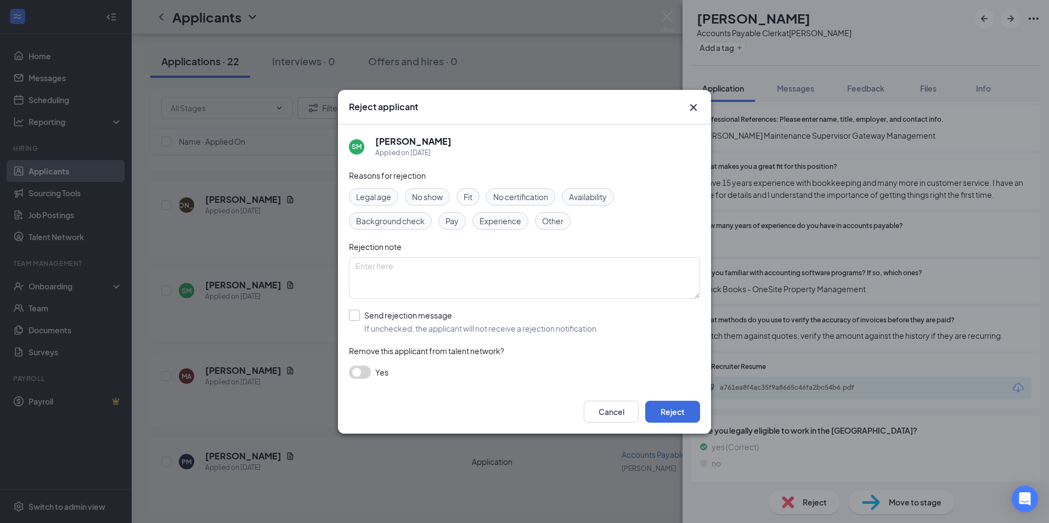
click at [357, 317] on input "Send rejection message If unchecked, the applicant will not receive a rejection…" at bounding box center [474, 322] width 250 height 24
checkbox input "true"
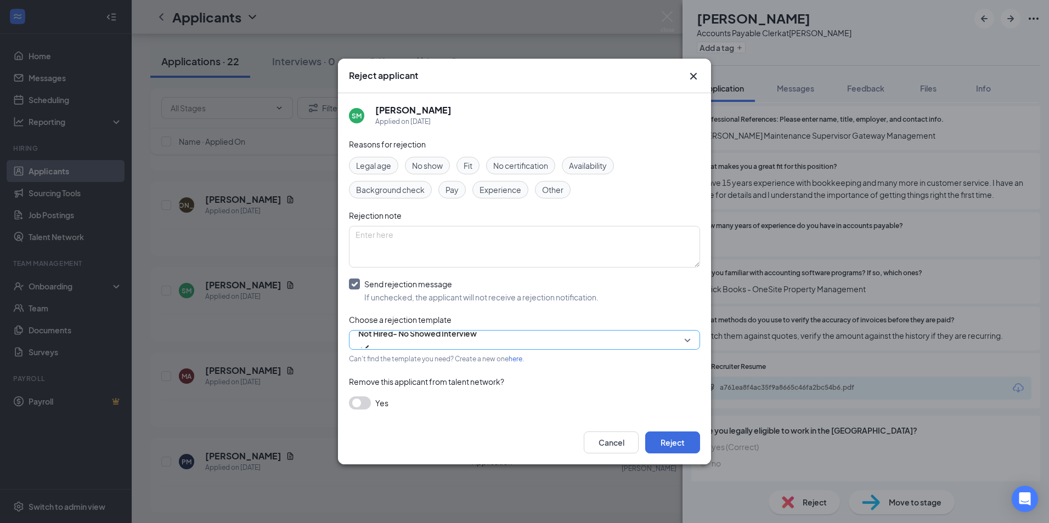
click at [477, 338] on span "Not Hired- No Showed Interview" at bounding box center [417, 340] width 118 height 30
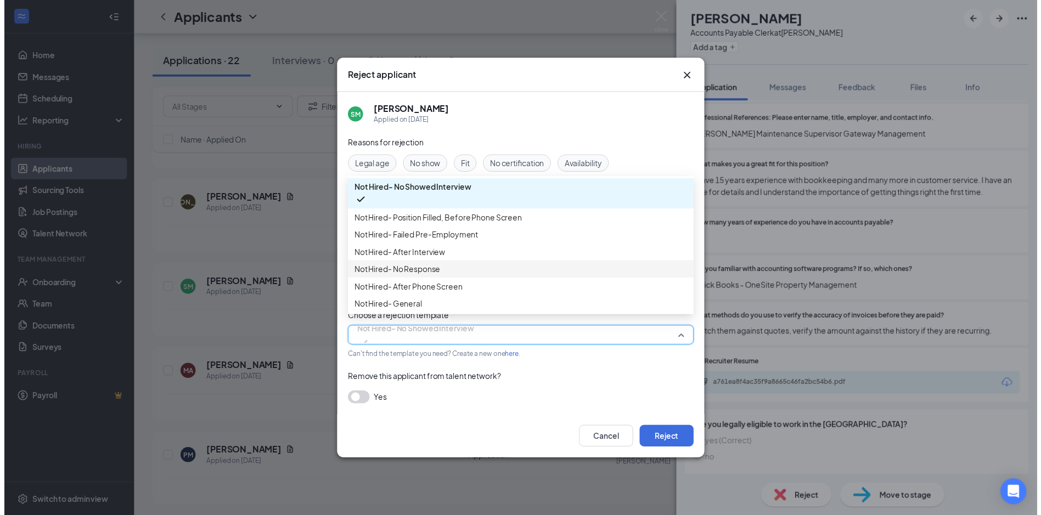
scroll to position [37, 0]
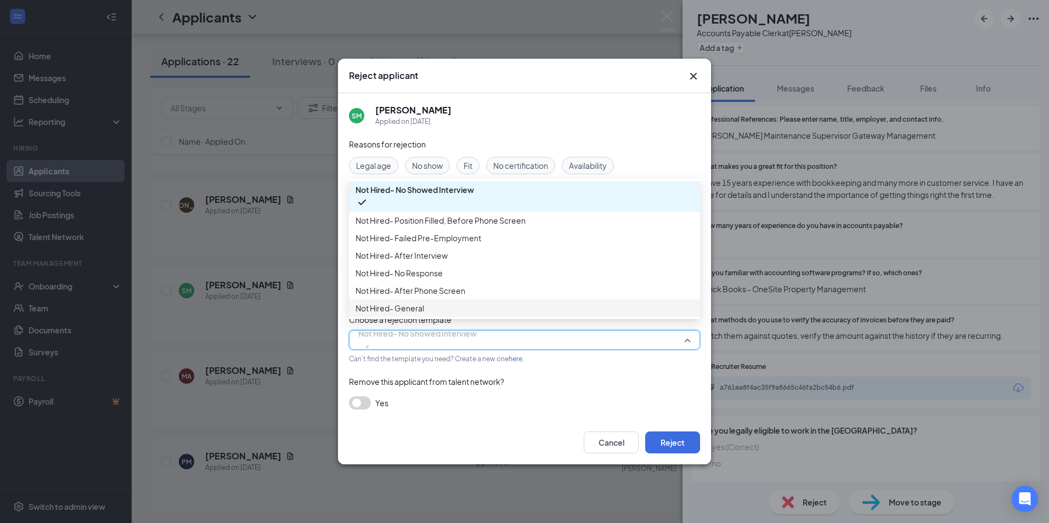
click at [521, 314] on span "Not Hired- General" at bounding box center [524, 308] width 338 height 12
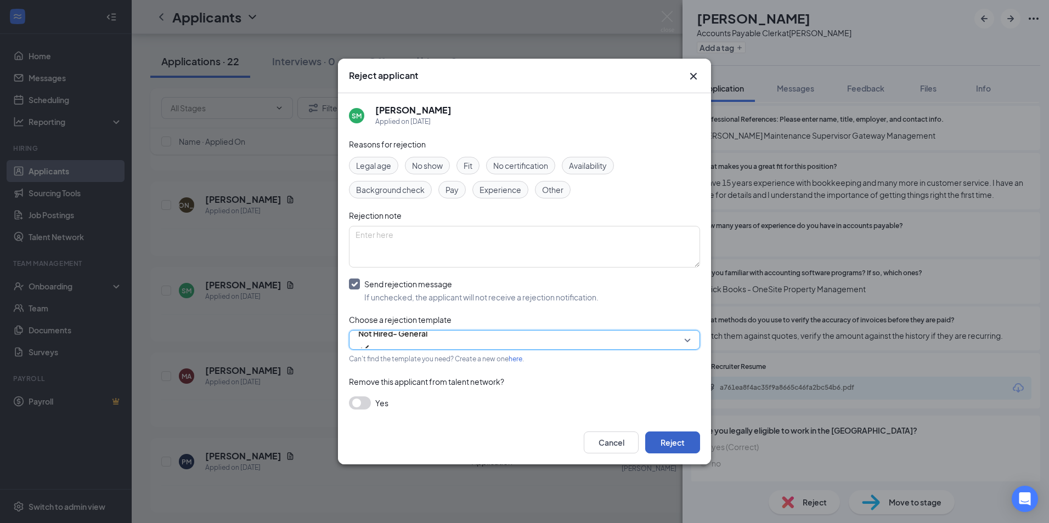
click at [685, 442] on button "Reject" at bounding box center [672, 443] width 55 height 22
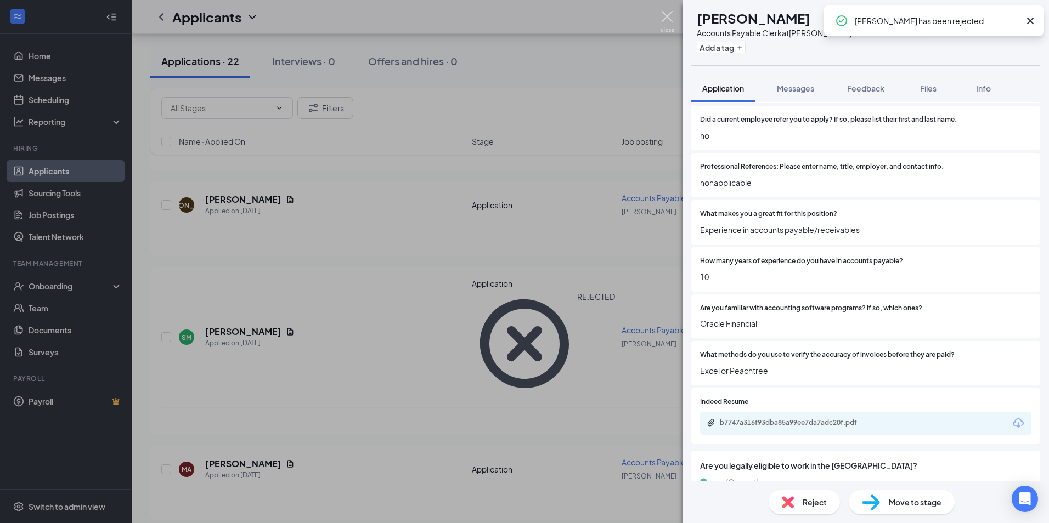
click at [663, 16] on img at bounding box center [667, 21] width 14 height 21
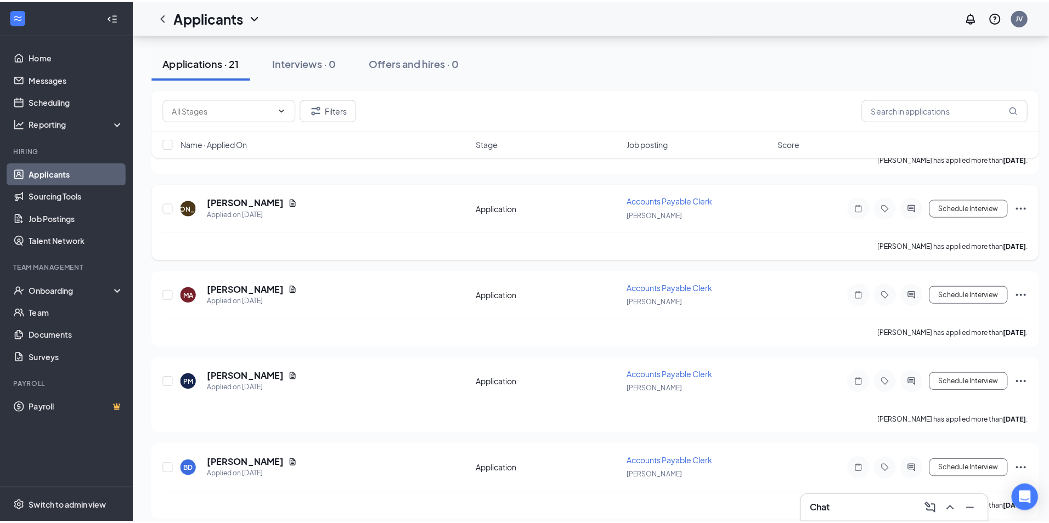
scroll to position [1108, 0]
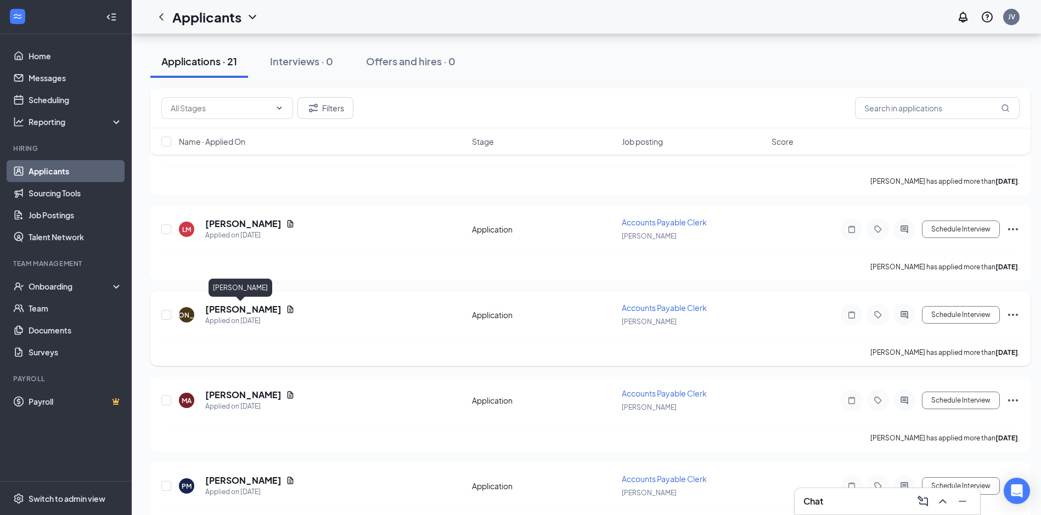
click at [227, 310] on h5 "[PERSON_NAME]" at bounding box center [243, 309] width 76 height 12
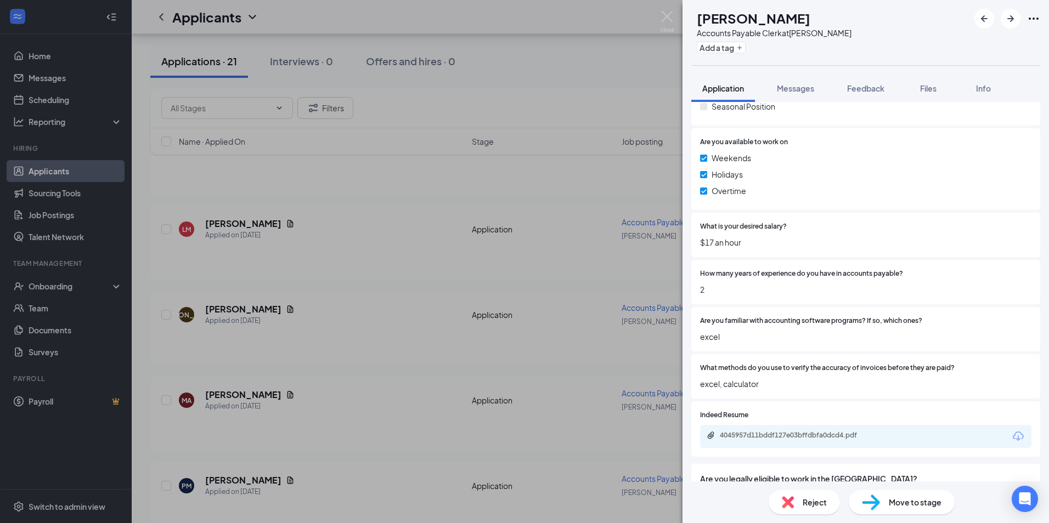
scroll to position [494, 0]
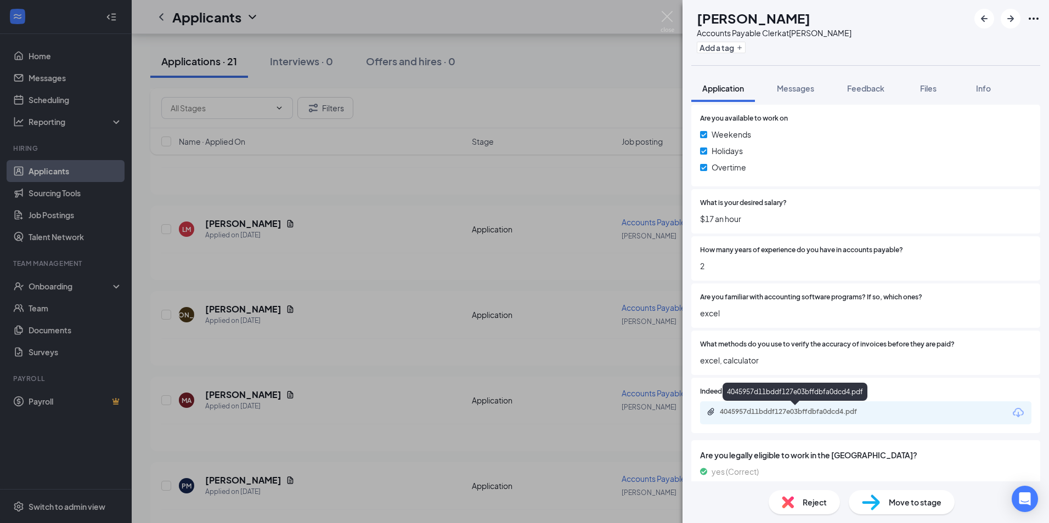
click at [803, 409] on div "4045957d11bddf127e03bffdbfa0dcd4.pdf" at bounding box center [797, 412] width 154 height 9
drag, startPoint x: 664, startPoint y: 14, endPoint x: 292, endPoint y: 198, distance: 415.1
click at [663, 14] on img at bounding box center [667, 21] width 14 height 21
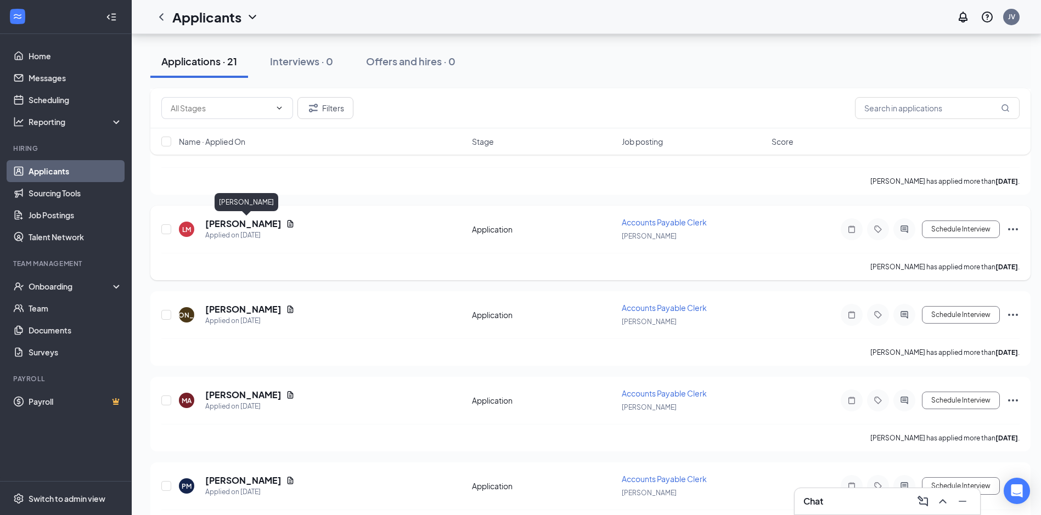
click at [237, 223] on h5 "[PERSON_NAME]" at bounding box center [243, 224] width 76 height 12
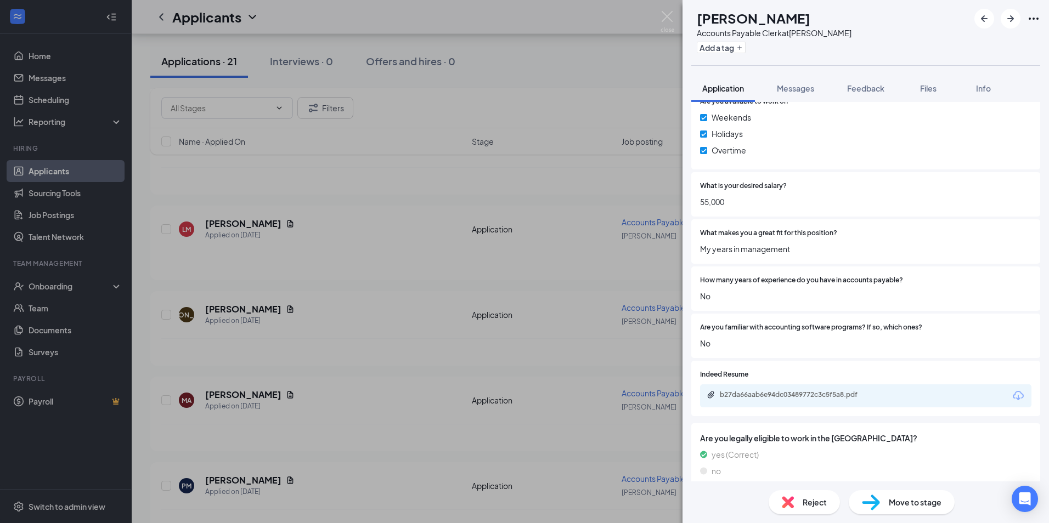
scroll to position [533, 0]
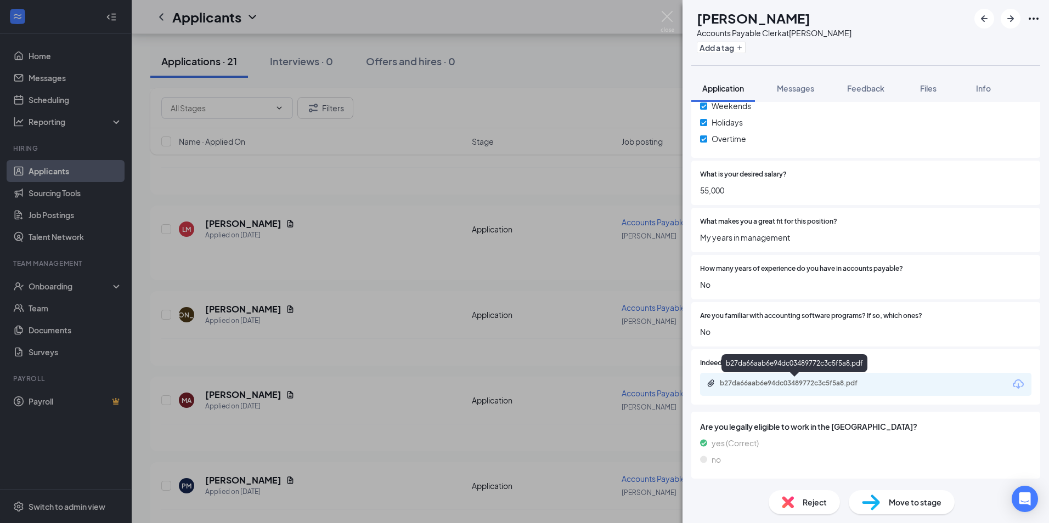
click at [764, 381] on div "b27da66aab6e94dc03489772c3c5f5a8.pdf" at bounding box center [797, 383] width 154 height 9
click at [812, 499] on span "Reject" at bounding box center [815, 502] width 24 height 12
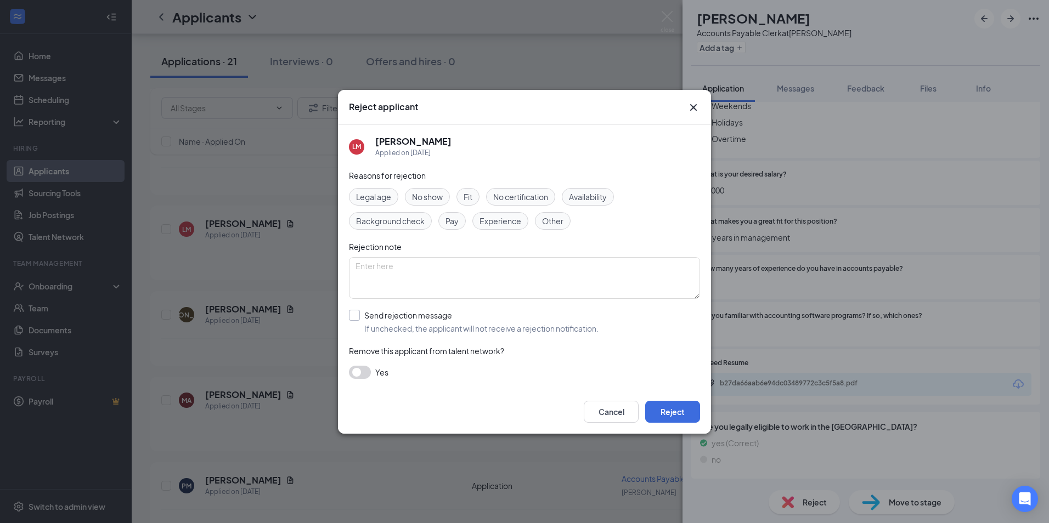
click at [355, 321] on input "Send rejection message If unchecked, the applicant will not receive a rejection…" at bounding box center [474, 322] width 250 height 24
checkbox input "true"
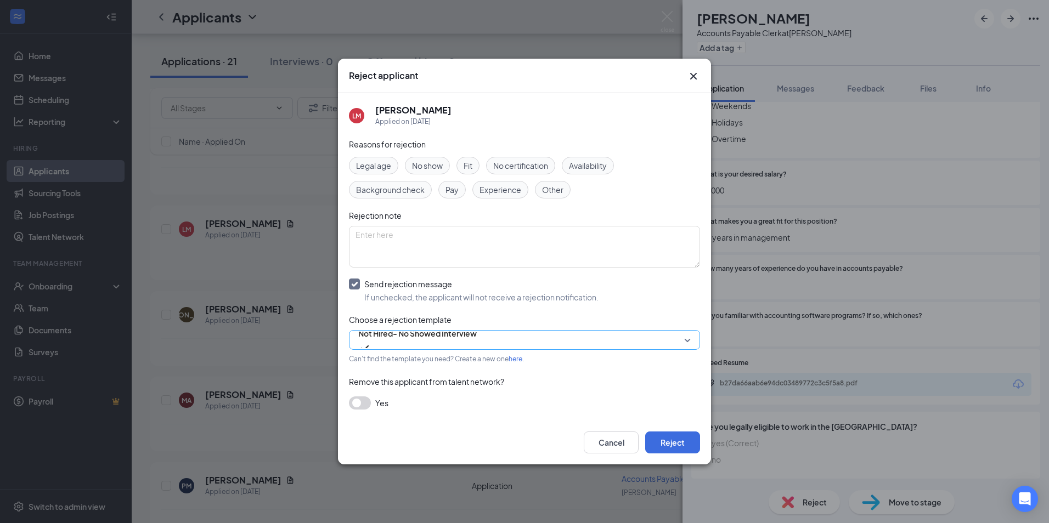
click at [476, 341] on span "Not Hired- No Showed Interview" at bounding box center [417, 340] width 118 height 30
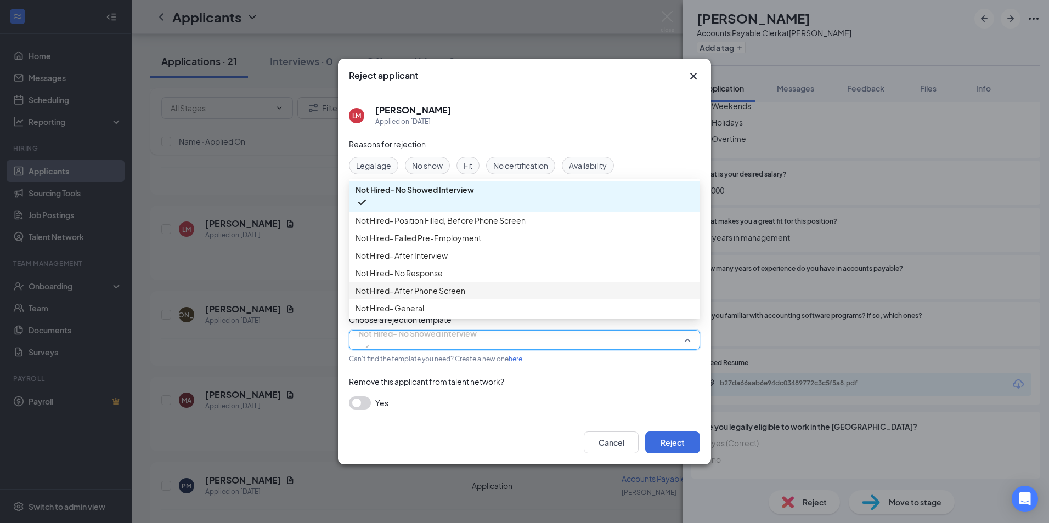
scroll to position [37, 0]
click at [504, 311] on span "Not Hired- General" at bounding box center [524, 308] width 338 height 12
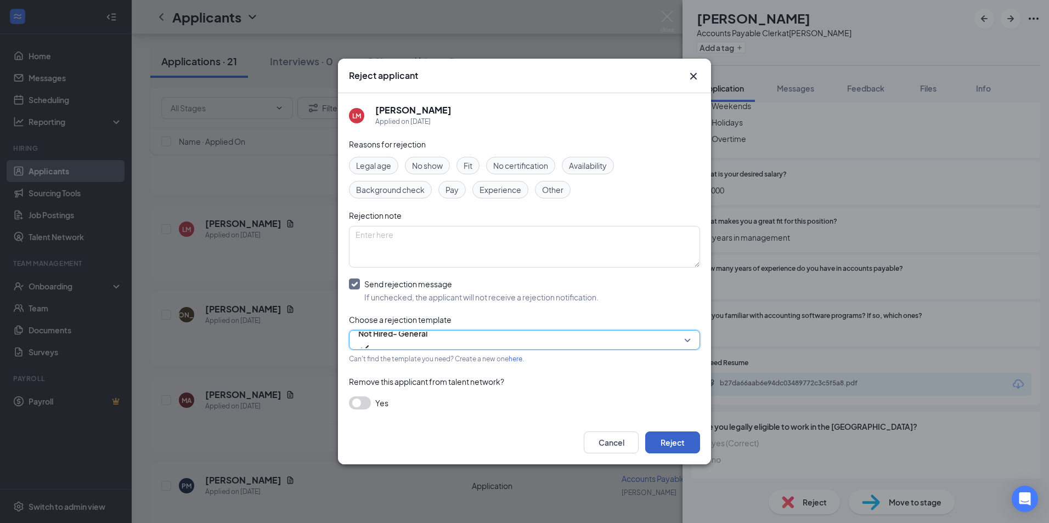
click at [671, 440] on button "Reject" at bounding box center [672, 443] width 55 height 22
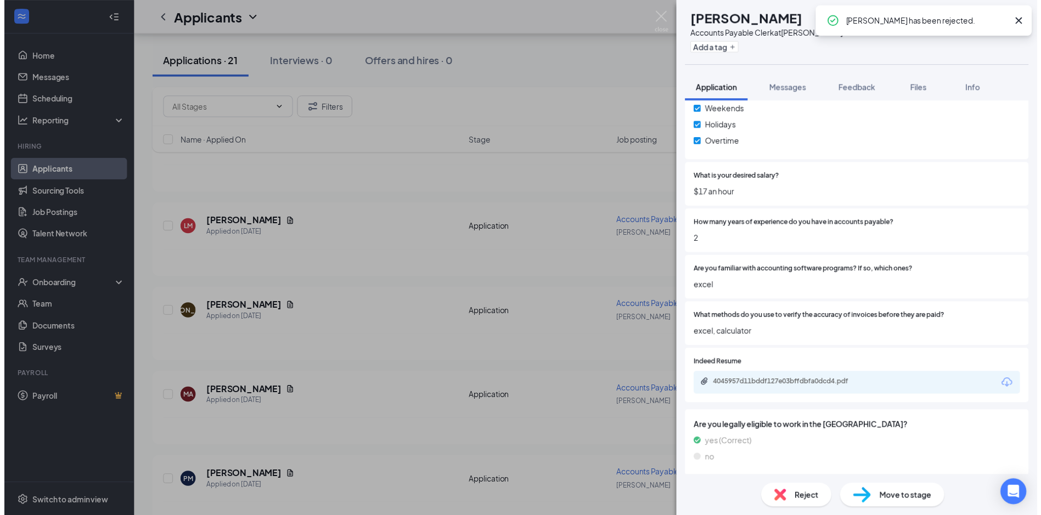
scroll to position [518, 0]
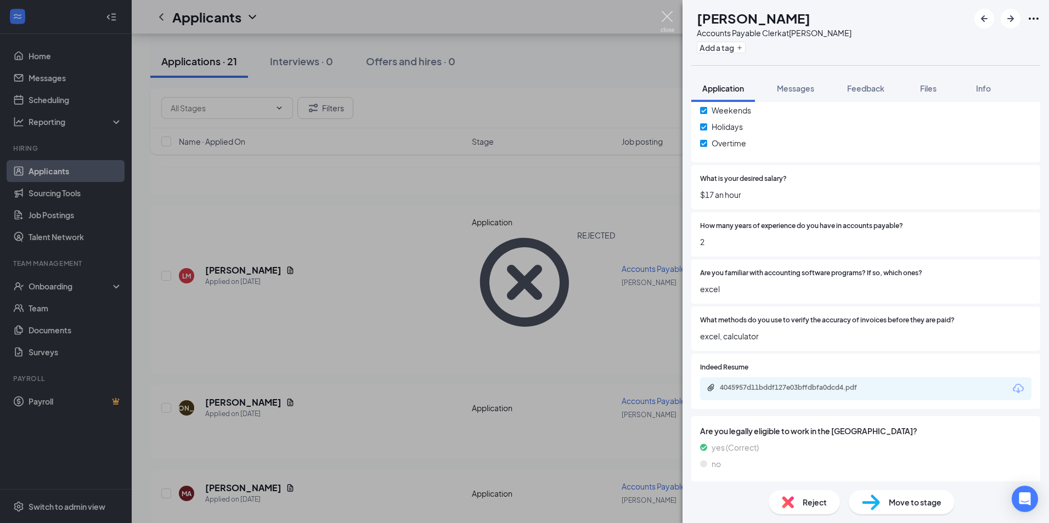
click at [668, 14] on img at bounding box center [667, 21] width 14 height 21
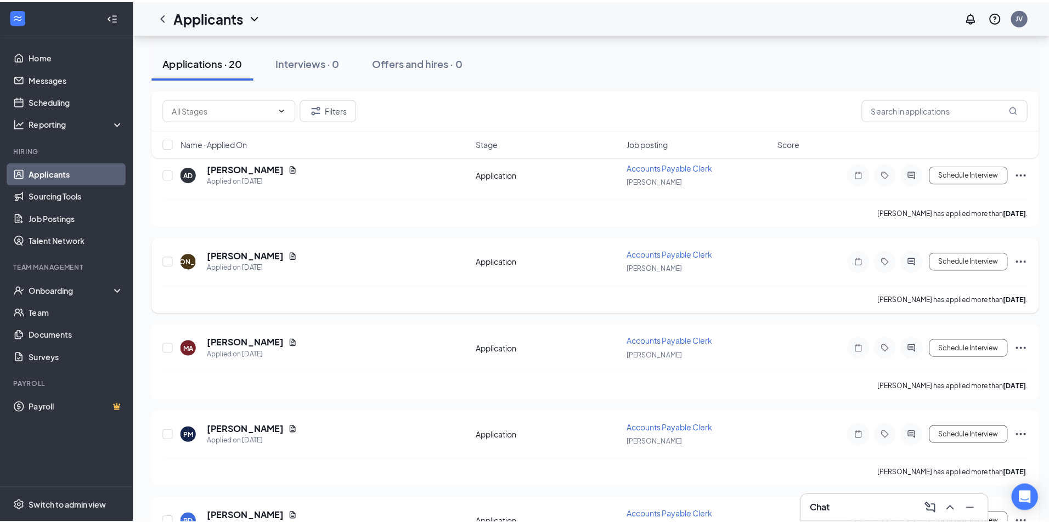
scroll to position [998, 0]
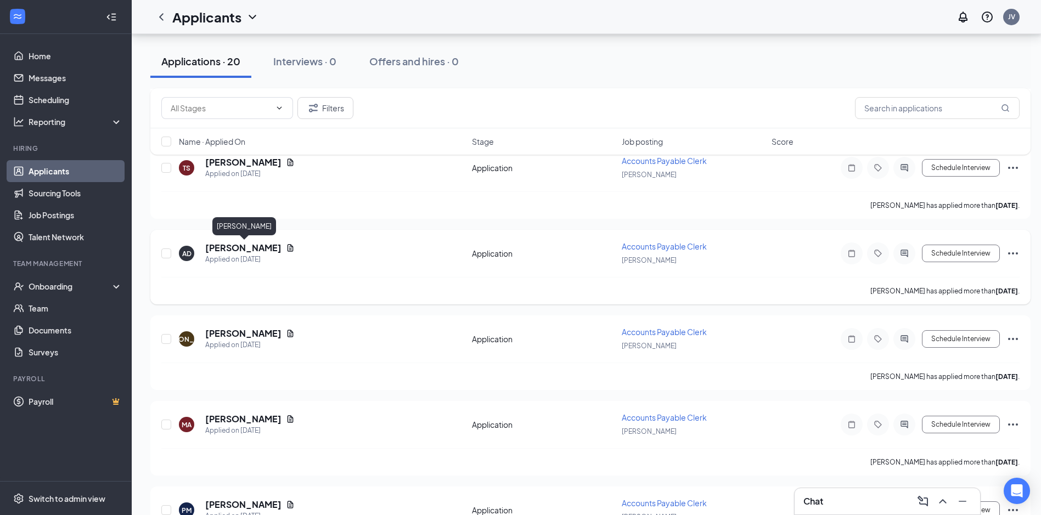
click at [260, 250] on h5 "[PERSON_NAME]" at bounding box center [243, 248] width 76 height 12
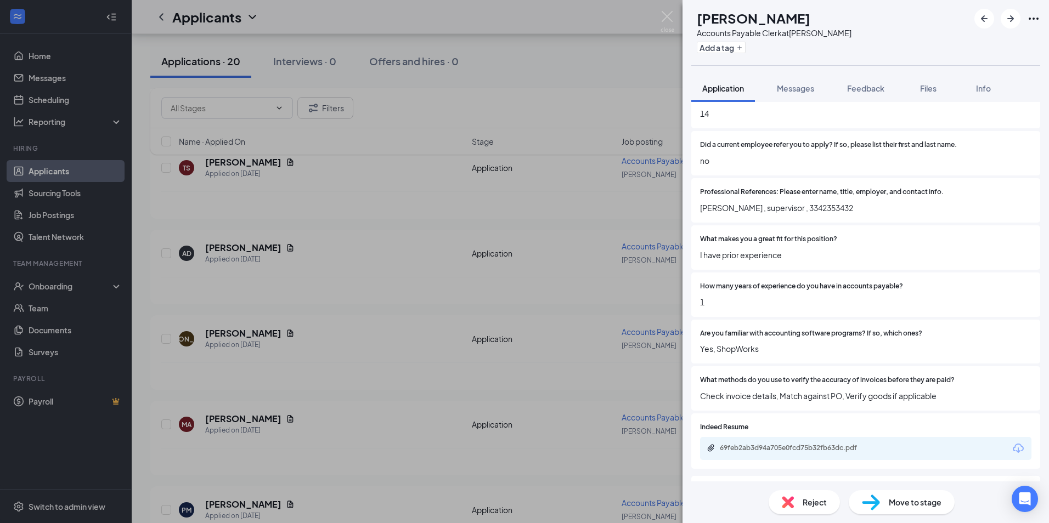
scroll to position [603, 0]
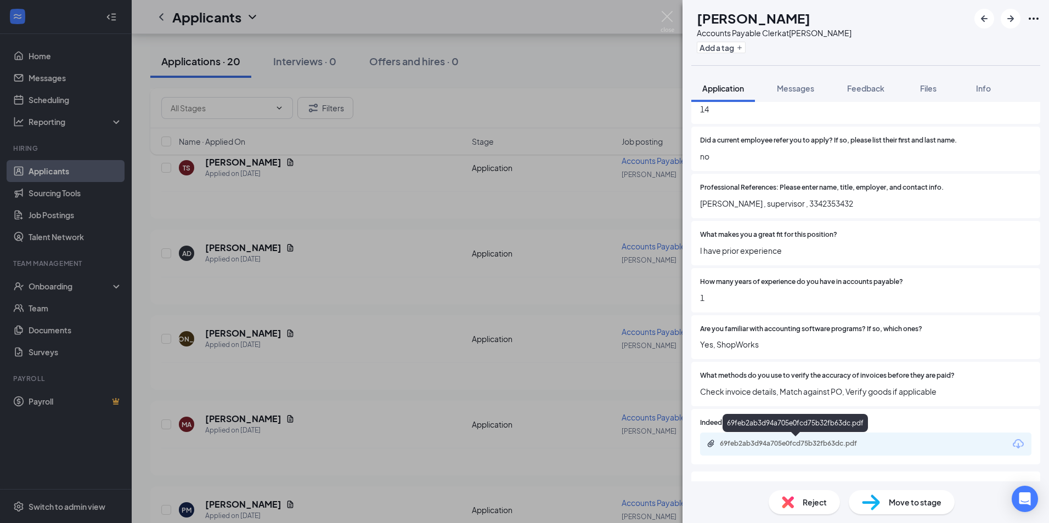
click at [817, 443] on div "69feb2ab3d94a705e0fcd75b32fb63dc.pdf" at bounding box center [797, 443] width 154 height 9
click at [817, 502] on span "Reject" at bounding box center [815, 502] width 24 height 12
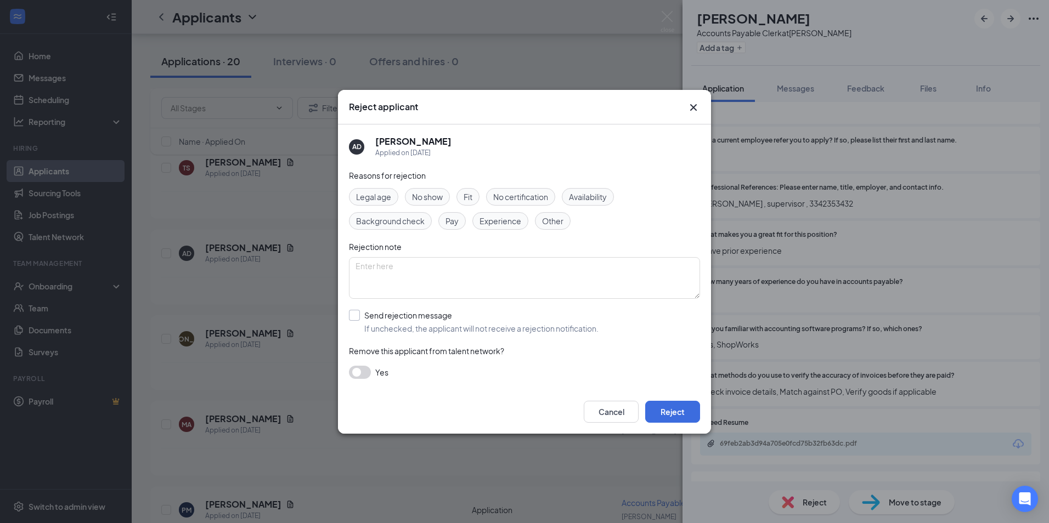
click at [358, 314] on input "Send rejection message If unchecked, the applicant will not receive a rejection…" at bounding box center [474, 322] width 250 height 24
checkbox input "true"
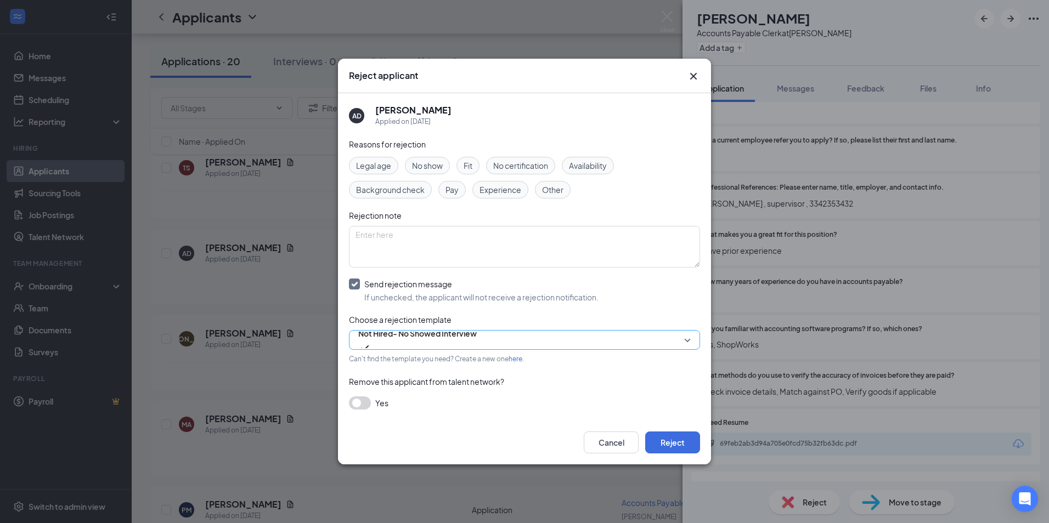
click at [477, 345] on span "Not Hired- No Showed Interview" at bounding box center [417, 340] width 118 height 30
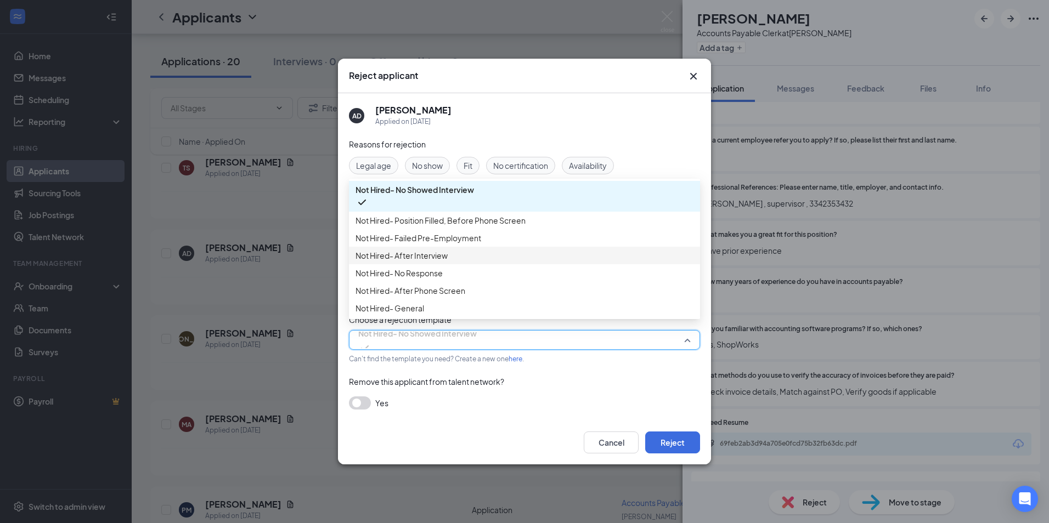
scroll to position [37, 0]
click at [512, 313] on span "Not Hired- General" at bounding box center [524, 308] width 338 height 12
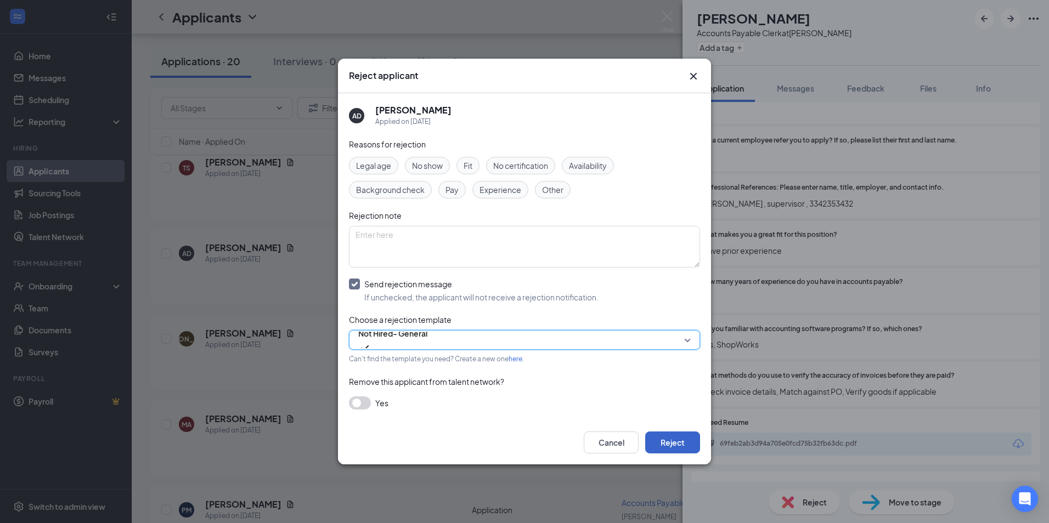
click at [681, 441] on button "Reject" at bounding box center [672, 443] width 55 height 22
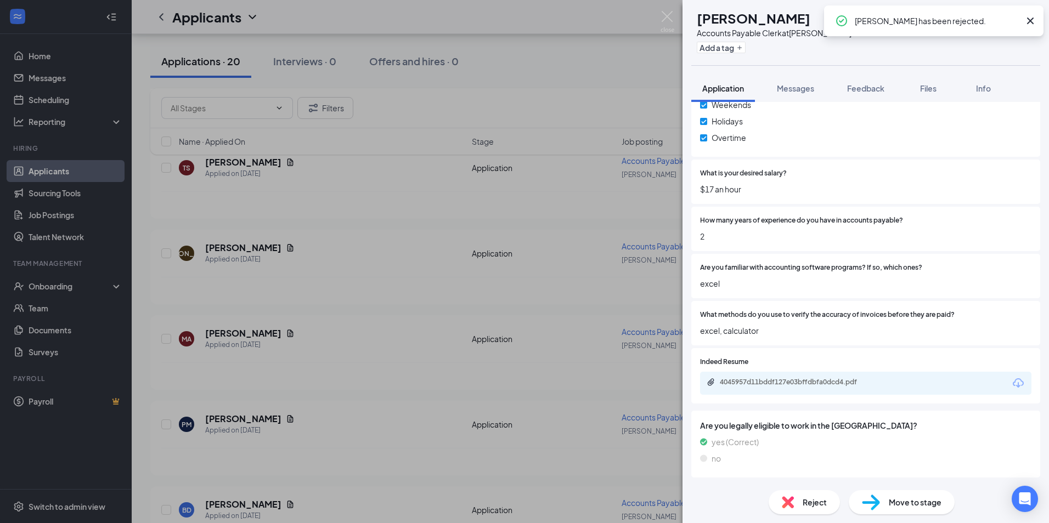
scroll to position [520, 0]
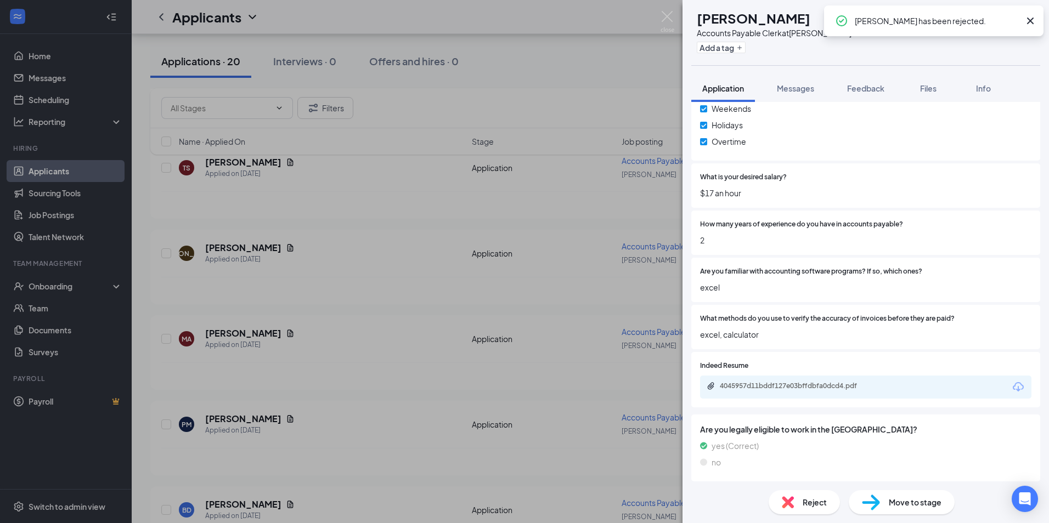
click at [402, 202] on div "JA [PERSON_NAME] Accounts Payable Clerk at [GEOGRAPHIC_DATA] Add a tag Applicat…" at bounding box center [524, 261] width 1049 height 523
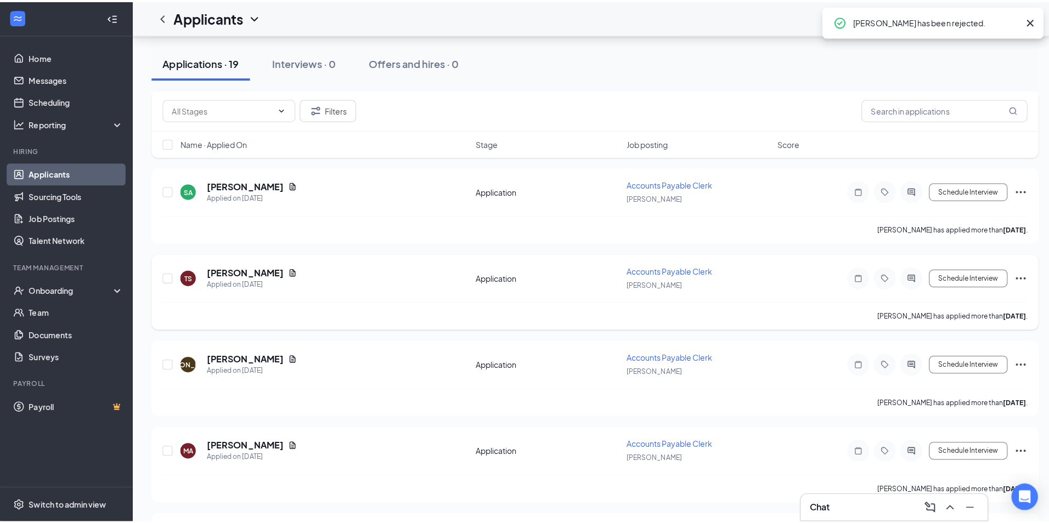
scroll to position [889, 0]
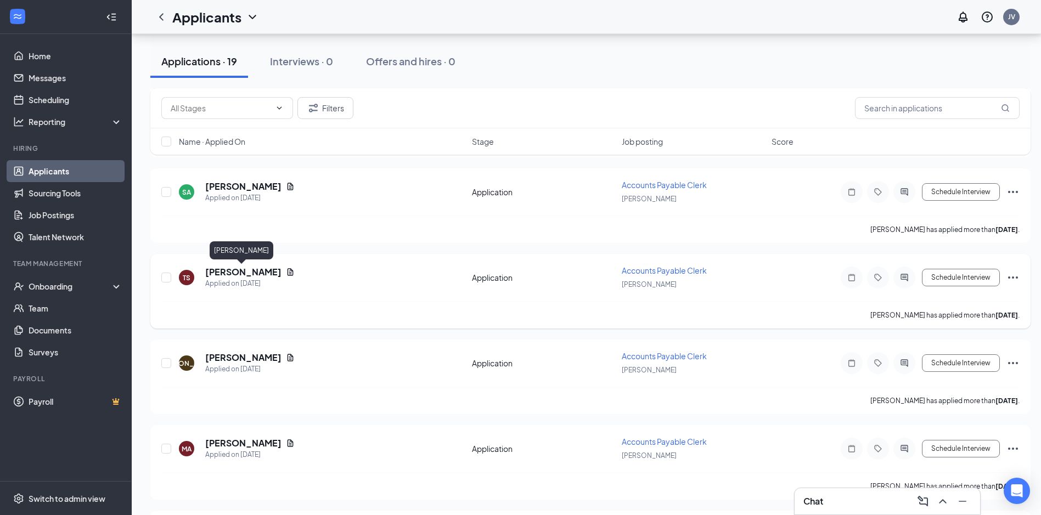
click at [239, 273] on h5 "[PERSON_NAME]" at bounding box center [243, 272] width 76 height 12
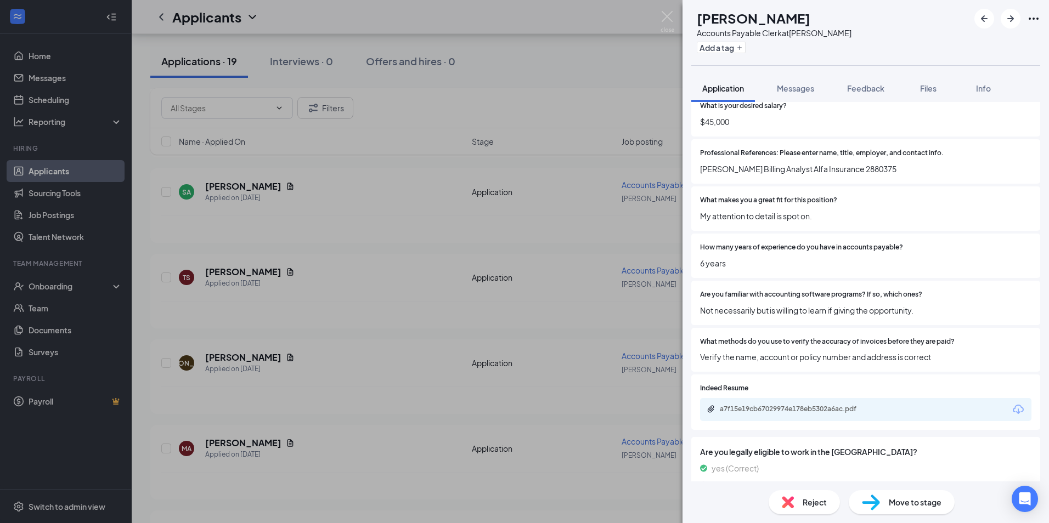
scroll to position [603, 0]
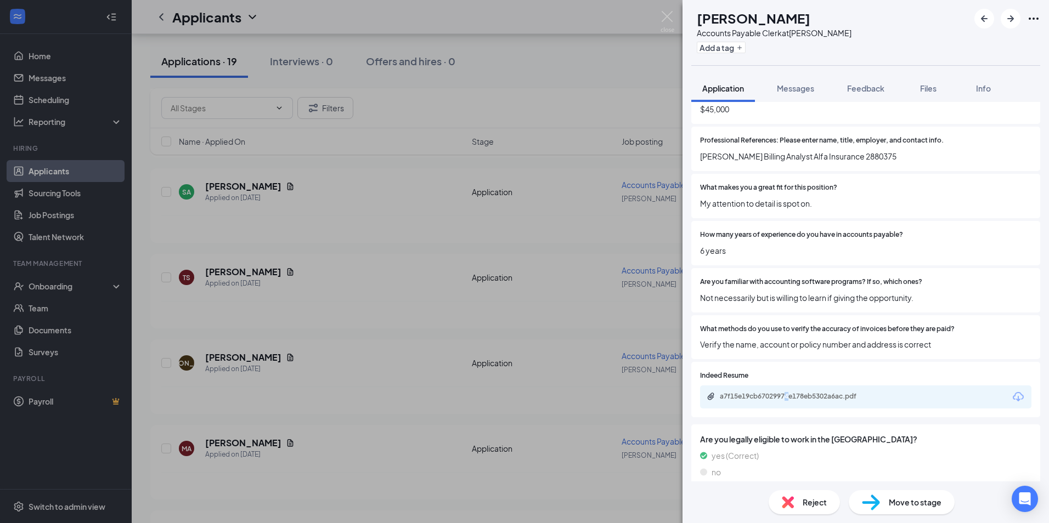
click at [788, 391] on div "a7f15e19cb67029974e178eb5302a6ac.pdf" at bounding box center [865, 397] width 331 height 23
drag, startPoint x: 788, startPoint y: 391, endPoint x: 787, endPoint y: 397, distance: 5.6
click at [787, 397] on div "a7f15e19cb67029974e178eb5302a6ac.pdf" at bounding box center [797, 396] width 154 height 9
click at [774, 398] on div "a7f15e19cb67029974e178eb5302a6ac.pdf" at bounding box center [797, 396] width 154 height 9
click at [798, 495] on div "Reject" at bounding box center [804, 502] width 71 height 24
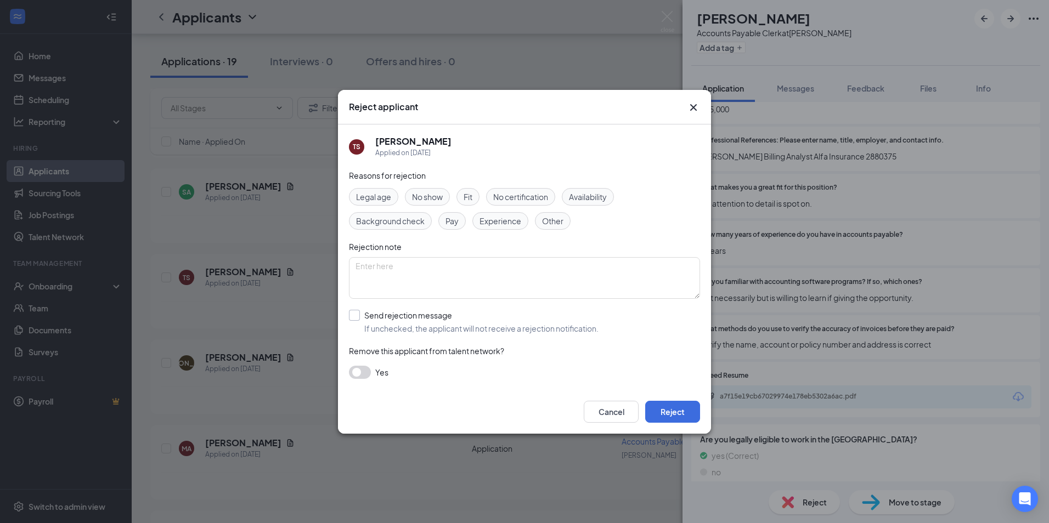
click at [357, 317] on input "Send rejection message If unchecked, the applicant will not receive a rejection…" at bounding box center [474, 322] width 250 height 24
checkbox input "true"
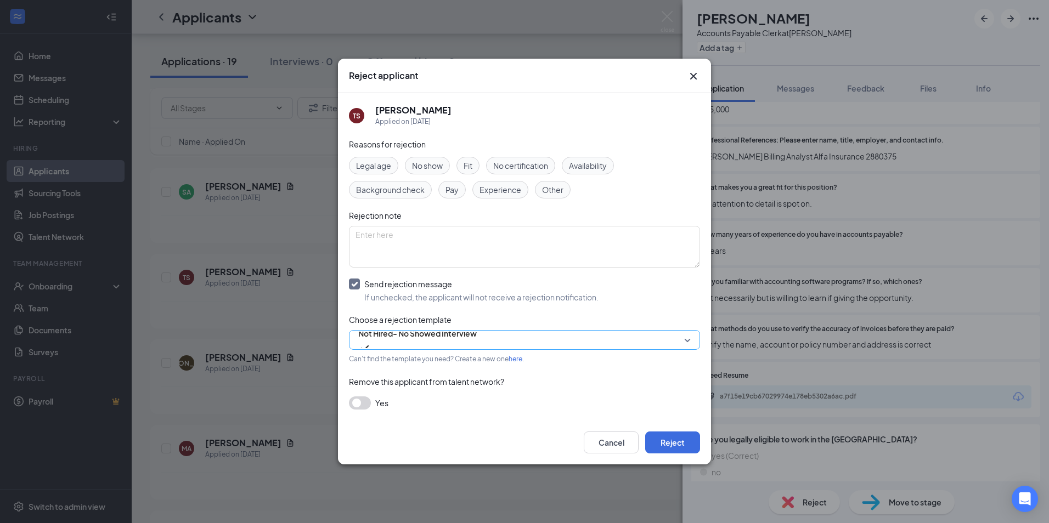
click at [431, 341] on span "Not Hired- No Showed Interview" at bounding box center [417, 333] width 118 height 16
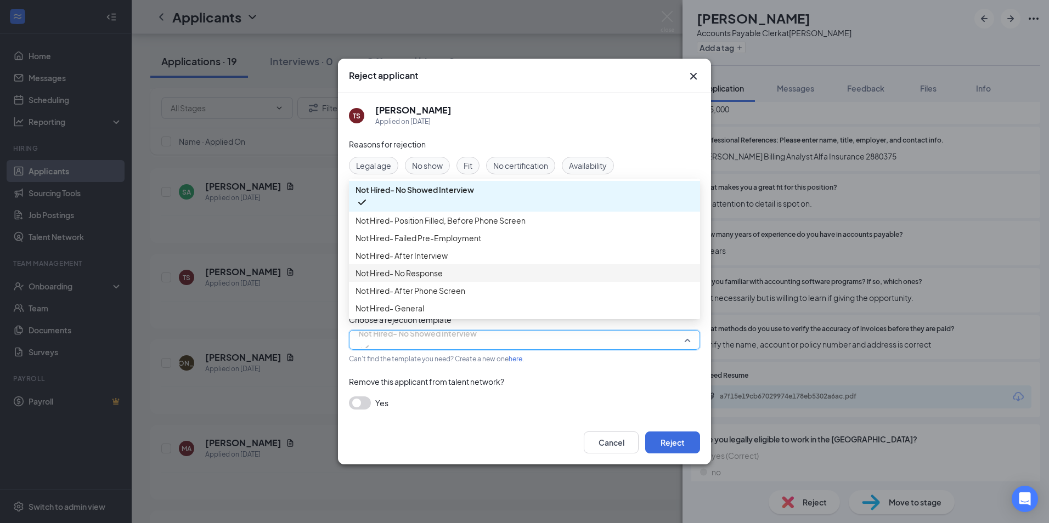
scroll to position [37, 0]
click at [547, 308] on span "Not Hired- General" at bounding box center [524, 308] width 338 height 12
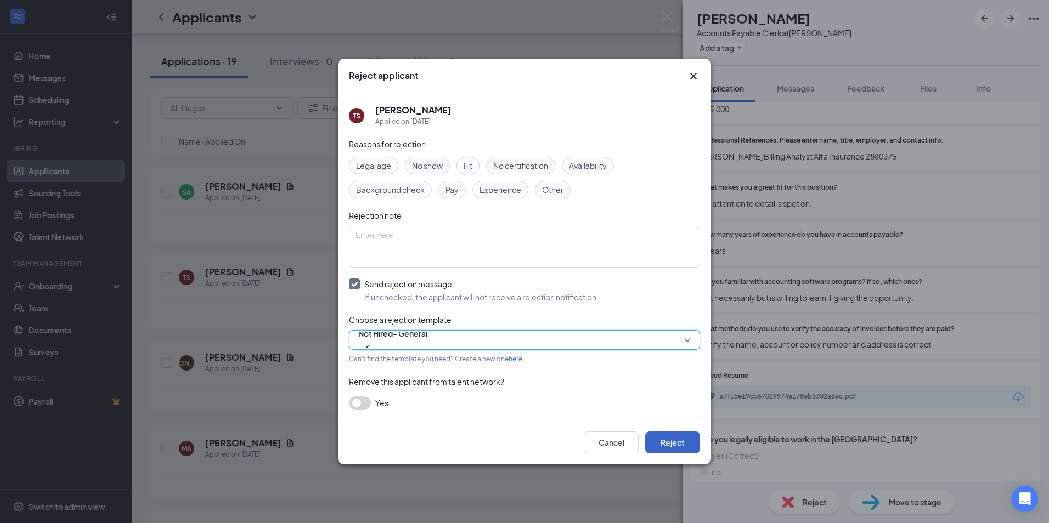
click at [673, 436] on button "Reject" at bounding box center [672, 443] width 55 height 22
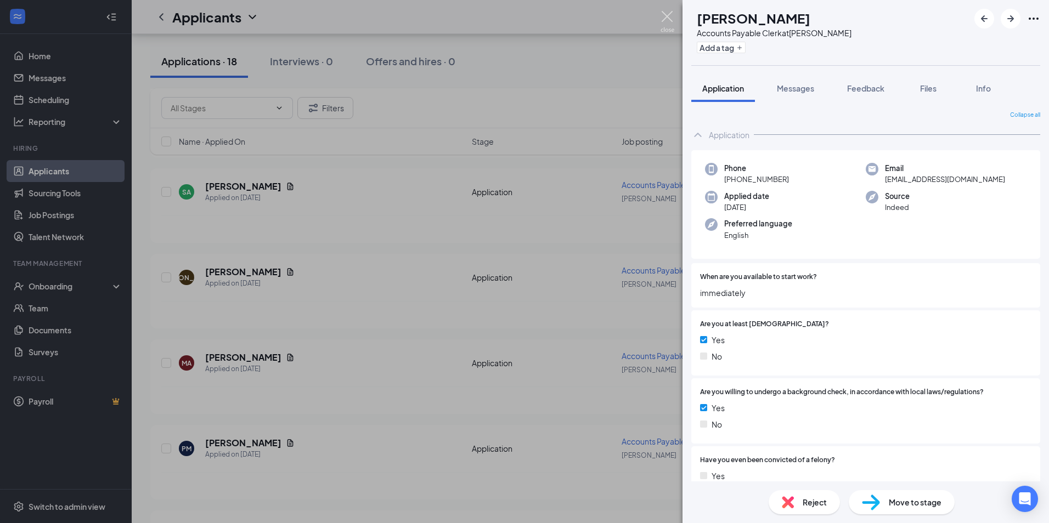
click at [672, 12] on img at bounding box center [667, 21] width 14 height 21
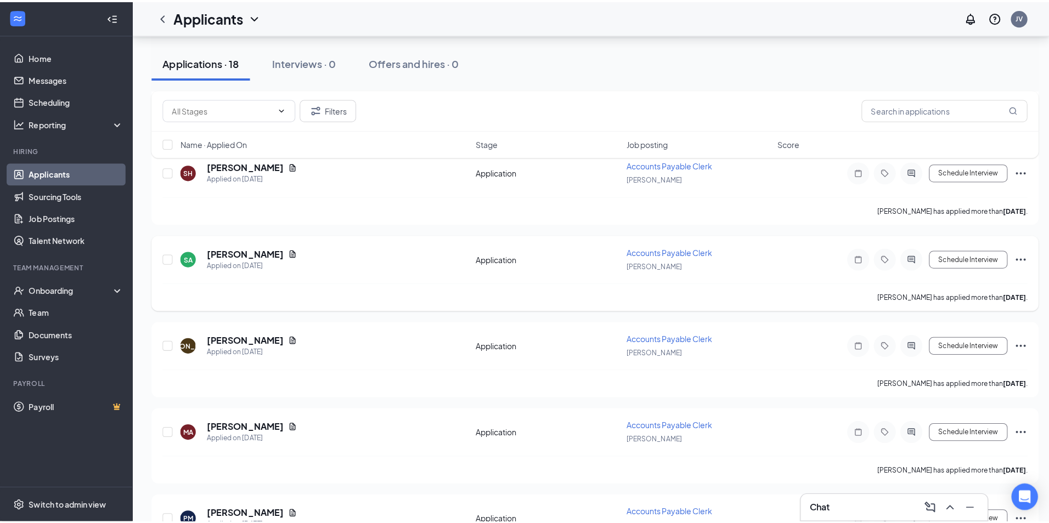
scroll to position [724, 0]
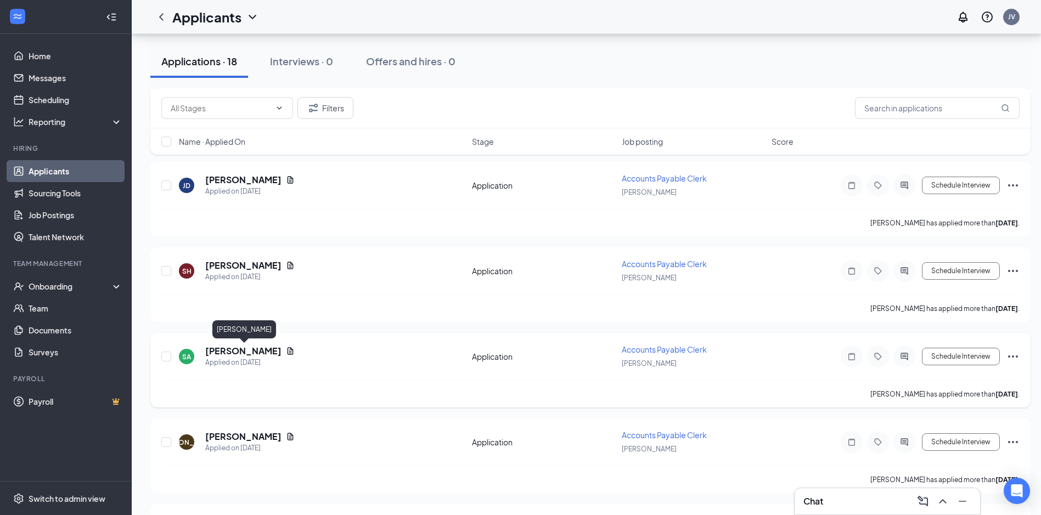
click at [252, 349] on h5 "[PERSON_NAME]" at bounding box center [243, 351] width 76 height 12
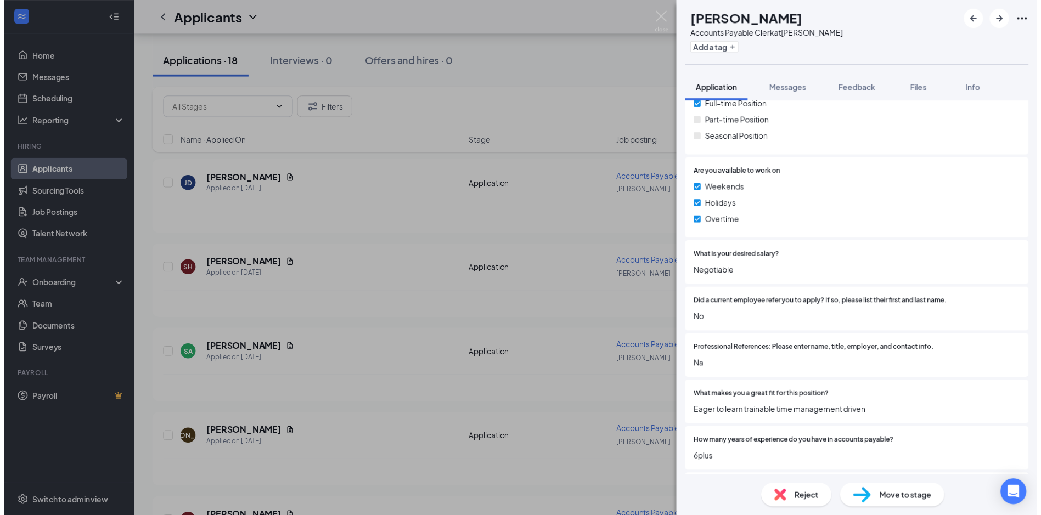
scroll to position [603, 0]
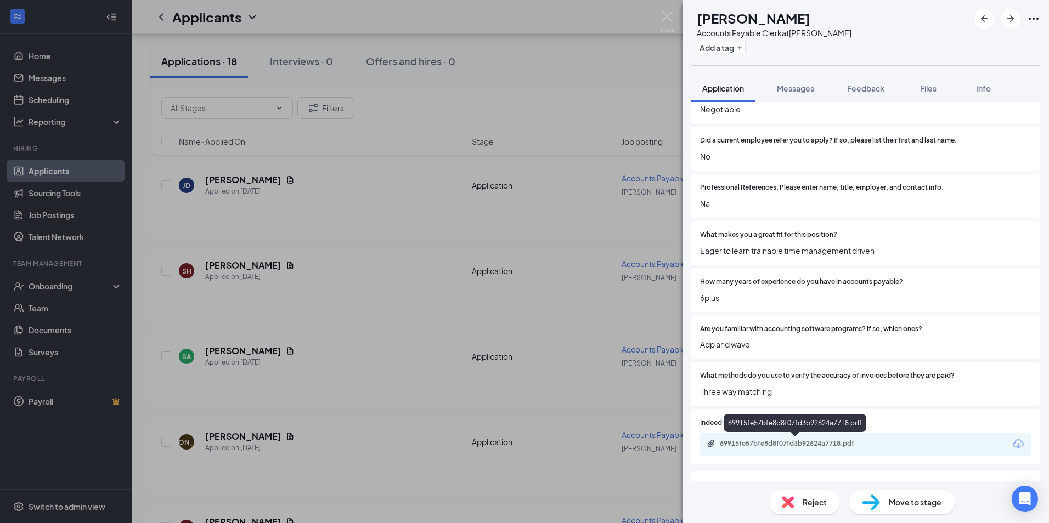
click at [774, 441] on div "69915fe57bfe8d8f07fd3b92624a7718.pdf" at bounding box center [797, 443] width 154 height 9
click at [664, 14] on img at bounding box center [667, 21] width 14 height 21
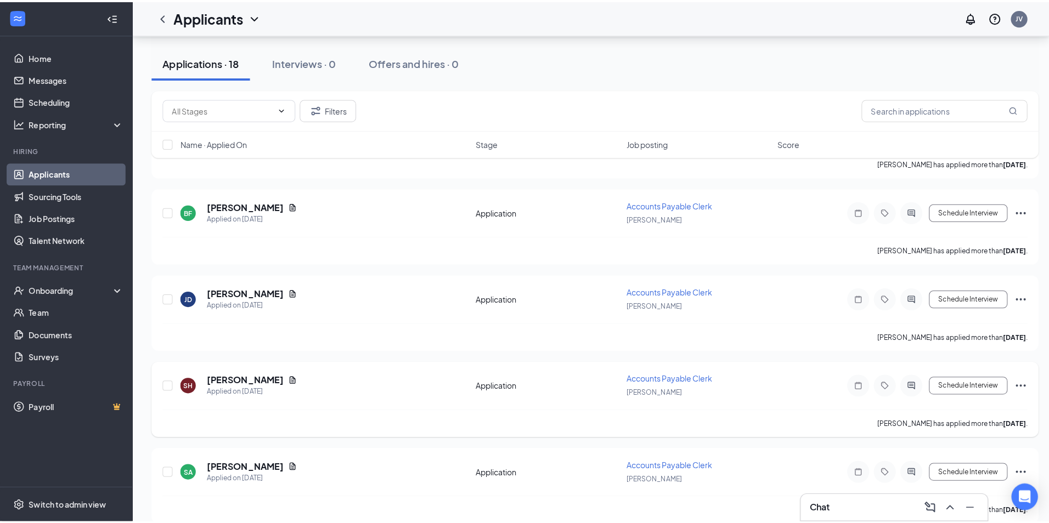
scroll to position [560, 0]
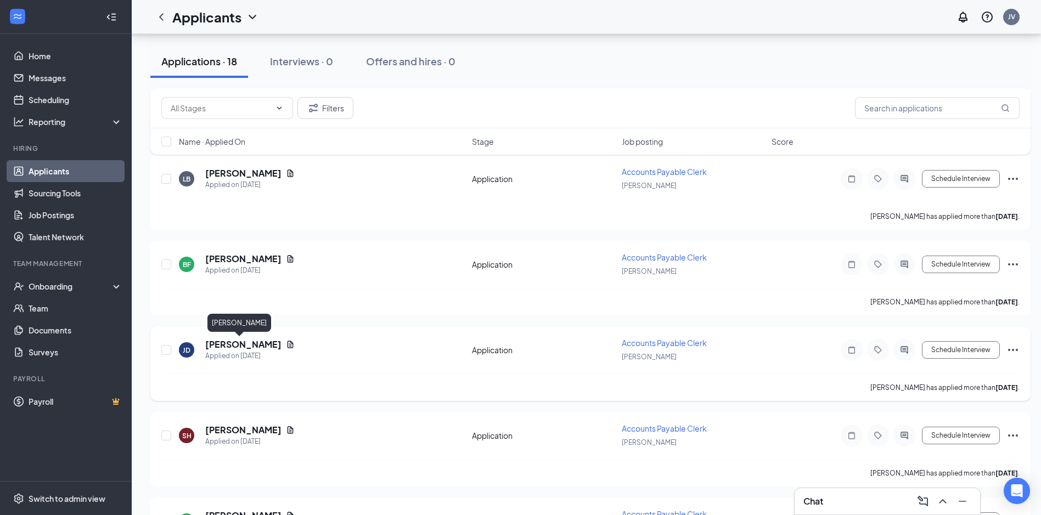
click at [221, 341] on h5 "[PERSON_NAME]" at bounding box center [243, 344] width 76 height 12
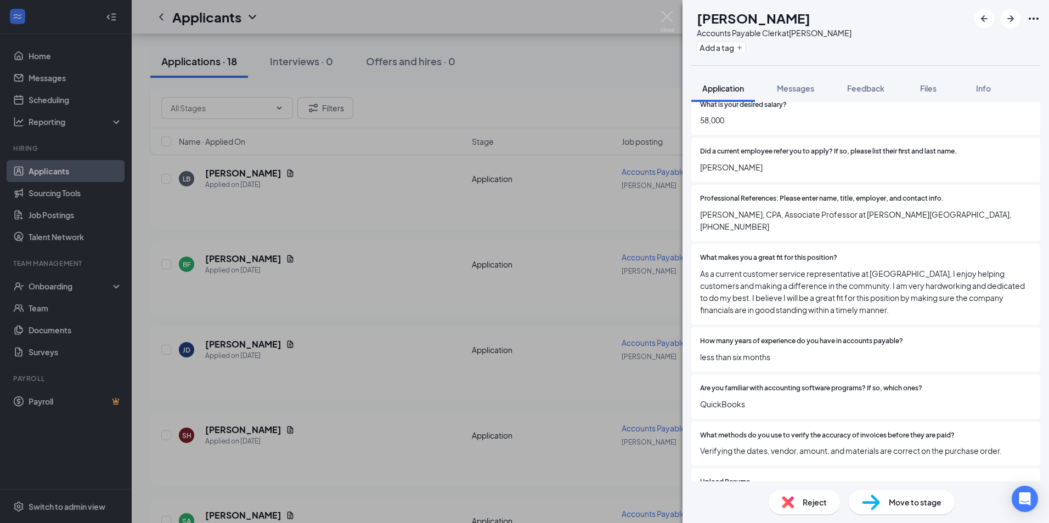
scroll to position [747, 0]
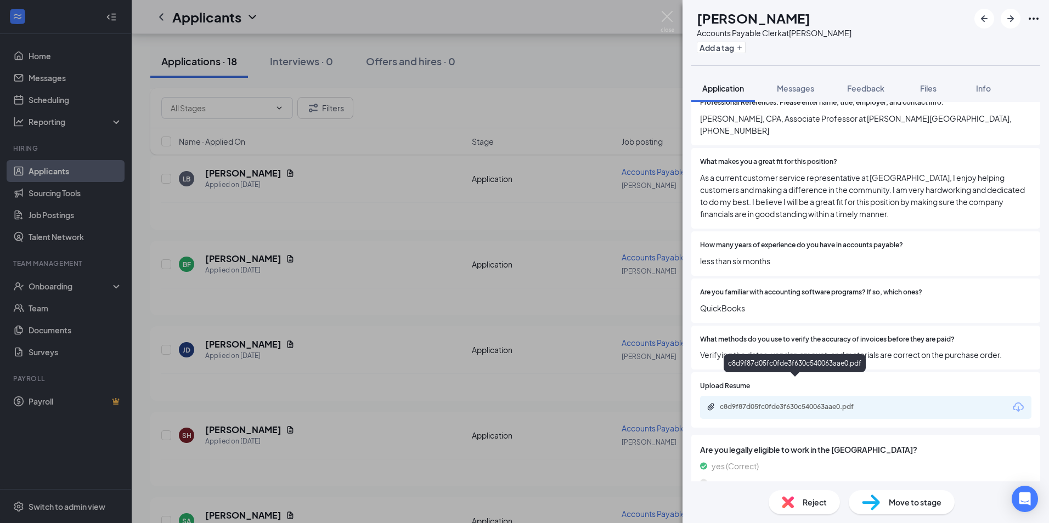
click at [776, 403] on div "c8d9f87d05fc0fde3f630c540063aae0.pdf" at bounding box center [797, 407] width 154 height 9
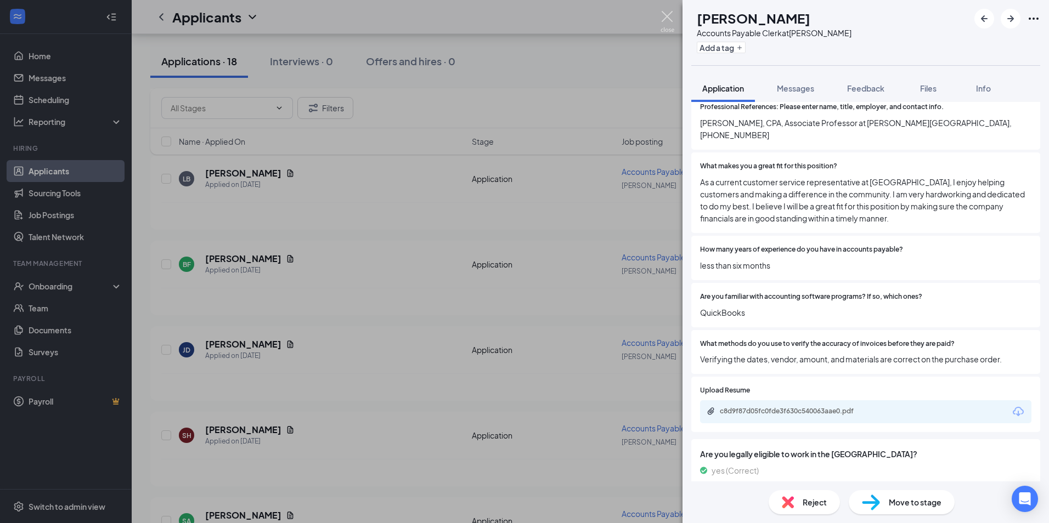
click at [665, 14] on img at bounding box center [667, 21] width 14 height 21
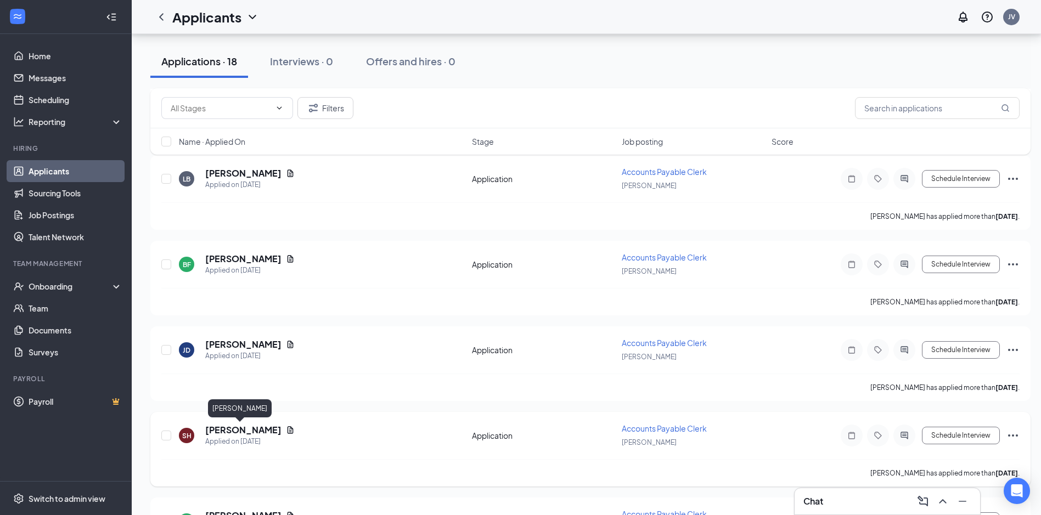
click at [236, 431] on h5 "[PERSON_NAME]" at bounding box center [243, 430] width 76 height 12
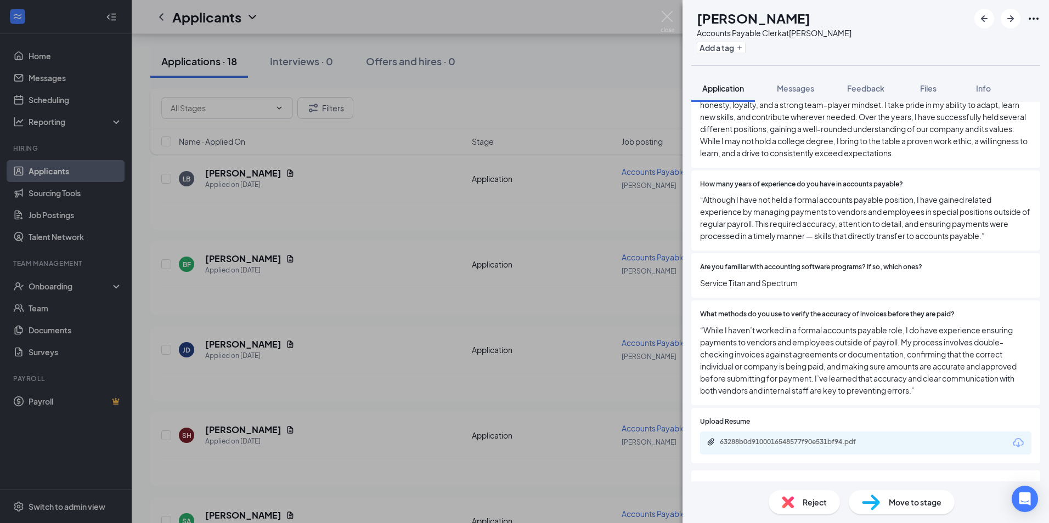
scroll to position [904, 0]
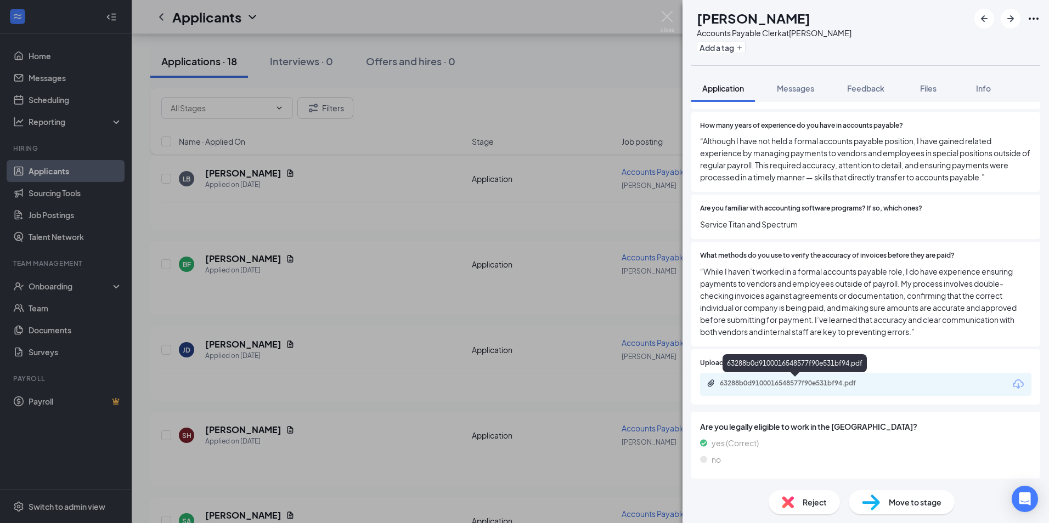
click at [795, 382] on div "63288b0d9100016548577f90e531bf94.pdf" at bounding box center [797, 383] width 154 height 9
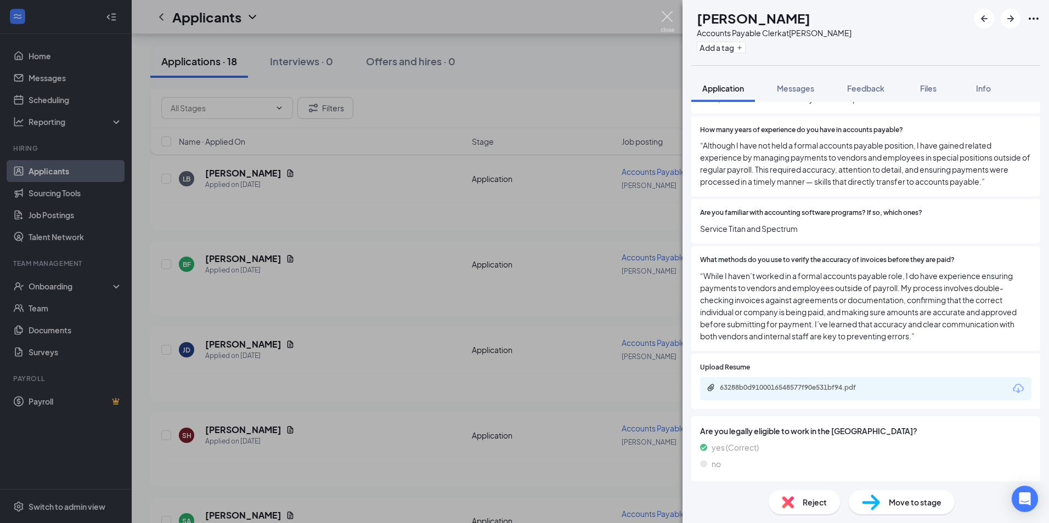
drag, startPoint x: 667, startPoint y: 16, endPoint x: 298, endPoint y: 156, distance: 394.8
click at [666, 17] on img at bounding box center [667, 21] width 14 height 21
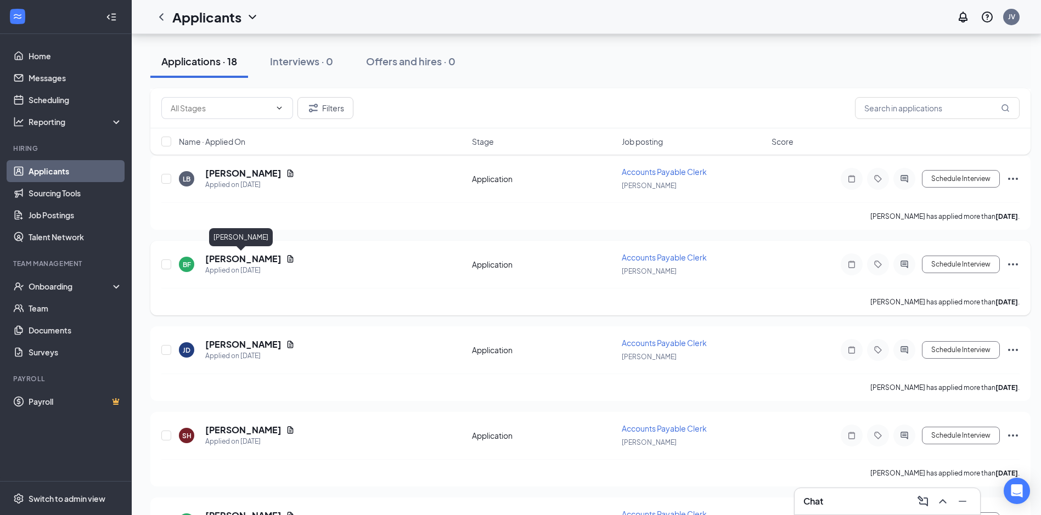
click at [229, 257] on h5 "[PERSON_NAME]" at bounding box center [243, 259] width 76 height 12
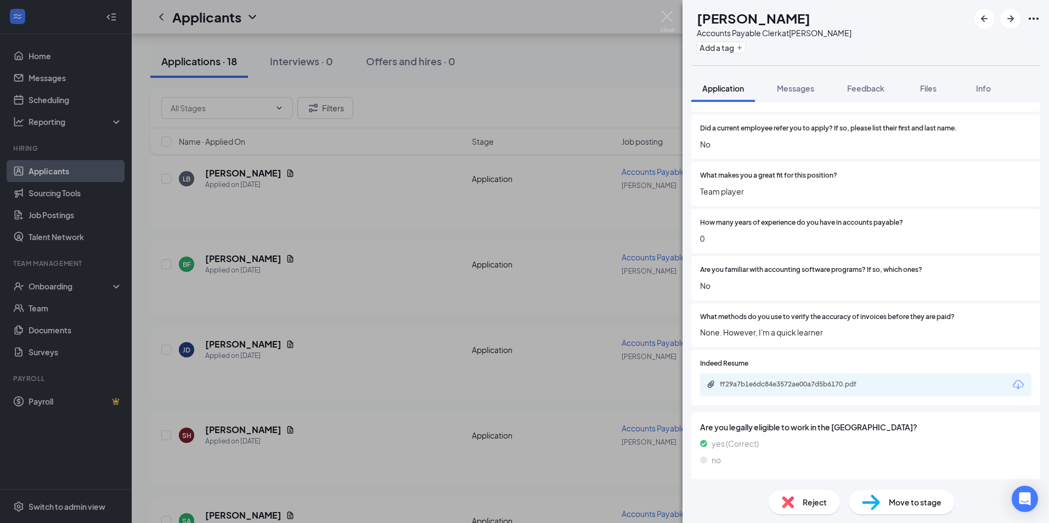
scroll to position [616, 0]
click at [770, 382] on div "ff29a7b1e6dc84e3572ae00a7d5b6170.pdf" at bounding box center [797, 384] width 154 height 9
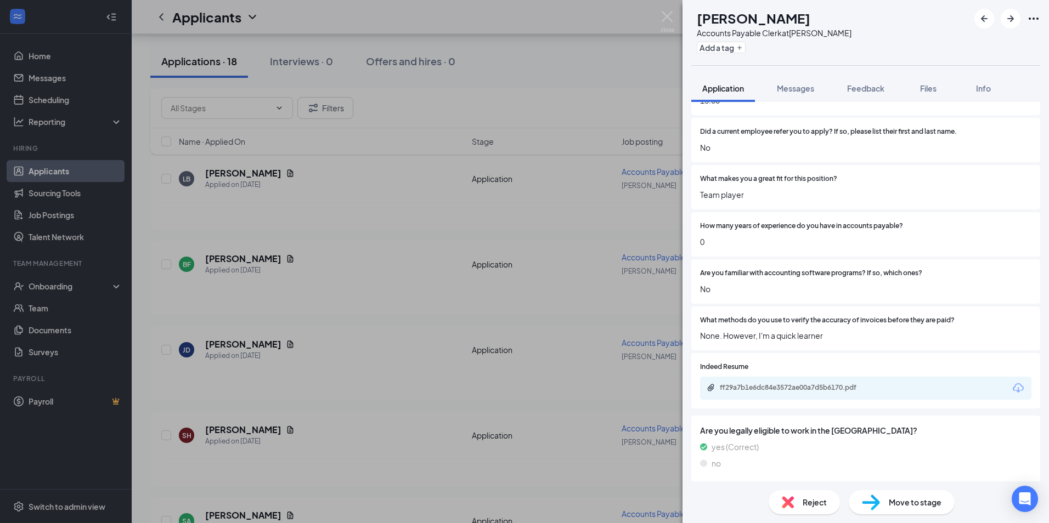
click at [803, 505] on span "Reject" at bounding box center [815, 502] width 24 height 12
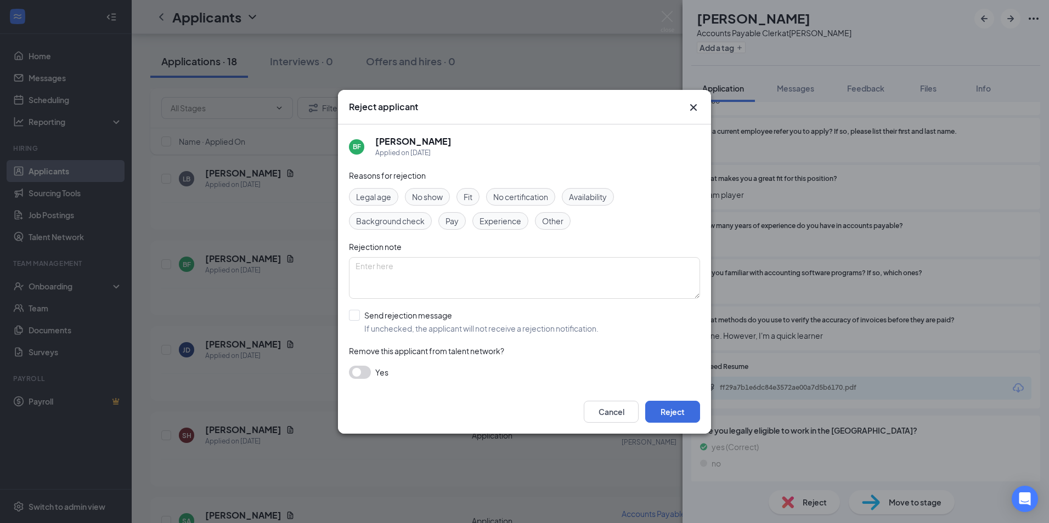
click at [504, 224] on span "Experience" at bounding box center [500, 221] width 42 height 12
click at [352, 317] on input "Send rejection message If unchecked, the applicant will not receive a rejection…" at bounding box center [474, 322] width 250 height 24
checkbox input "true"
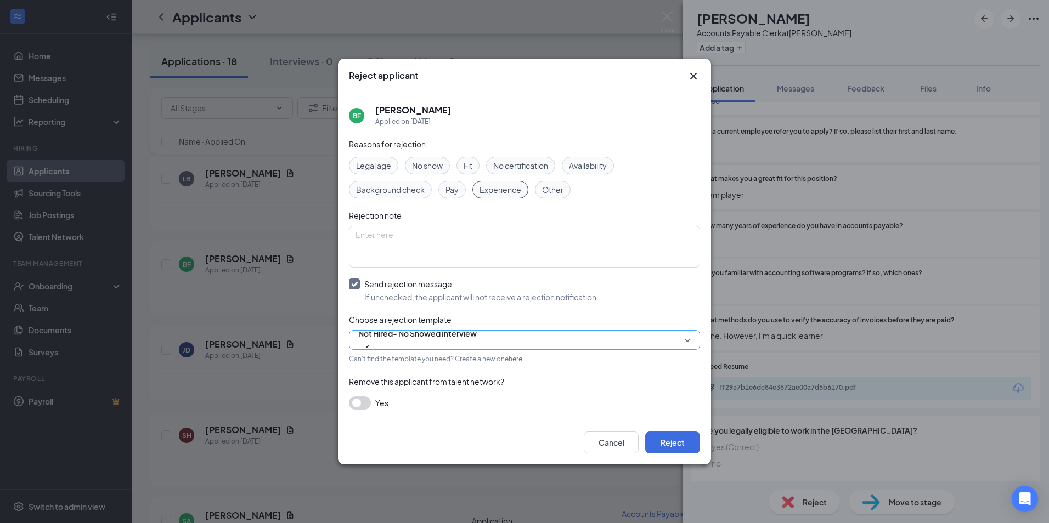
click at [430, 342] on span "Not Hired- No Showed Interview" at bounding box center [417, 333] width 118 height 16
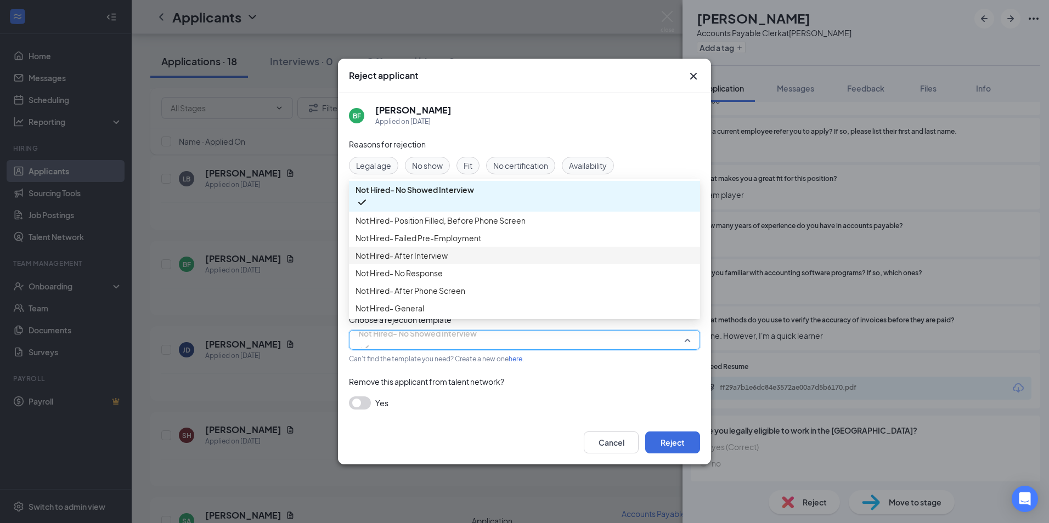
scroll to position [37, 0]
click at [550, 308] on span "Not Hired- General" at bounding box center [524, 308] width 338 height 12
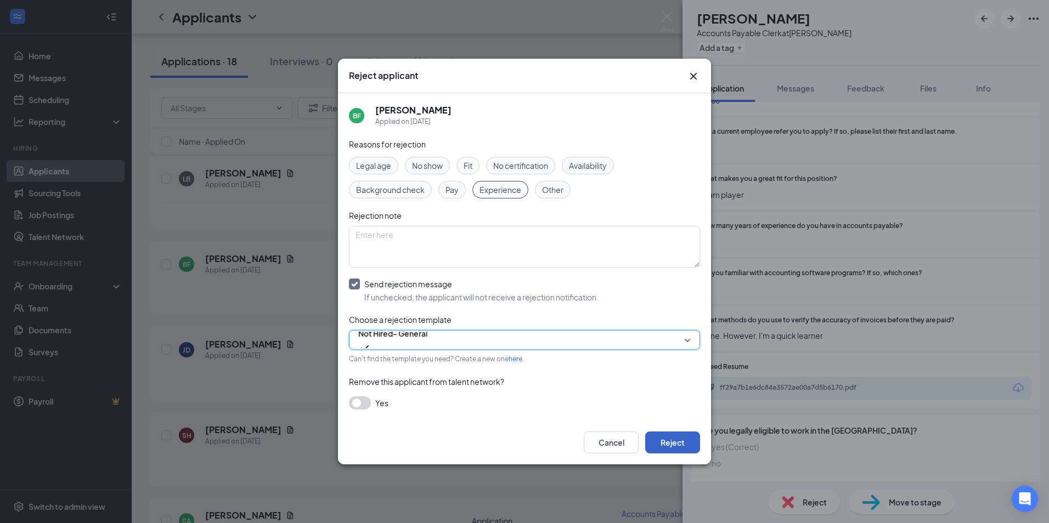
click at [668, 447] on button "Reject" at bounding box center [672, 443] width 55 height 22
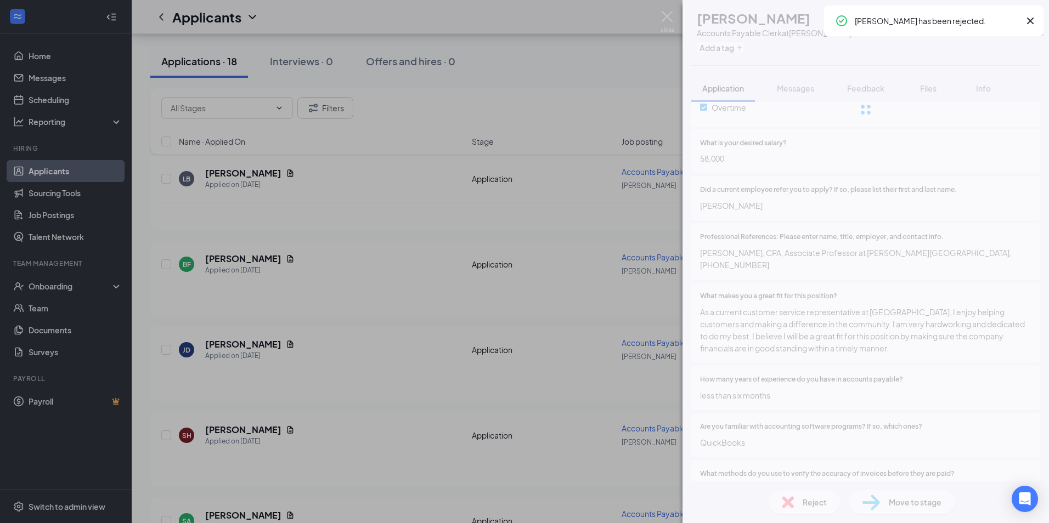
scroll to position [575, 0]
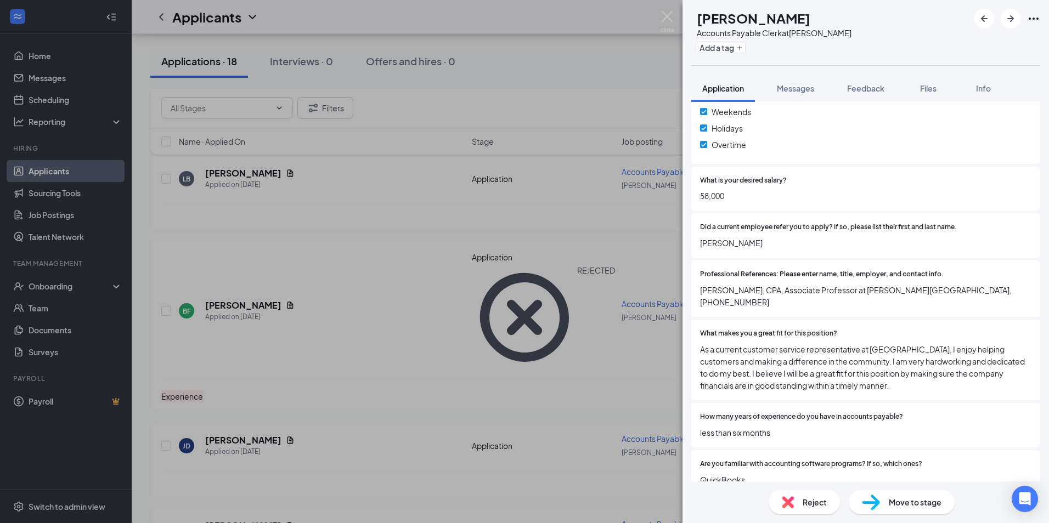
click at [478, 82] on div "[PERSON_NAME] [PERSON_NAME] Accounts Payable Clerk at [GEOGRAPHIC_DATA] Add a t…" at bounding box center [524, 261] width 1049 height 523
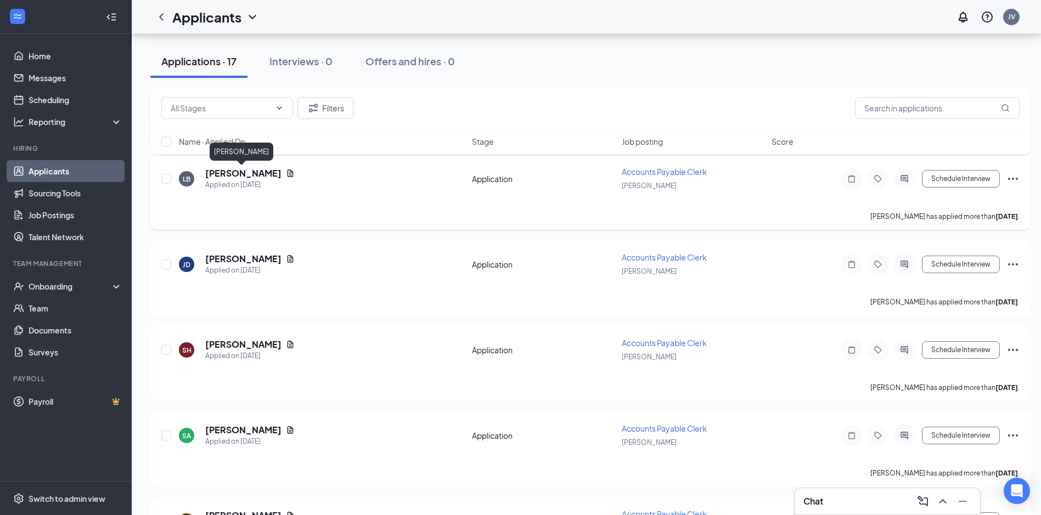
click at [241, 173] on h5 "[PERSON_NAME]" at bounding box center [243, 173] width 76 height 12
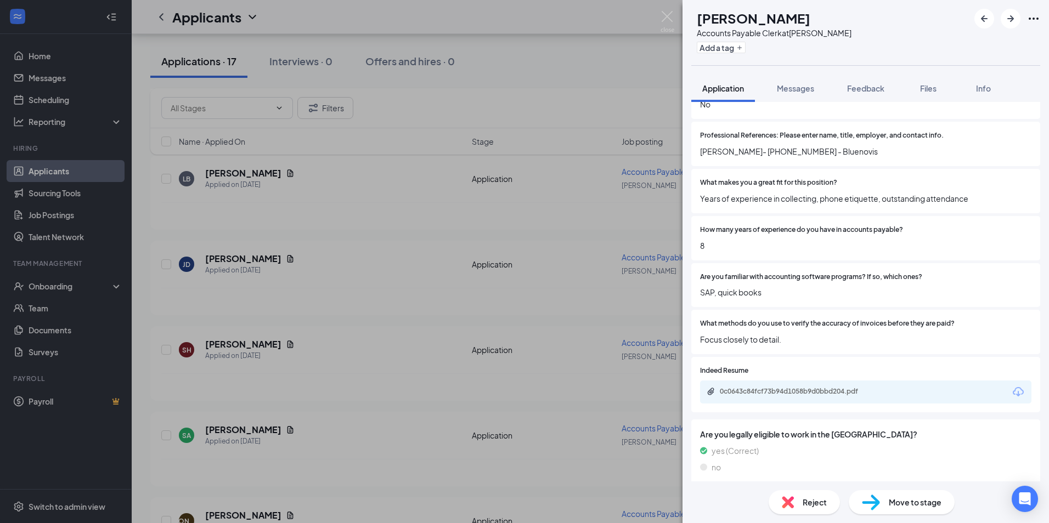
scroll to position [663, 0]
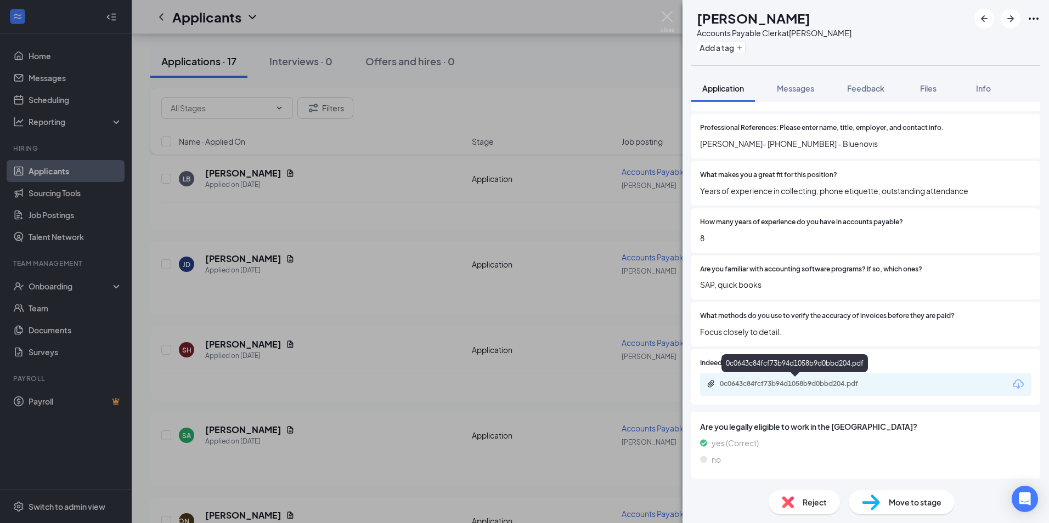
click at [789, 379] on div "0c0643c84fcf73b94d1058b9d0bbd204.pdf" at bounding box center [865, 384] width 331 height 23
click at [789, 380] on div "0c0643c84fcf73b94d1058b9d0bbd204.pdf" at bounding box center [797, 384] width 154 height 9
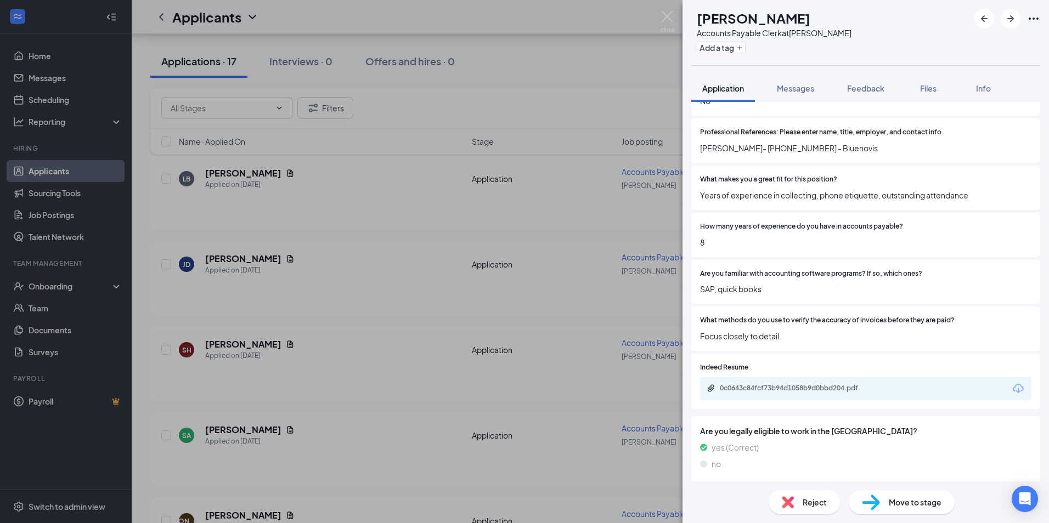
click at [809, 506] on span "Reject" at bounding box center [815, 502] width 24 height 12
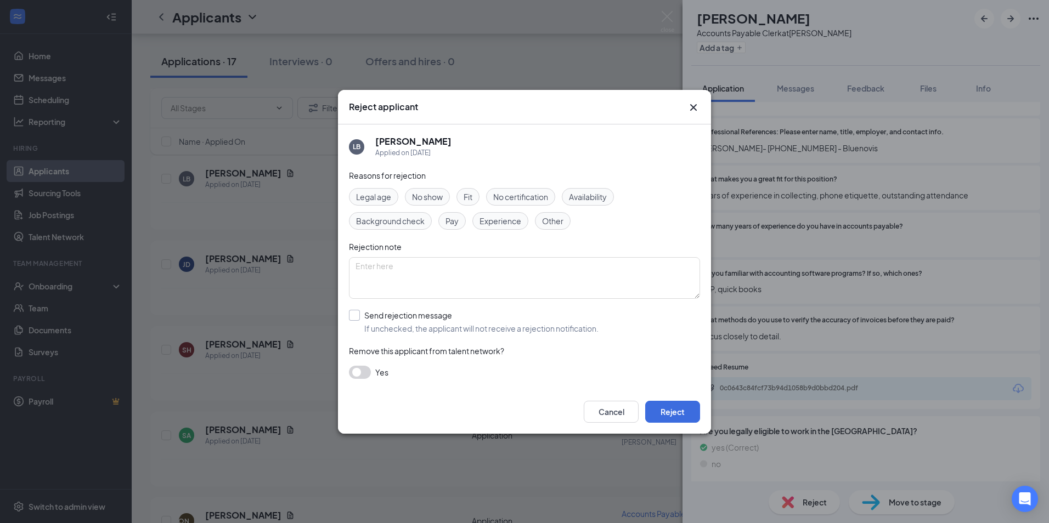
click at [359, 318] on input "Send rejection message If unchecked, the applicant will not receive a rejection…" at bounding box center [474, 322] width 250 height 24
checkbox input "true"
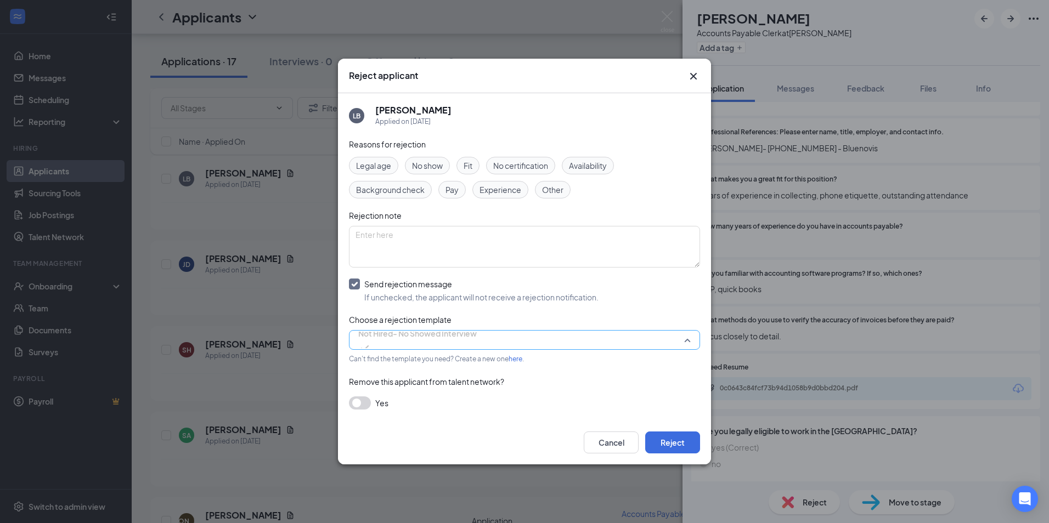
click at [422, 342] on span "Not Hired- No Showed Interview" at bounding box center [417, 333] width 118 height 16
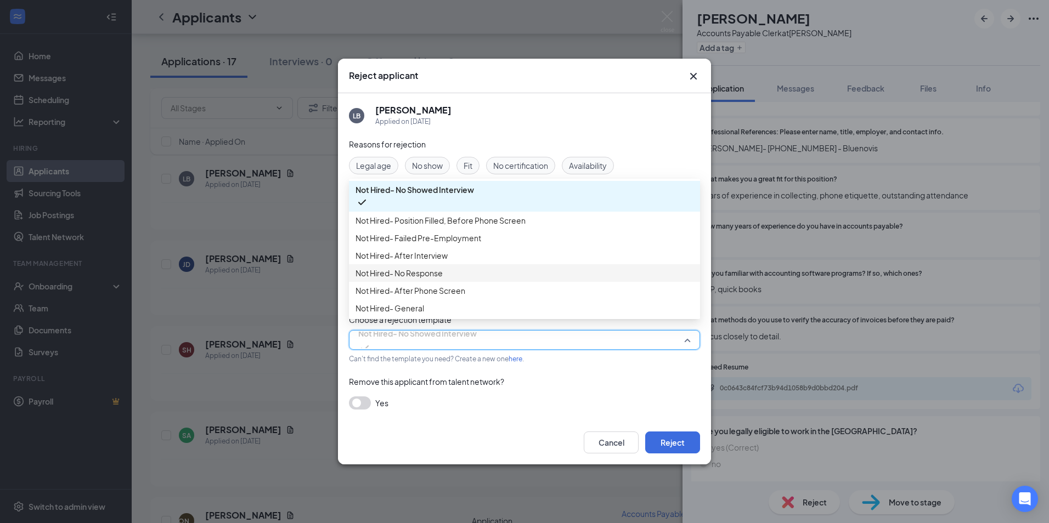
scroll to position [37, 0]
click at [538, 306] on span "Not Hired- General" at bounding box center [524, 308] width 338 height 12
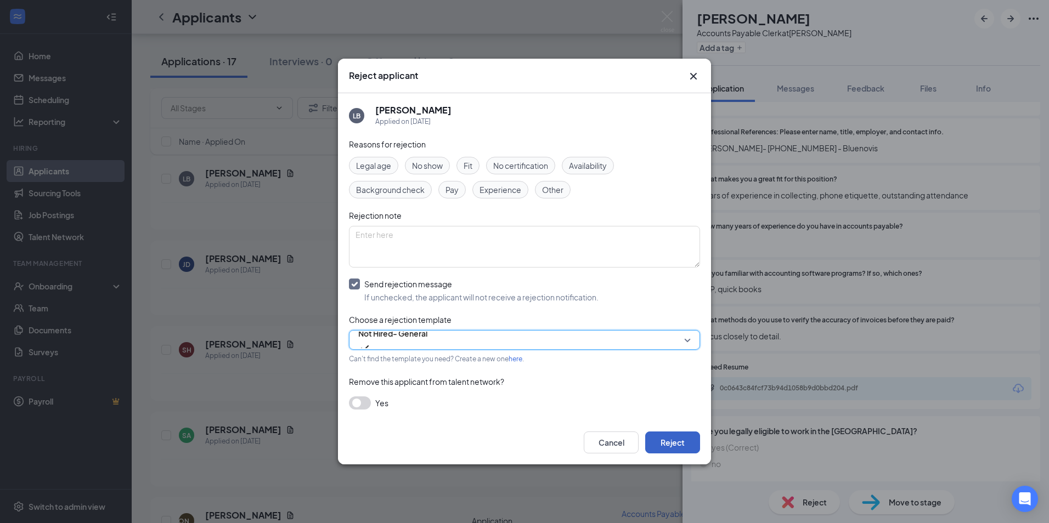
click at [672, 442] on button "Reject" at bounding box center [672, 443] width 55 height 22
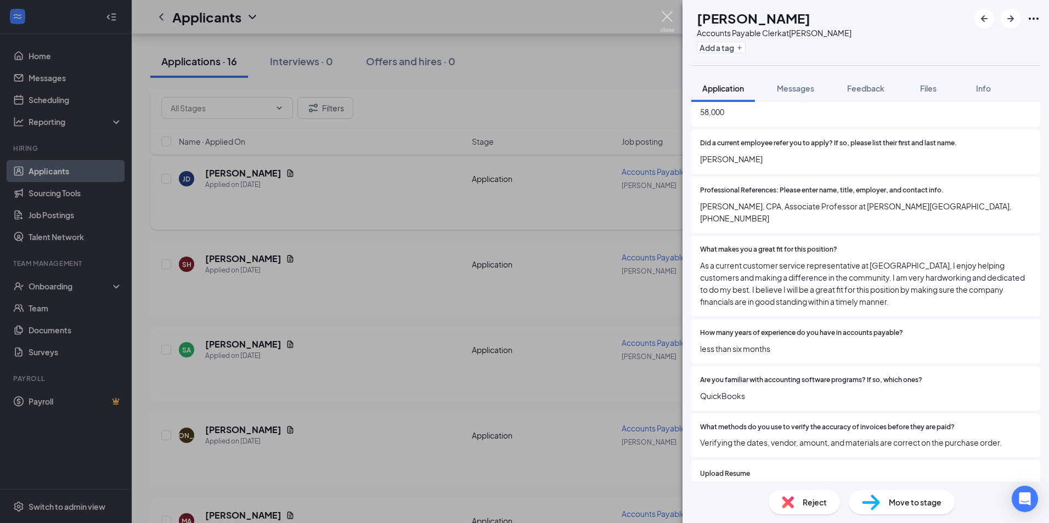
click at [668, 19] on img at bounding box center [667, 21] width 14 height 21
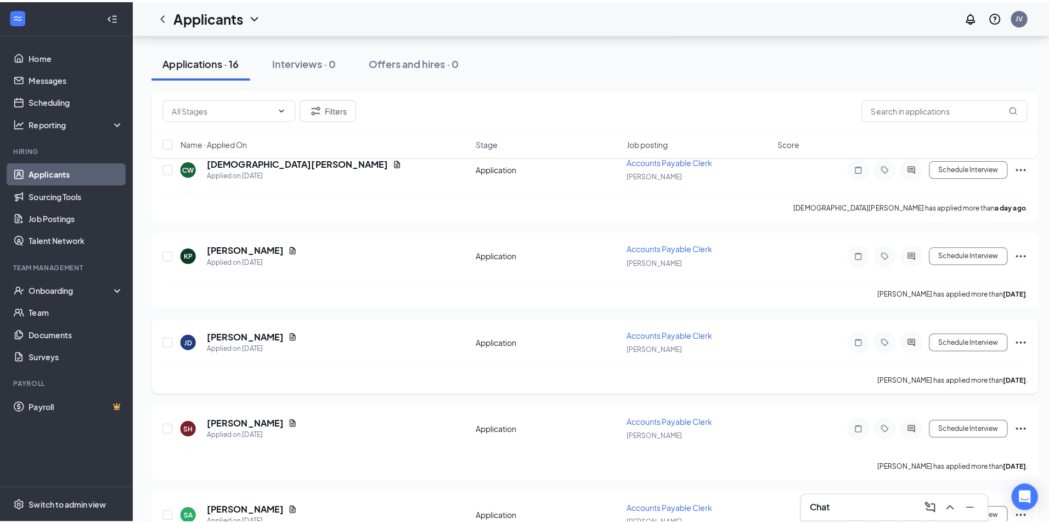
scroll to position [395, 0]
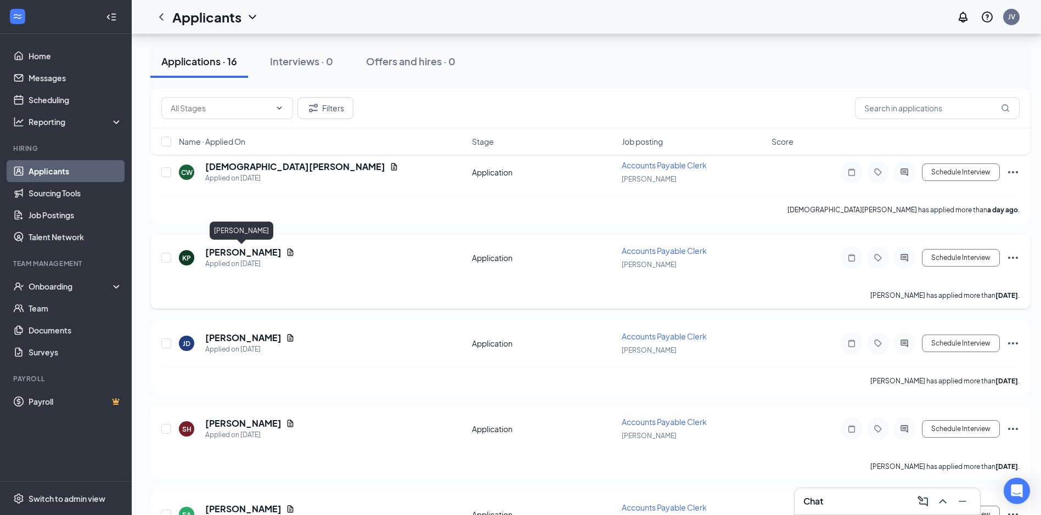
click at [243, 253] on h5 "[PERSON_NAME]" at bounding box center [243, 252] width 76 height 12
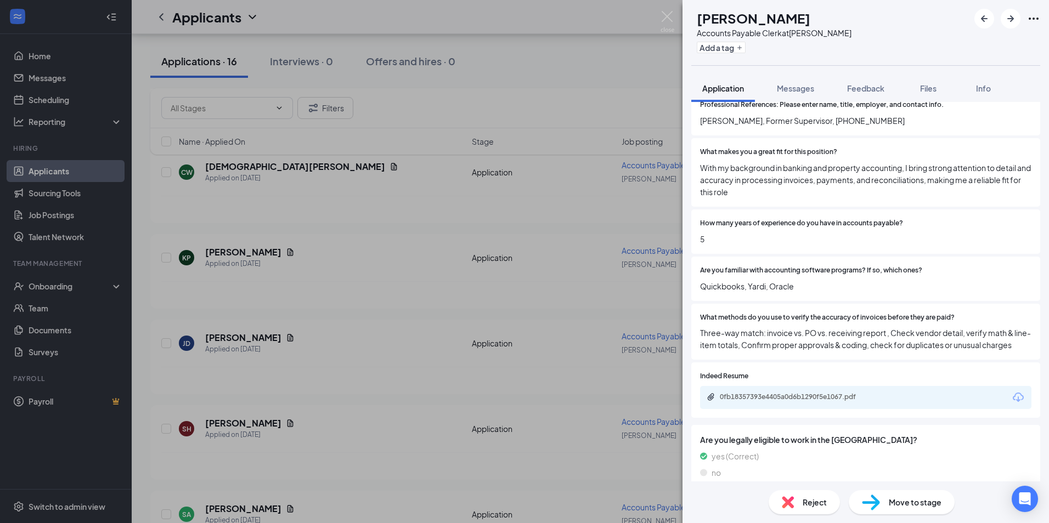
scroll to position [664, 0]
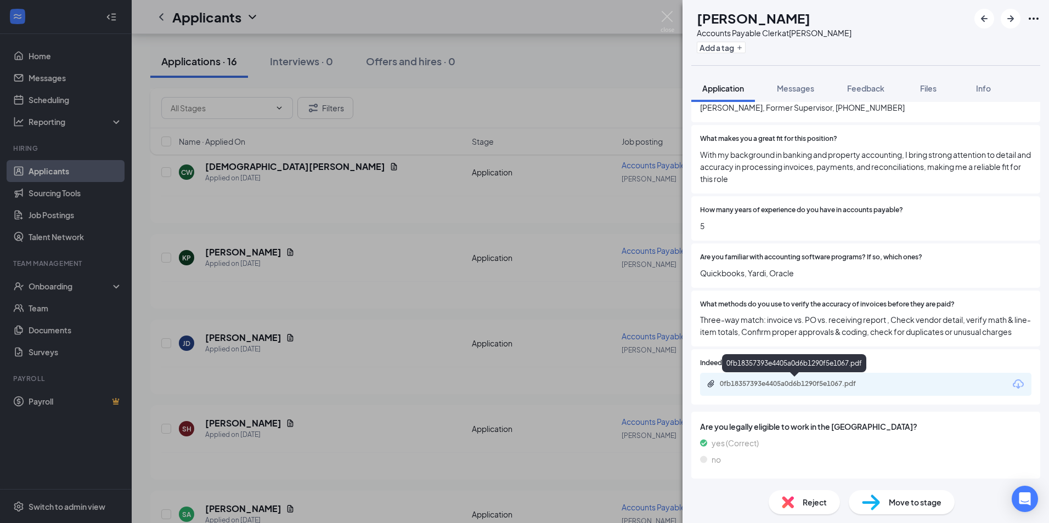
click at [794, 385] on div "0fb18357393e4405a0d6b1290f5e1067.pdf" at bounding box center [797, 384] width 154 height 9
click at [827, 503] on div "Reject" at bounding box center [804, 502] width 71 height 24
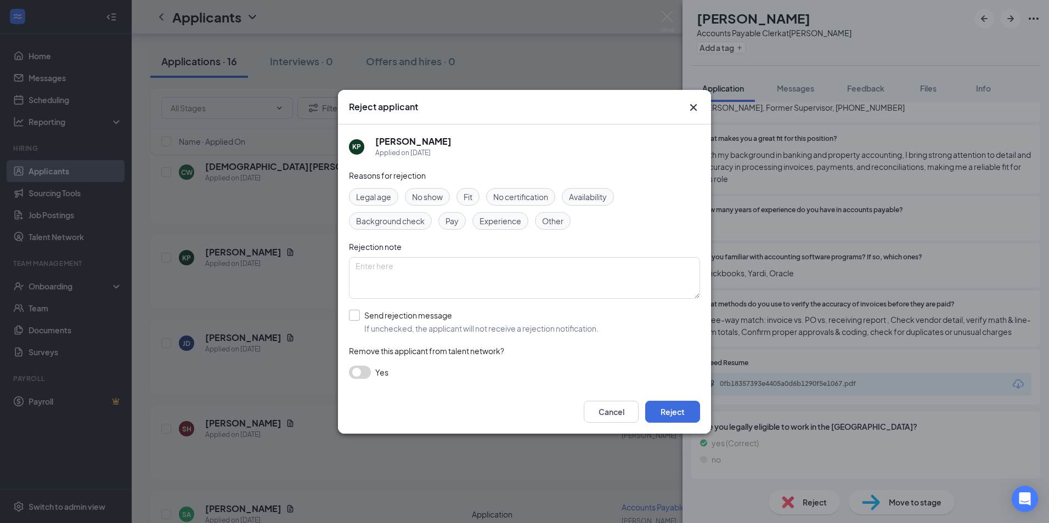
click at [357, 317] on input "Send rejection message If unchecked, the applicant will not receive a rejection…" at bounding box center [474, 322] width 250 height 24
checkbox input "true"
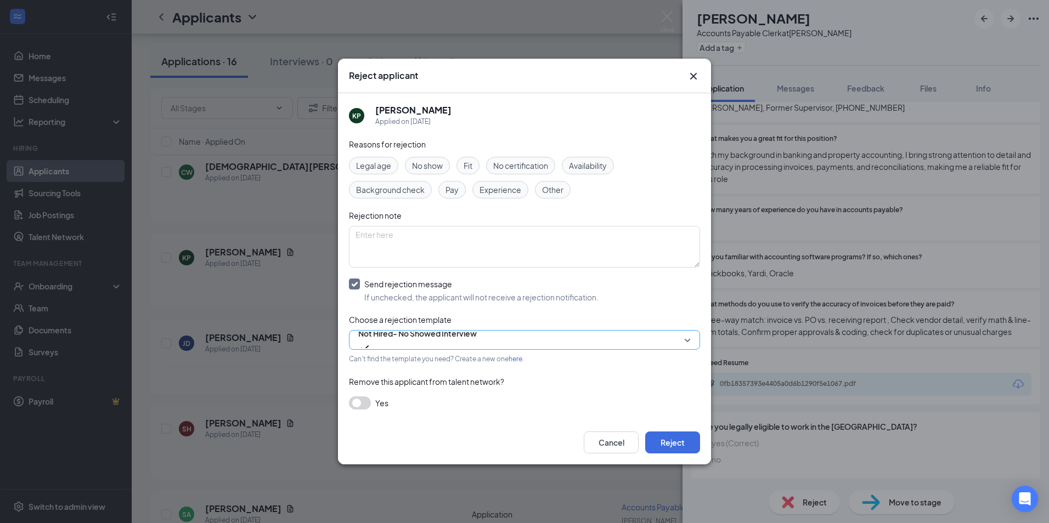
click at [477, 335] on span "Not Hired- No Showed Interview" at bounding box center [417, 340] width 118 height 30
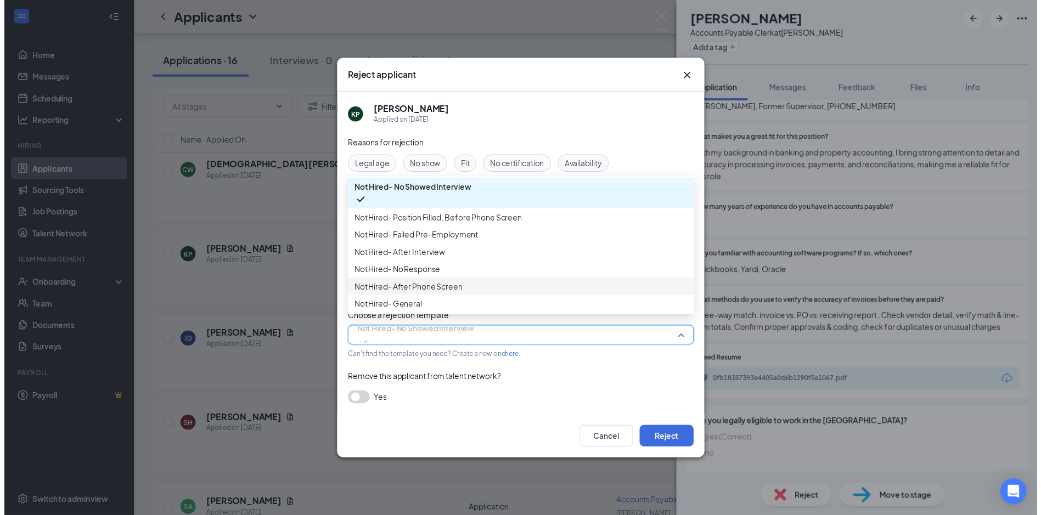
scroll to position [37, 0]
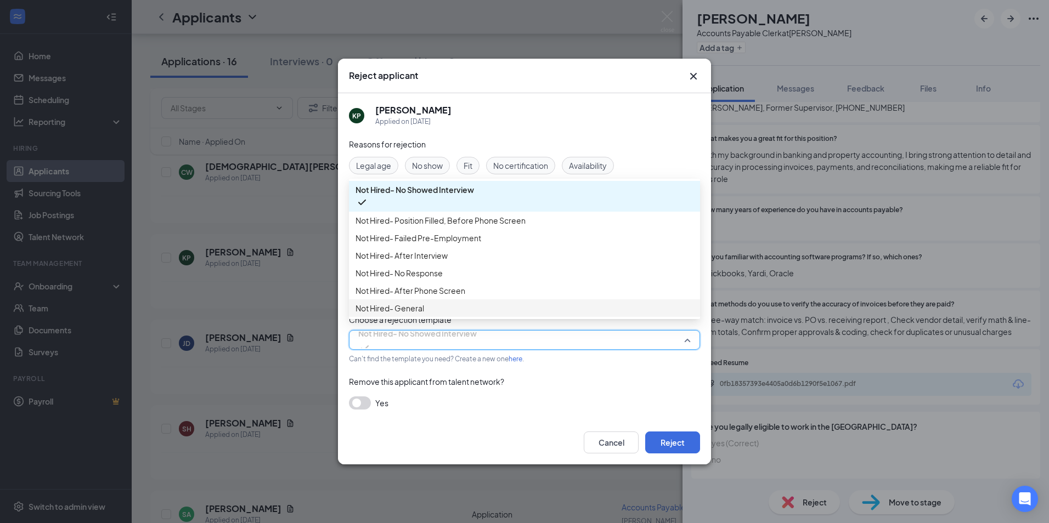
click at [537, 308] on span "Not Hired- General" at bounding box center [524, 308] width 338 height 12
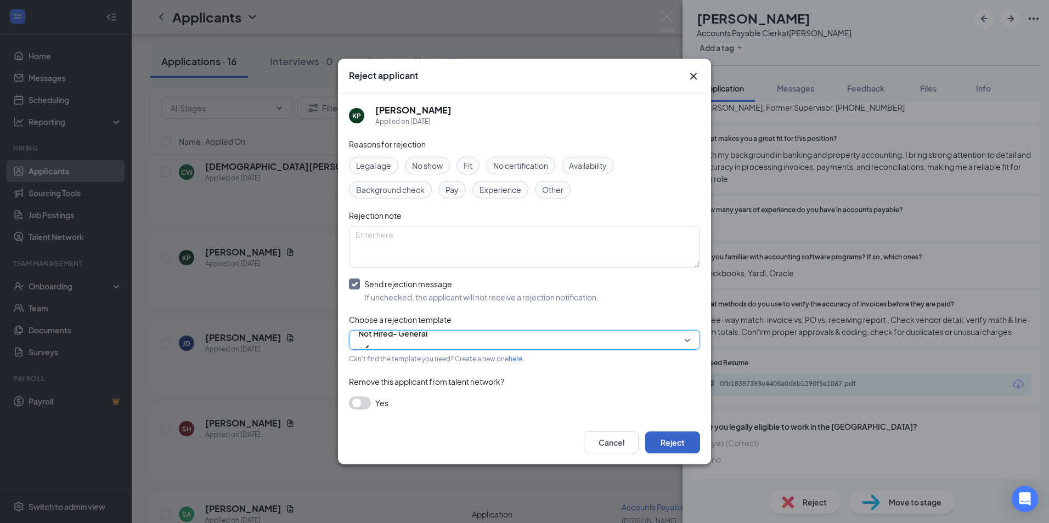
click at [671, 445] on button "Reject" at bounding box center [672, 443] width 55 height 22
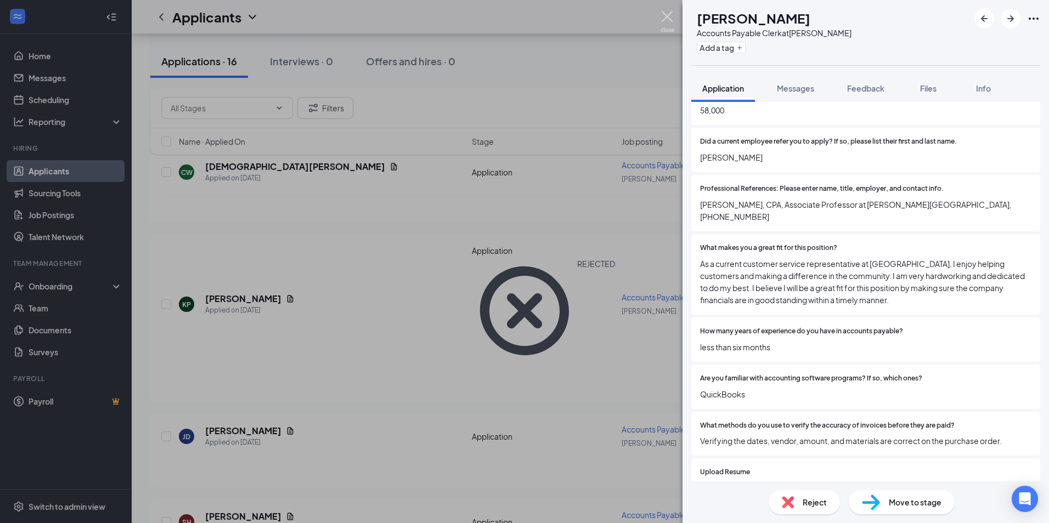
click at [664, 15] on img at bounding box center [667, 21] width 14 height 21
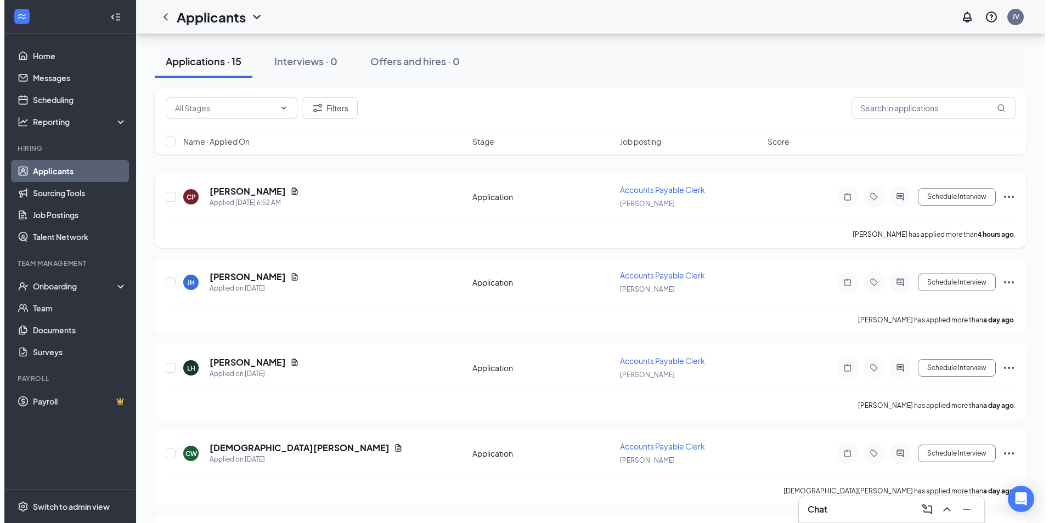
scroll to position [110, 0]
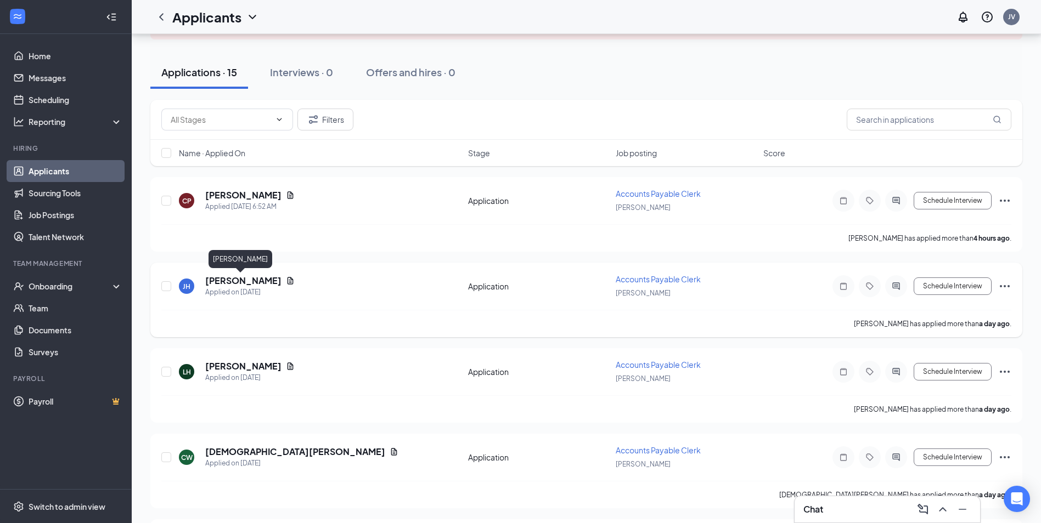
click at [238, 279] on h5 "[PERSON_NAME]" at bounding box center [243, 281] width 76 height 12
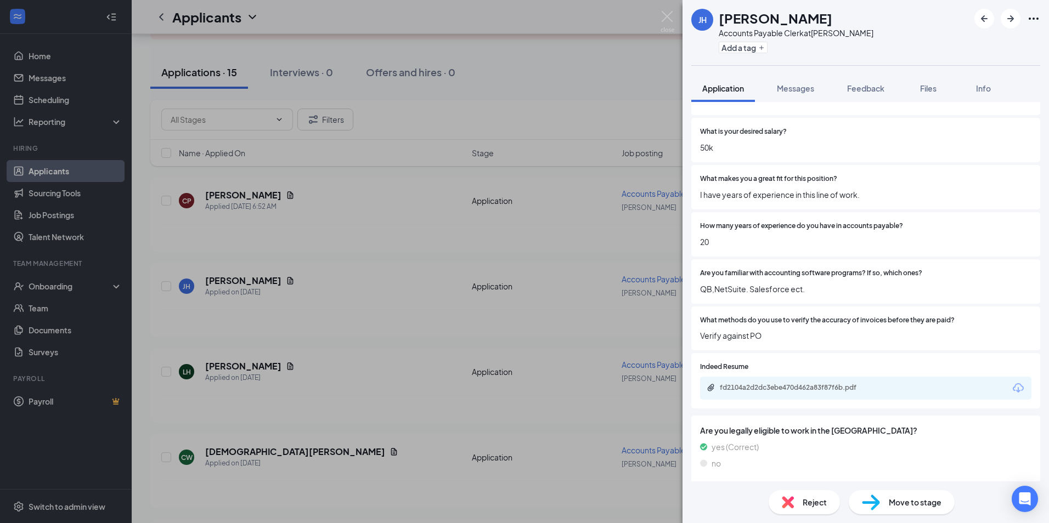
scroll to position [616, 0]
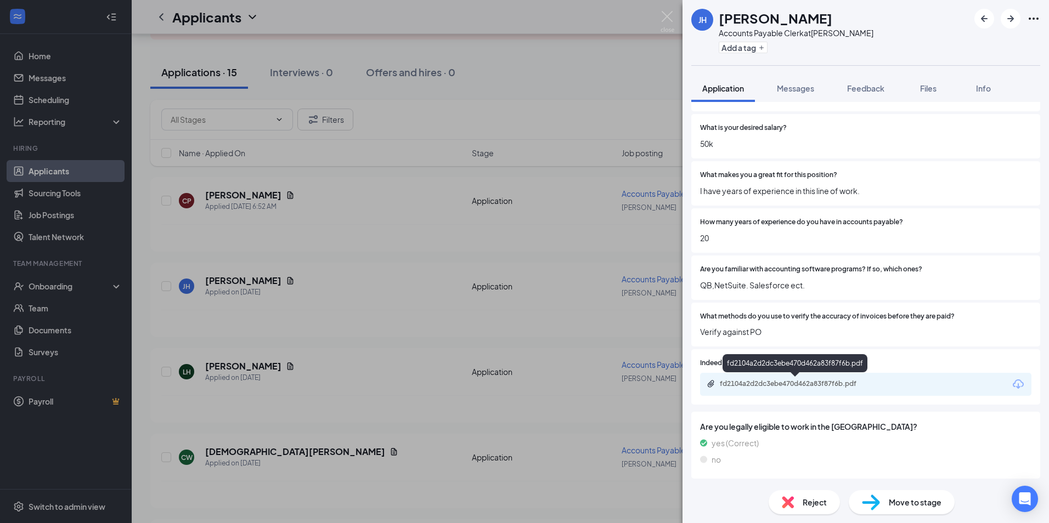
click at [790, 386] on div "fd2104a2d2dc3ebe470d462a83f87f6b.pdf" at bounding box center [797, 384] width 154 height 9
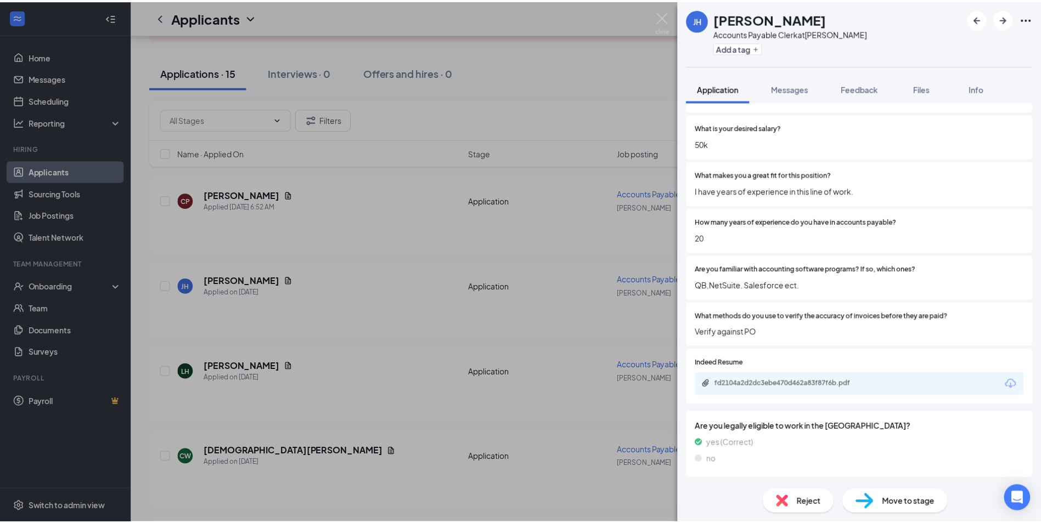
scroll to position [612, 0]
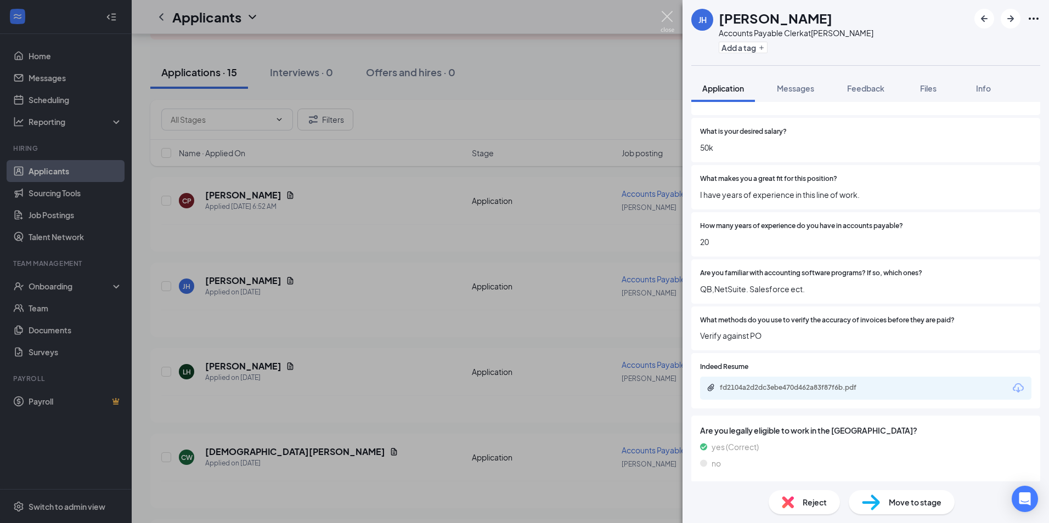
click at [667, 19] on img at bounding box center [667, 21] width 14 height 21
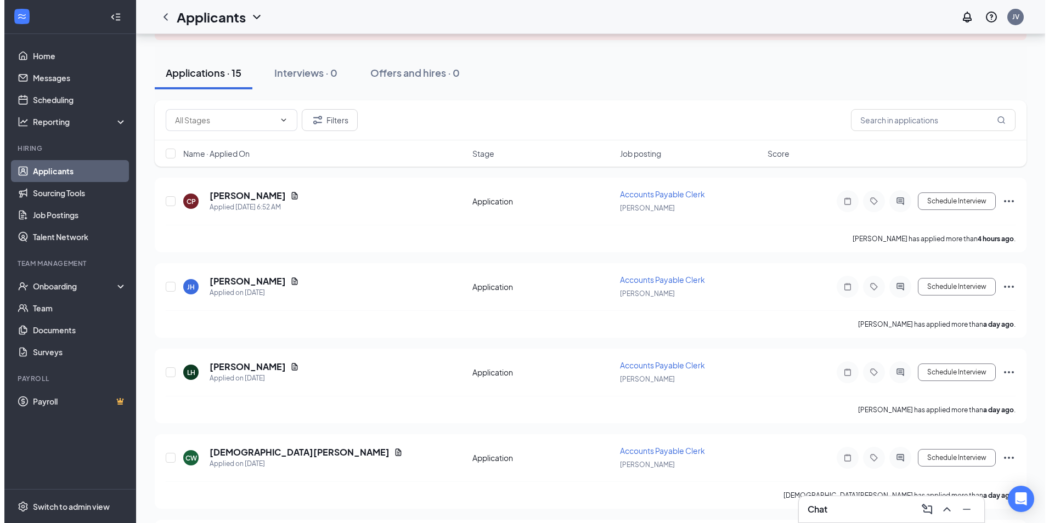
scroll to position [110, 0]
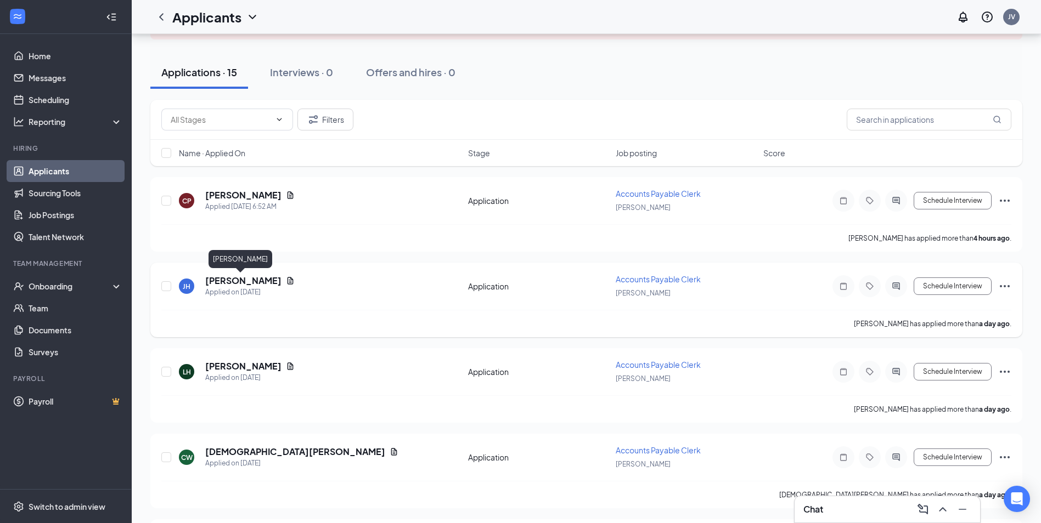
click at [235, 279] on h5 "[PERSON_NAME]" at bounding box center [243, 281] width 76 height 12
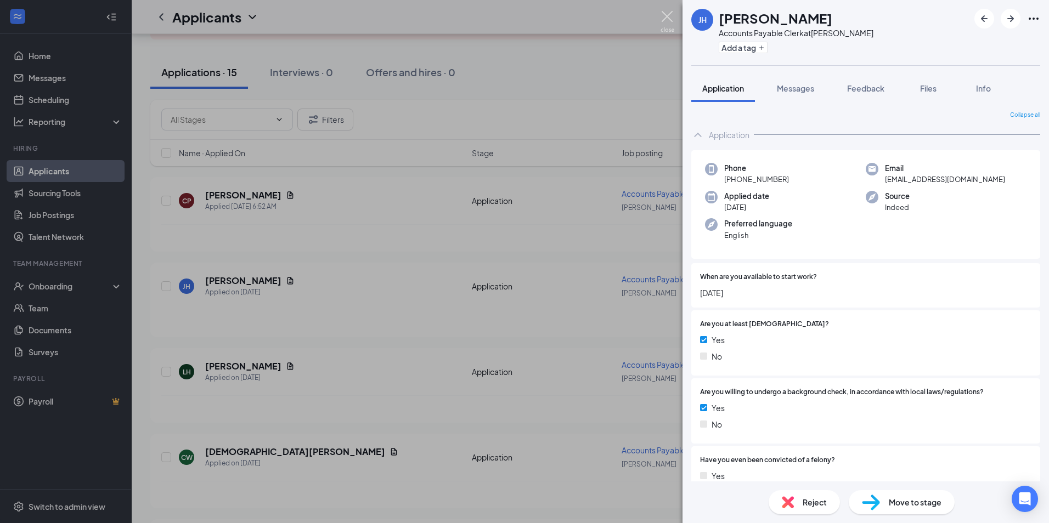
click at [670, 14] on img at bounding box center [667, 21] width 14 height 21
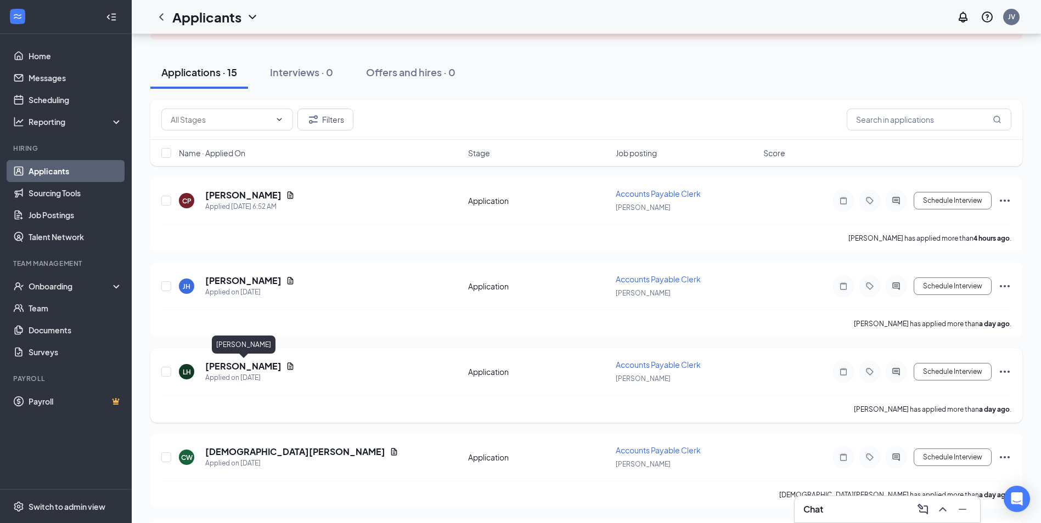
click at [235, 364] on h5 "[PERSON_NAME]" at bounding box center [243, 366] width 76 height 12
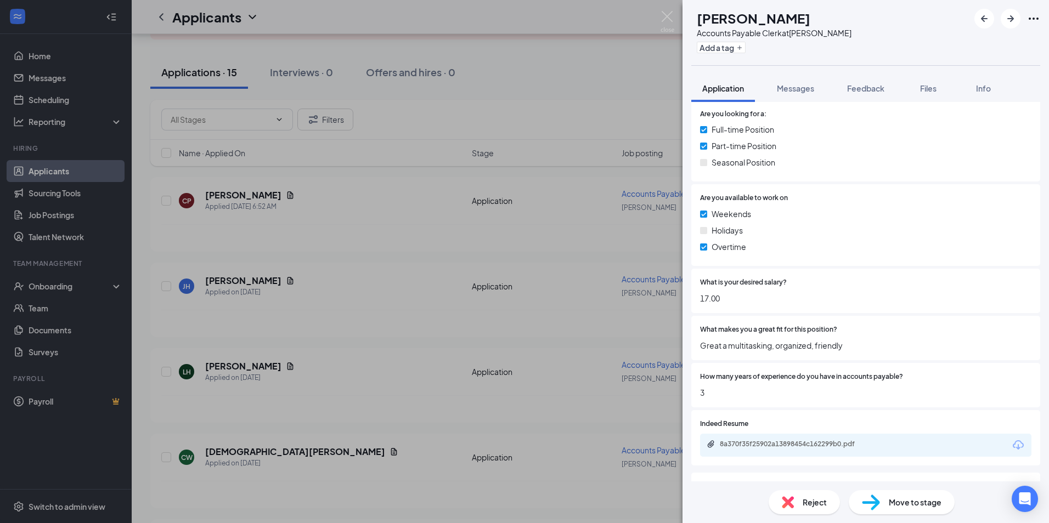
scroll to position [475, 0]
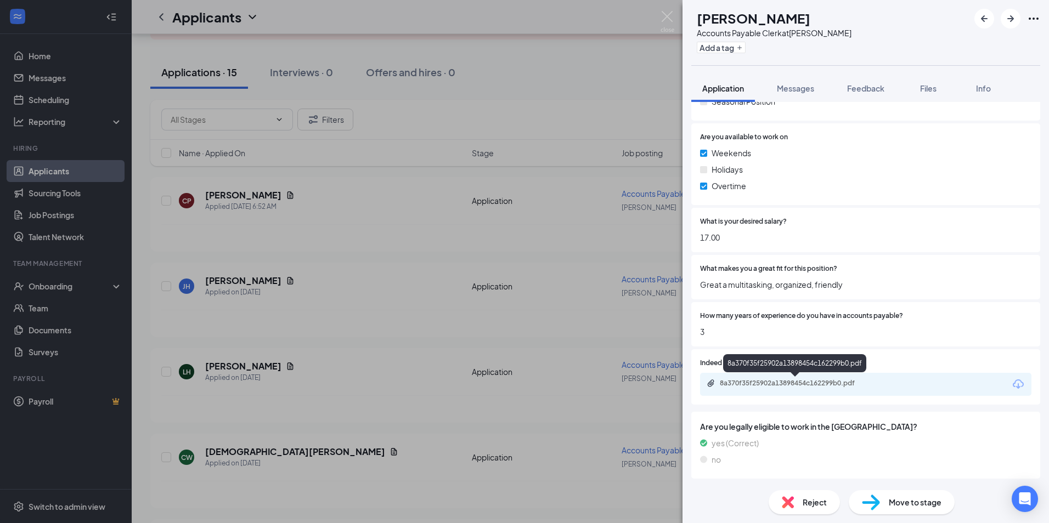
click at [756, 381] on div "8a370f35f25902a13898454c162299b0.pdf" at bounding box center [797, 383] width 154 height 9
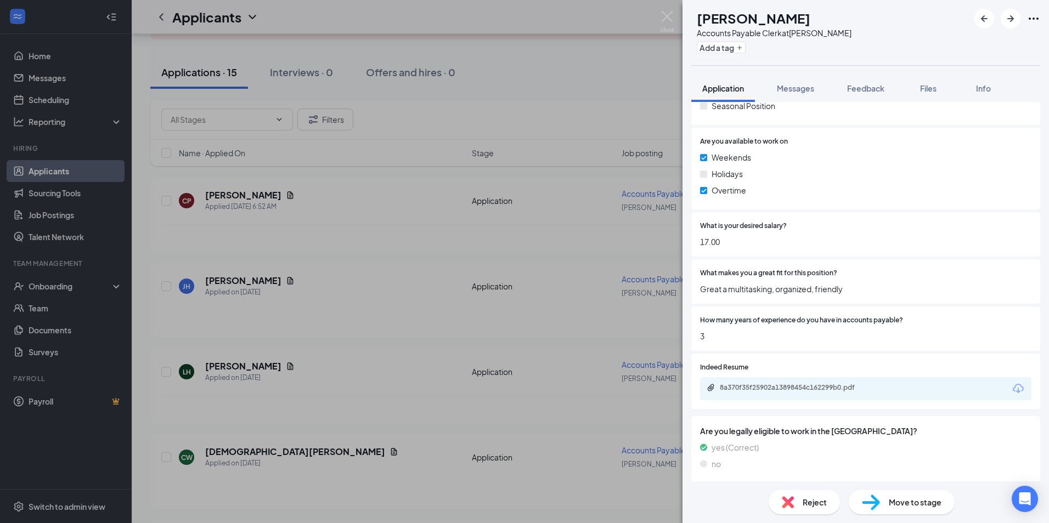
click at [814, 498] on span "Reject" at bounding box center [815, 502] width 24 height 12
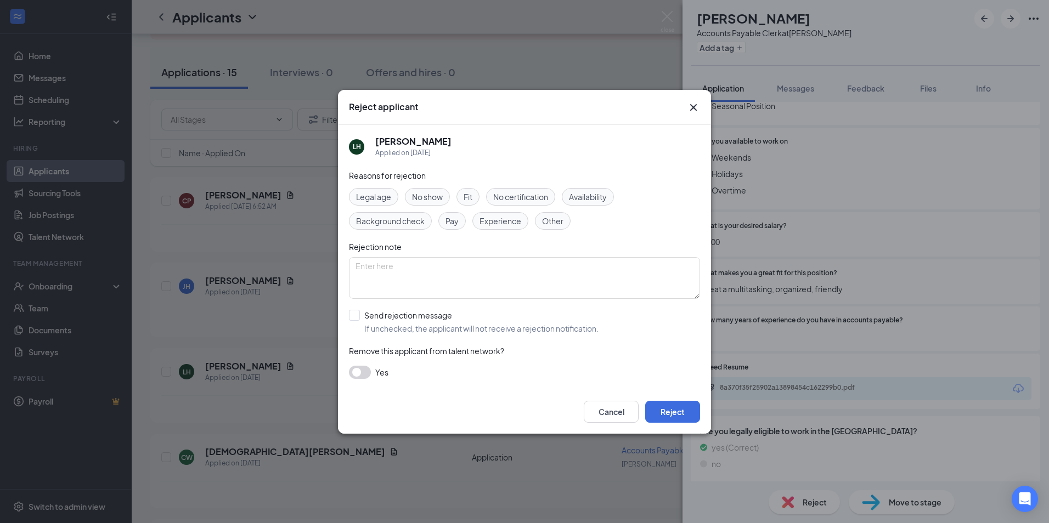
click at [356, 311] on input "Send rejection message If unchecked, the applicant will not receive a rejection…" at bounding box center [474, 322] width 250 height 24
checkbox input "true"
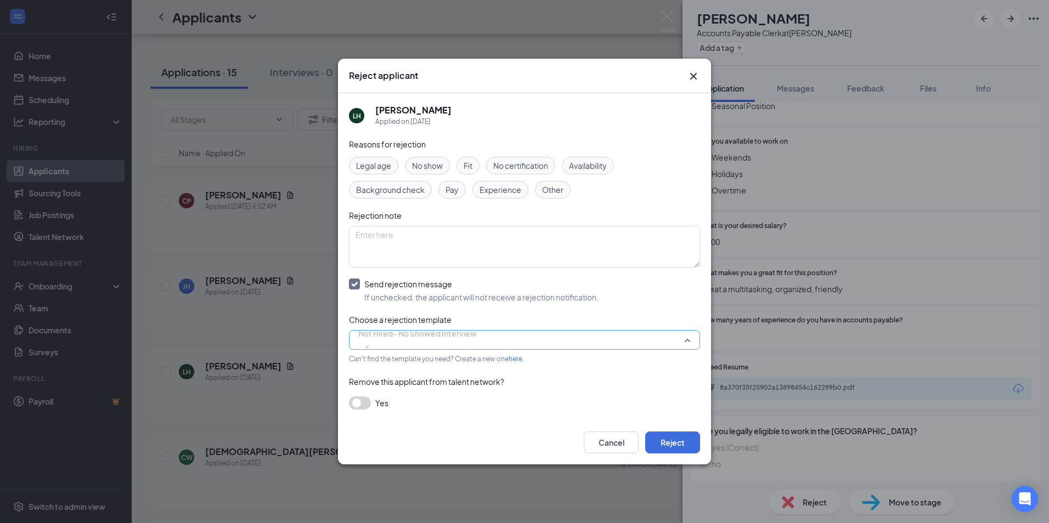
click at [477, 341] on span "Not Hired- No Showed Interview" at bounding box center [417, 340] width 118 height 30
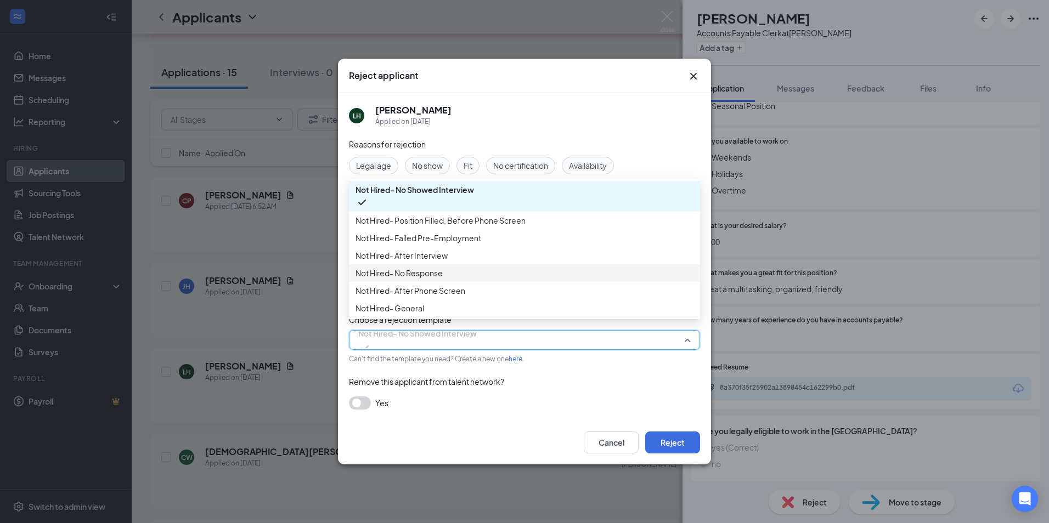
scroll to position [37, 0]
click at [526, 314] on span "Not Hired- General" at bounding box center [524, 308] width 338 height 12
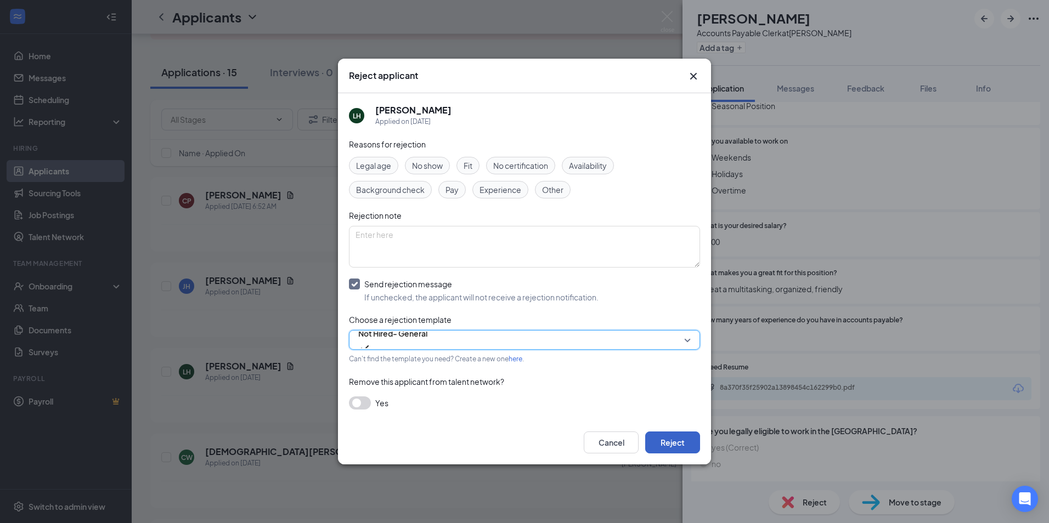
click at [665, 444] on button "Reject" at bounding box center [672, 443] width 55 height 22
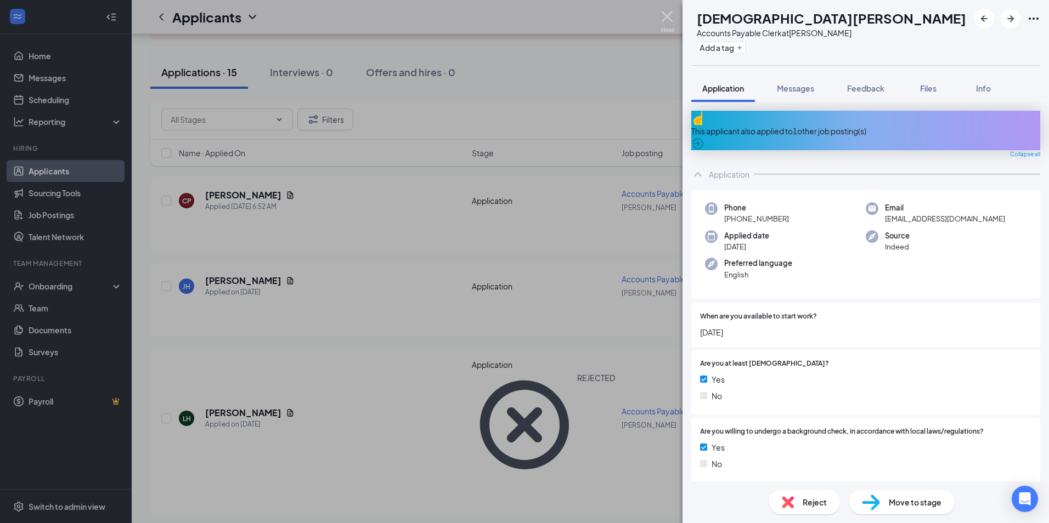
click at [661, 13] on img at bounding box center [667, 21] width 14 height 21
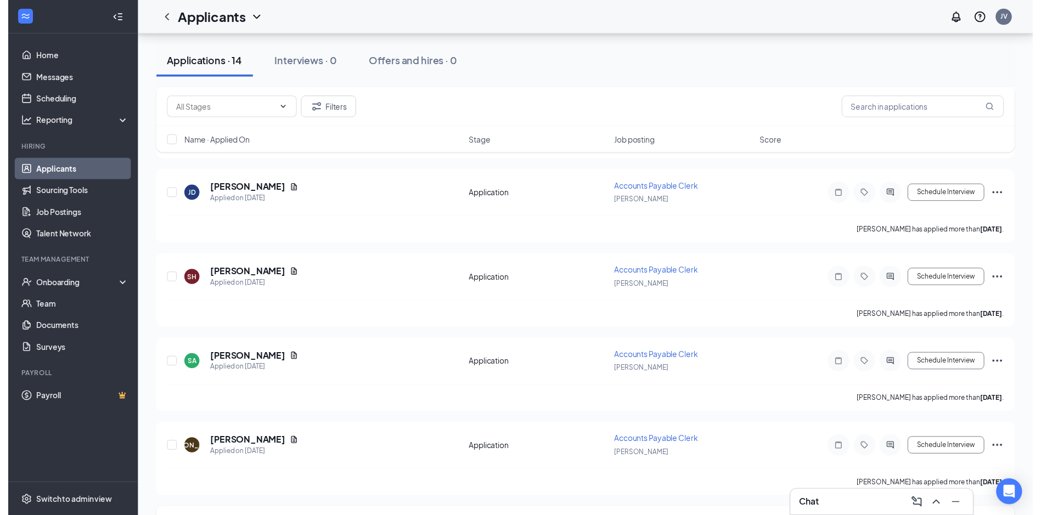
scroll to position [1559, 0]
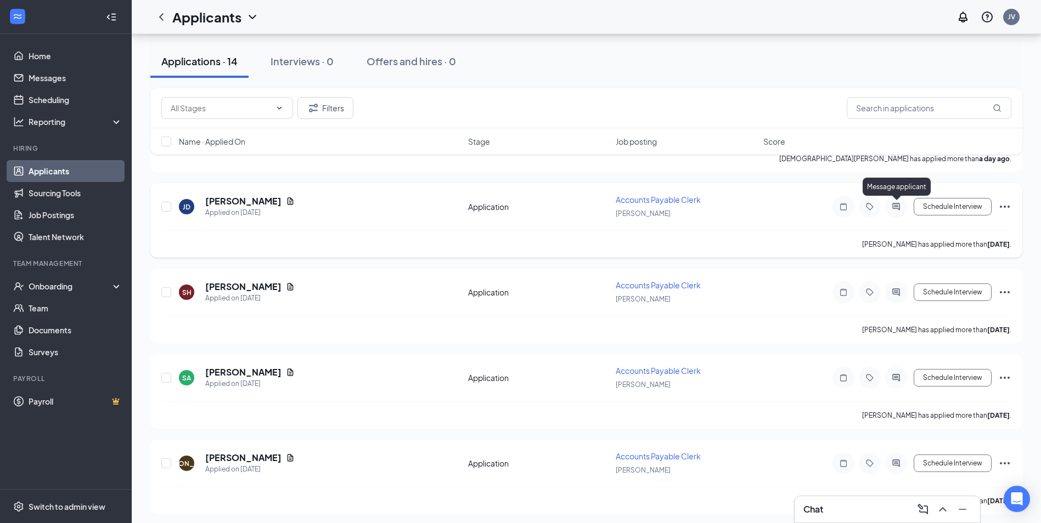
click at [896, 205] on icon "ActiveChat" at bounding box center [895, 206] width 13 height 9
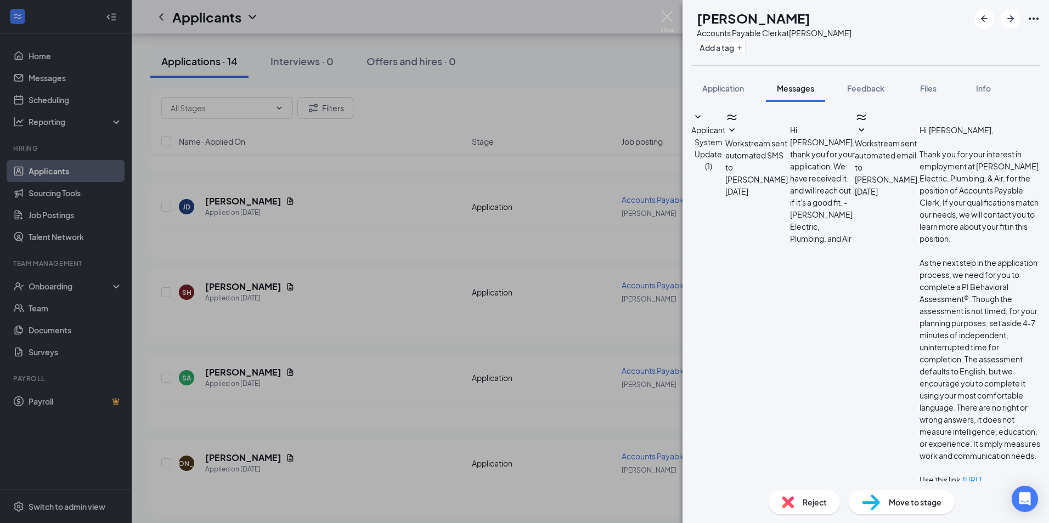
type textarea "I"
type textarea "J"
drag, startPoint x: 669, startPoint y: 14, endPoint x: 398, endPoint y: 194, distance: 324.8
click at [669, 14] on img at bounding box center [667, 21] width 14 height 21
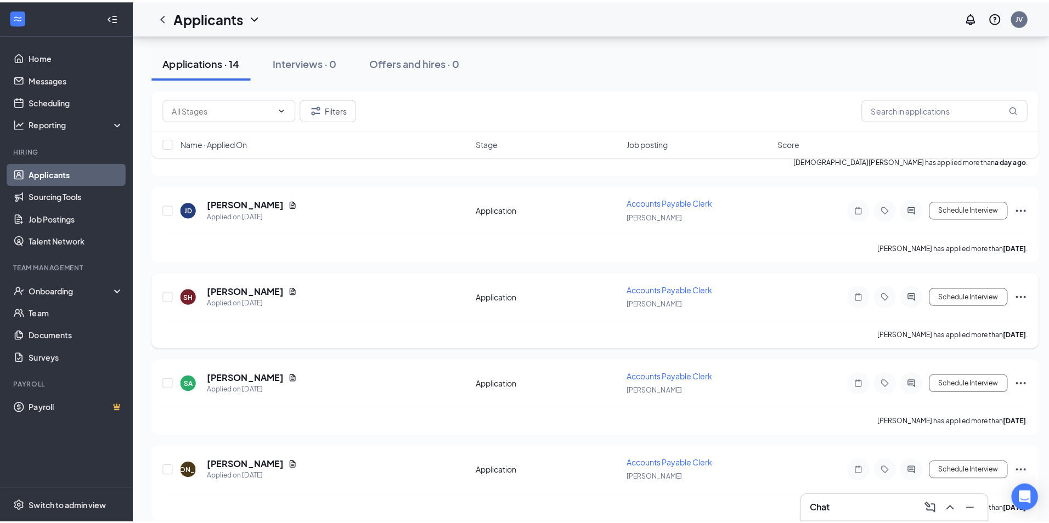
scroll to position [1613, 0]
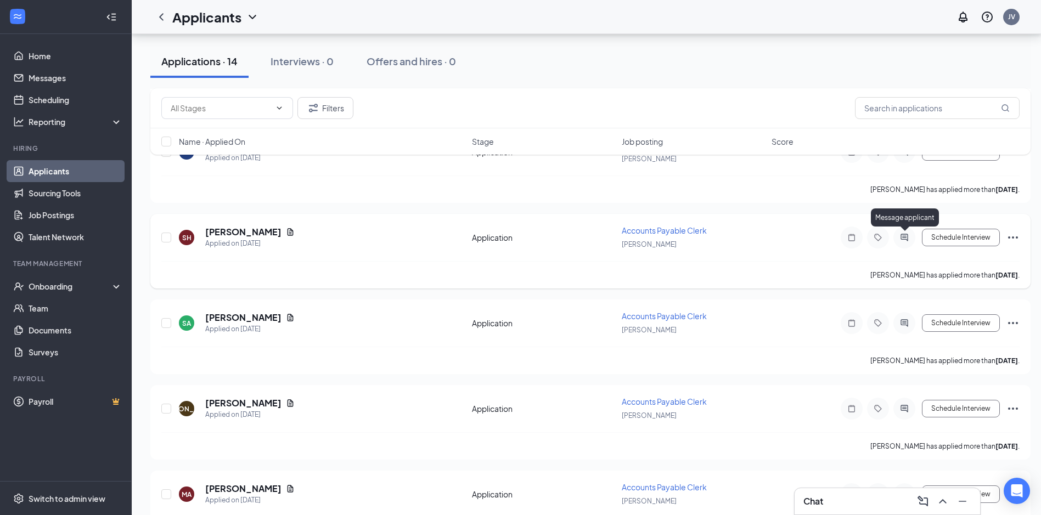
click at [905, 238] on icon "ActiveChat" at bounding box center [903, 237] width 7 height 7
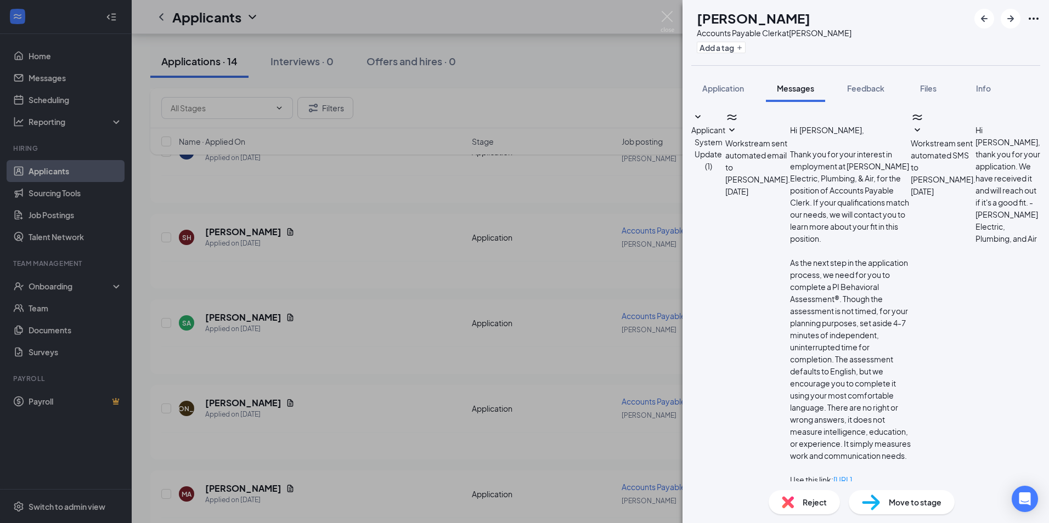
paste textarea "Good afternoon This is [PERSON_NAME], the new recruiter here at [GEOGRAPHIC_DAT…"
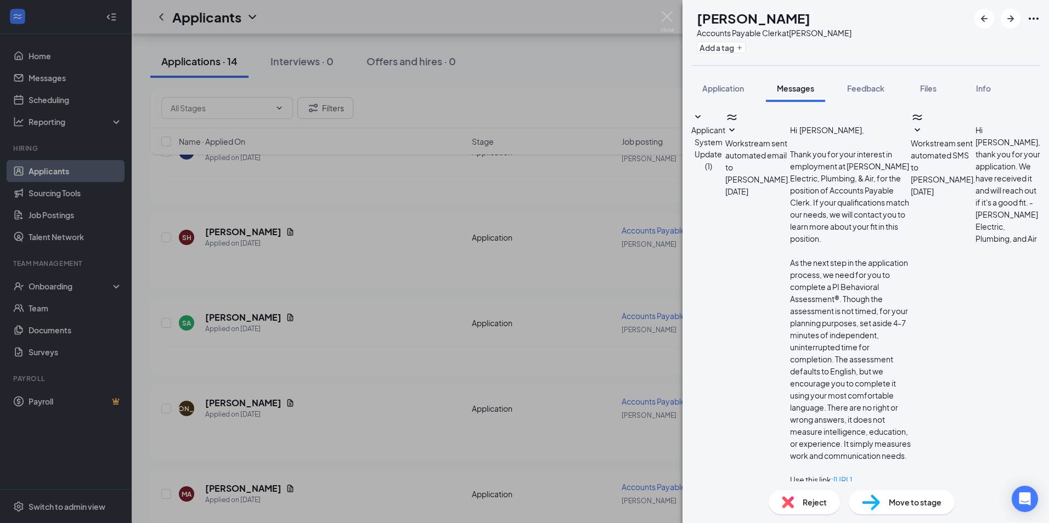
scroll to position [2, 0]
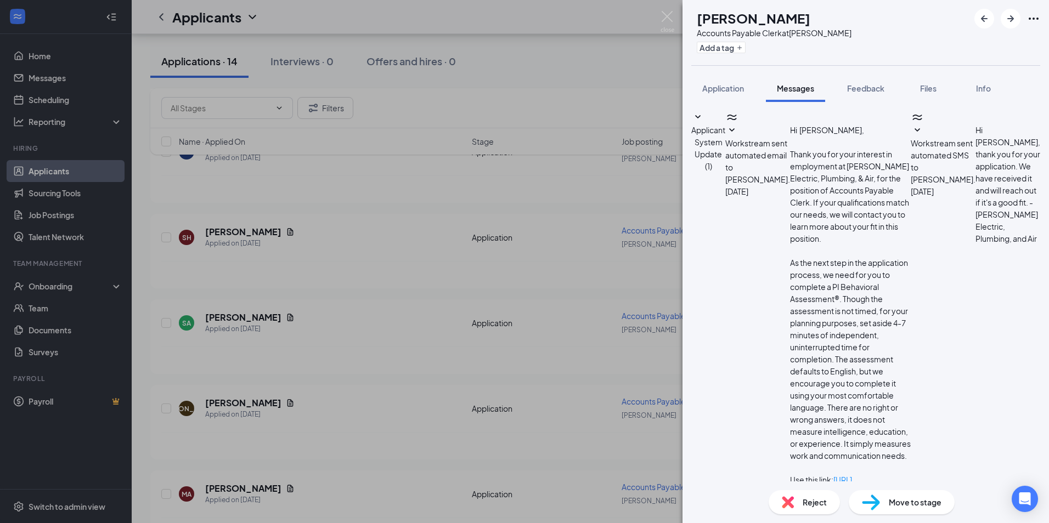
type textarea "Good afternoon [PERSON_NAME], This is [PERSON_NAME], the new recruiter here at …"
drag, startPoint x: 997, startPoint y: 424, endPoint x: 669, endPoint y: 401, distance: 328.9
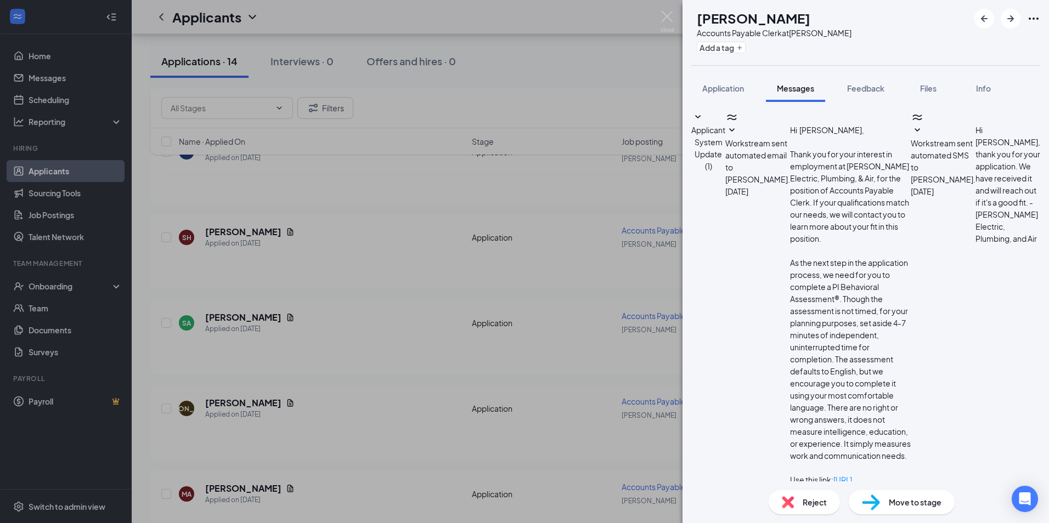
click at [669, 401] on div "SH [PERSON_NAME] Accounts Payable Clerk at [GEOGRAPHIC_DATA] Add a tag Applicat…" at bounding box center [524, 261] width 1049 height 523
checkbox input "true"
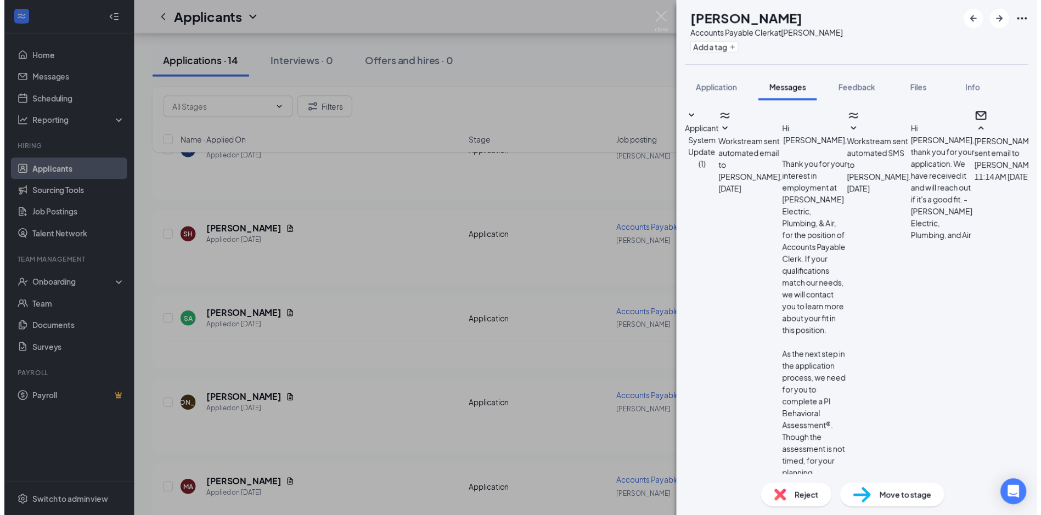
scroll to position [162, 0]
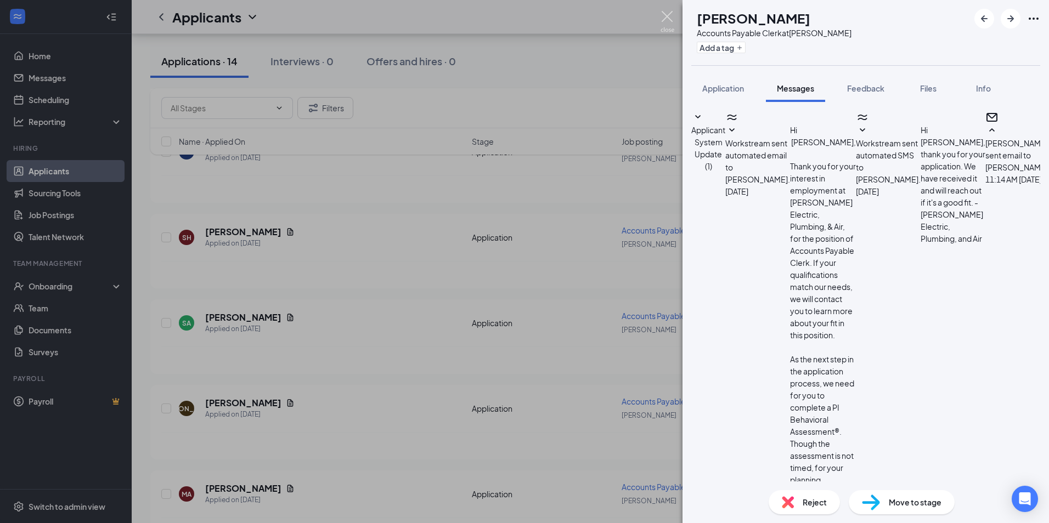
click at [669, 18] on img at bounding box center [667, 21] width 14 height 21
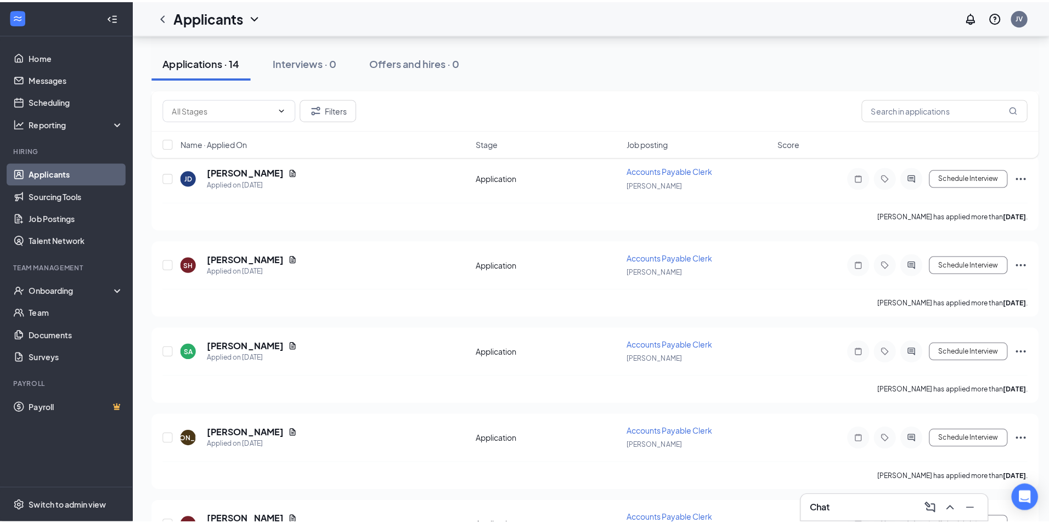
scroll to position [1559, 0]
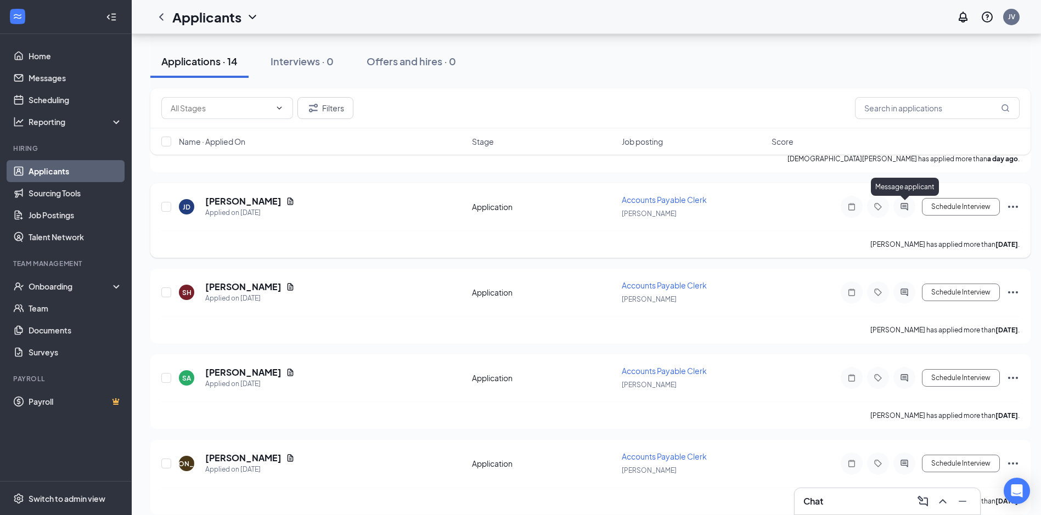
click at [906, 206] on icon "ActiveChat" at bounding box center [903, 206] width 13 height 9
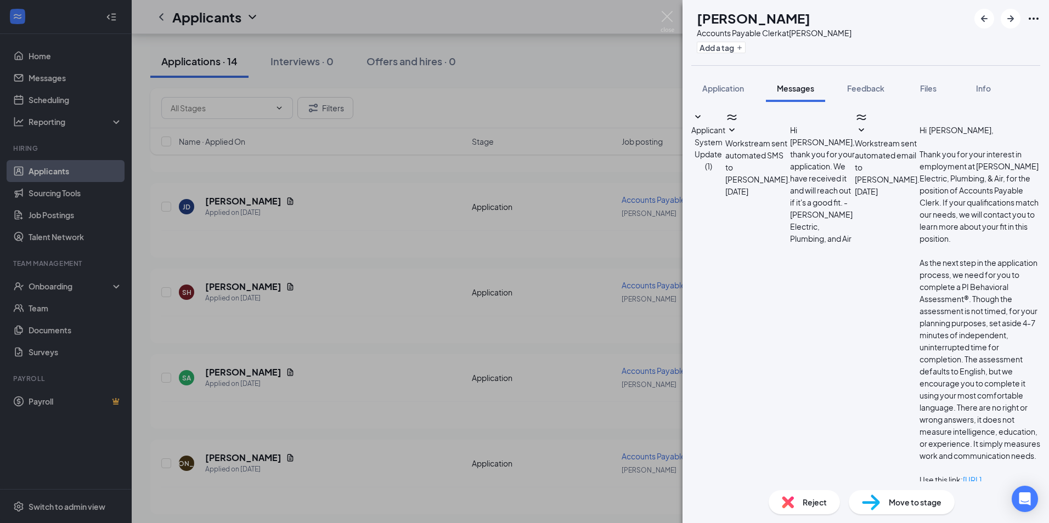
paste textarea "This is [PERSON_NAME], the new recruiter here at [GEOGRAPHIC_DATA] and I will b…"
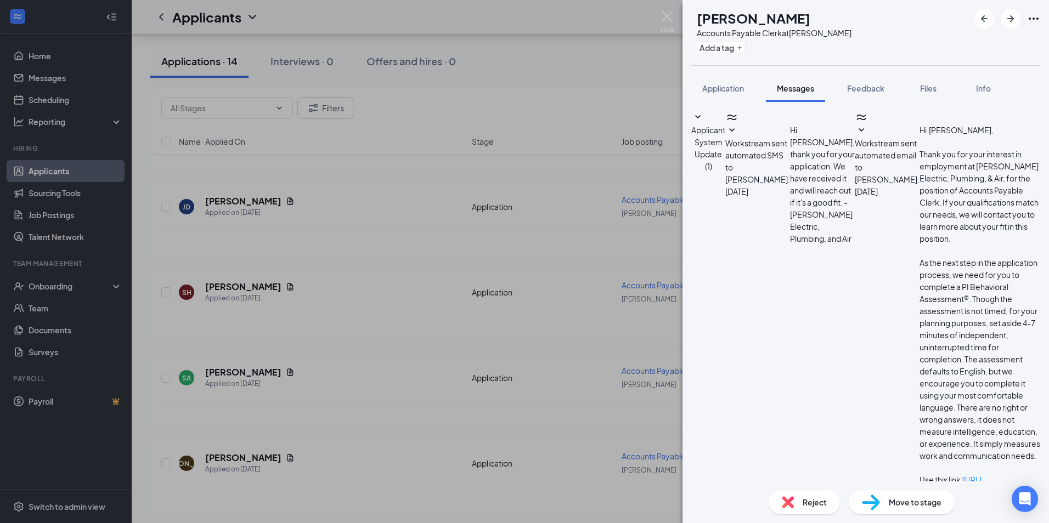
type textarea "Good afternoon [PERSON_NAME], This is [PERSON_NAME], the new recruiter here at …"
checkbox input "true"
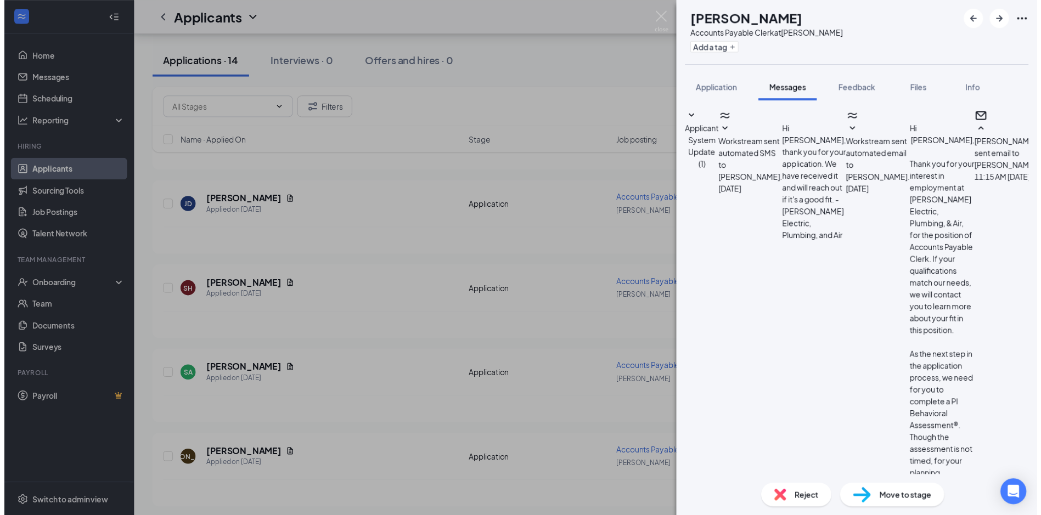
scroll to position [162, 0]
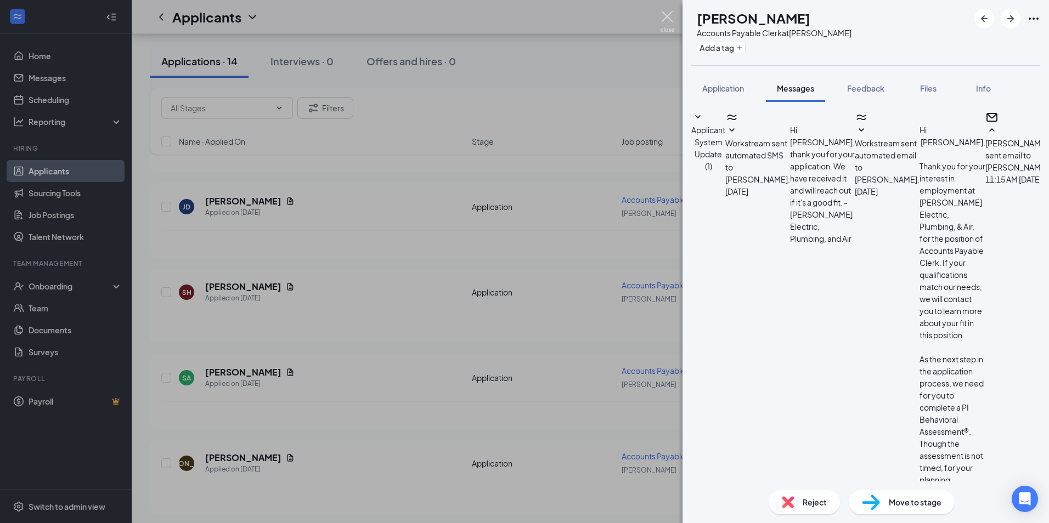
click at [669, 21] on img at bounding box center [667, 21] width 14 height 21
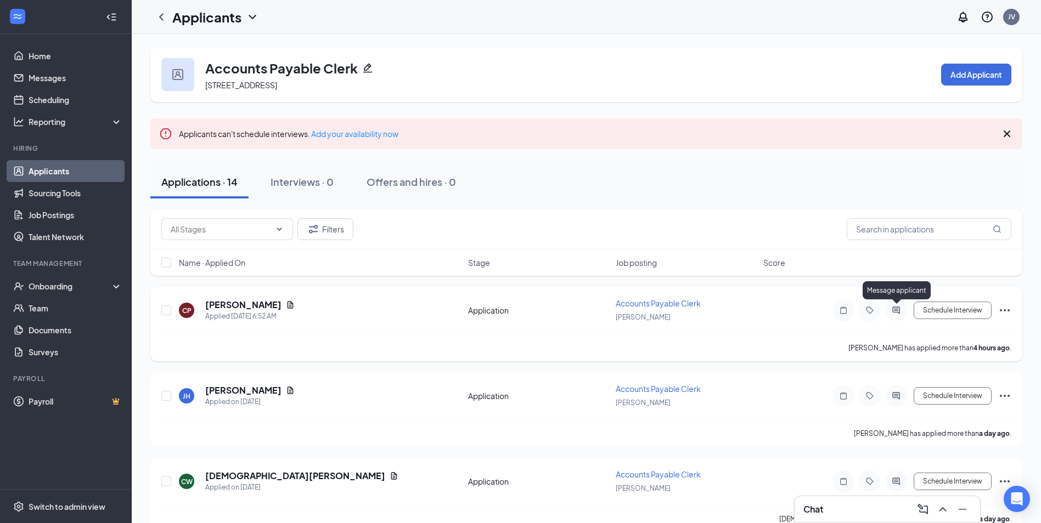
click at [894, 309] on icon "ActiveChat" at bounding box center [895, 310] width 13 height 9
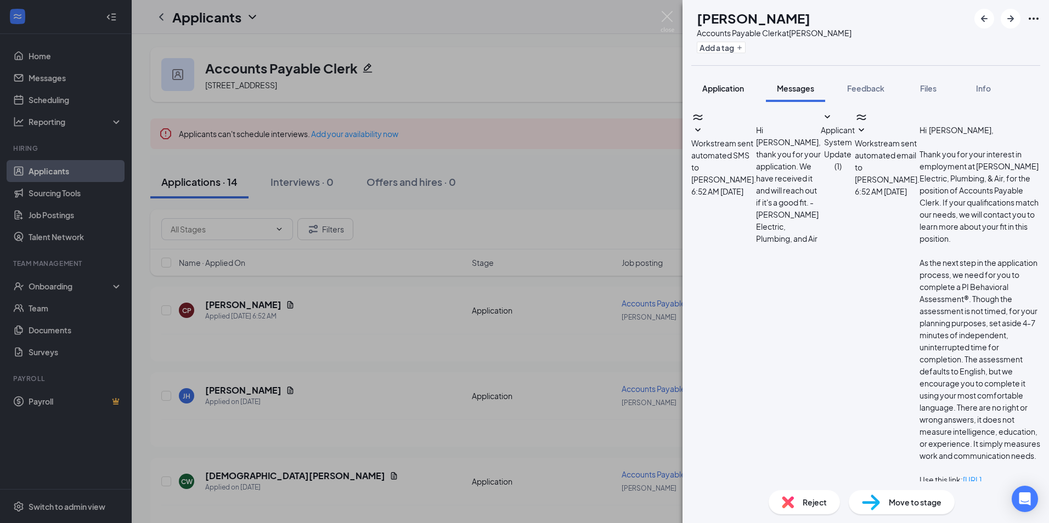
click at [722, 96] on button "Application" at bounding box center [723, 88] width 64 height 27
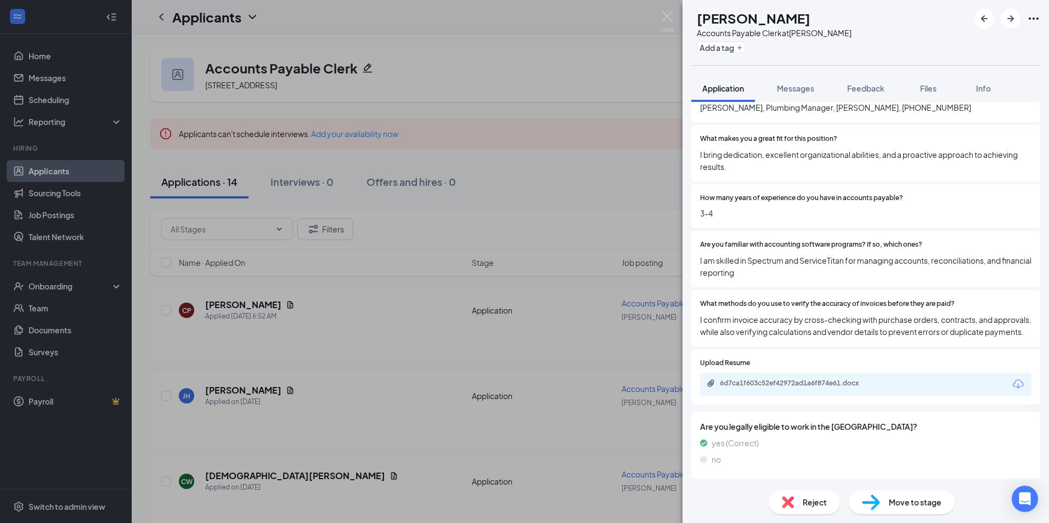
scroll to position [747, 0]
click at [786, 382] on div "6d7ca1f603c52ef42972ad1a6f874e61.docx" at bounding box center [797, 383] width 154 height 9
click at [810, 88] on span "Messages" at bounding box center [795, 88] width 37 height 10
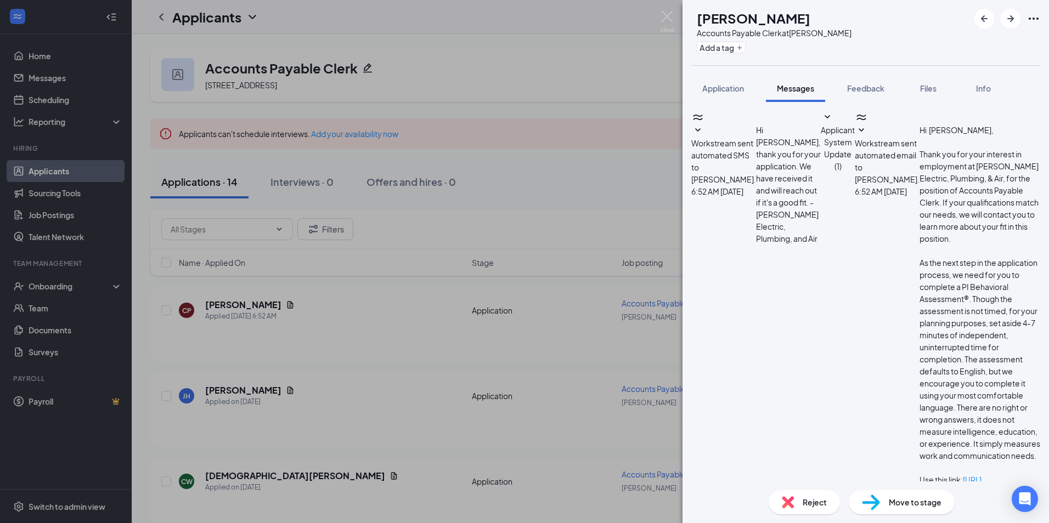
paste textarea "This is [PERSON_NAME], the new recruiter here at [GEOGRAPHIC_DATA] and I will b…"
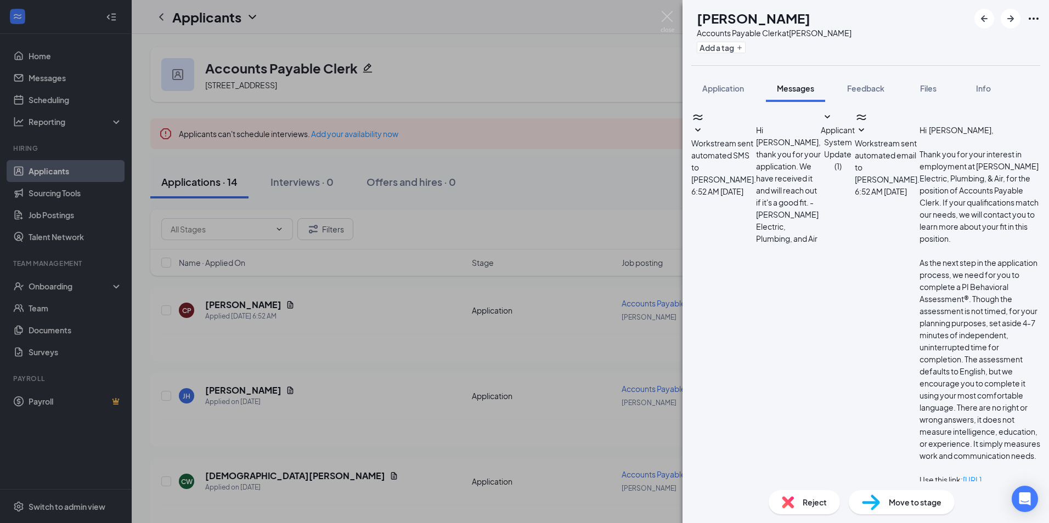
scroll to position [7, 0]
type textarea "Good afternoon [PERSON_NAME], This is [PERSON_NAME], the new recruiter here at …"
checkbox input "true"
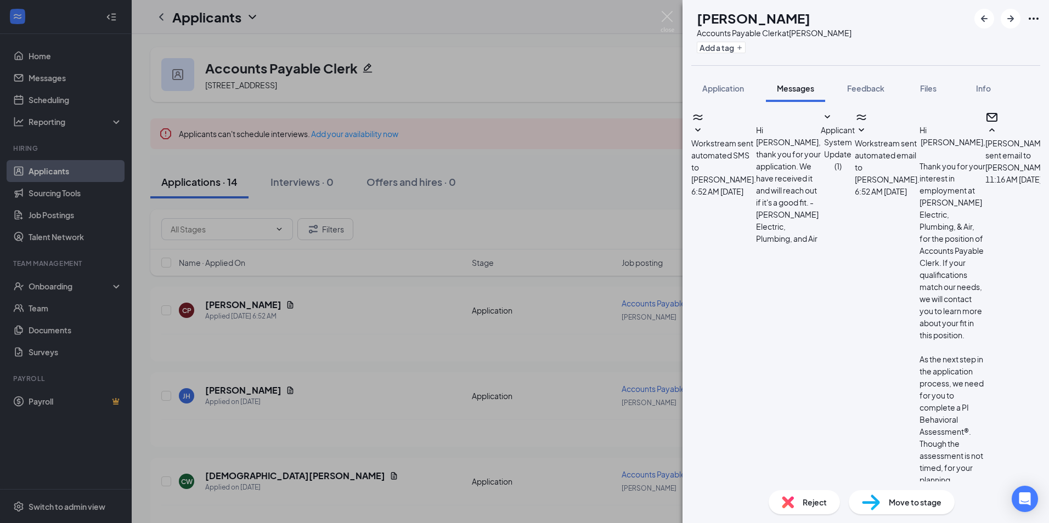
scroll to position [162, 0]
